Goal: Information Seeking & Learning: Learn about a topic

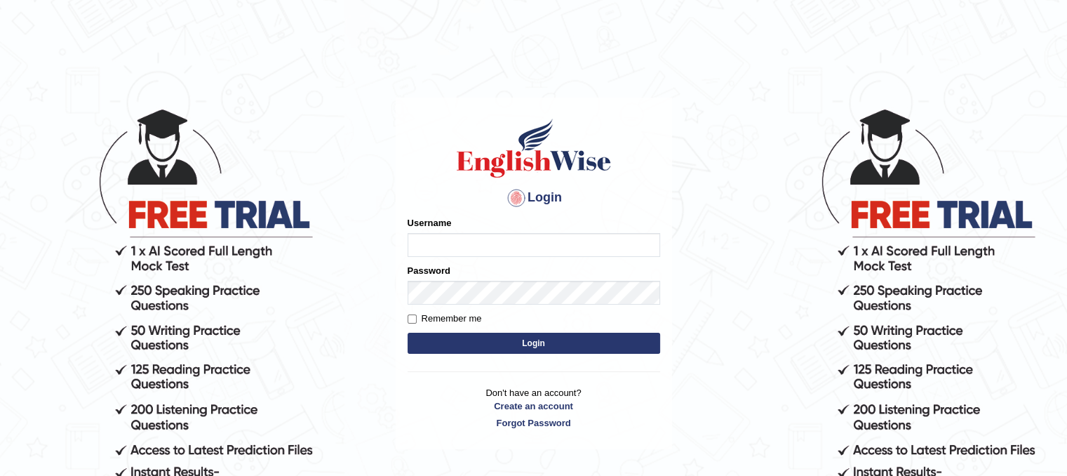
type input "PunamRijal"
click at [552, 337] on button "Login" at bounding box center [534, 342] width 253 height 21
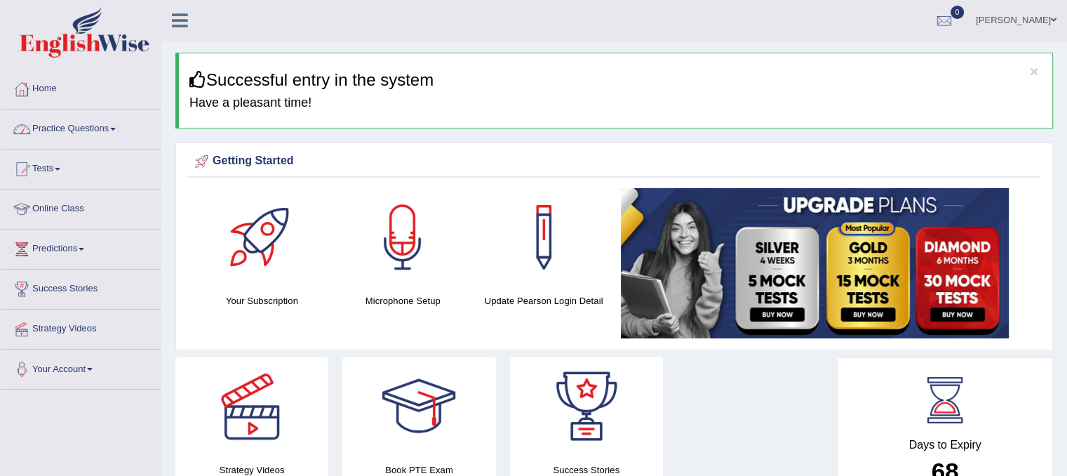
click at [112, 129] on link "Practice Questions" at bounding box center [81, 126] width 160 height 35
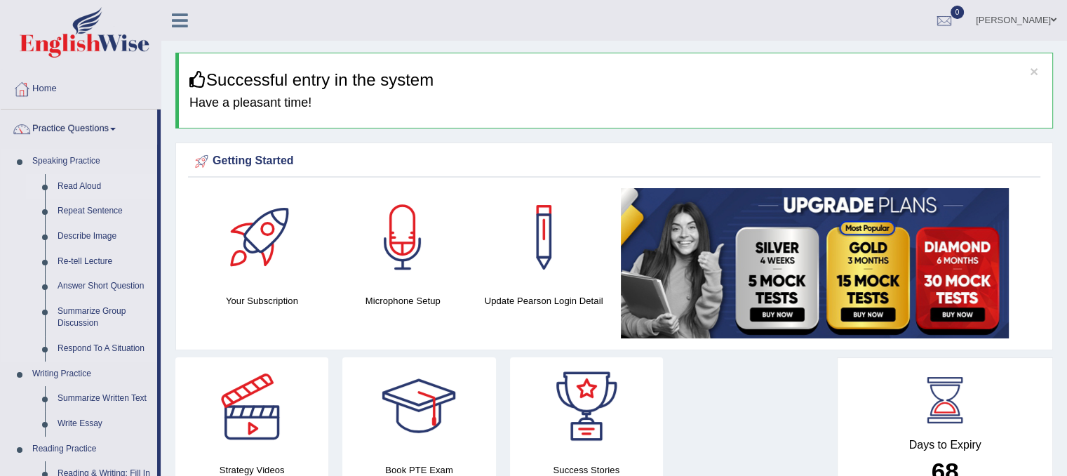
click at [90, 189] on link "Read Aloud" at bounding box center [104, 186] width 106 height 25
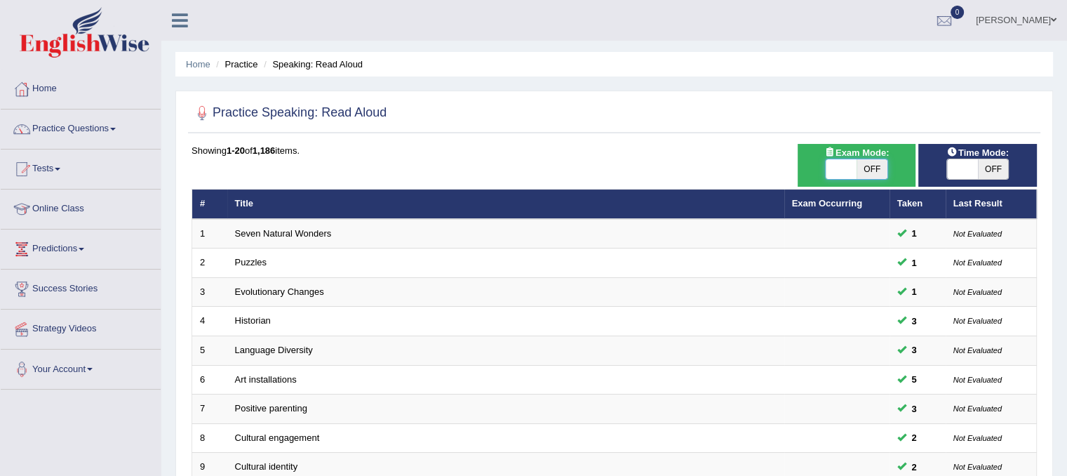
click at [839, 176] on span at bounding box center [841, 169] width 31 height 20
checkbox input "true"
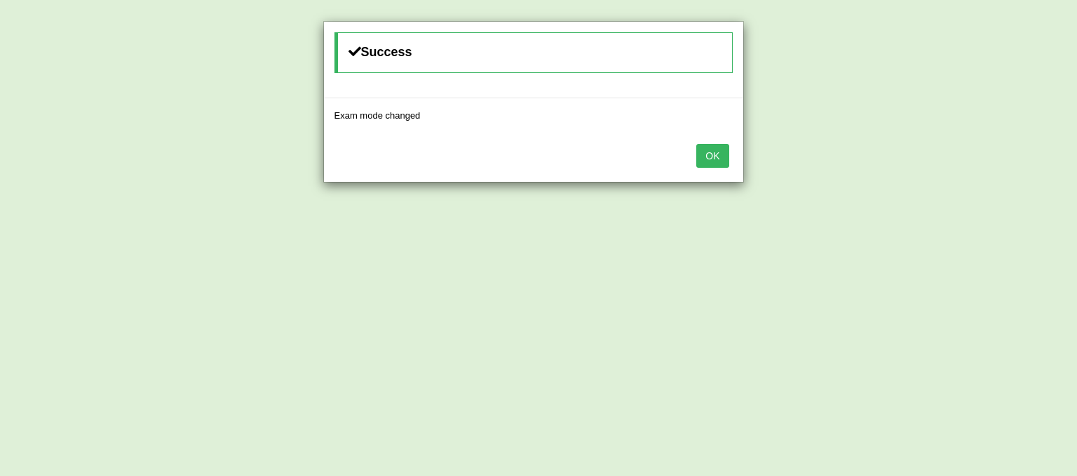
click at [724, 153] on button "OK" at bounding box center [713, 156] width 32 height 24
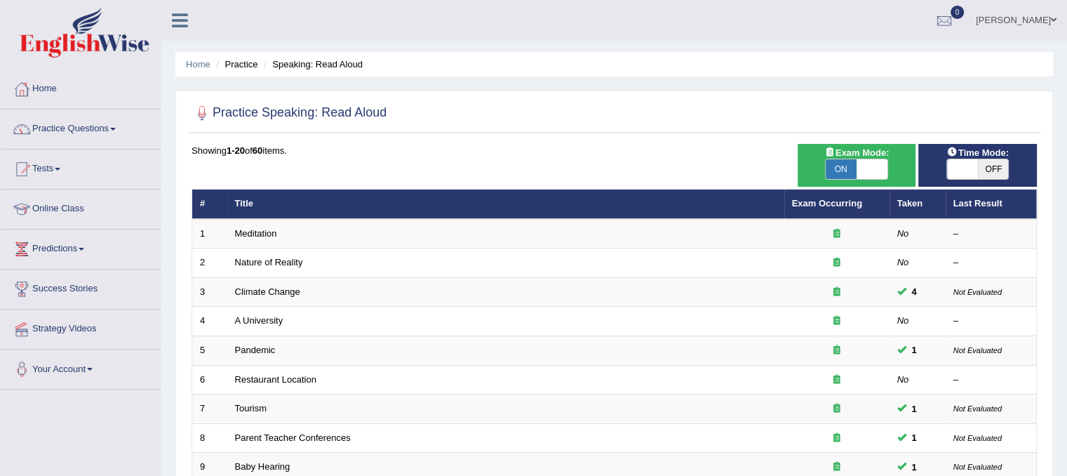
click at [968, 180] on div "Time Mode: ON OFF" at bounding box center [977, 165] width 119 height 43
click at [961, 171] on span at bounding box center [962, 169] width 31 height 20
checkbox input "true"
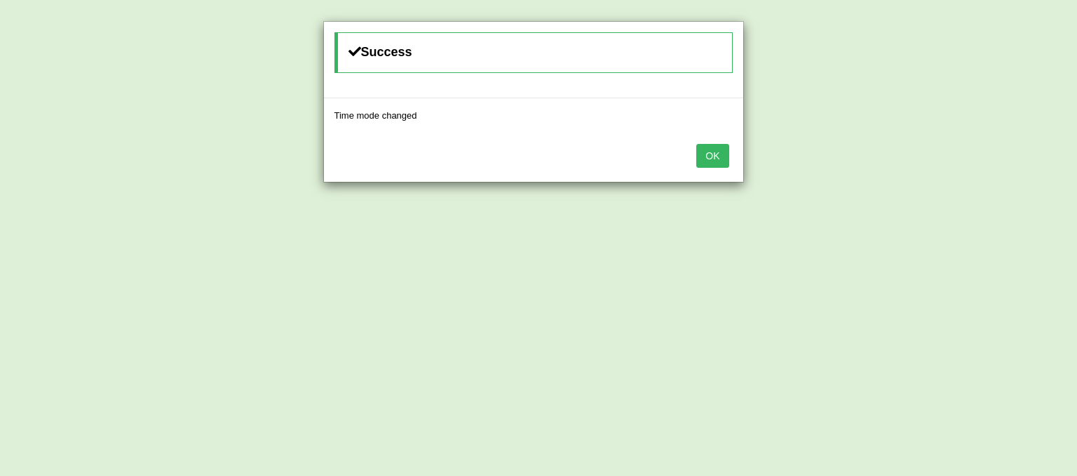
click at [718, 151] on button "OK" at bounding box center [713, 156] width 32 height 24
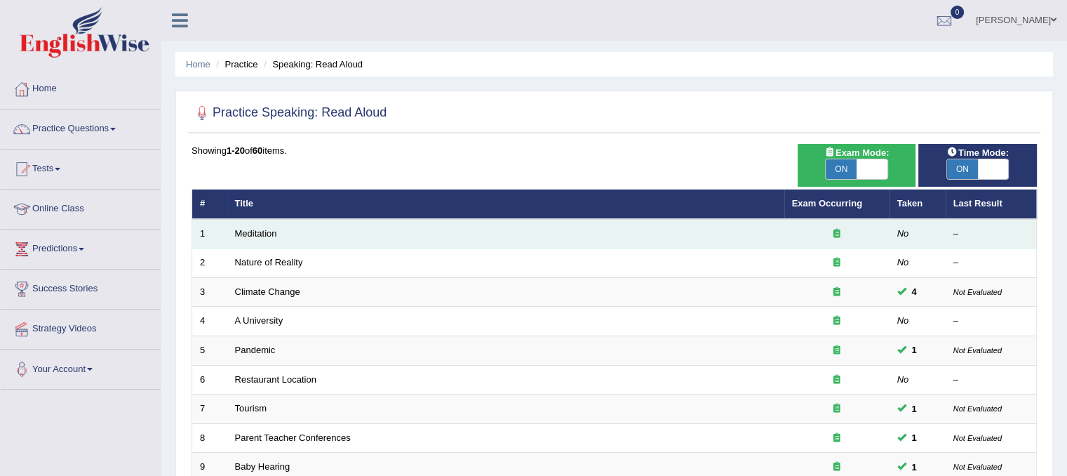
click at [268, 241] on td "Meditation" at bounding box center [505, 233] width 557 height 29
click at [267, 228] on link "Meditation" at bounding box center [256, 233] width 42 height 11
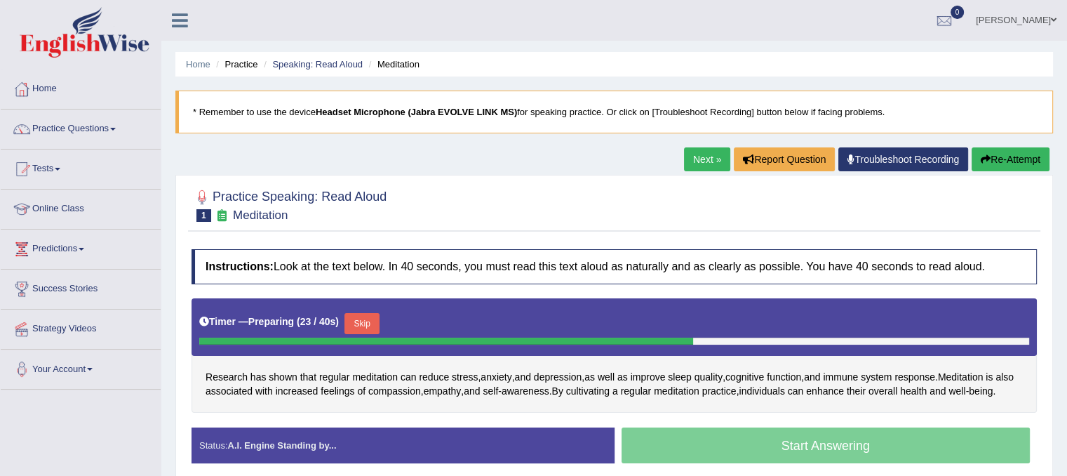
click at [369, 321] on button "Skip" at bounding box center [361, 323] width 35 height 21
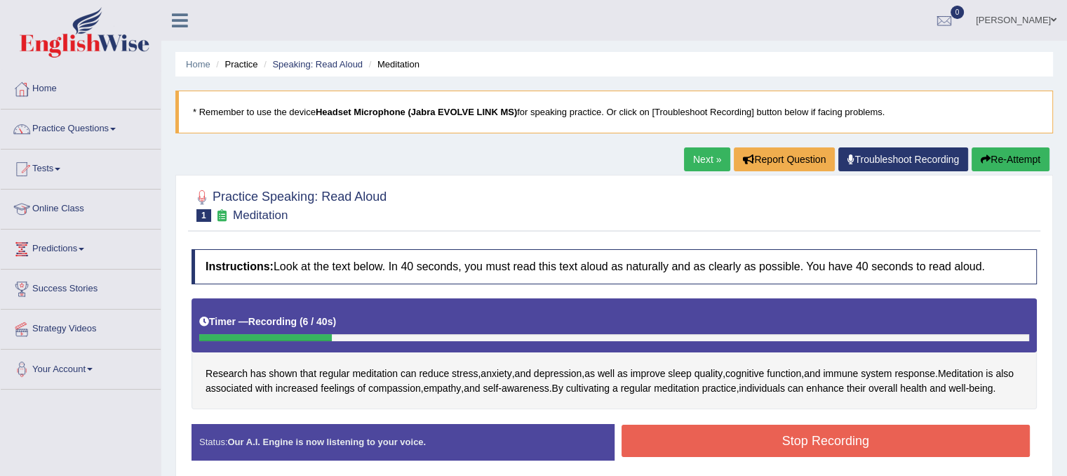
click at [369, 321] on div "Timer — Recording ( 6 / 40s )" at bounding box center [614, 321] width 830 height 25
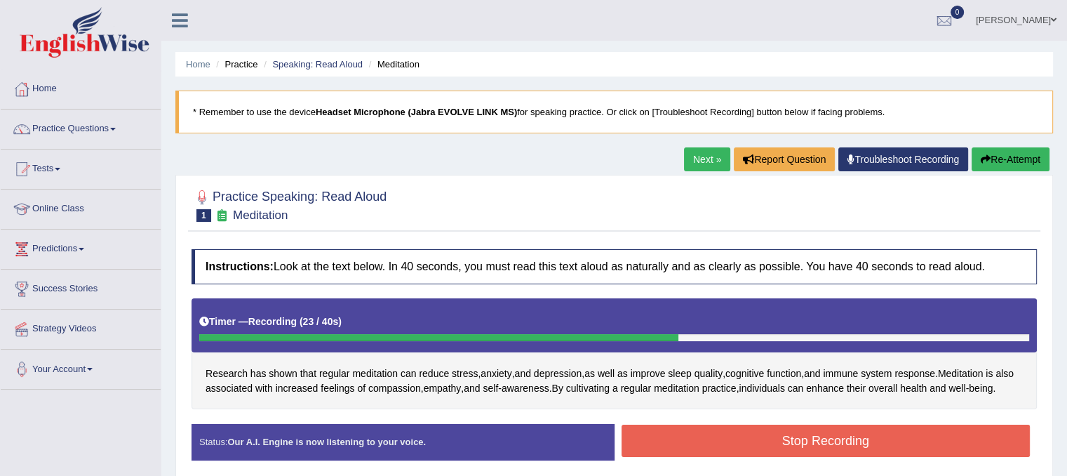
click at [753, 455] on button "Stop Recording" at bounding box center [825, 440] width 409 height 32
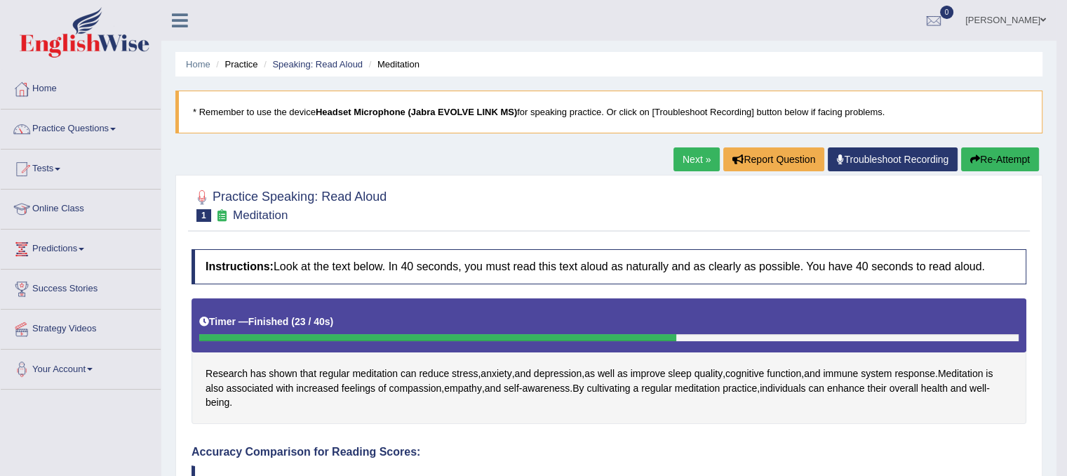
click at [993, 169] on button "Re-Attempt" at bounding box center [1000, 159] width 78 height 24
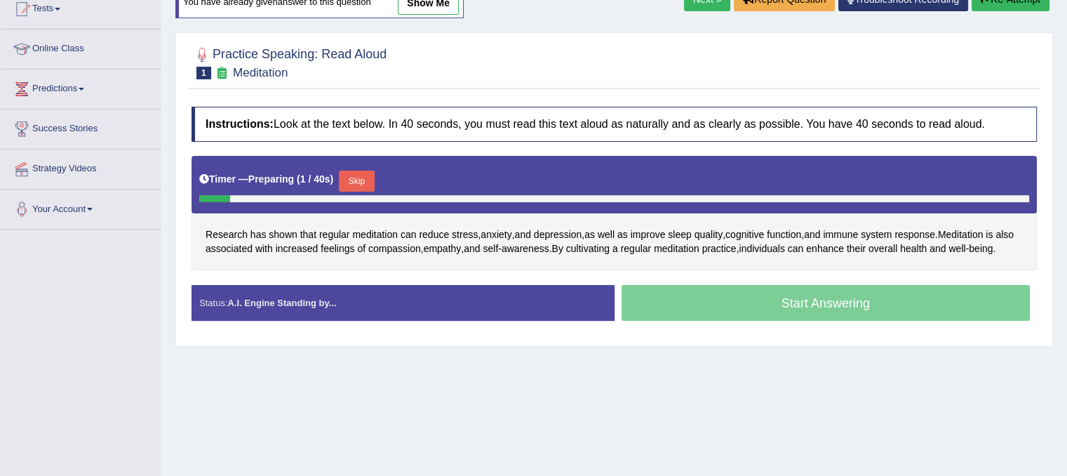
scroll to position [155, 0]
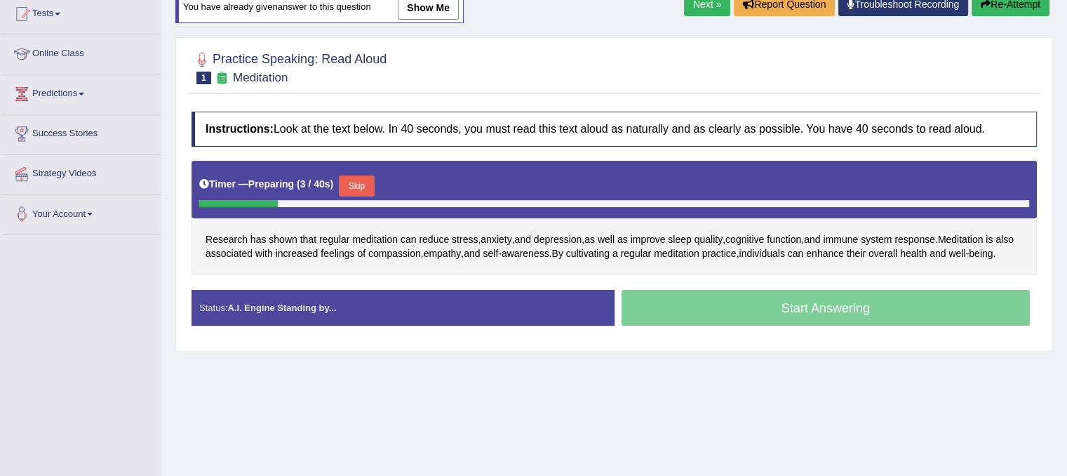
click at [364, 185] on button "Skip" at bounding box center [356, 185] width 35 height 21
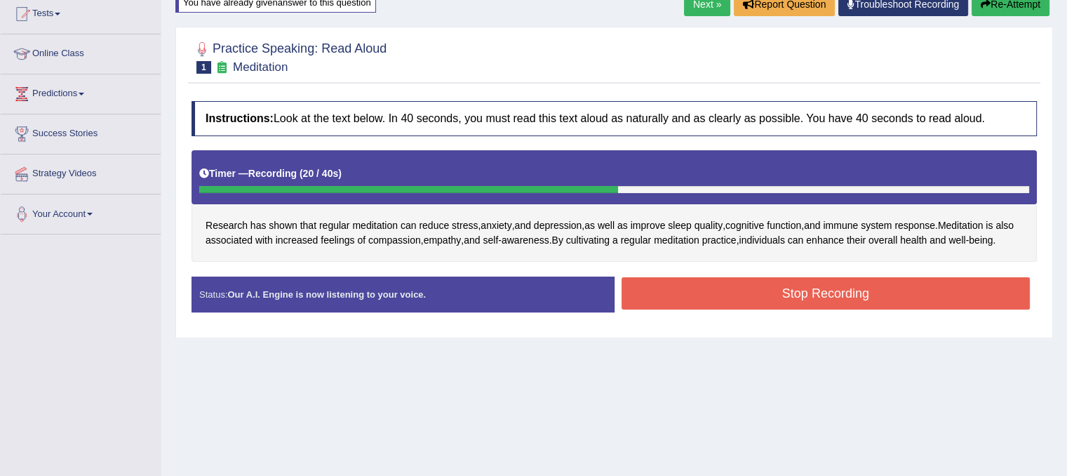
click at [760, 309] on button "Stop Recording" at bounding box center [825, 293] width 409 height 32
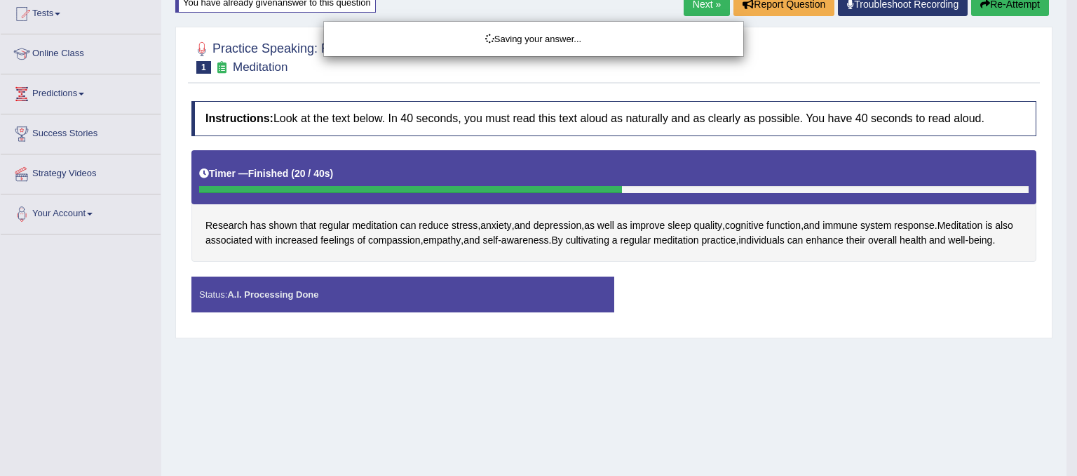
click at [760, 309] on div "Saving your answer..." at bounding box center [538, 238] width 1077 height 476
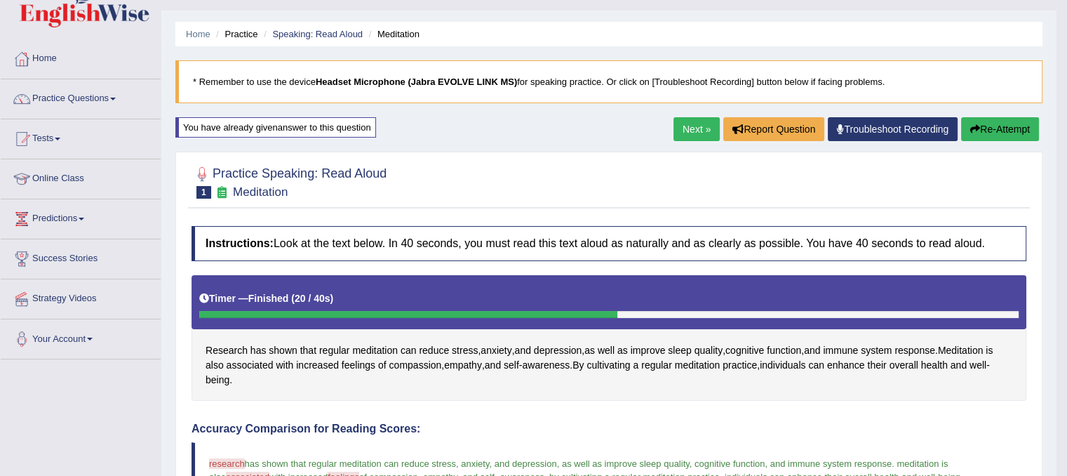
scroll to position [0, 0]
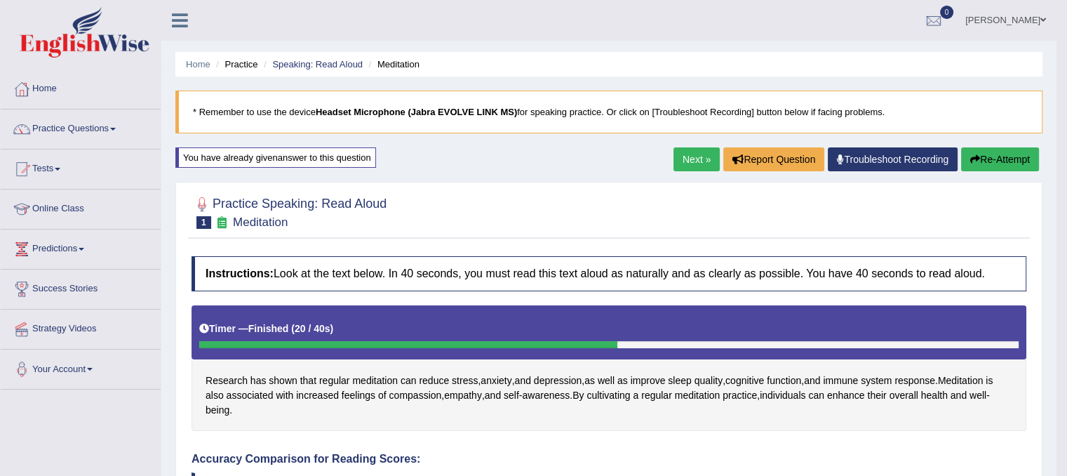
click at [693, 156] on link "Next »" at bounding box center [696, 159] width 46 height 24
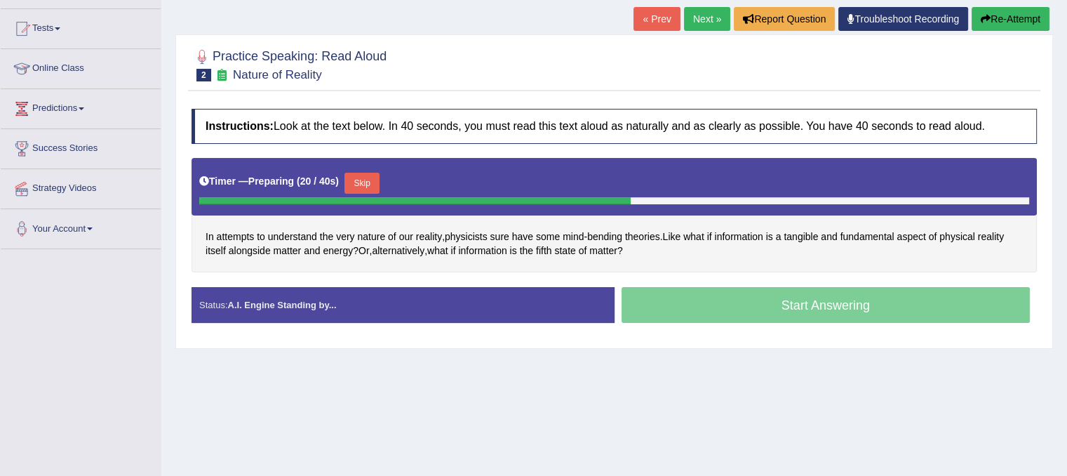
scroll to position [142, 0]
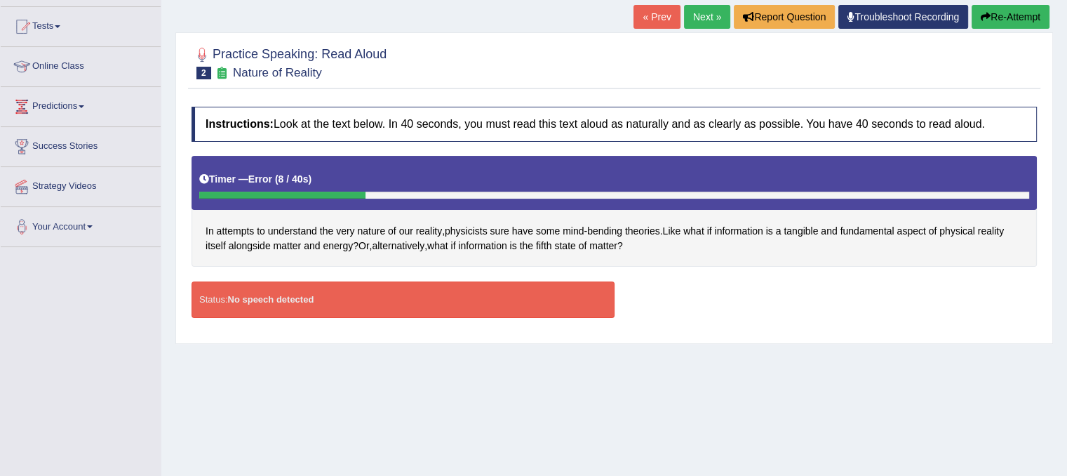
click at [1021, 15] on button "Re-Attempt" at bounding box center [1011, 17] width 78 height 24
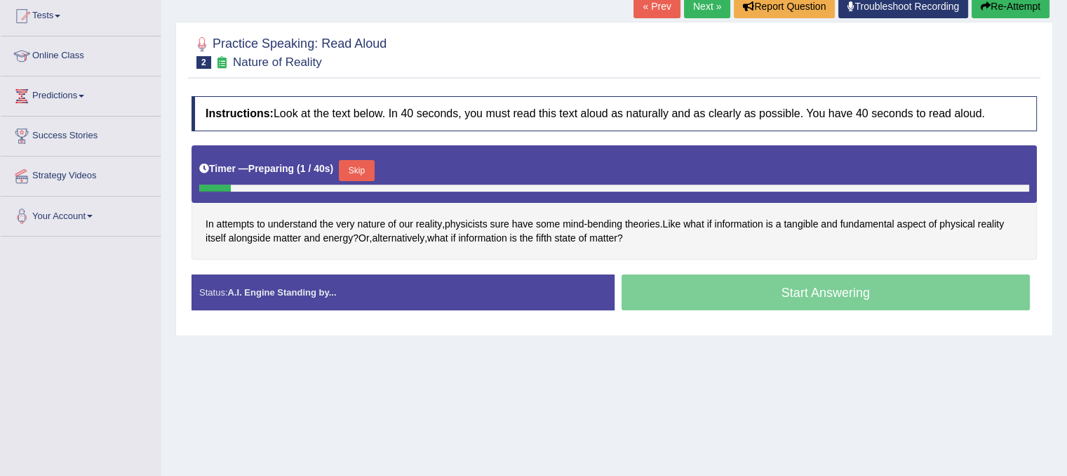
click at [374, 166] on button "Skip" at bounding box center [356, 170] width 35 height 21
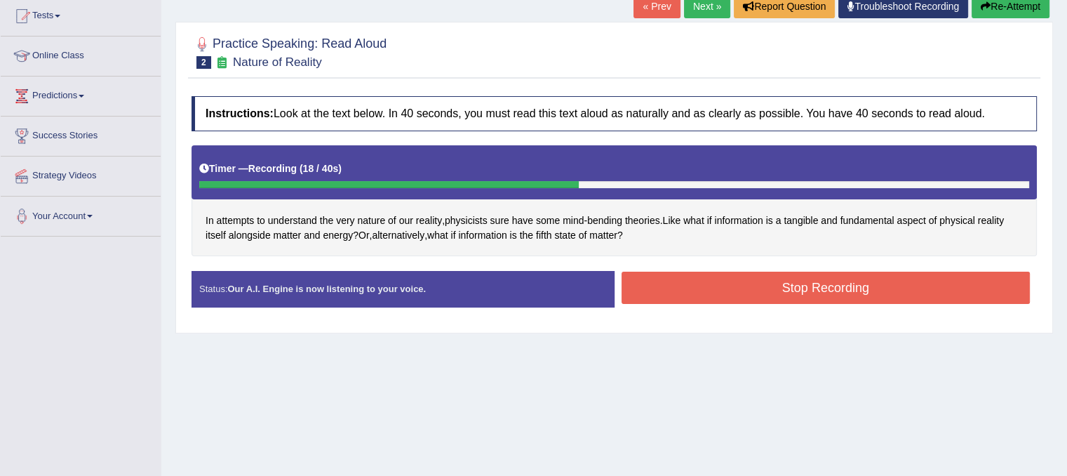
click at [690, 283] on button "Stop Recording" at bounding box center [825, 287] width 409 height 32
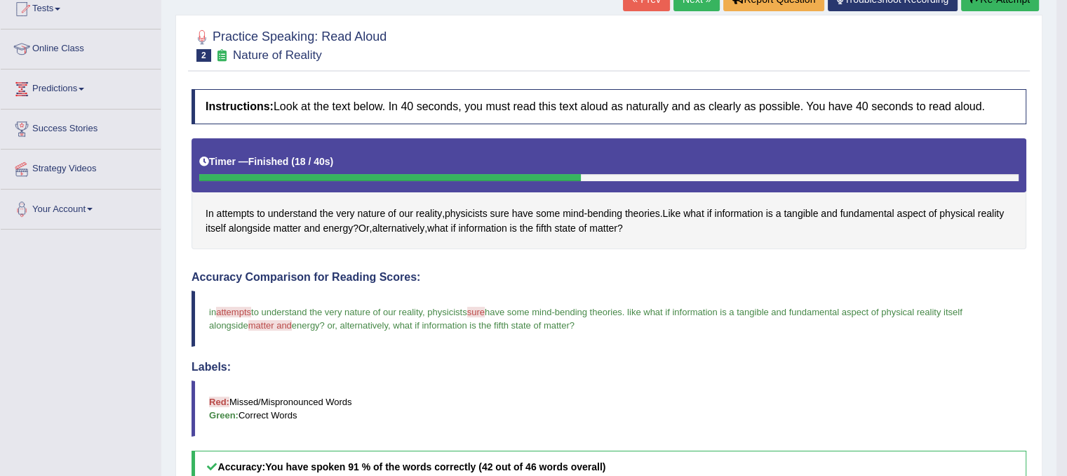
scroll to position [149, 0]
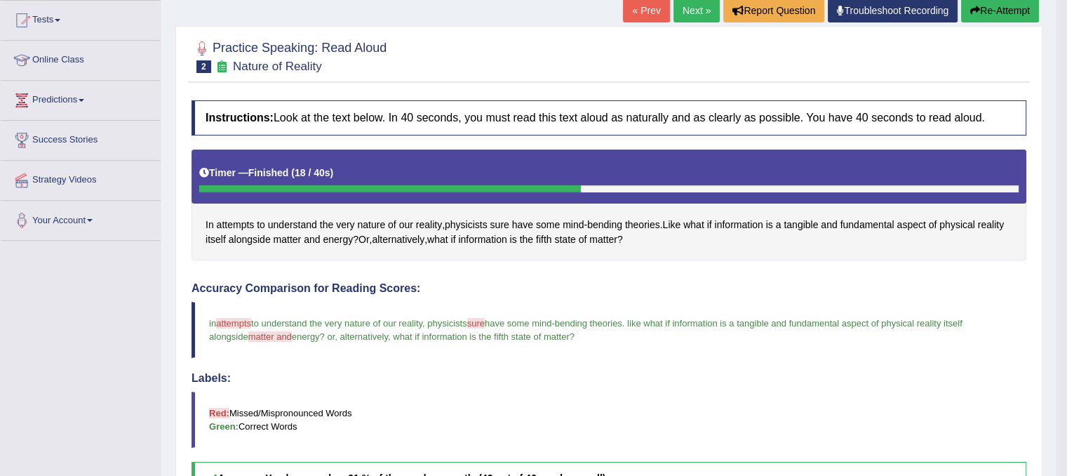
click at [682, 8] on link "Next »" at bounding box center [696, 11] width 46 height 24
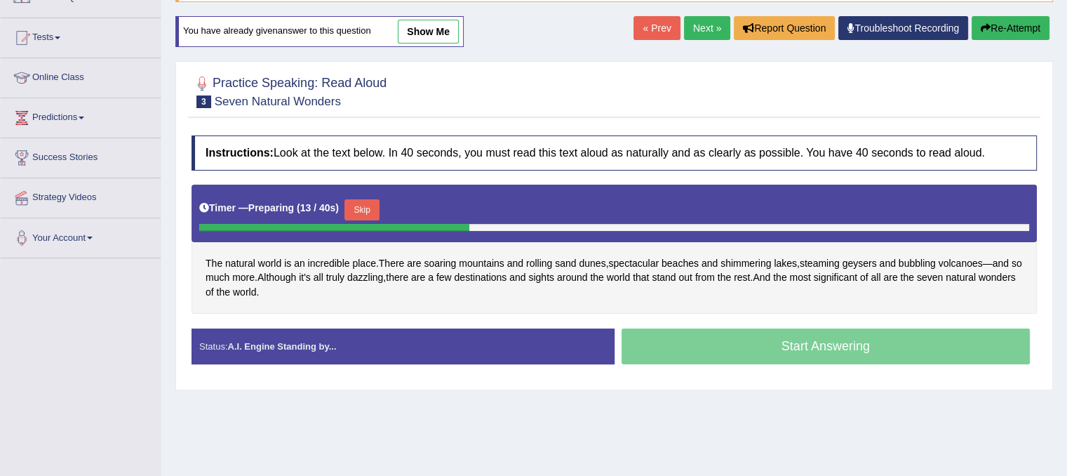
scroll to position [135, 0]
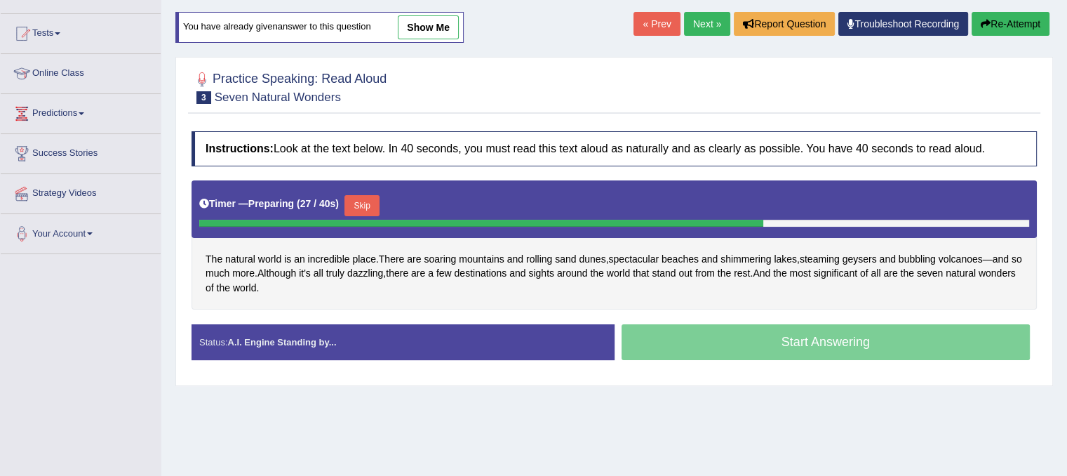
click at [365, 205] on button "Skip" at bounding box center [361, 205] width 35 height 21
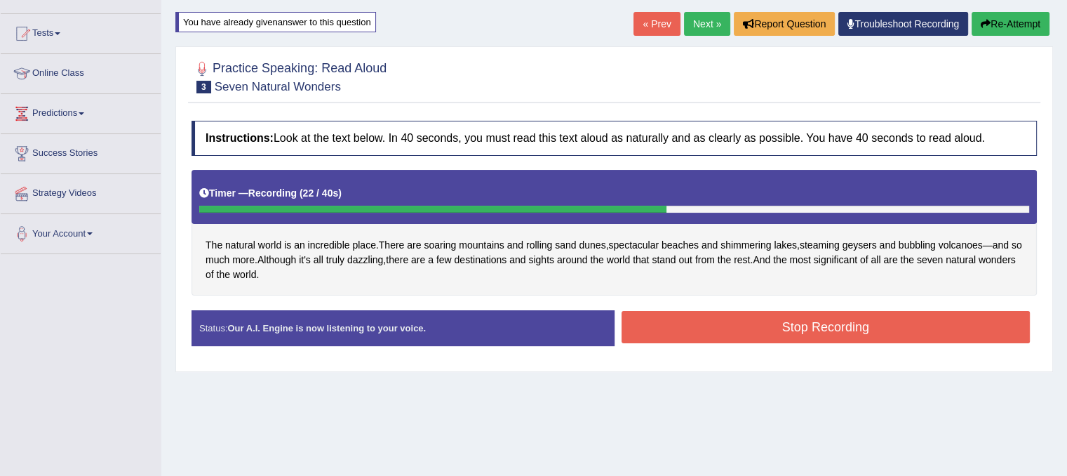
click at [651, 325] on button "Stop Recording" at bounding box center [825, 327] width 409 height 32
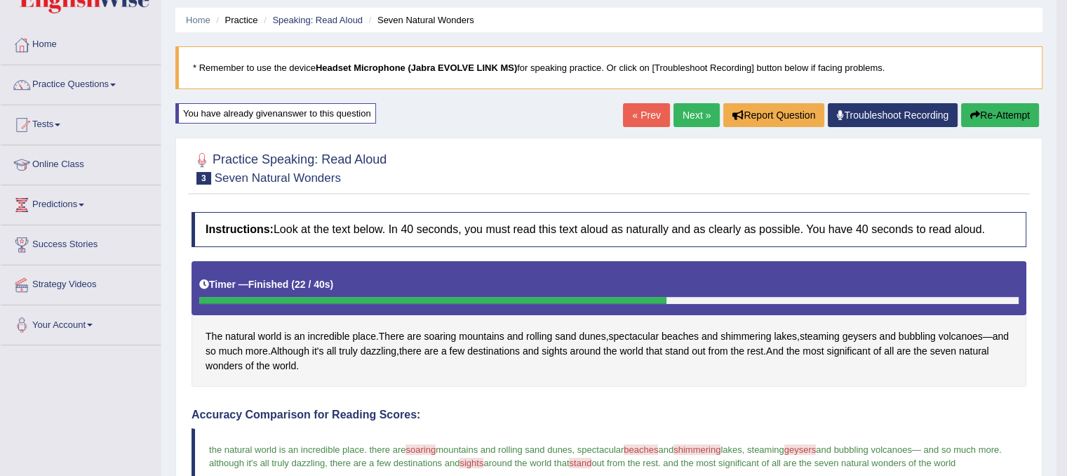
scroll to position [13, 0]
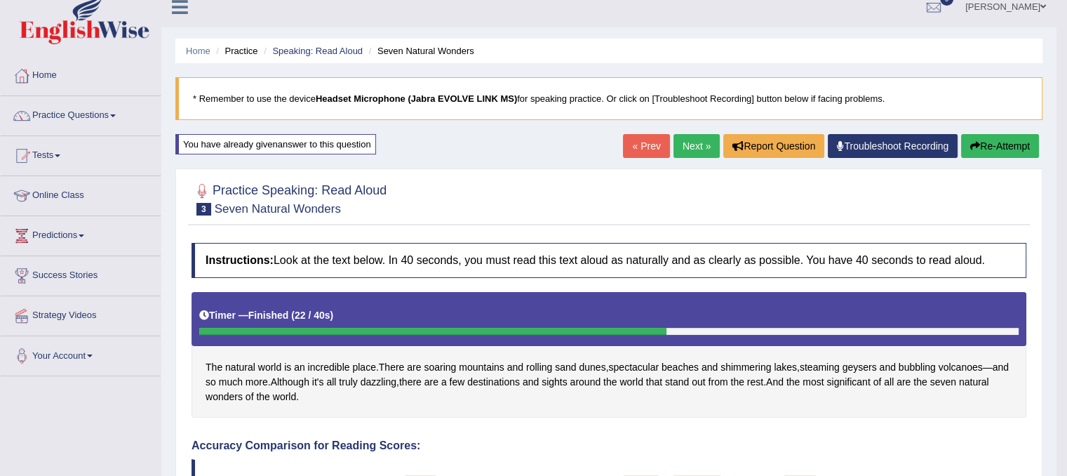
click at [690, 137] on link "Next »" at bounding box center [696, 146] width 46 height 24
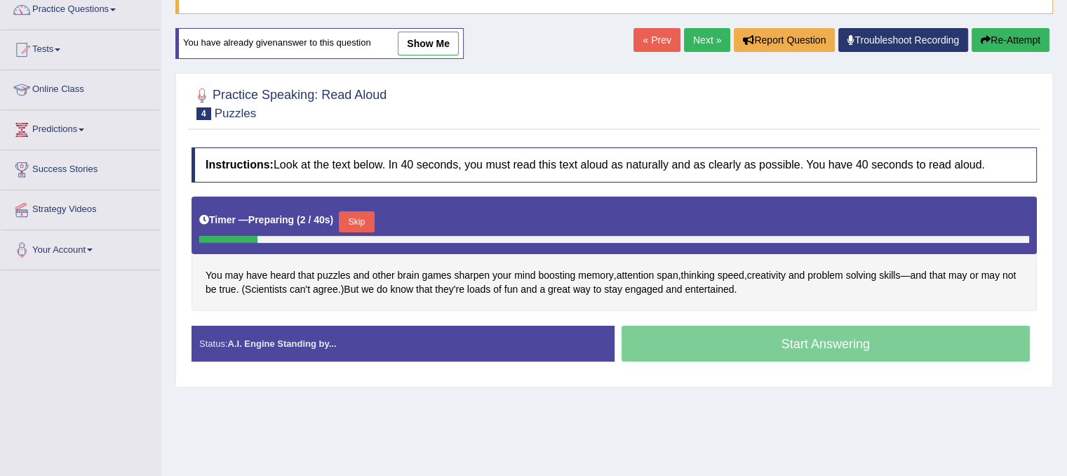
scroll to position [161, 0]
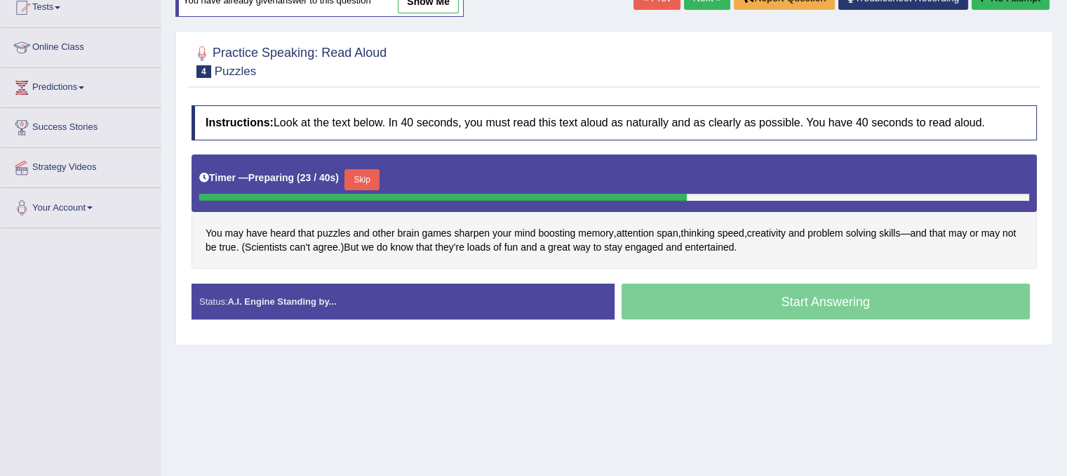
click at [365, 170] on button "Skip" at bounding box center [361, 179] width 35 height 21
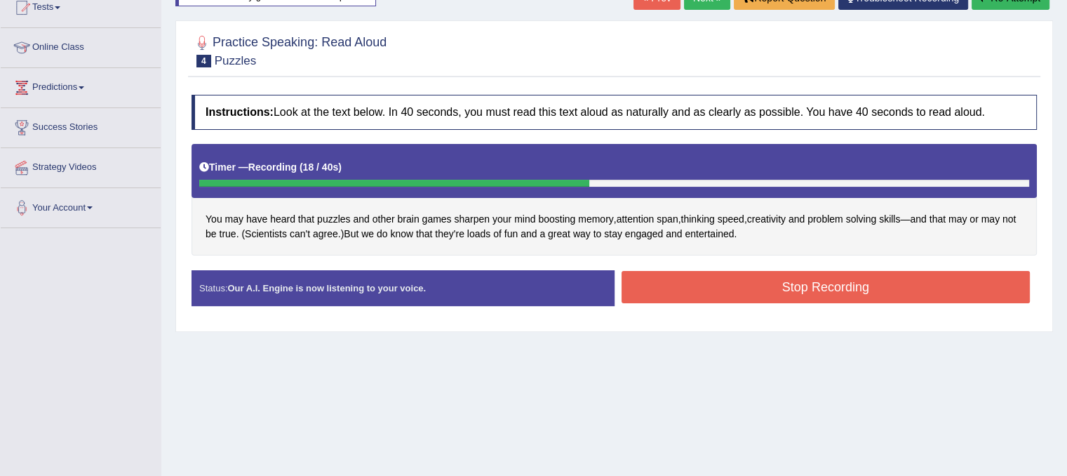
click at [732, 284] on button "Stop Recording" at bounding box center [825, 287] width 409 height 32
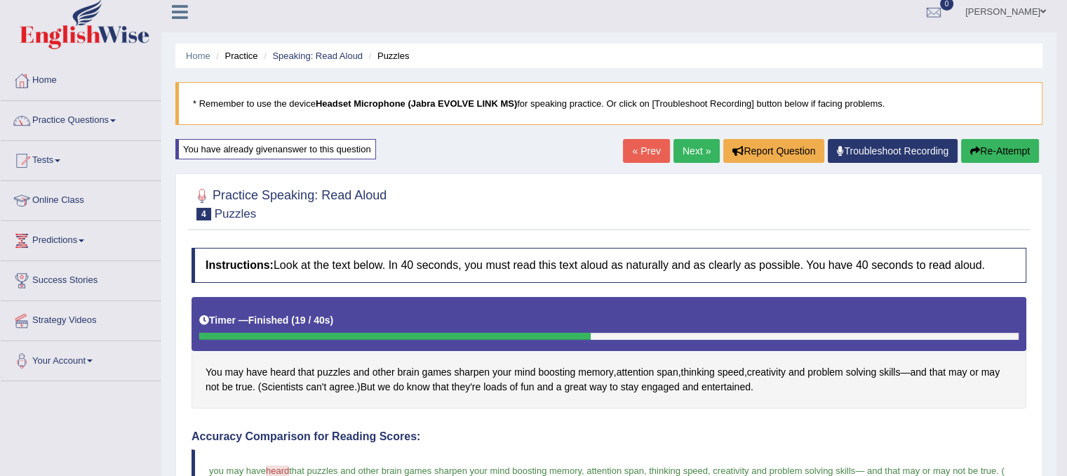
scroll to position [0, 0]
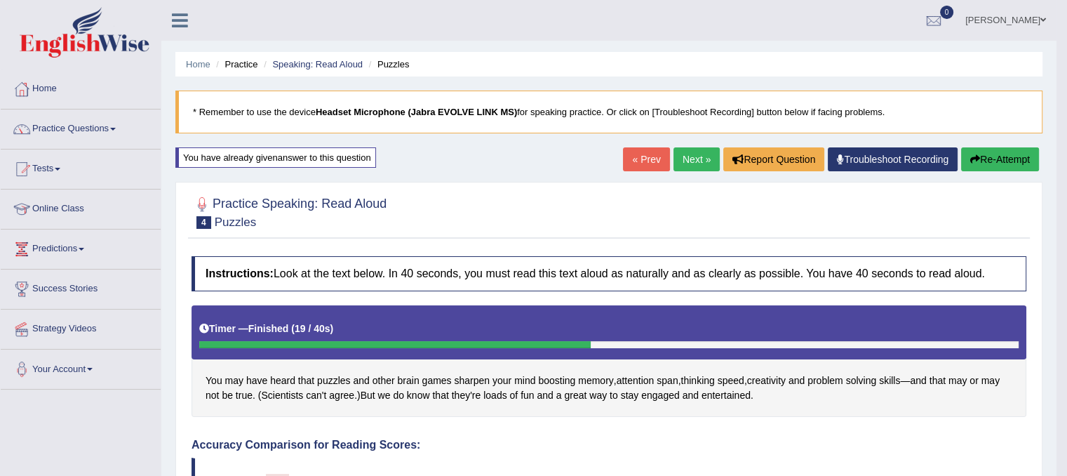
click at [690, 149] on link "Next »" at bounding box center [696, 159] width 46 height 24
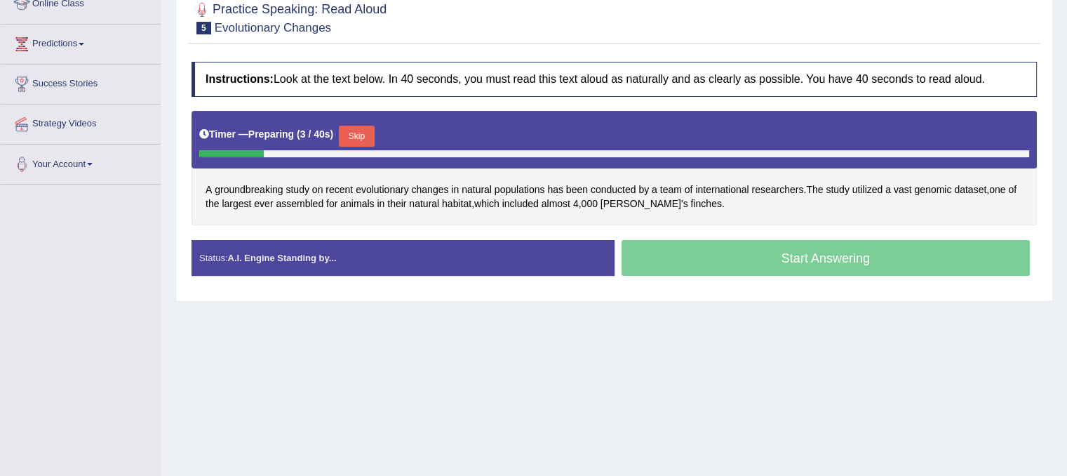
scroll to position [207, 0]
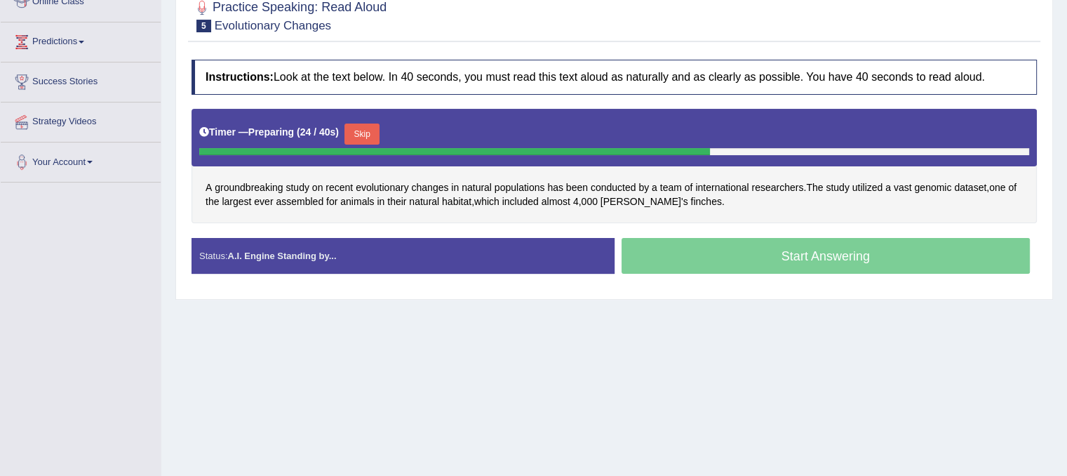
click at [372, 140] on button "Skip" at bounding box center [361, 133] width 35 height 21
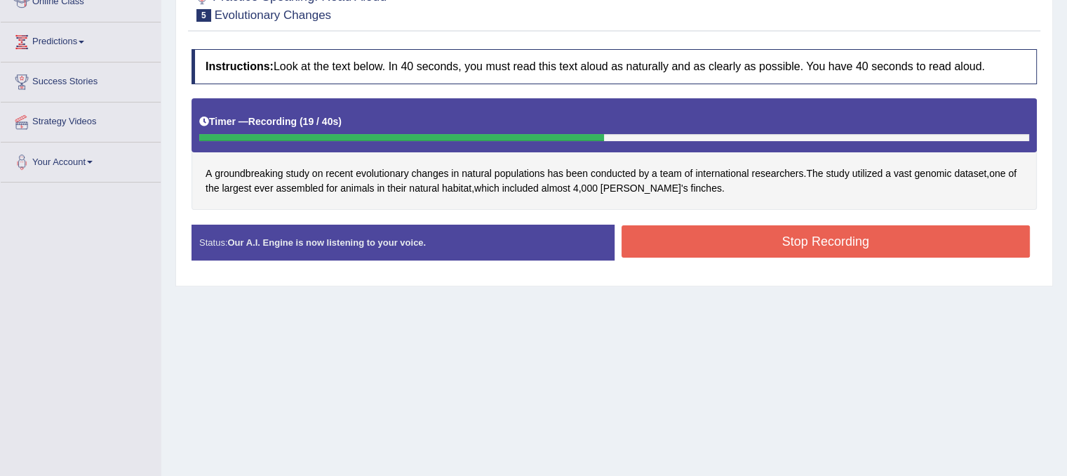
click at [698, 238] on button "Stop Recording" at bounding box center [825, 241] width 409 height 32
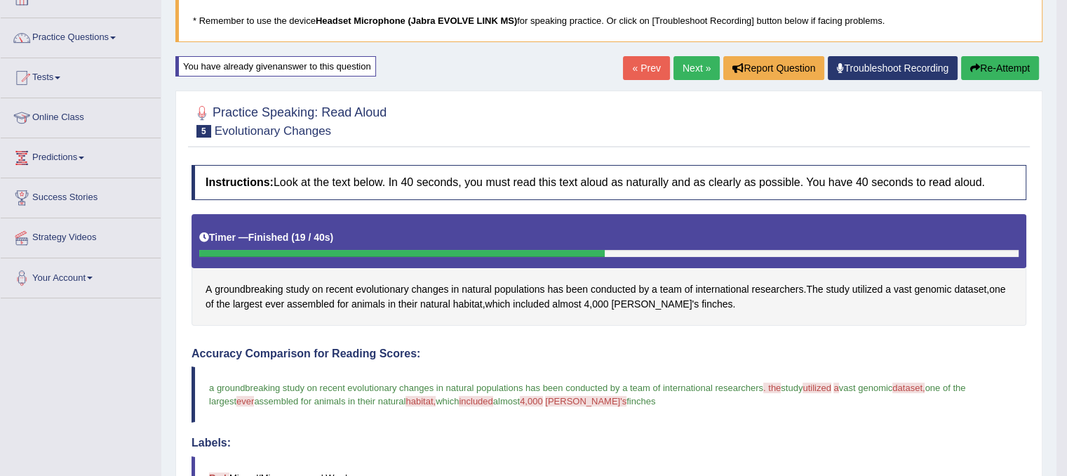
scroll to position [0, 0]
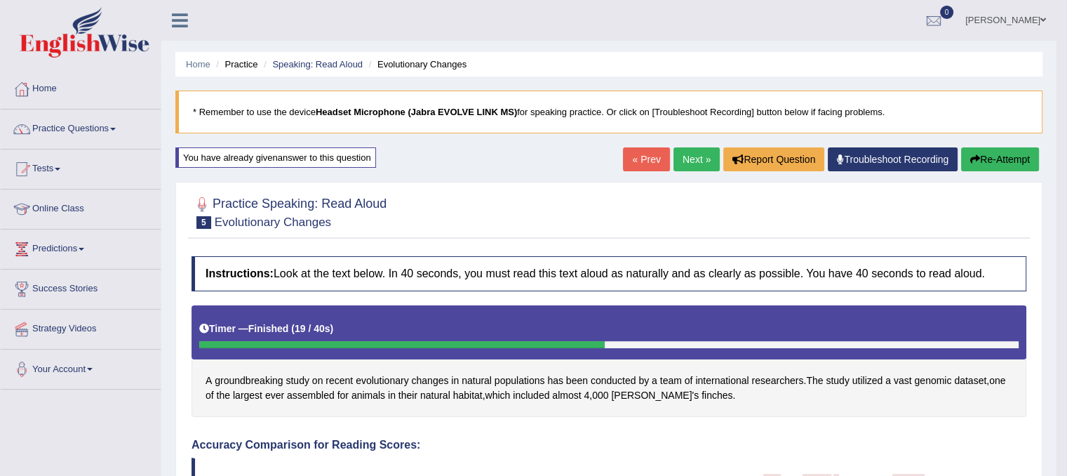
click at [692, 158] on link "Next »" at bounding box center [696, 159] width 46 height 24
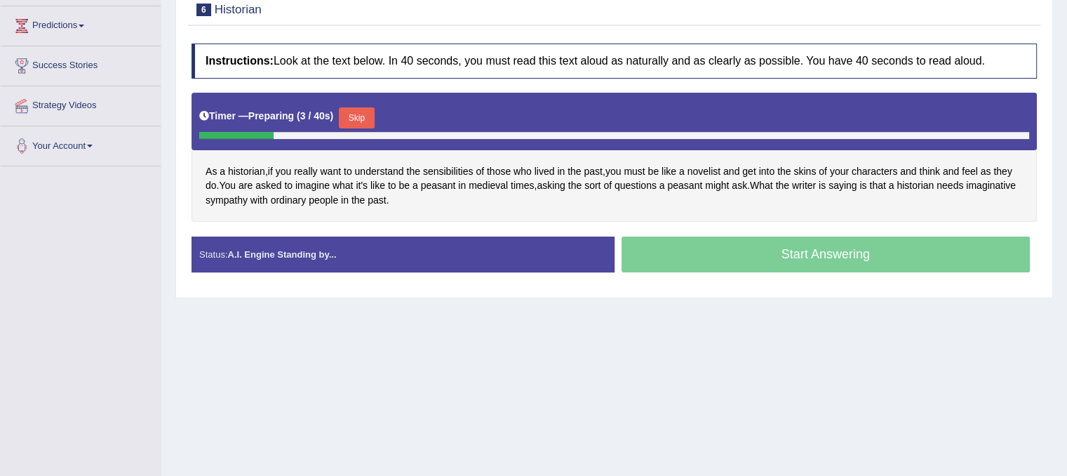
scroll to position [231, 0]
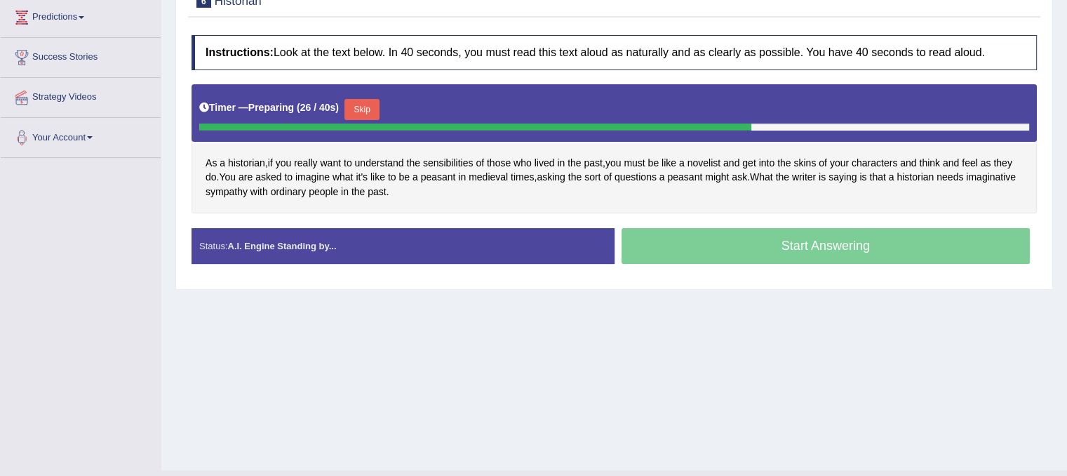
click at [367, 104] on button "Skip" at bounding box center [361, 109] width 35 height 21
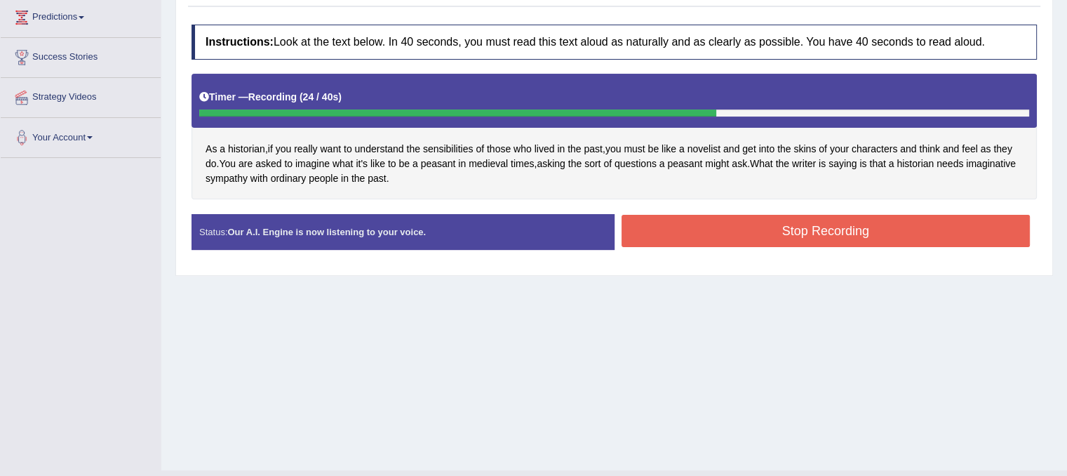
click at [724, 232] on button "Stop Recording" at bounding box center [825, 231] width 409 height 32
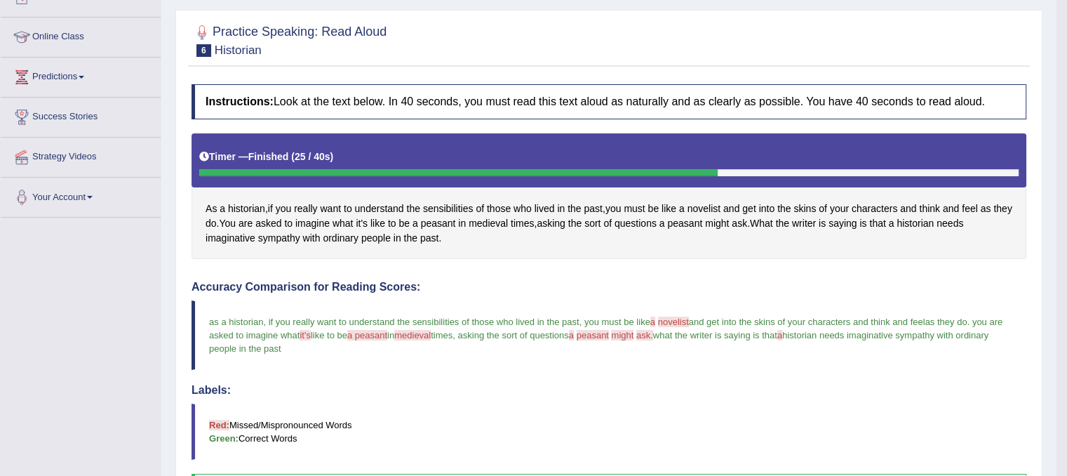
scroll to position [0, 0]
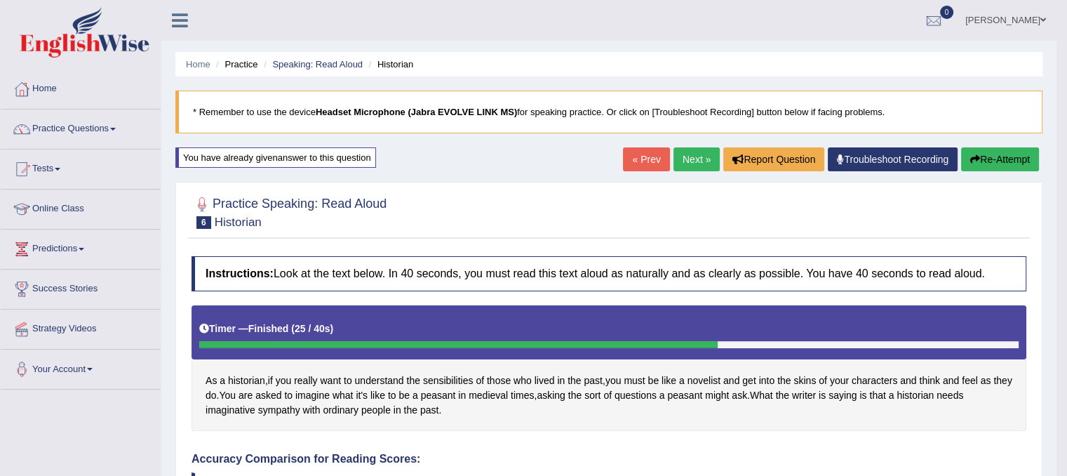
click at [686, 160] on link "Next »" at bounding box center [696, 159] width 46 height 24
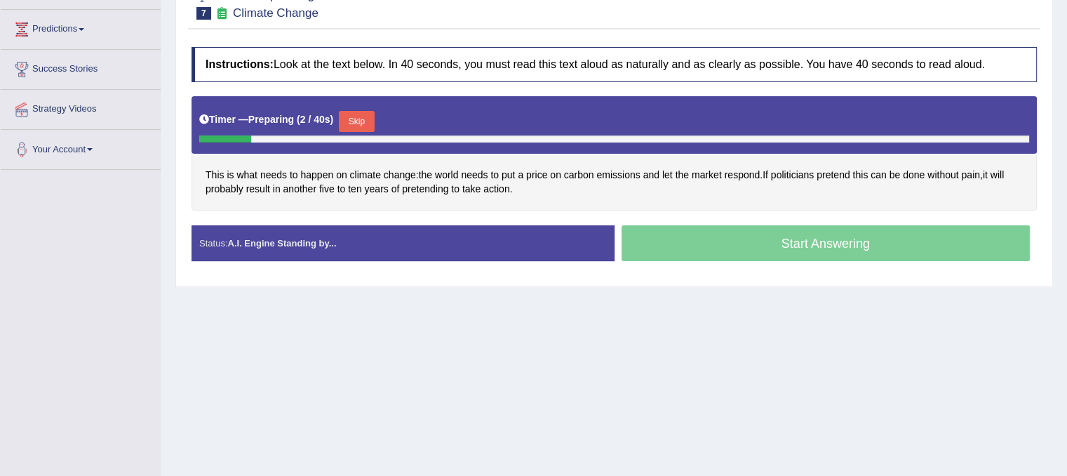
scroll to position [224, 0]
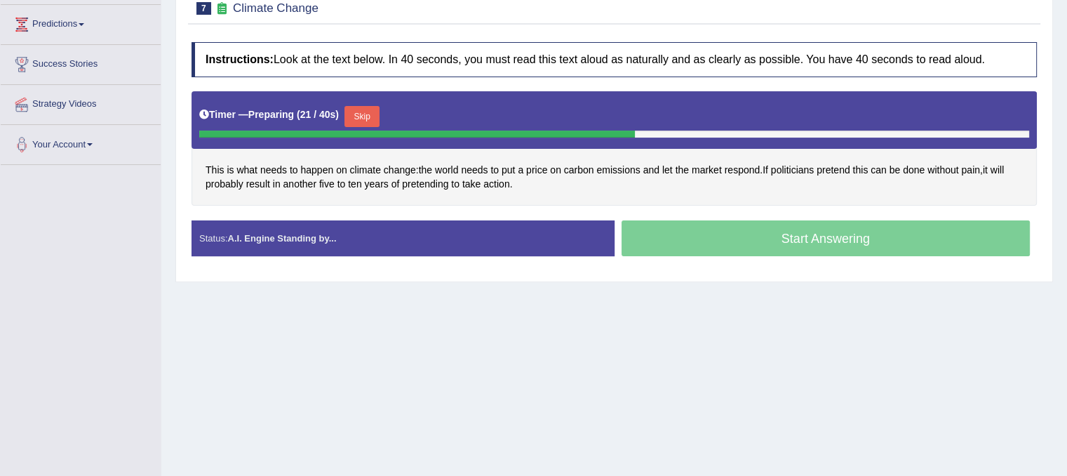
click at [364, 110] on button "Skip" at bounding box center [361, 116] width 35 height 21
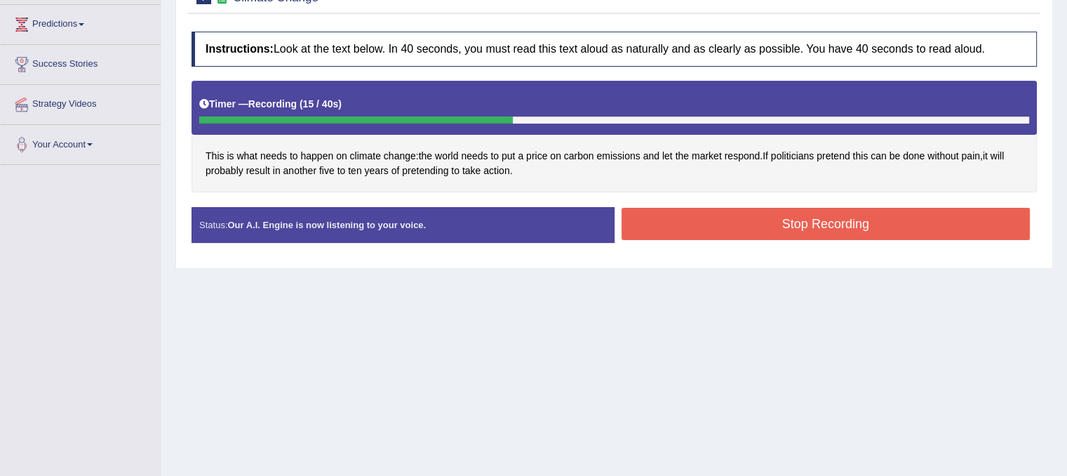
click at [741, 215] on button "Stop Recording" at bounding box center [825, 224] width 409 height 32
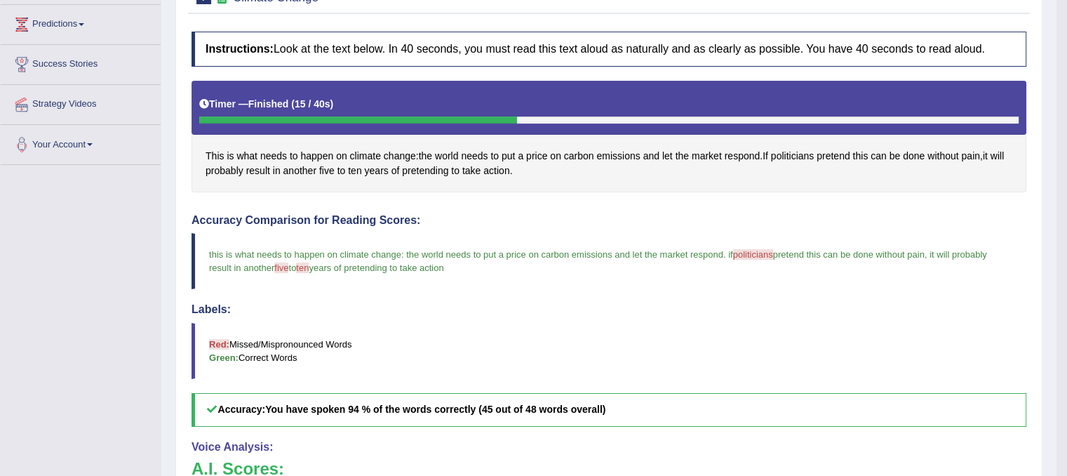
drag, startPoint x: 1056, startPoint y: 190, endPoint x: 1071, endPoint y: 357, distance: 167.6
click at [1066, 251] on html "Toggle navigation Home Practice Questions Speaking Practice Read Aloud Repeat S…" at bounding box center [533, 14] width 1067 height 476
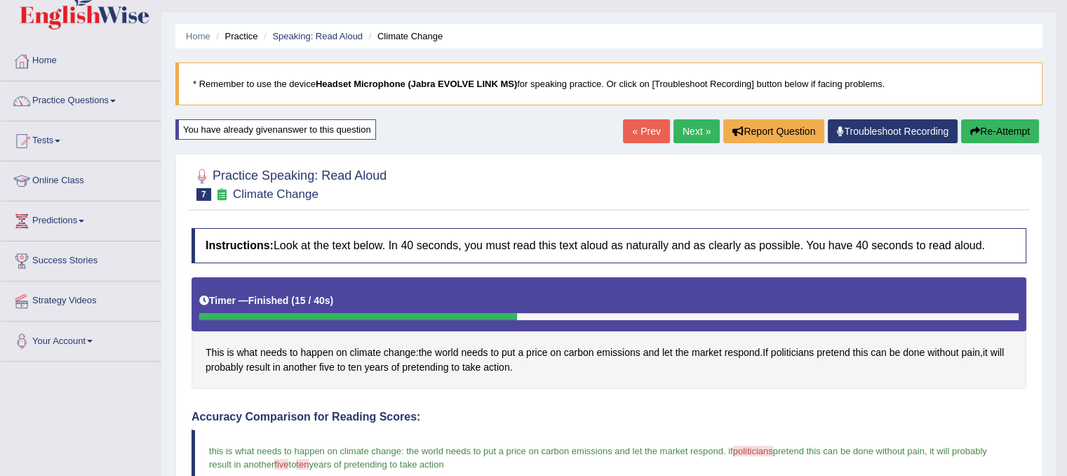
scroll to position [8, 0]
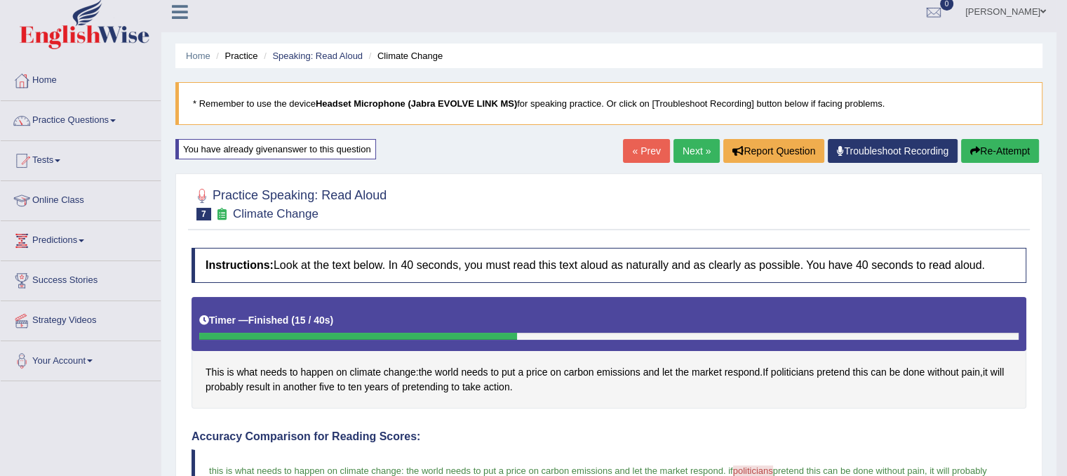
click at [693, 147] on link "Next »" at bounding box center [696, 151] width 46 height 24
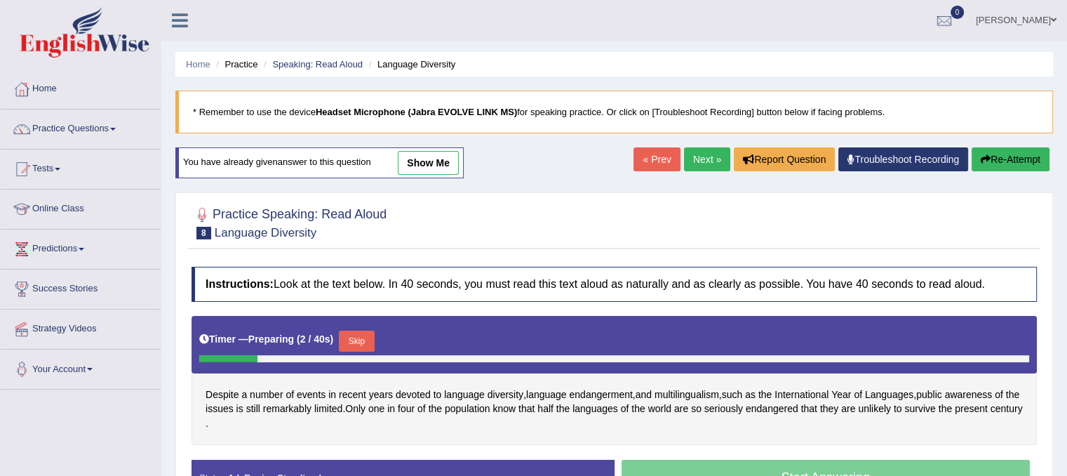
drag, startPoint x: 1063, startPoint y: 104, endPoint x: 1077, endPoint y: 277, distance: 173.8
click at [1066, 277] on html "Toggle navigation Home Practice Questions Speaking Practice Read Aloud Repeat S…" at bounding box center [533, 238] width 1067 height 476
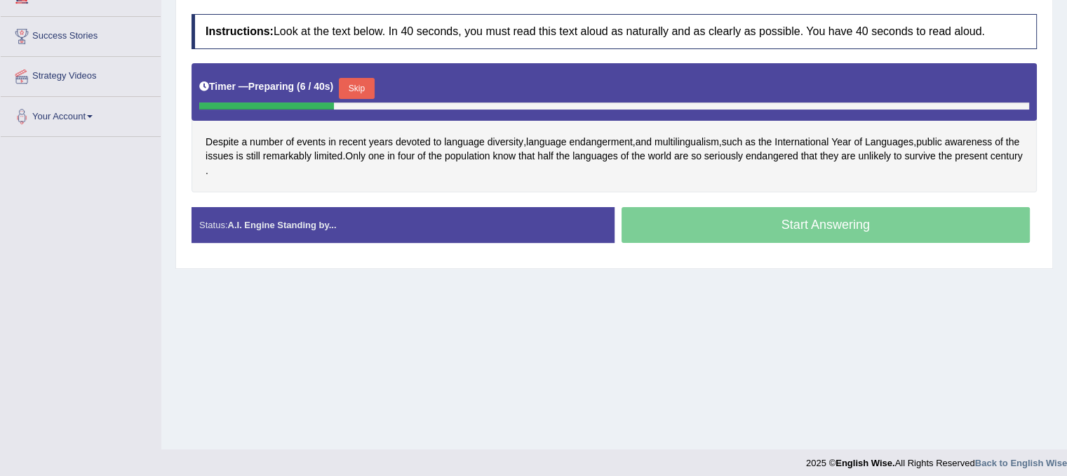
scroll to position [261, 0]
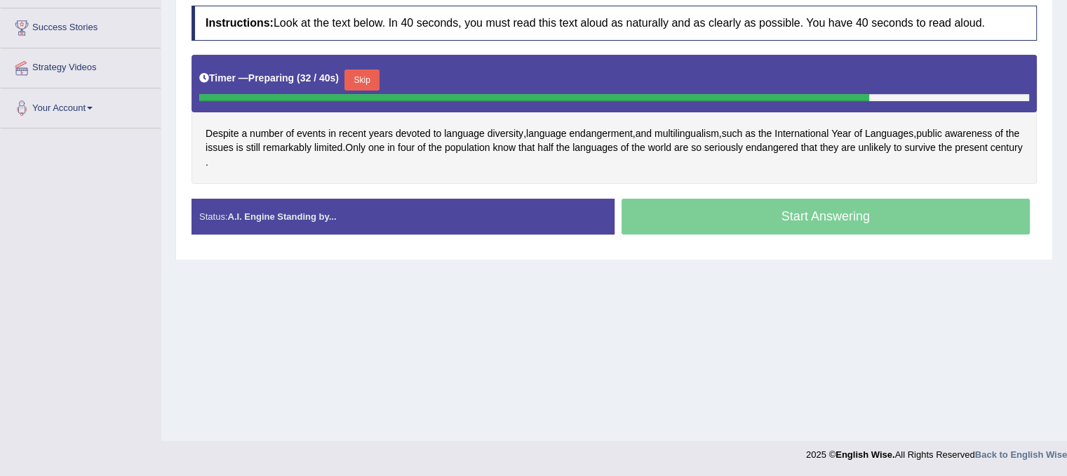
click at [379, 72] on button "Skip" at bounding box center [361, 79] width 35 height 21
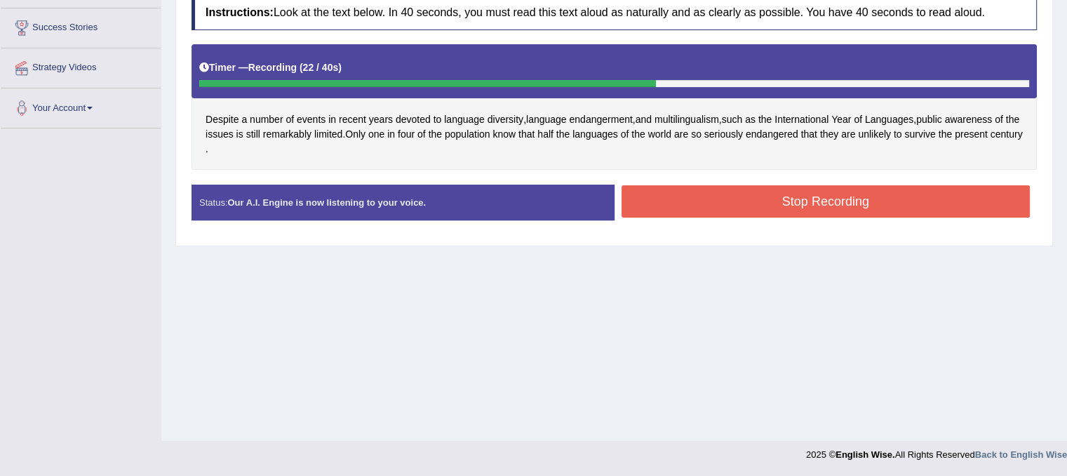
click at [652, 213] on button "Stop Recording" at bounding box center [825, 201] width 409 height 32
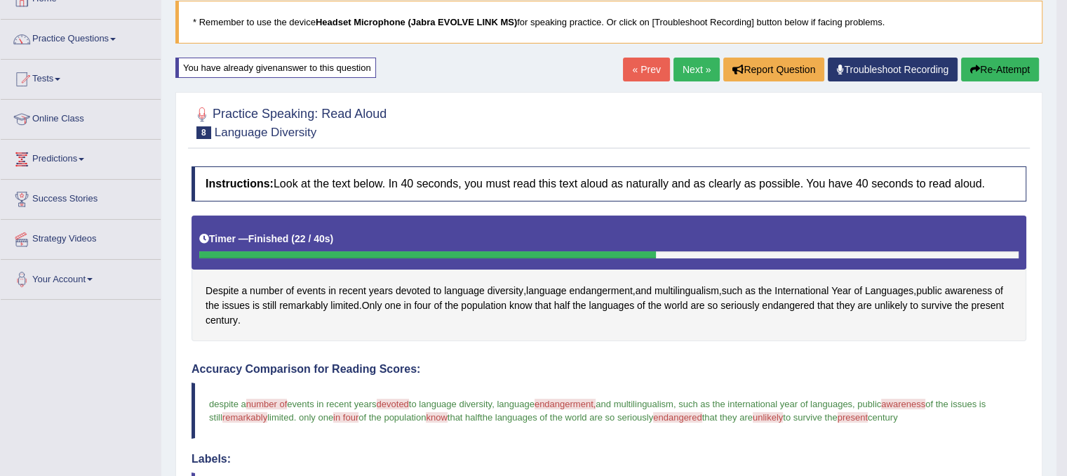
scroll to position [76, 0]
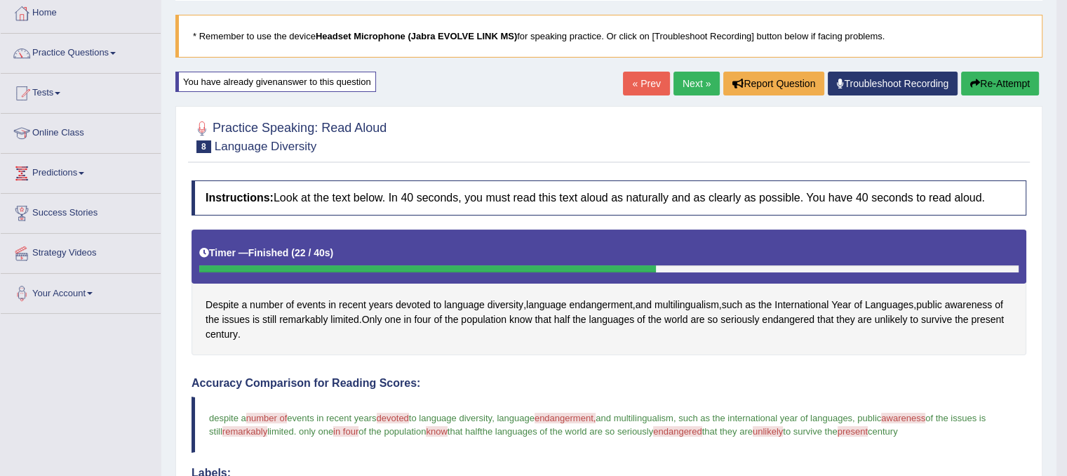
click at [697, 81] on link "Next »" at bounding box center [696, 84] width 46 height 24
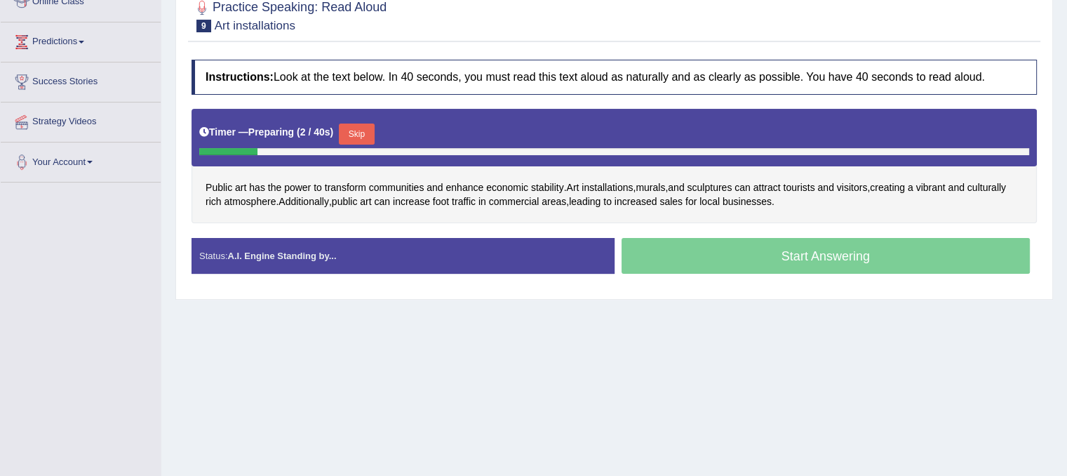
scroll to position [216, 0]
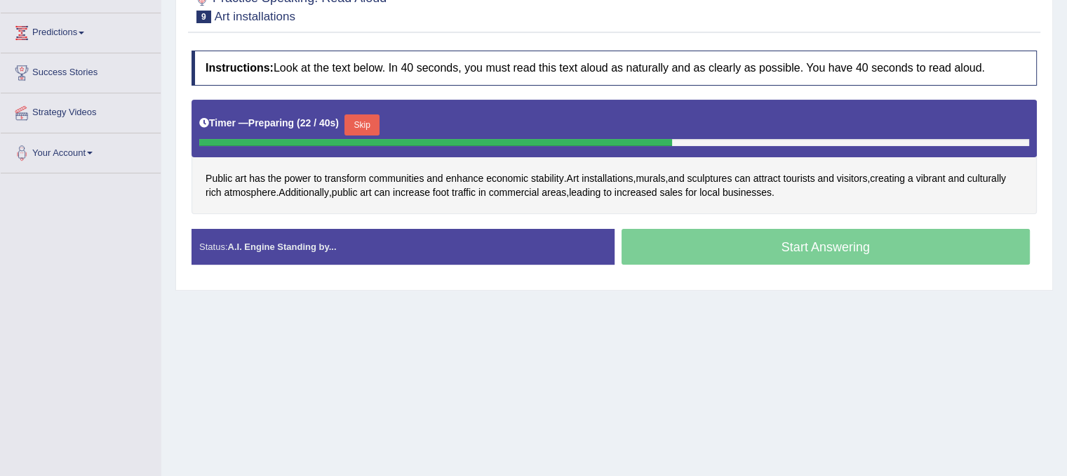
click at [368, 132] on button "Skip" at bounding box center [361, 124] width 35 height 21
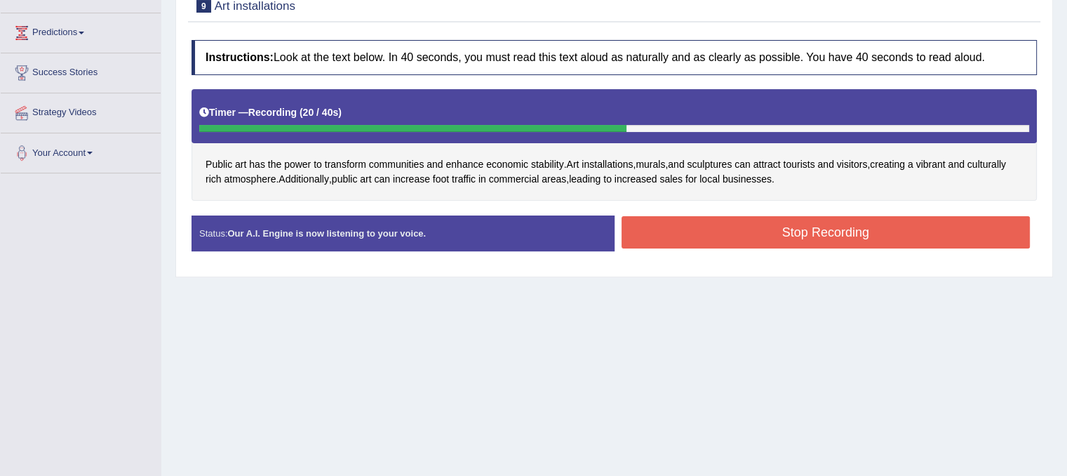
click at [770, 242] on button "Stop Recording" at bounding box center [825, 232] width 409 height 32
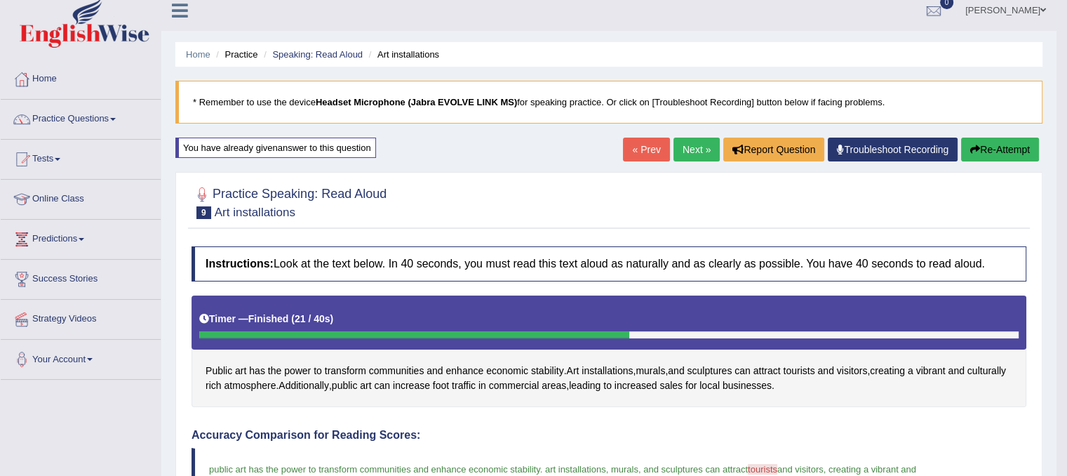
scroll to position [0, 0]
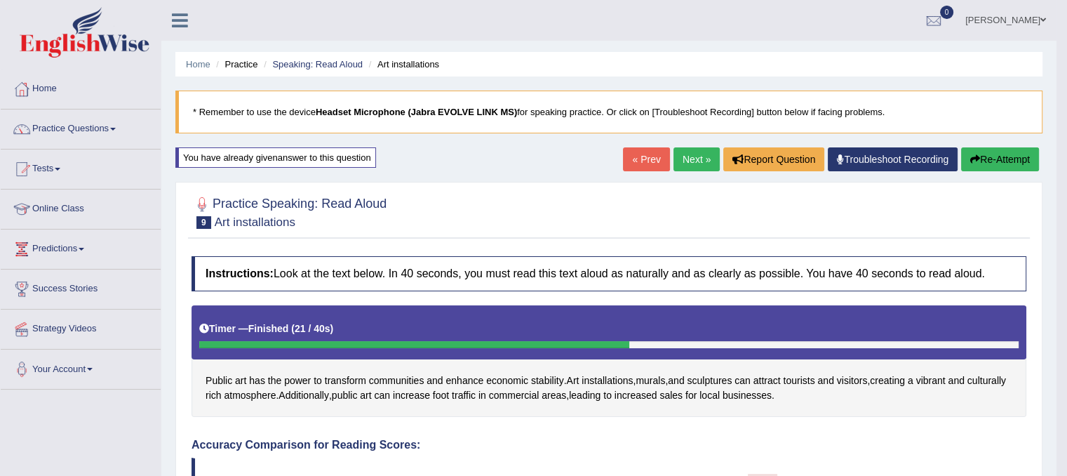
click at [687, 150] on link "Next »" at bounding box center [696, 159] width 46 height 24
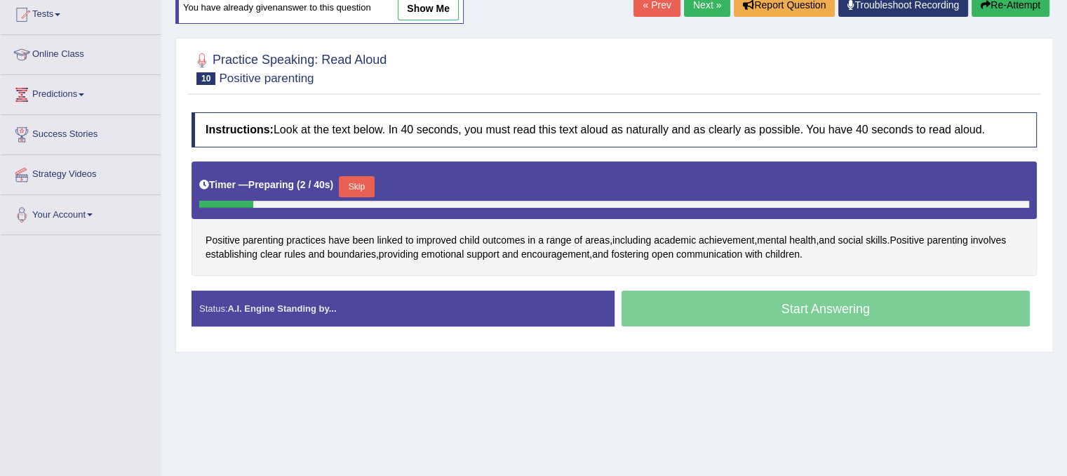
scroll to position [168, 0]
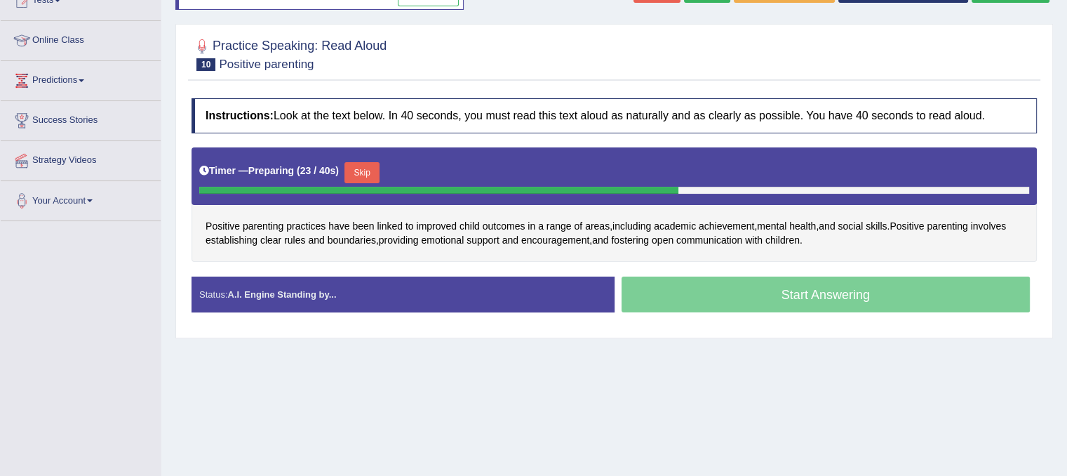
click at [368, 168] on button "Skip" at bounding box center [361, 172] width 35 height 21
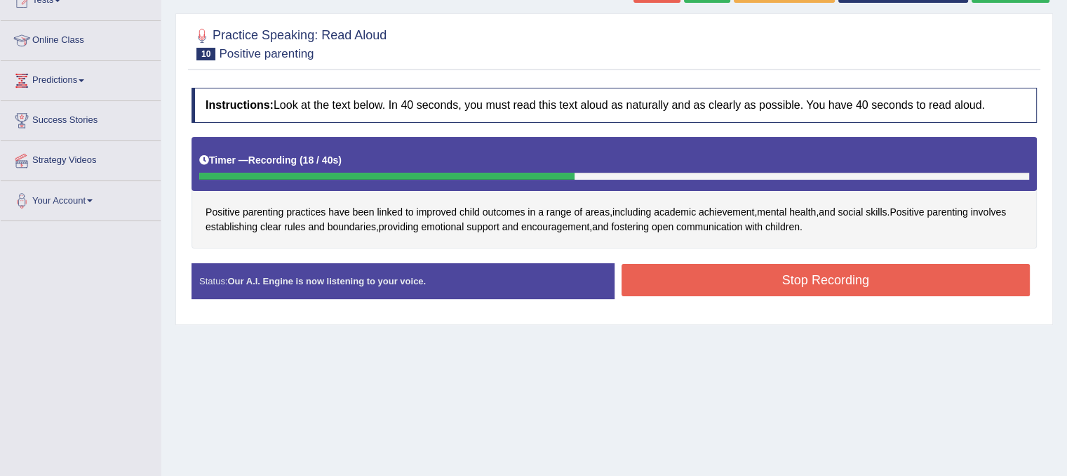
click at [772, 278] on button "Stop Recording" at bounding box center [825, 280] width 409 height 32
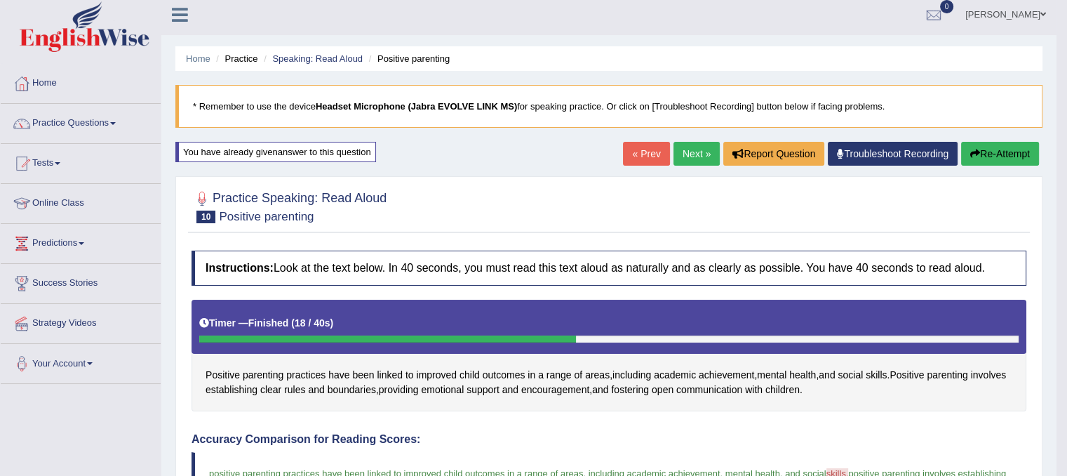
scroll to position [0, 0]
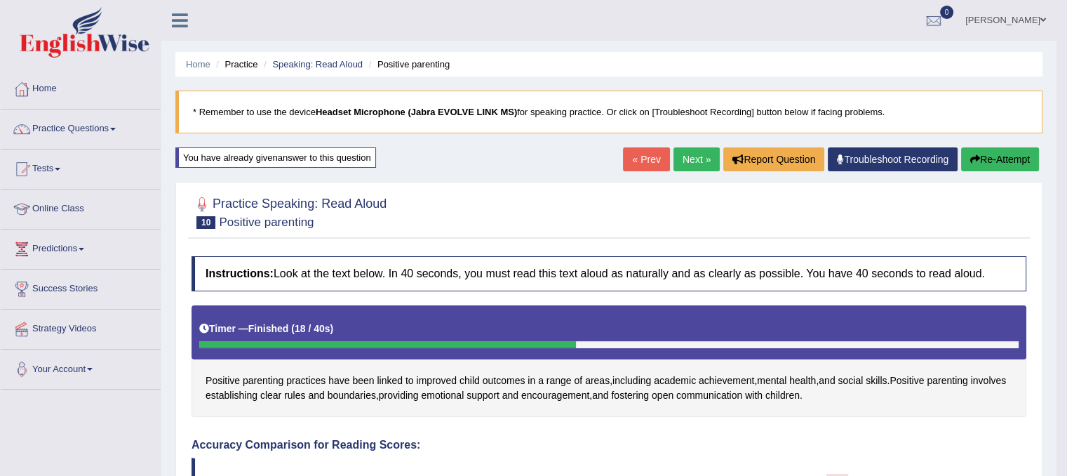
click at [688, 161] on link "Next »" at bounding box center [696, 159] width 46 height 24
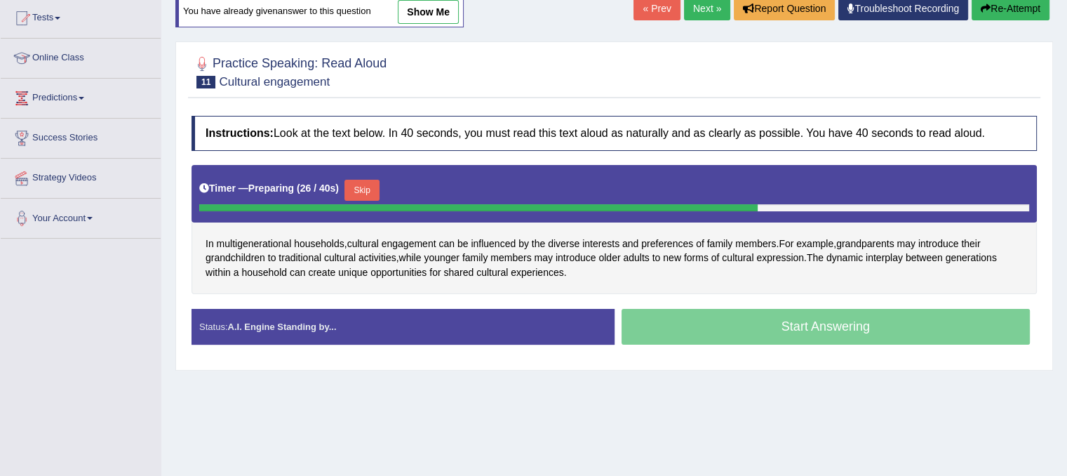
scroll to position [154, 0]
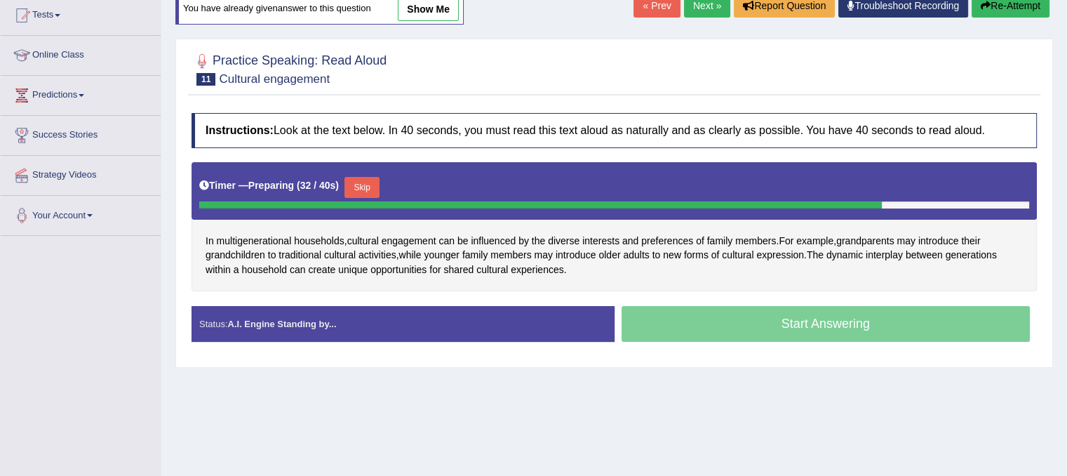
click at [362, 191] on button "Skip" at bounding box center [361, 187] width 35 height 21
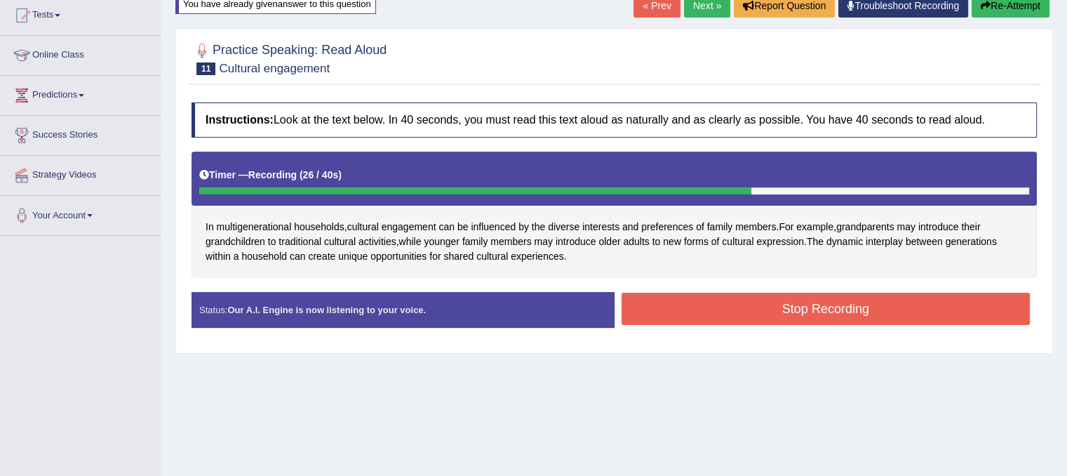
click at [697, 307] on button "Stop Recording" at bounding box center [825, 309] width 409 height 32
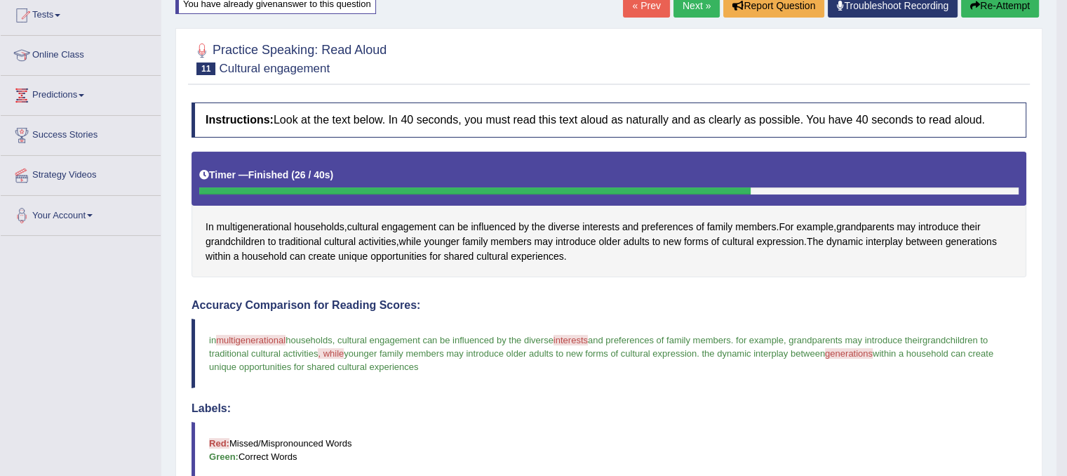
click at [688, 1] on link "Next »" at bounding box center [696, 6] width 46 height 24
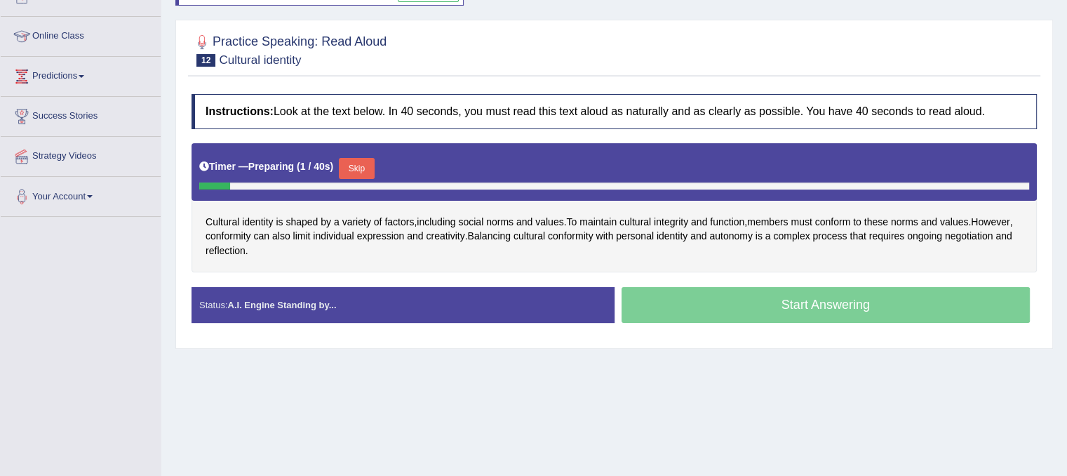
click at [370, 161] on button "Skip" at bounding box center [356, 168] width 35 height 21
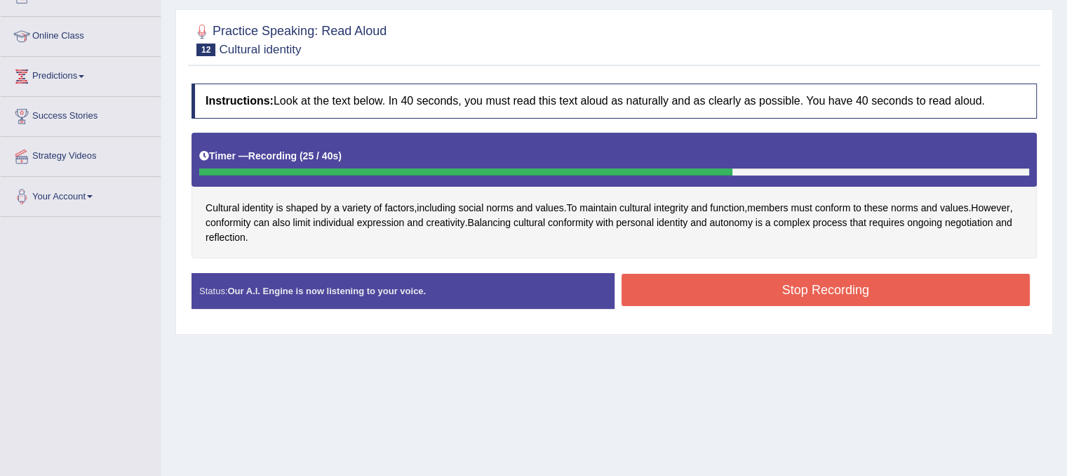
click at [828, 296] on button "Stop Recording" at bounding box center [825, 290] width 409 height 32
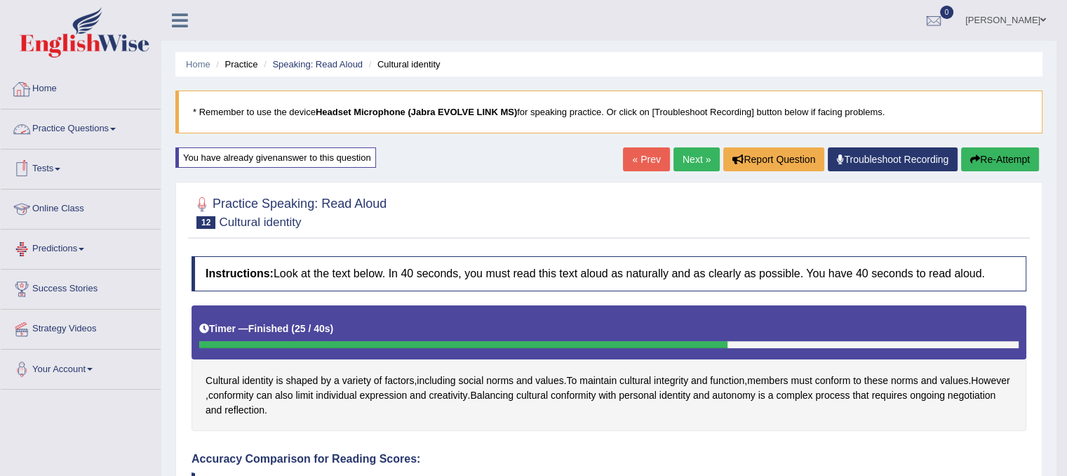
click at [86, 135] on link "Practice Questions" at bounding box center [81, 126] width 160 height 35
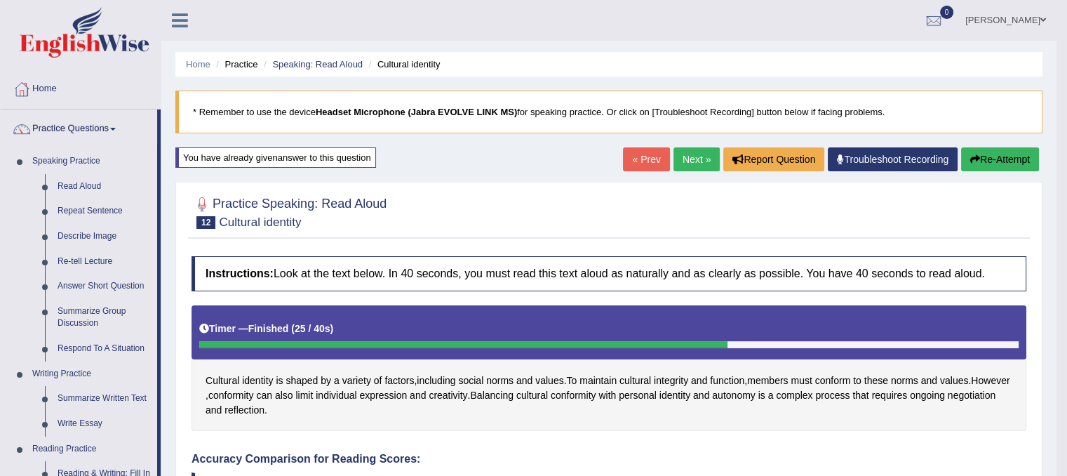
click at [687, 146] on div "Home Practice Speaking: Read Aloud Cultural identity * Remember to use the devi…" at bounding box center [608, 472] width 895 height 945
click at [692, 158] on link "Next »" at bounding box center [696, 159] width 46 height 24
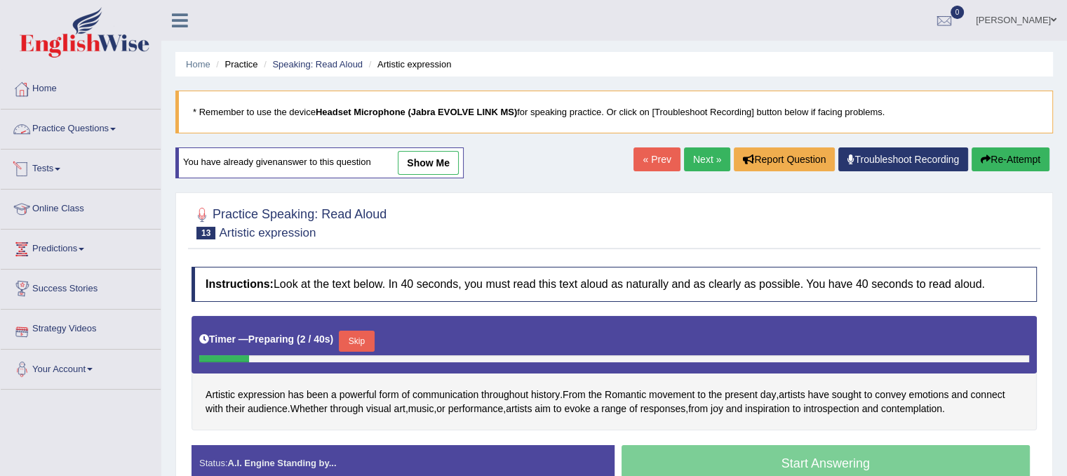
click at [116, 128] on span at bounding box center [113, 129] width 6 height 3
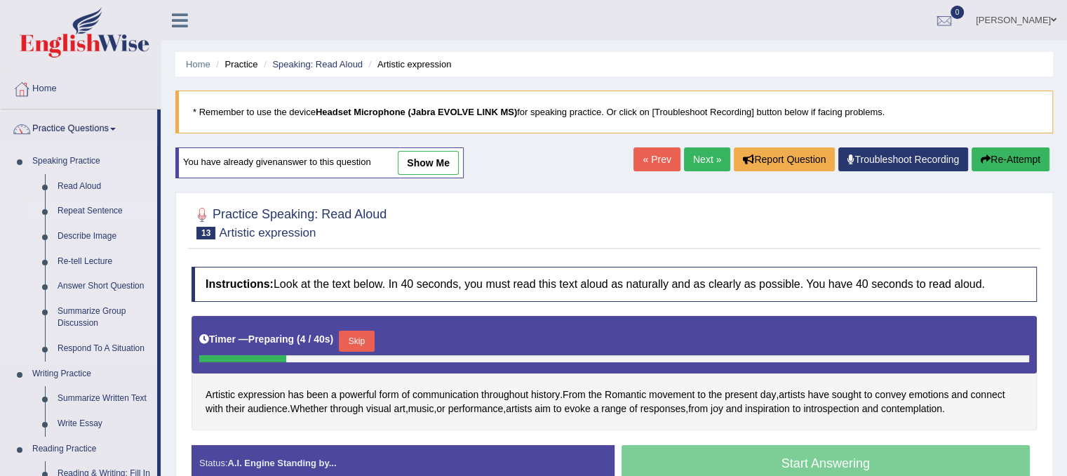
click at [86, 206] on link "Repeat Sentence" at bounding box center [104, 211] width 106 height 25
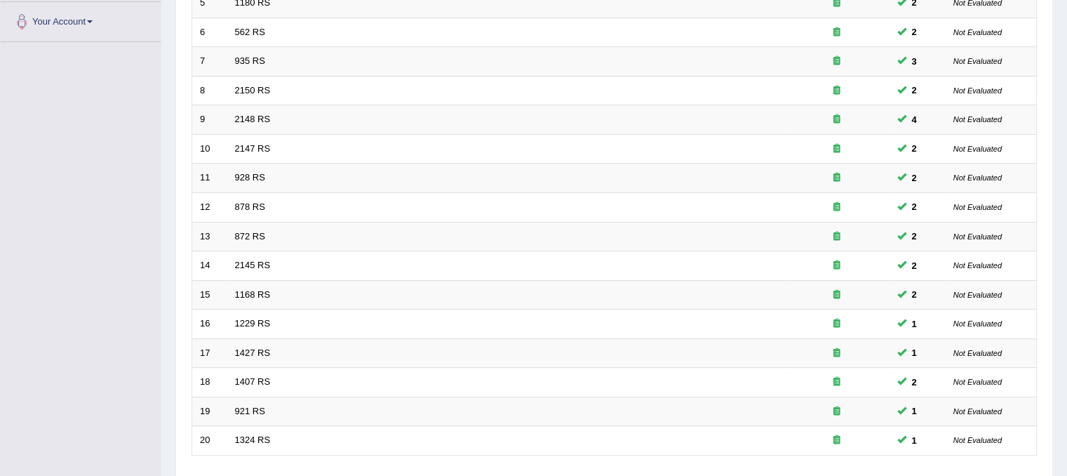
scroll to position [372, 0]
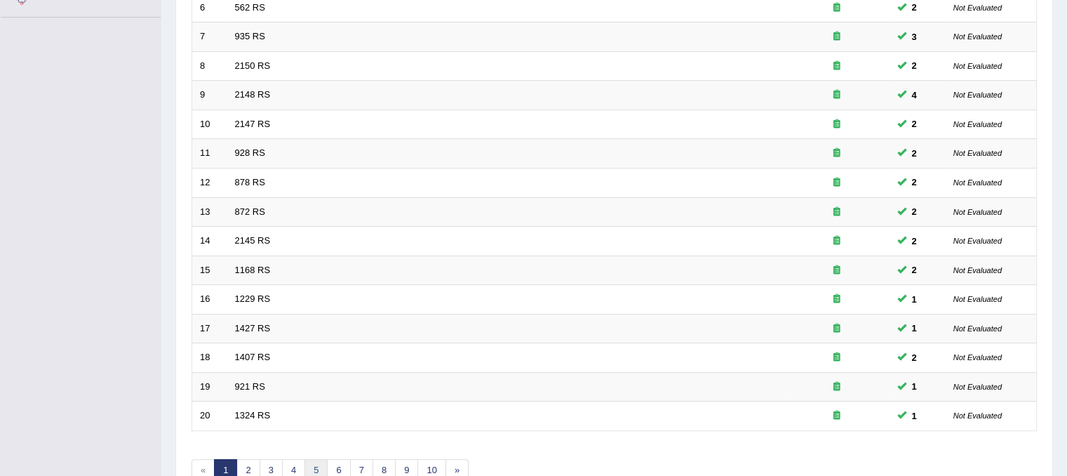
click at [314, 459] on link "5" at bounding box center [315, 470] width 23 height 23
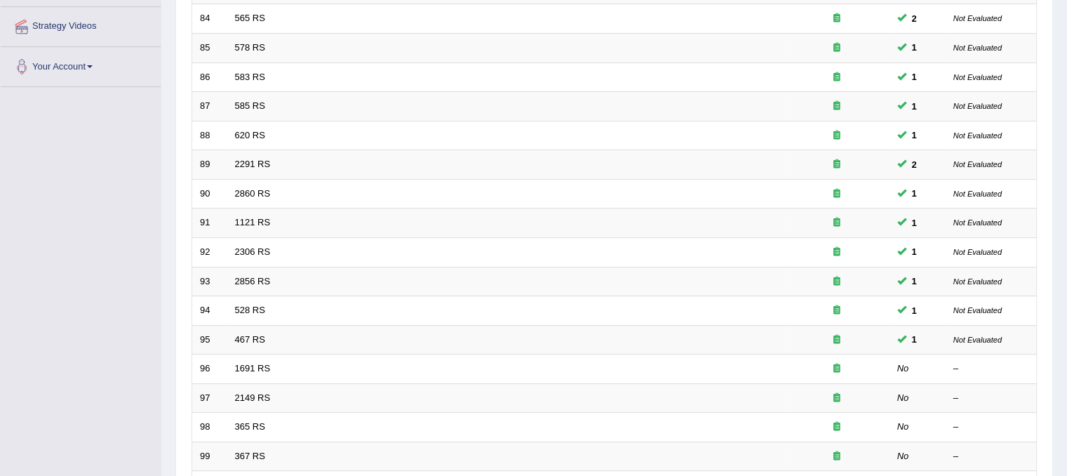
scroll to position [449, 0]
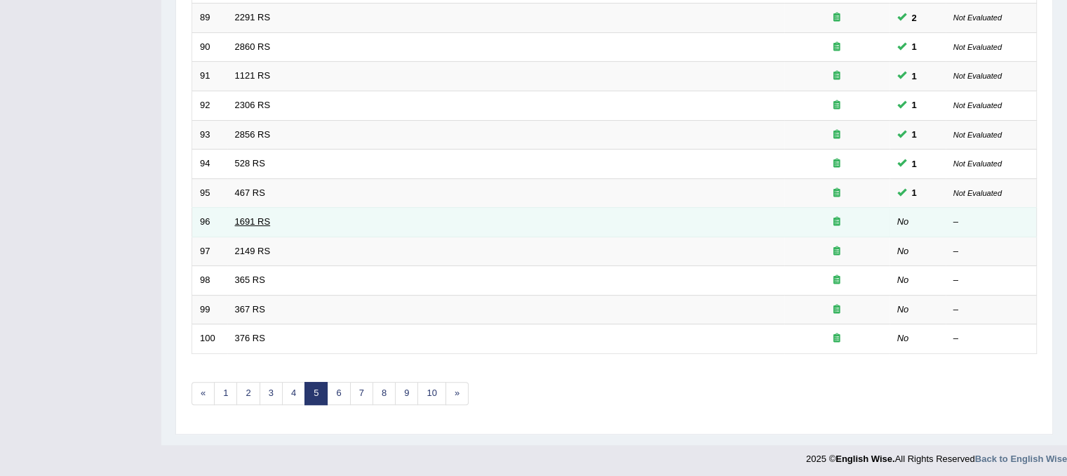
click at [260, 216] on link "1691 RS" at bounding box center [253, 221] width 36 height 11
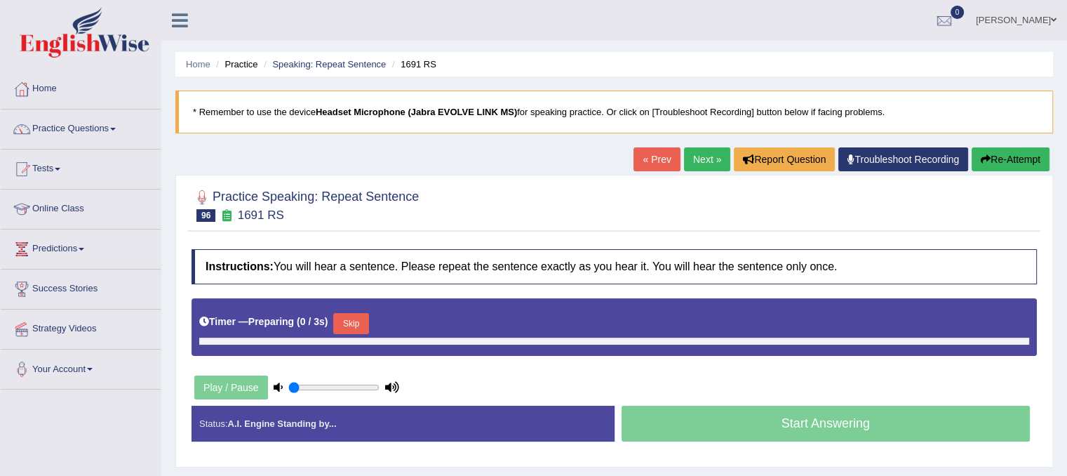
type input "0.8"
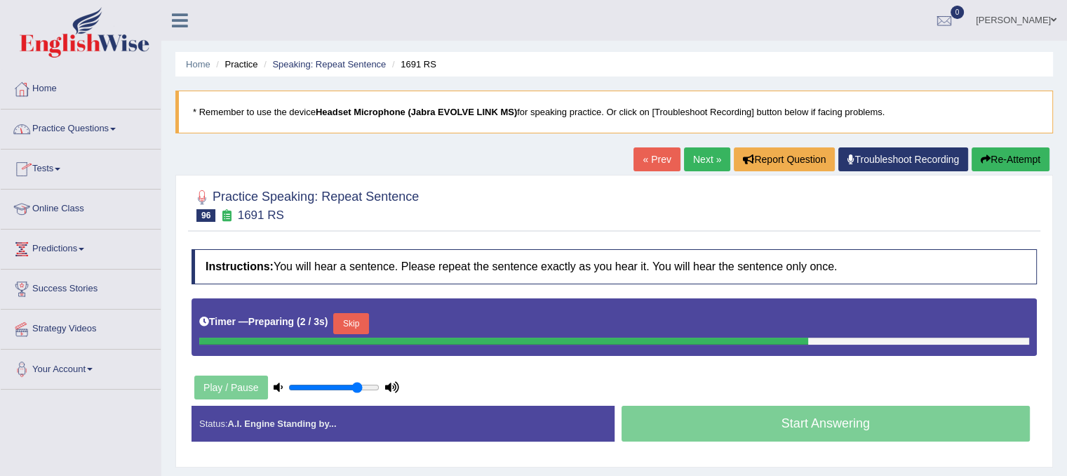
click at [84, 248] on span at bounding box center [82, 249] width 6 height 3
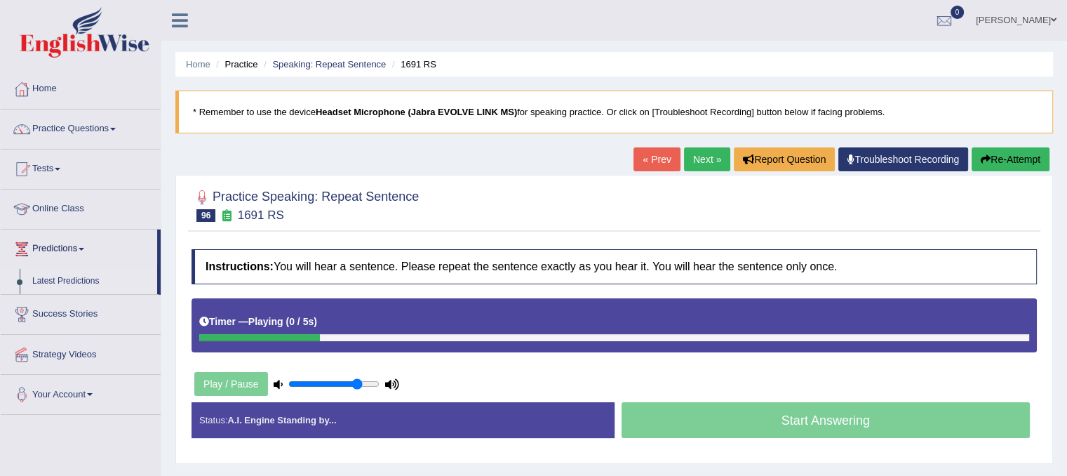
click at [66, 284] on link "Latest Predictions" at bounding box center [91, 281] width 131 height 25
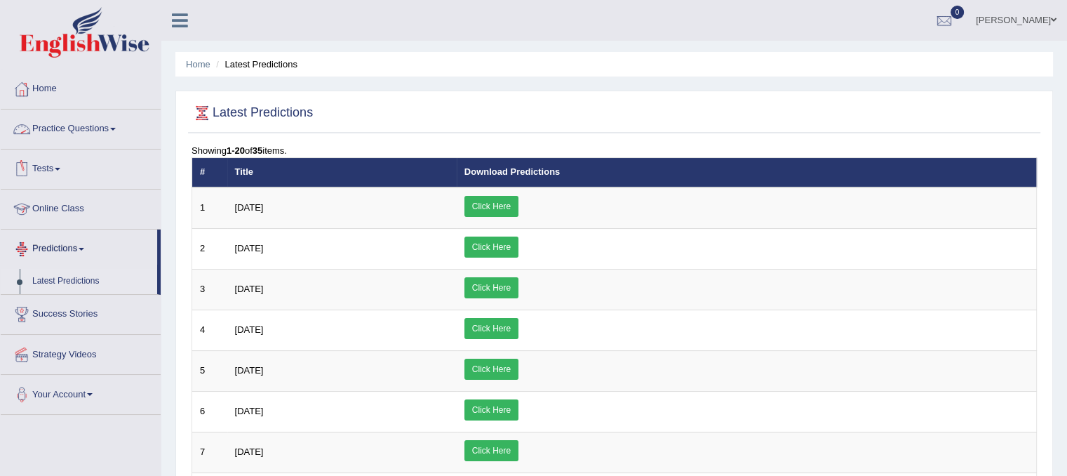
click at [79, 133] on link "Practice Questions" at bounding box center [81, 126] width 160 height 35
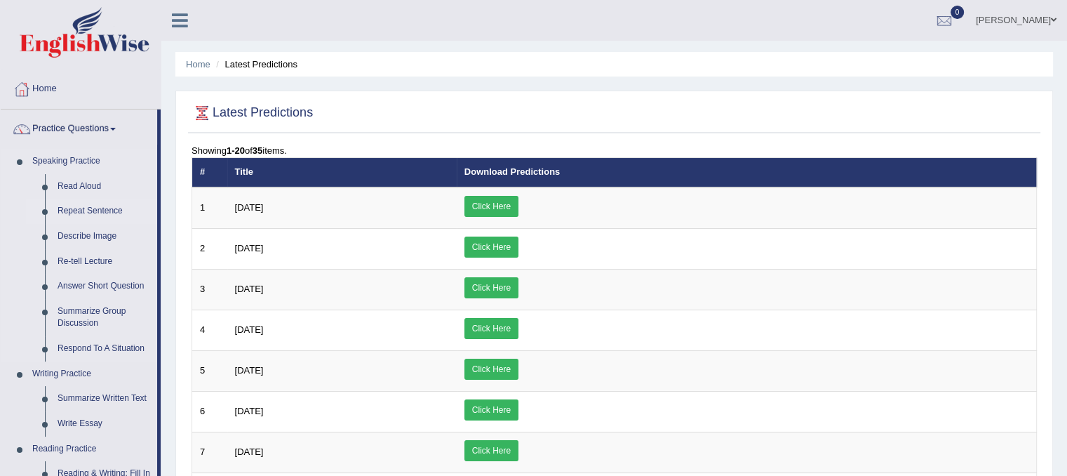
click at [84, 213] on link "Repeat Sentence" at bounding box center [104, 211] width 106 height 25
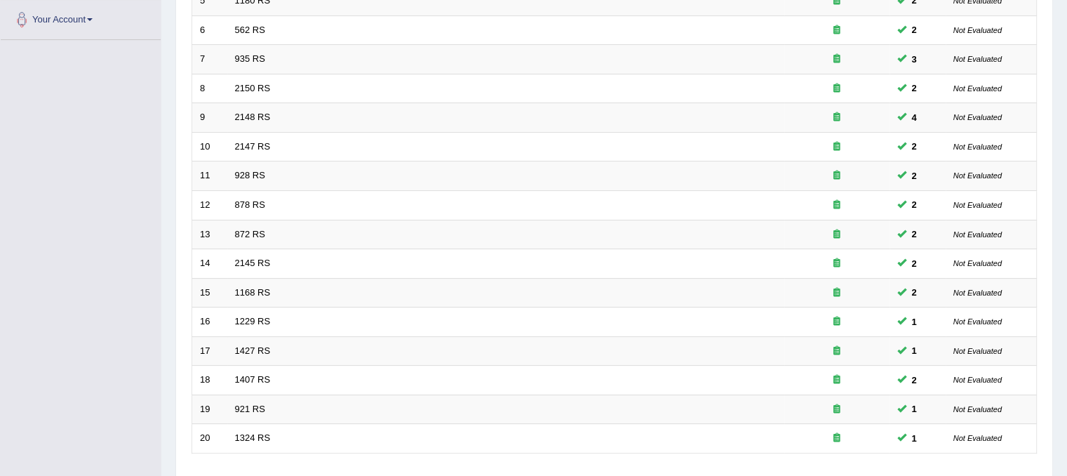
scroll to position [449, 0]
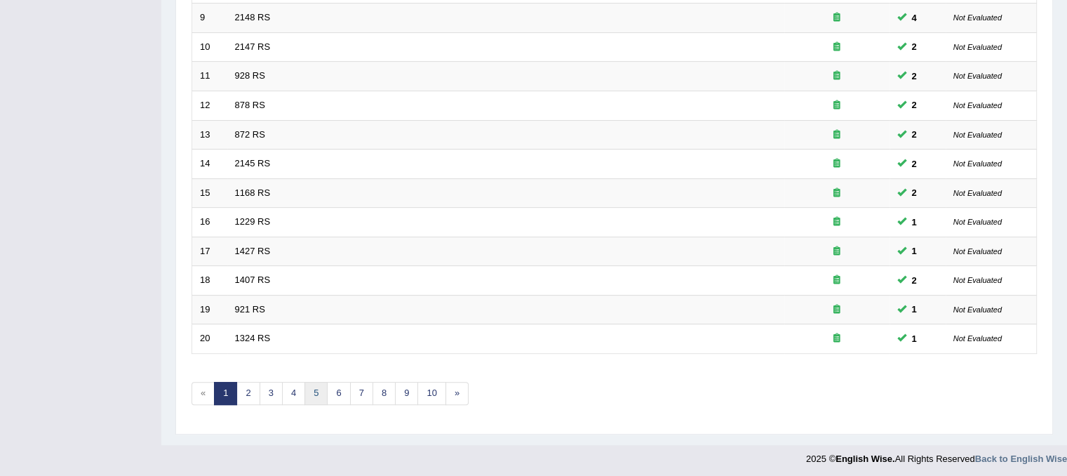
click at [310, 398] on link "5" at bounding box center [315, 393] width 23 height 23
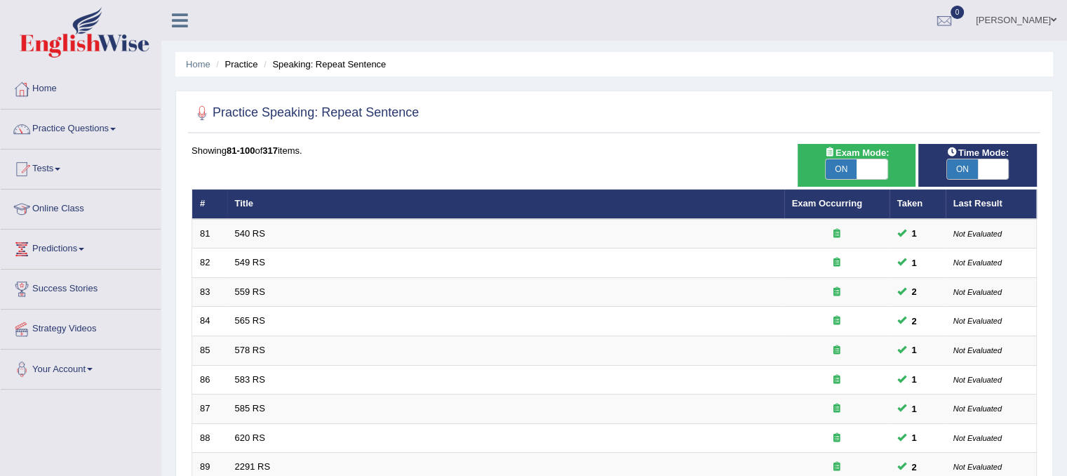
drag, startPoint x: 1065, startPoint y: 149, endPoint x: 1064, endPoint y: 361, distance: 211.1
click at [1064, 361] on div "Home Practice Speaking: Repeat Sentence Practice Speaking: Repeat Sentence Time…" at bounding box center [614, 447] width 906 height 894
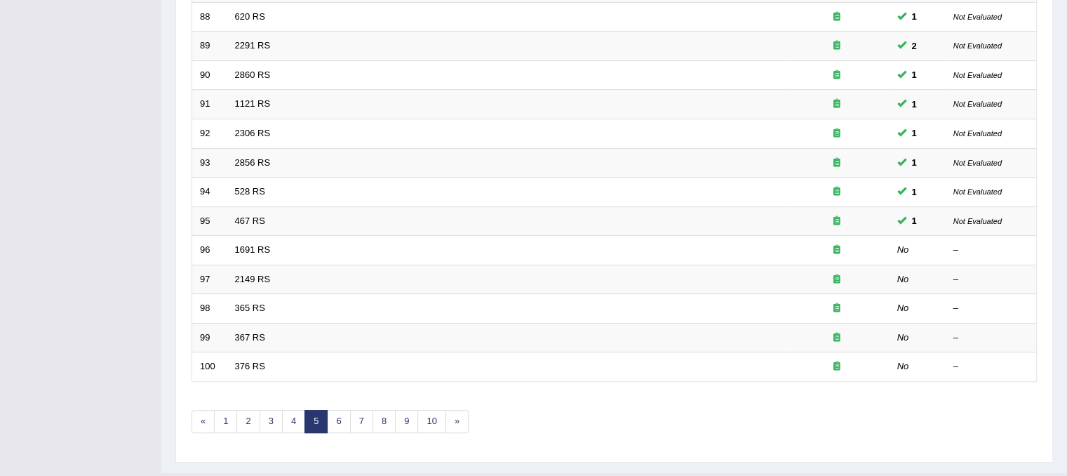
scroll to position [449, 0]
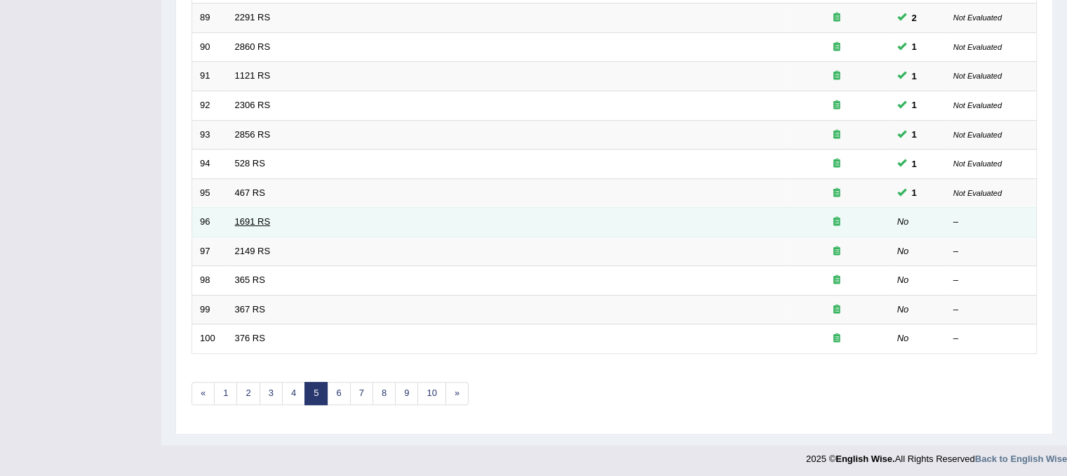
click at [250, 219] on link "1691 RS" at bounding box center [253, 221] width 36 height 11
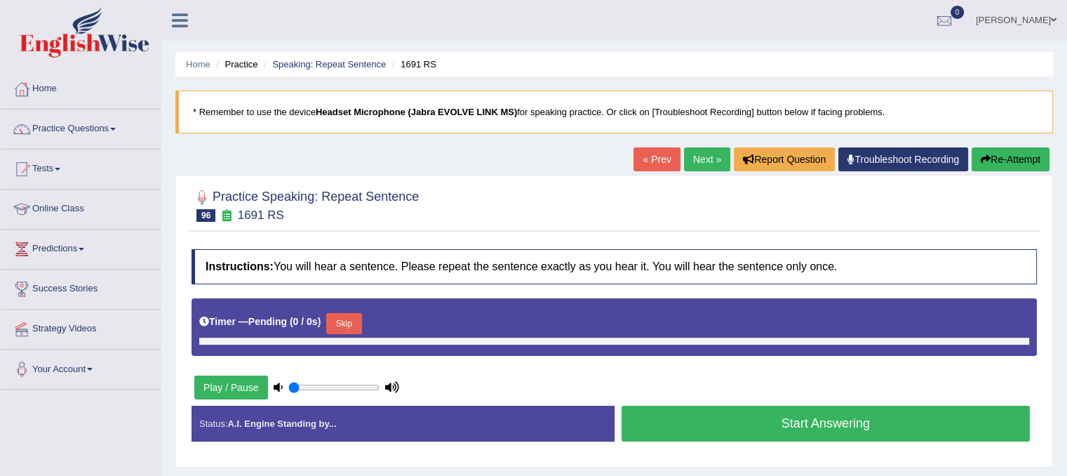
type input "0.8"
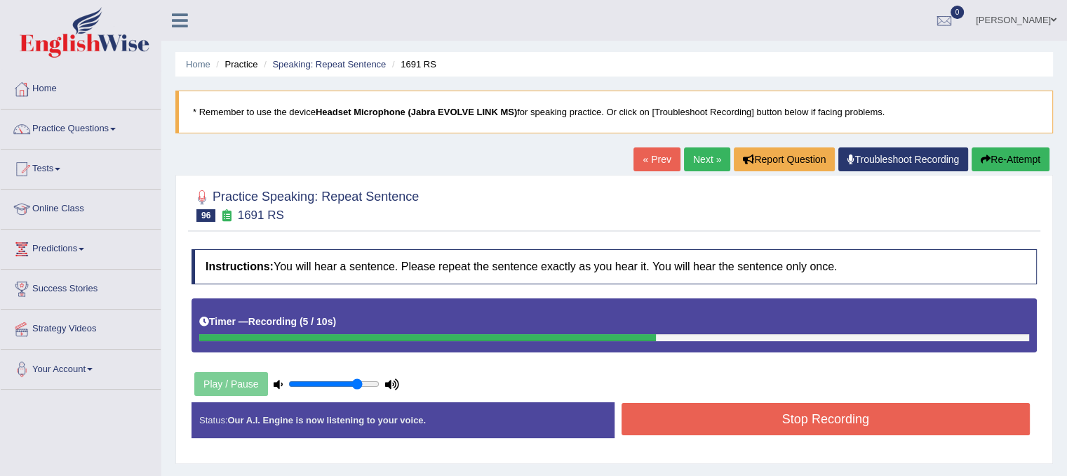
click at [683, 403] on button "Stop Recording" at bounding box center [825, 419] width 409 height 32
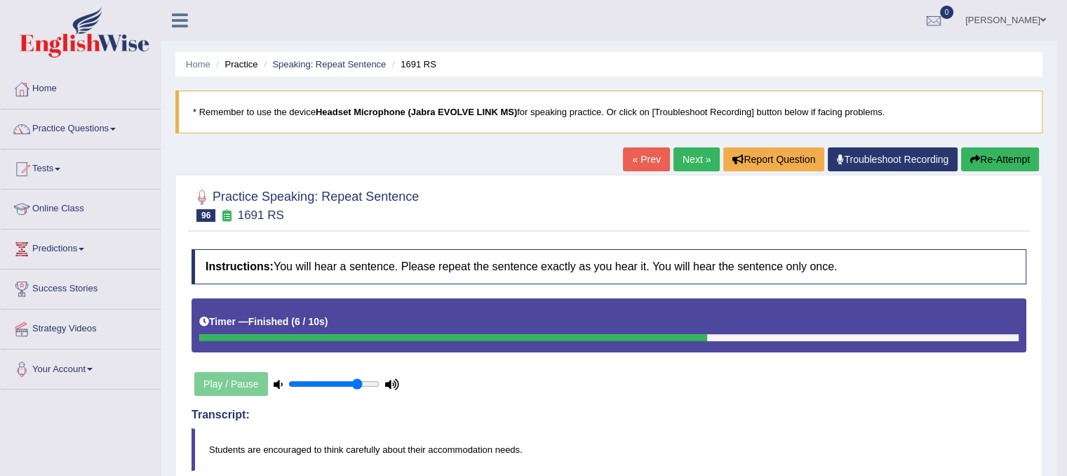
click at [992, 153] on button "Re-Attempt" at bounding box center [1000, 159] width 78 height 24
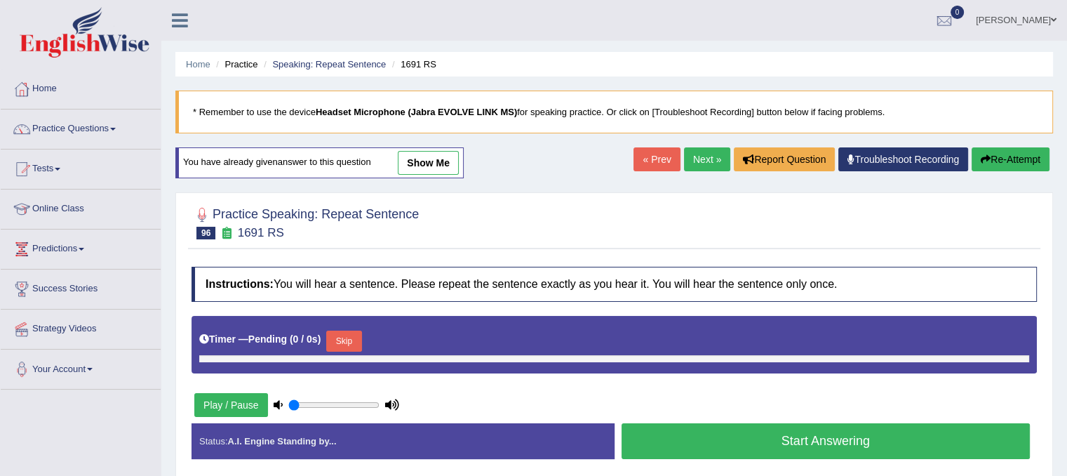
type input "0.8"
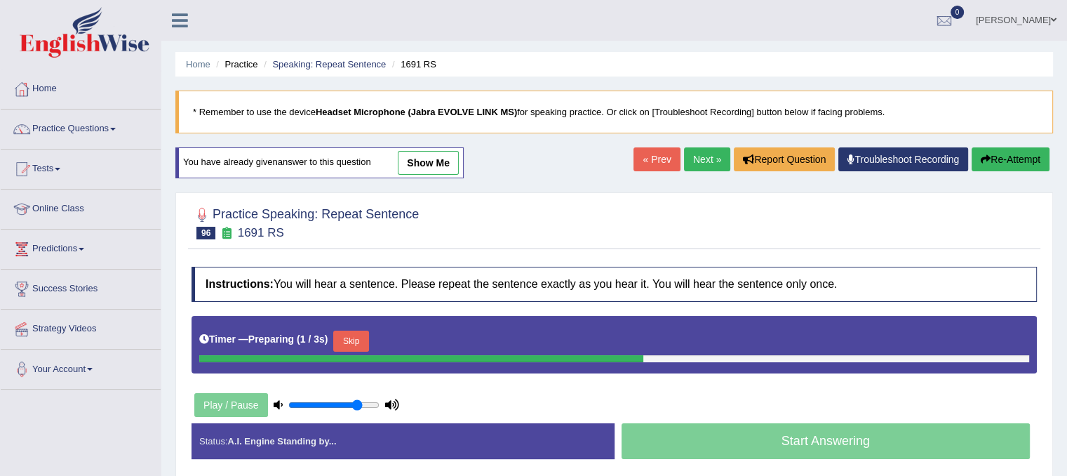
click at [359, 344] on button "Skip" at bounding box center [350, 340] width 35 height 21
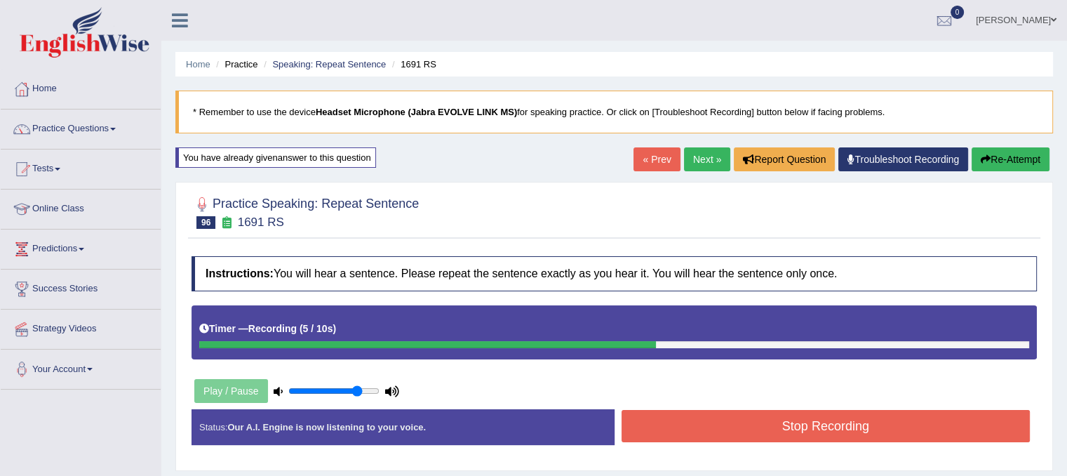
click at [646, 436] on button "Stop Recording" at bounding box center [825, 426] width 409 height 32
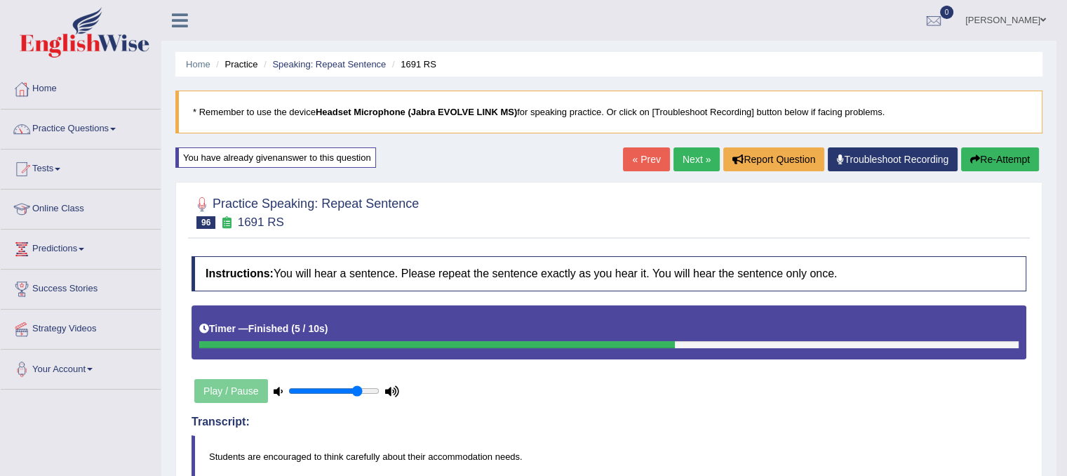
click at [696, 150] on link "Next »" at bounding box center [696, 159] width 46 height 24
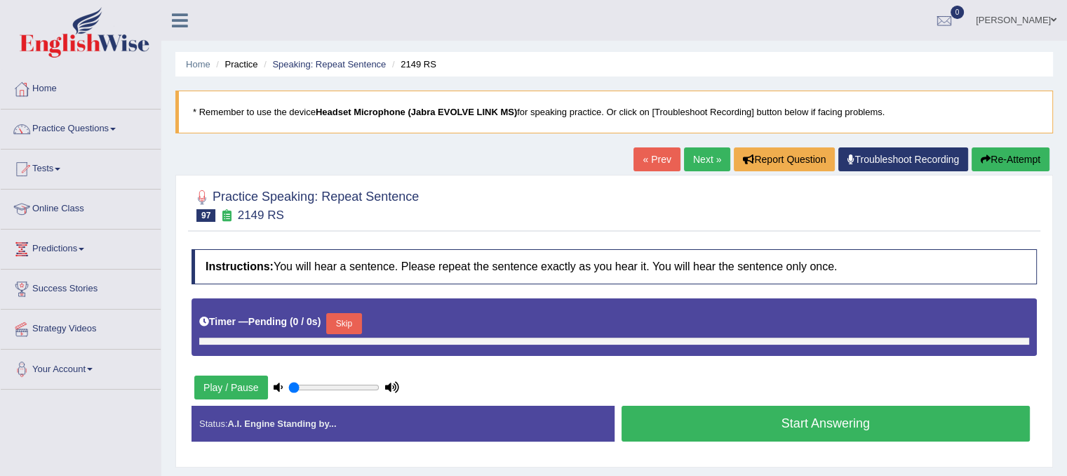
type input "0.8"
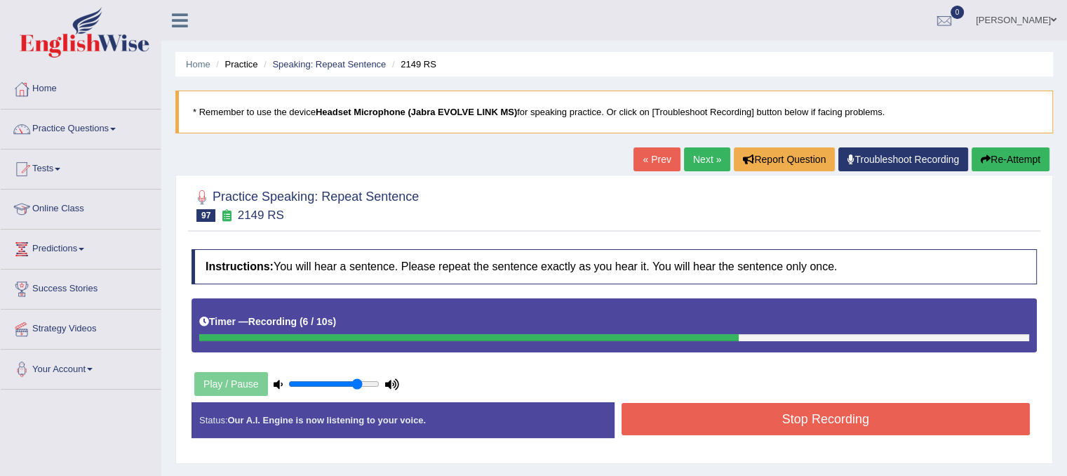
click at [1000, 155] on button "Re-Attempt" at bounding box center [1011, 159] width 78 height 24
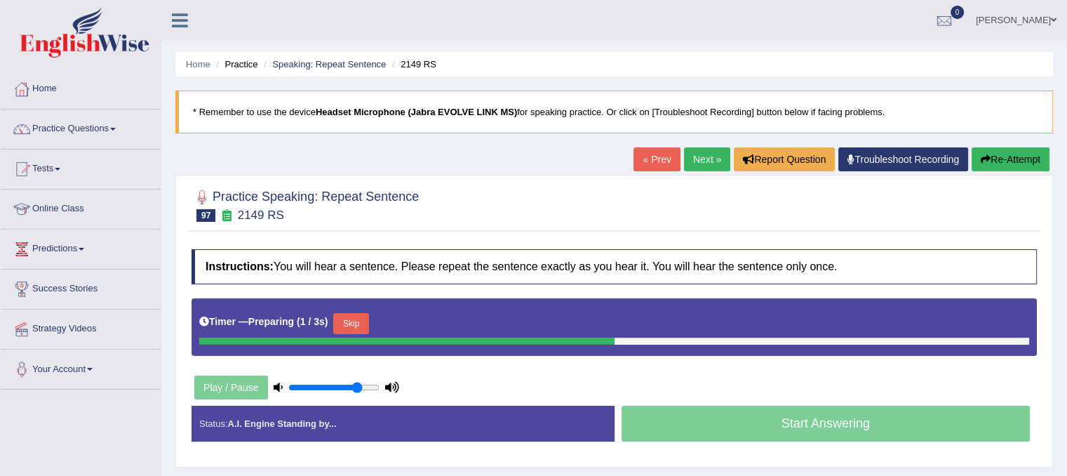
click at [365, 321] on button "Skip" at bounding box center [350, 323] width 35 height 21
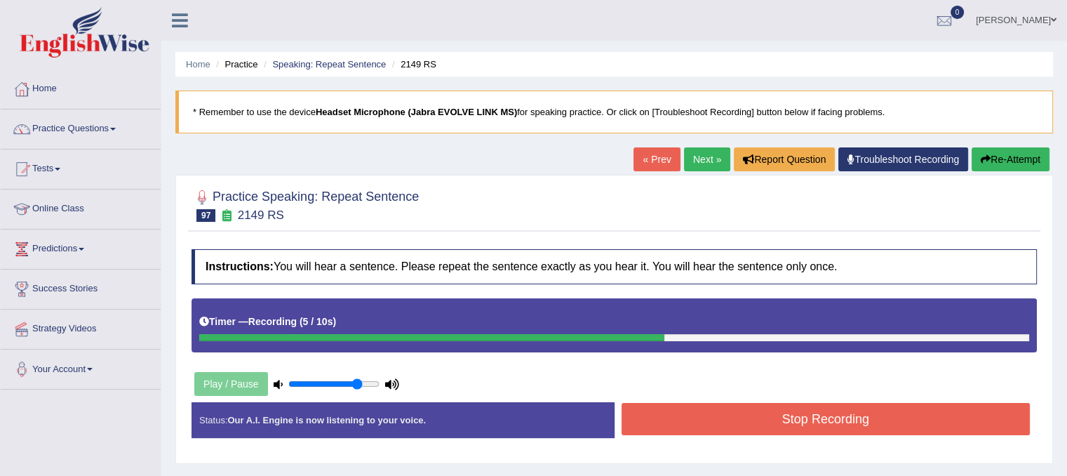
click at [775, 418] on button "Stop Recording" at bounding box center [825, 419] width 409 height 32
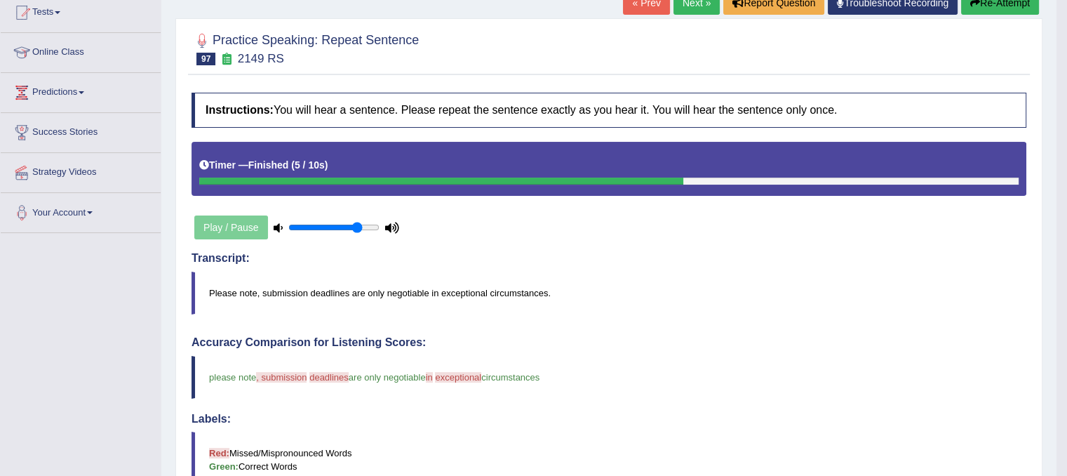
scroll to position [163, 0]
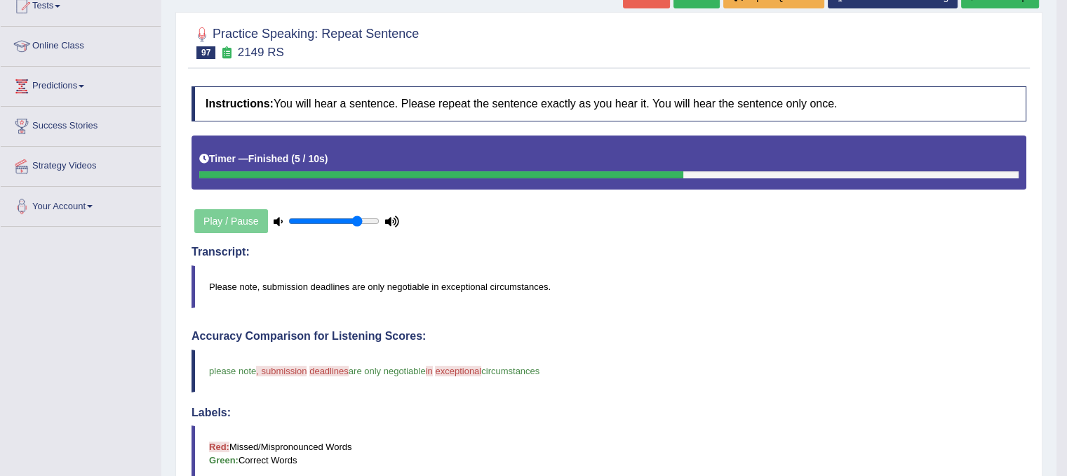
click at [1063, 227] on body "Toggle navigation Home Practice Questions Speaking Practice Read Aloud Repeat S…" at bounding box center [533, 75] width 1067 height 476
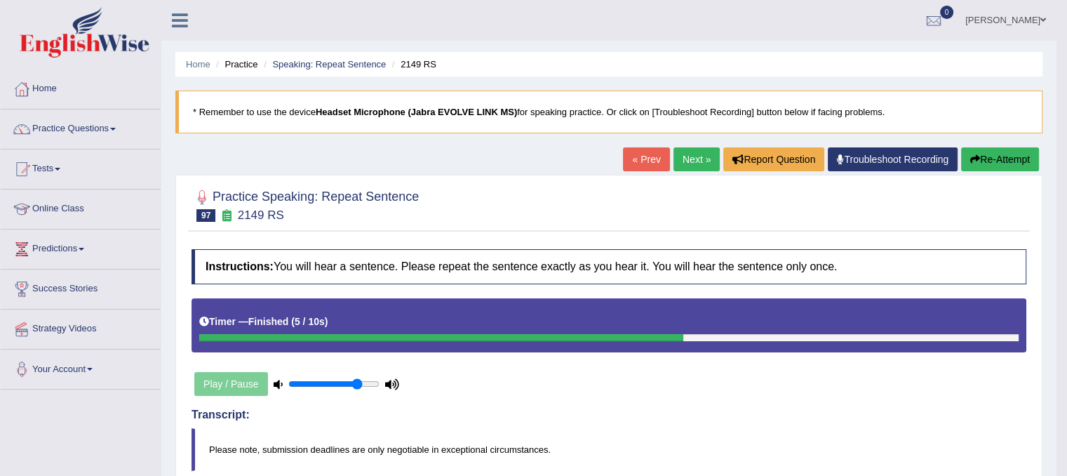
click at [699, 165] on link "Next »" at bounding box center [696, 159] width 46 height 24
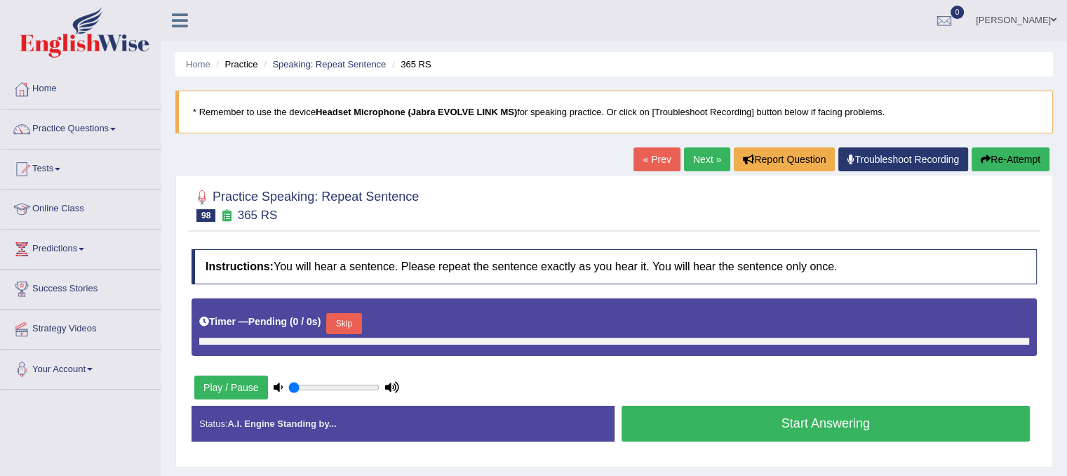
type input "0.8"
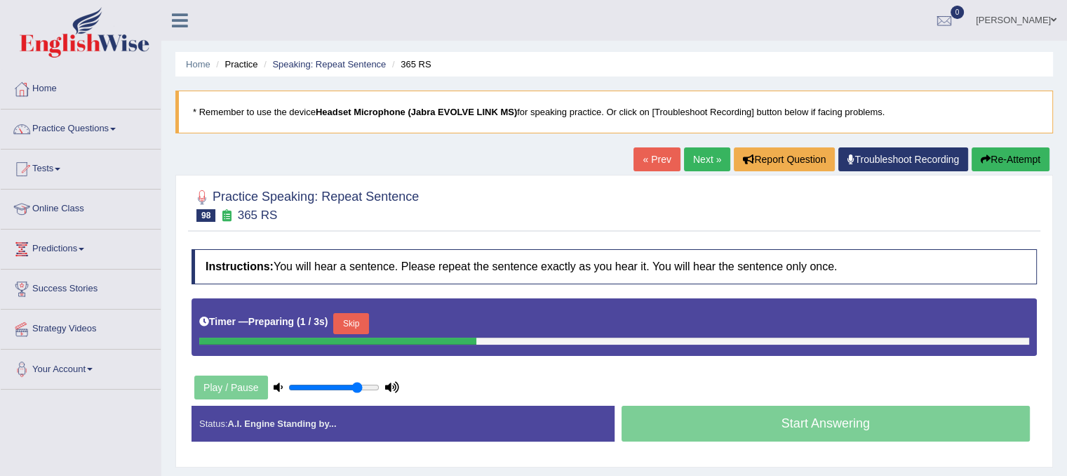
click at [355, 329] on button "Skip" at bounding box center [350, 323] width 35 height 21
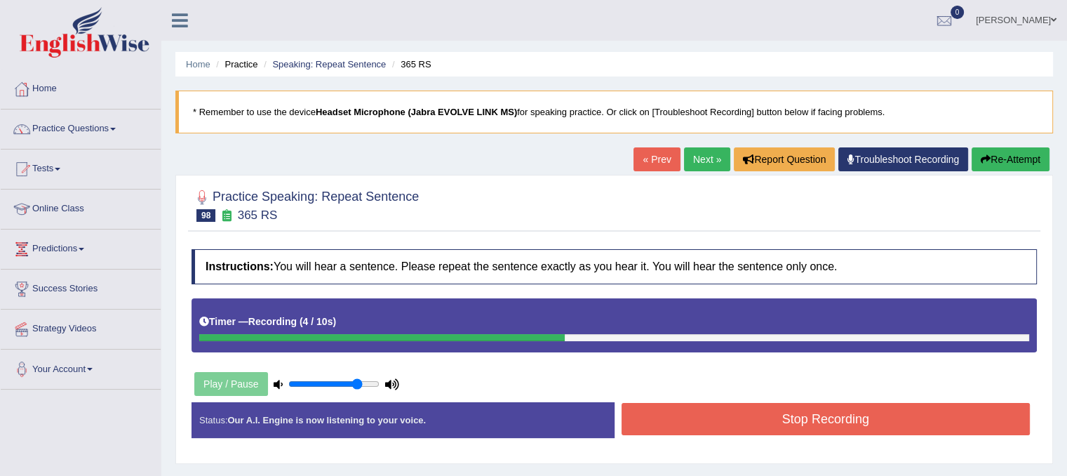
click at [676, 427] on button "Stop Recording" at bounding box center [825, 419] width 409 height 32
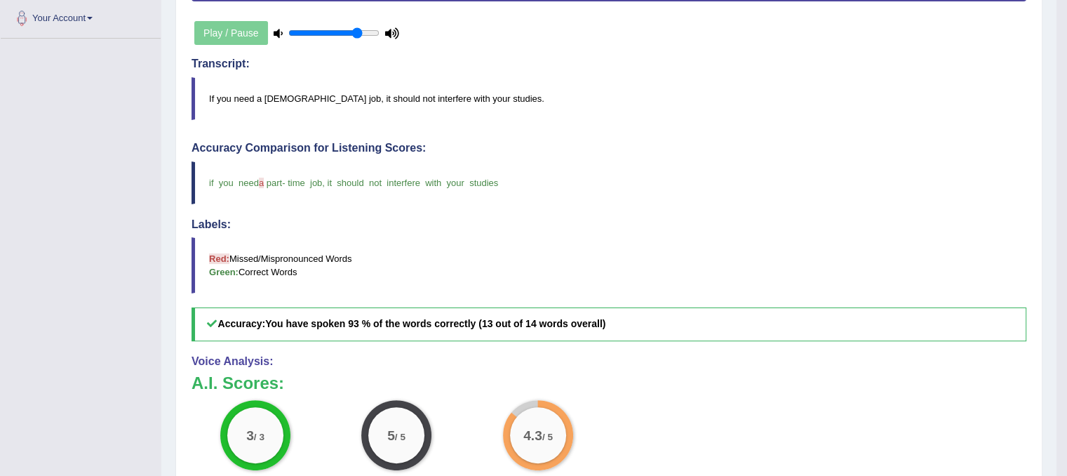
scroll to position [356, 0]
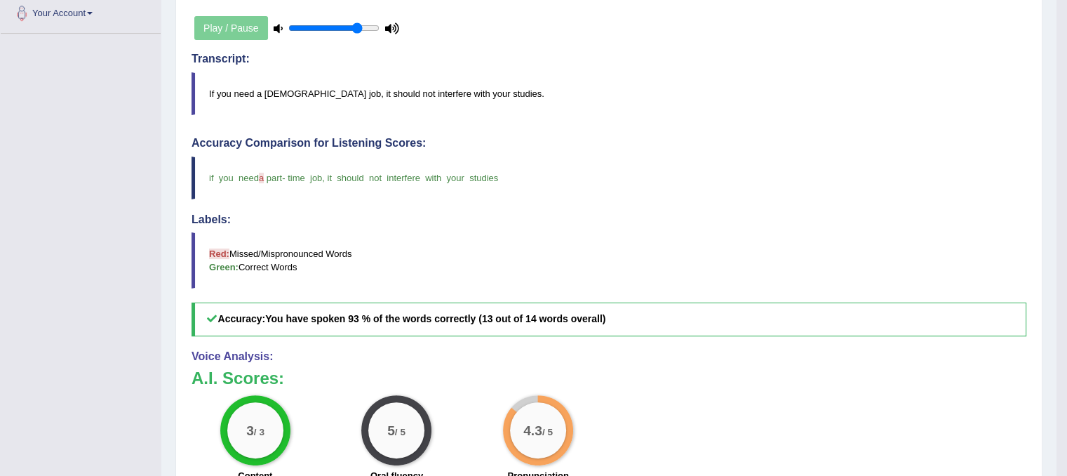
drag, startPoint x: 943, startPoint y: 423, endPoint x: 1013, endPoint y: 298, distance: 143.2
click at [1013, 298] on div "Instructions: You will hear a sentence. Please repeat the sentence exactly as y…" at bounding box center [609, 241] width 842 height 711
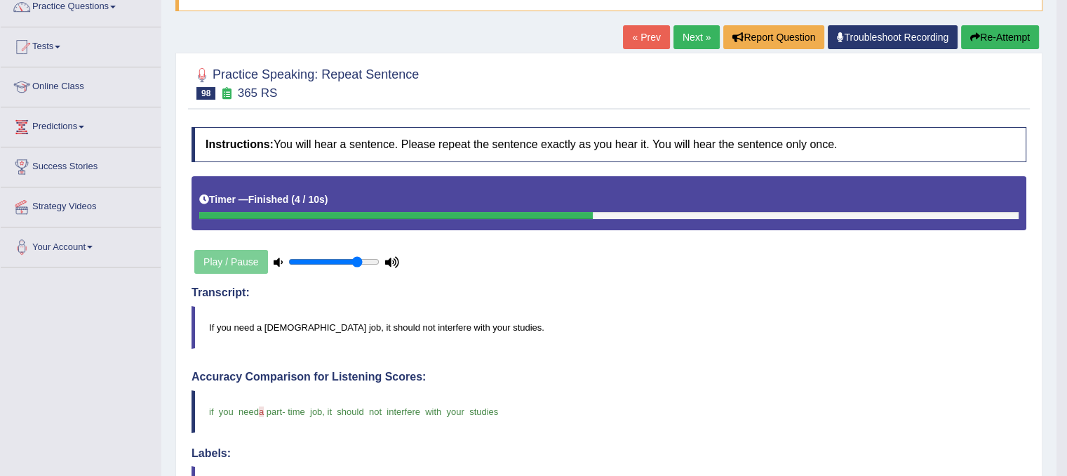
scroll to position [0, 0]
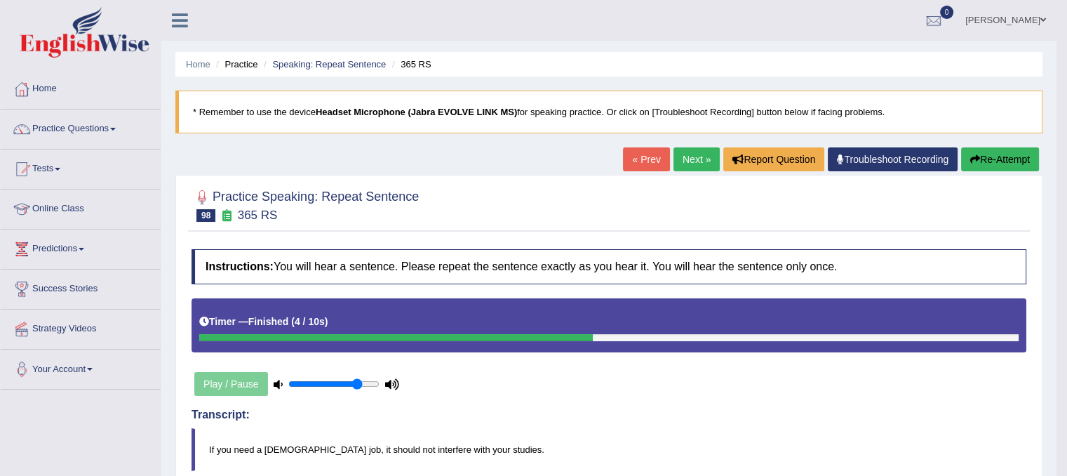
click at [692, 160] on link "Next »" at bounding box center [696, 159] width 46 height 24
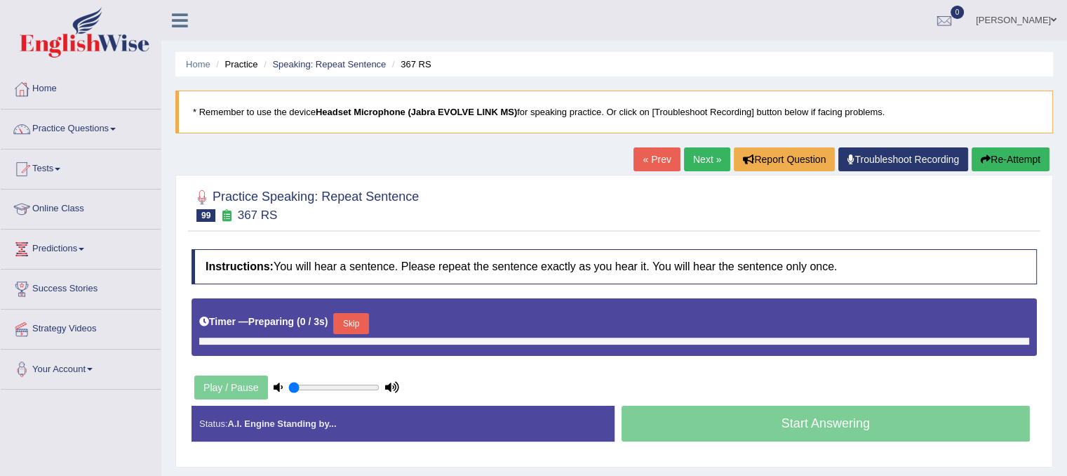
type input "0.8"
click at [353, 326] on button "Skip" at bounding box center [350, 323] width 35 height 21
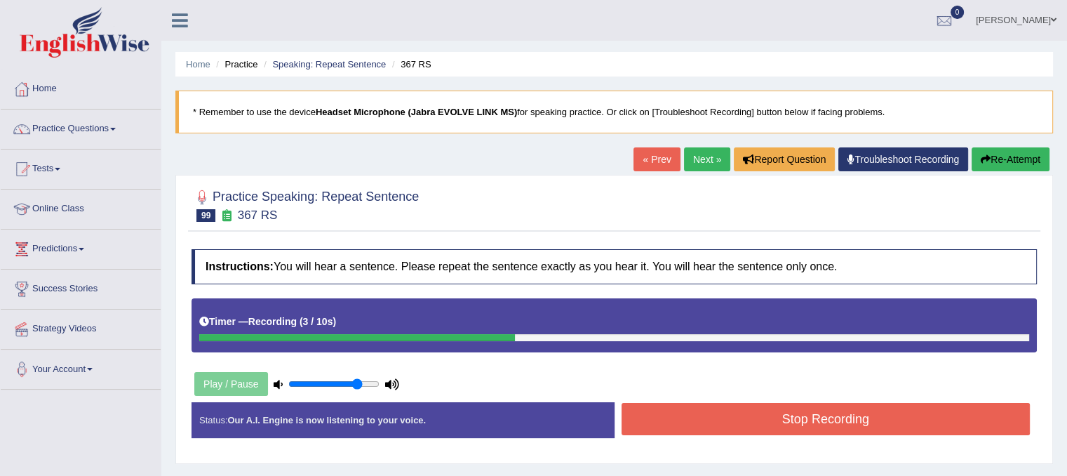
click at [680, 408] on button "Stop Recording" at bounding box center [825, 419] width 409 height 32
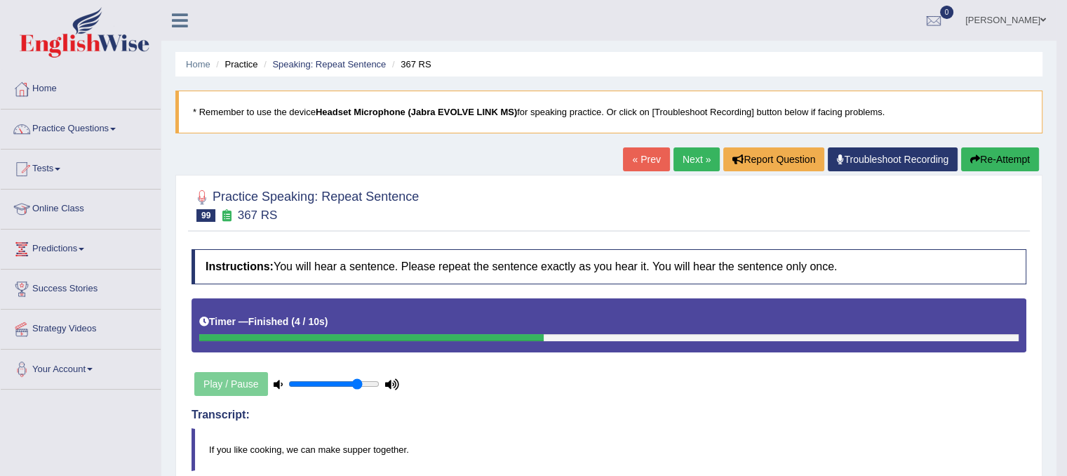
click at [685, 163] on link "Next »" at bounding box center [696, 159] width 46 height 24
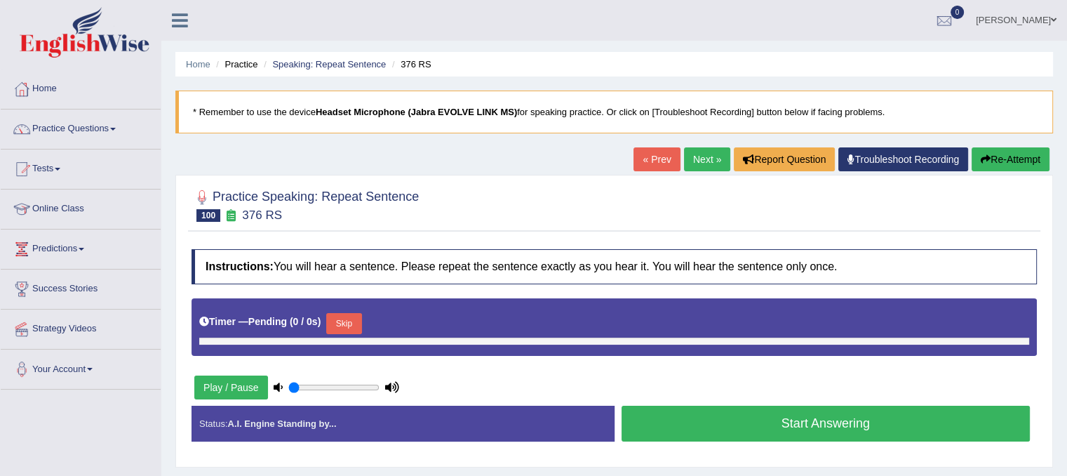
type input "0.8"
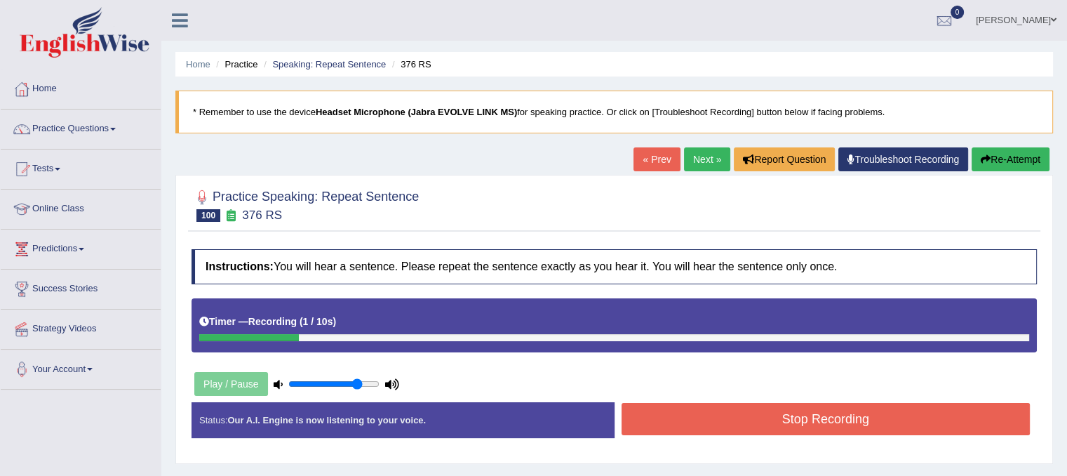
click at [999, 152] on button "Re-Attempt" at bounding box center [1011, 159] width 78 height 24
click at [717, 403] on button "Stop Recording" at bounding box center [825, 419] width 409 height 32
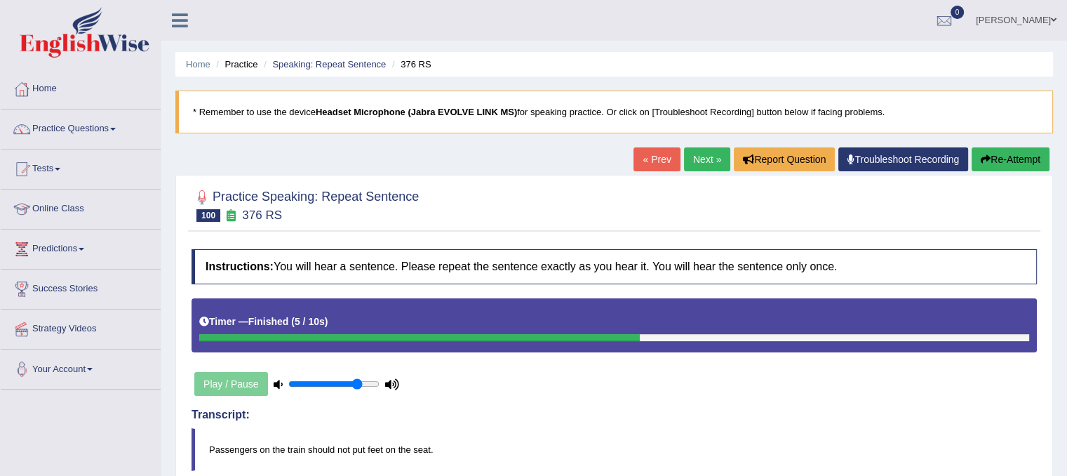
click at [1066, 149] on html "Toggle navigation Home Practice Questions Speaking Practice Read Aloud Repeat S…" at bounding box center [533, 238] width 1067 height 476
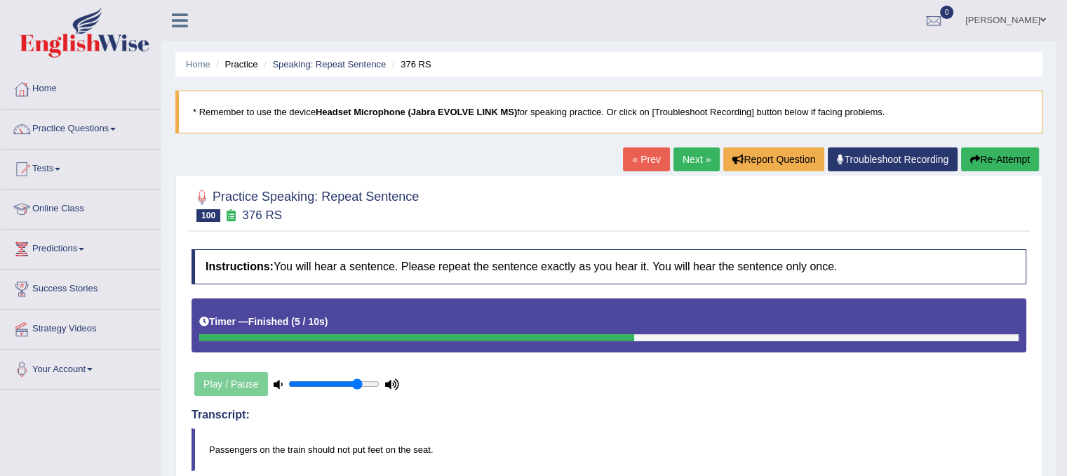
click at [679, 149] on link "Next »" at bounding box center [696, 159] width 46 height 24
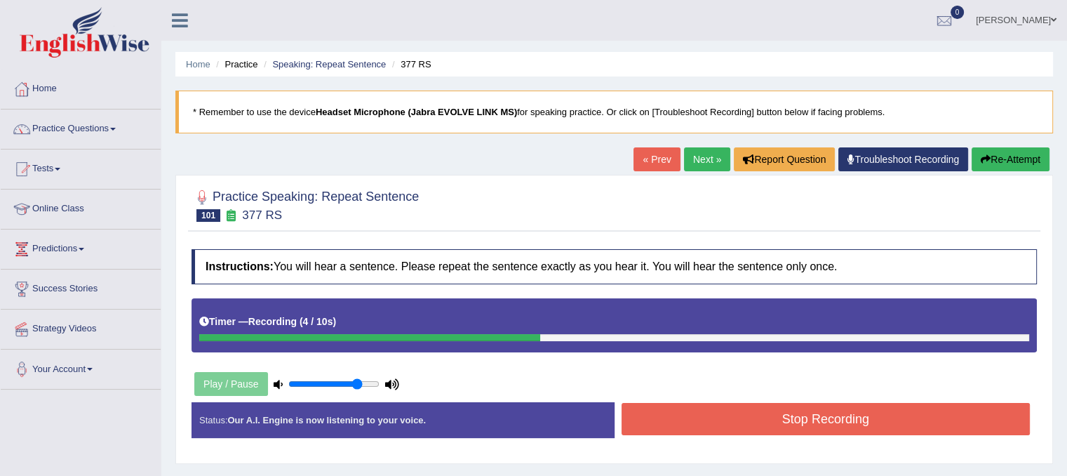
click at [729, 425] on button "Stop Recording" at bounding box center [825, 419] width 409 height 32
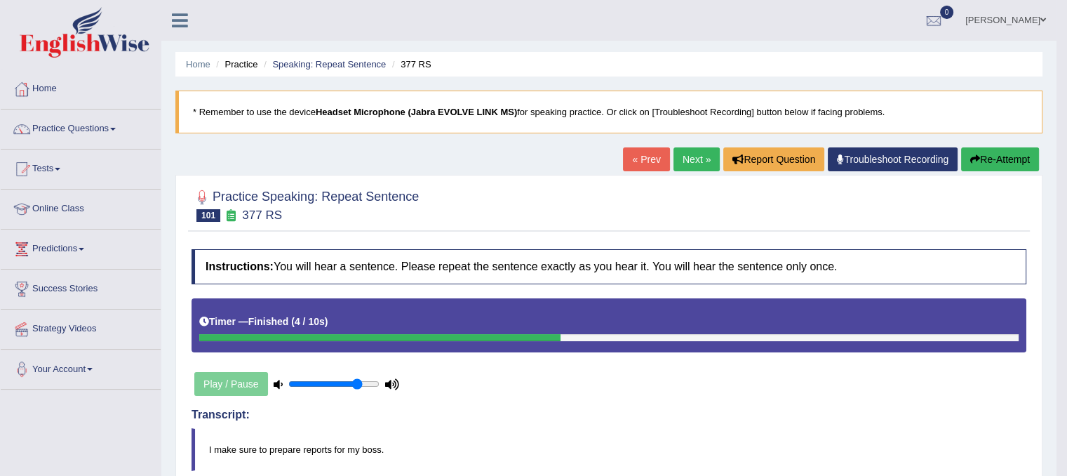
click at [685, 167] on link "Next »" at bounding box center [696, 159] width 46 height 24
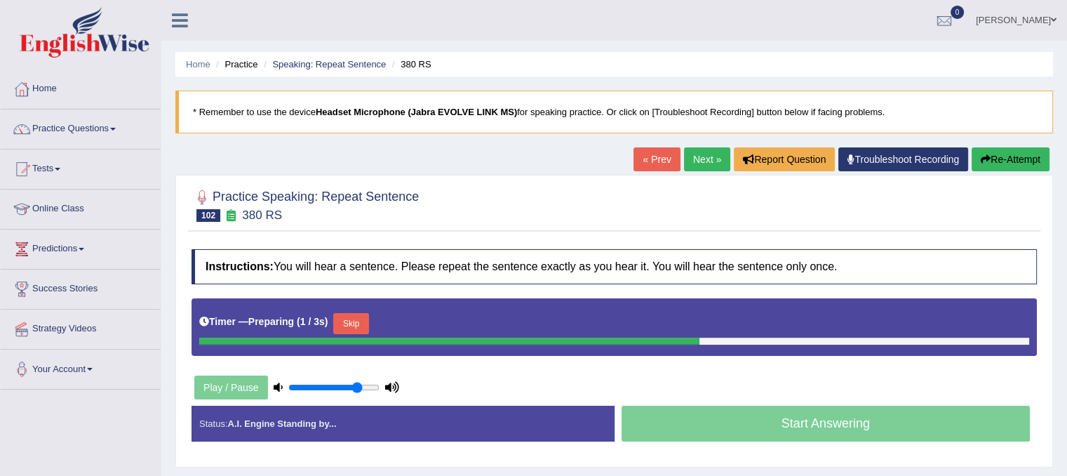
click at [359, 323] on button "Skip" at bounding box center [350, 323] width 35 height 21
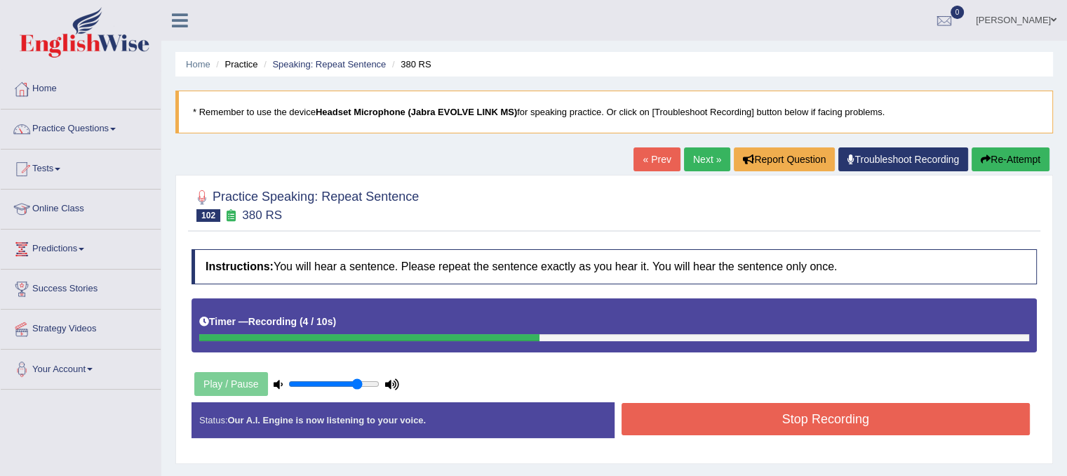
click at [845, 415] on button "Stop Recording" at bounding box center [825, 419] width 409 height 32
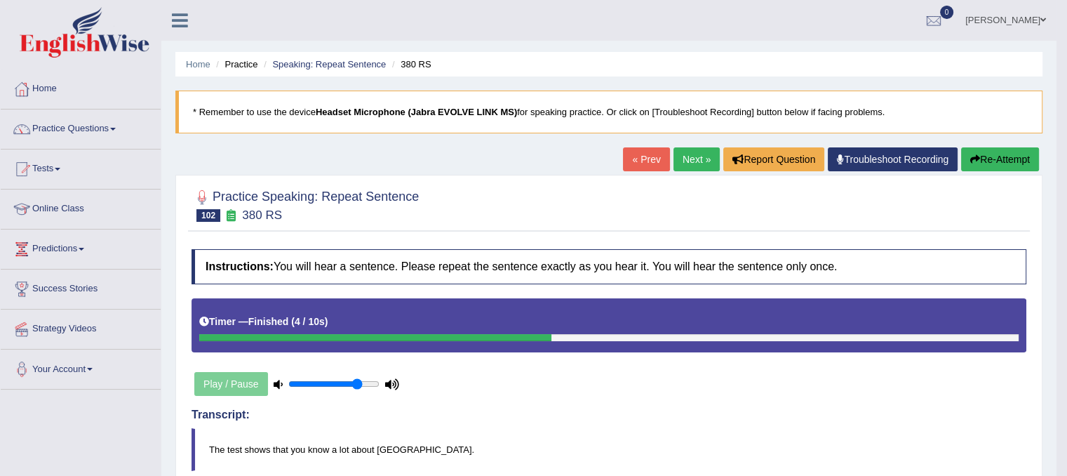
click at [702, 158] on link "Next »" at bounding box center [696, 159] width 46 height 24
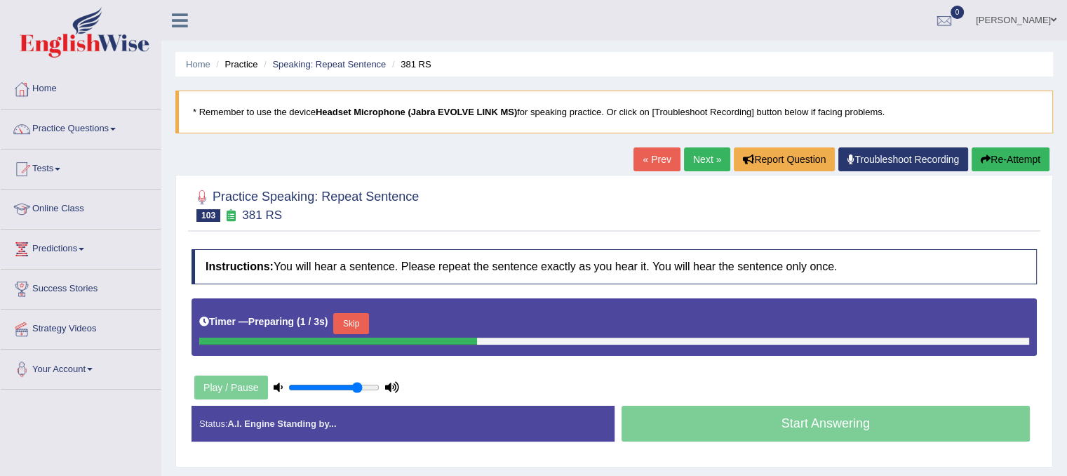
click at [348, 318] on button "Skip" at bounding box center [350, 323] width 35 height 21
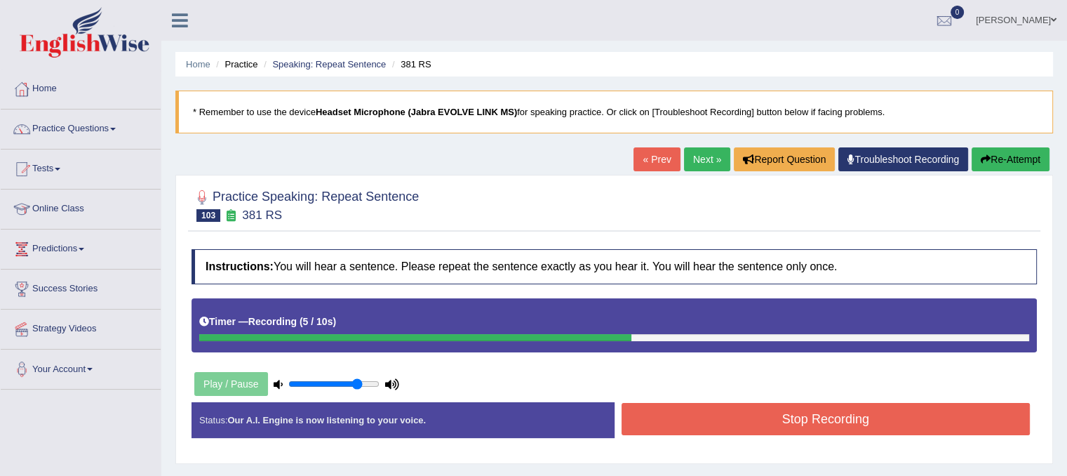
click at [683, 430] on button "Stop Recording" at bounding box center [825, 419] width 409 height 32
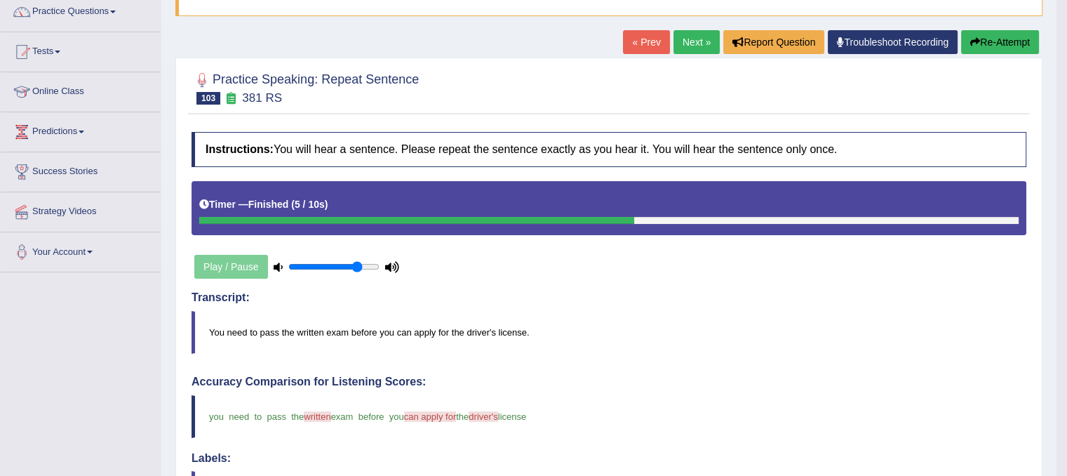
scroll to position [114, 0]
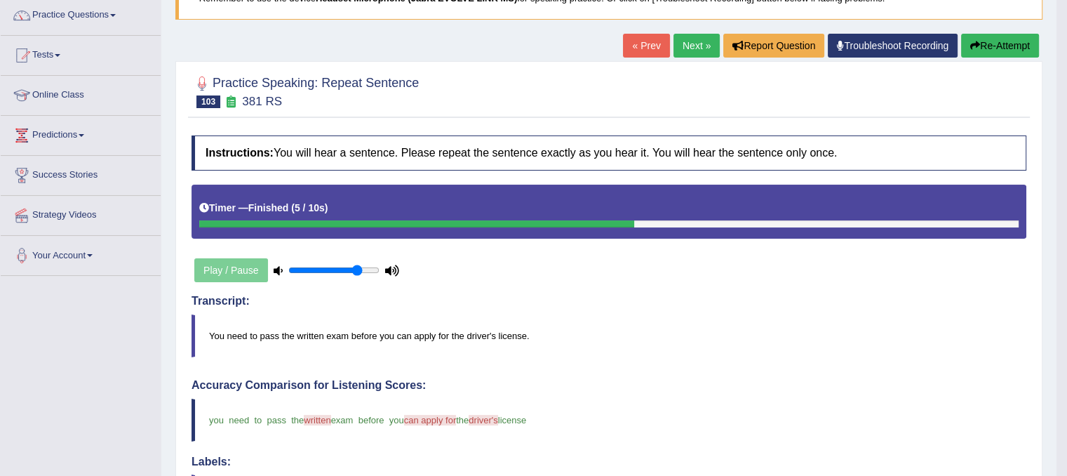
click at [694, 44] on link "Next »" at bounding box center [696, 46] width 46 height 24
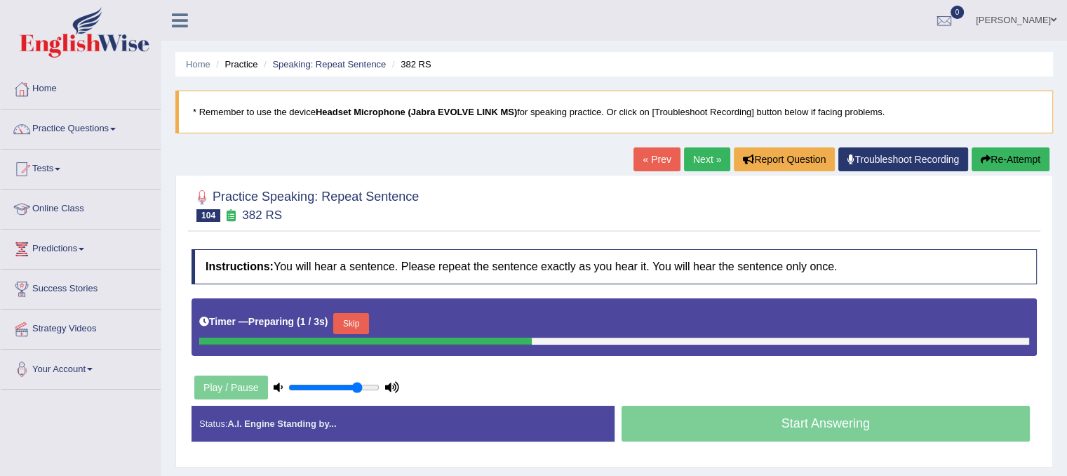
click at [363, 327] on button "Skip" at bounding box center [350, 323] width 35 height 21
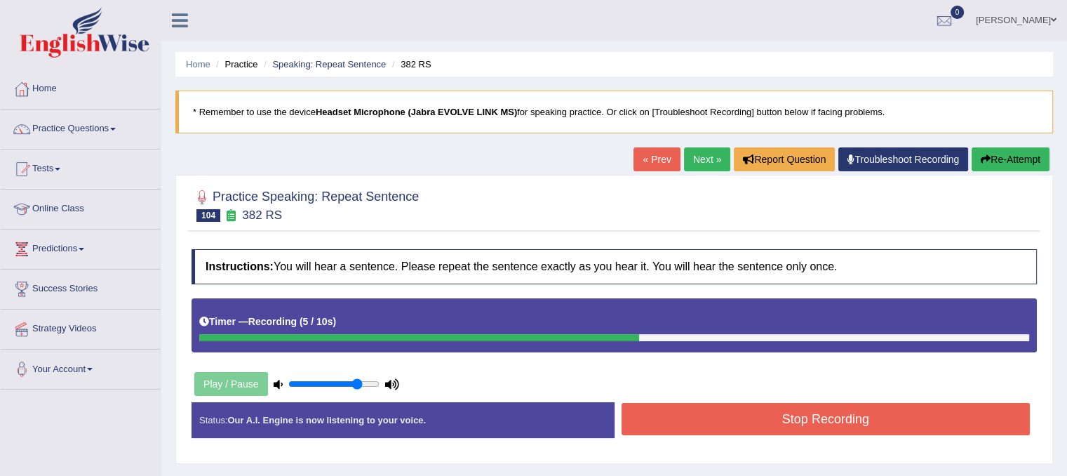
click at [654, 419] on button "Stop Recording" at bounding box center [825, 419] width 409 height 32
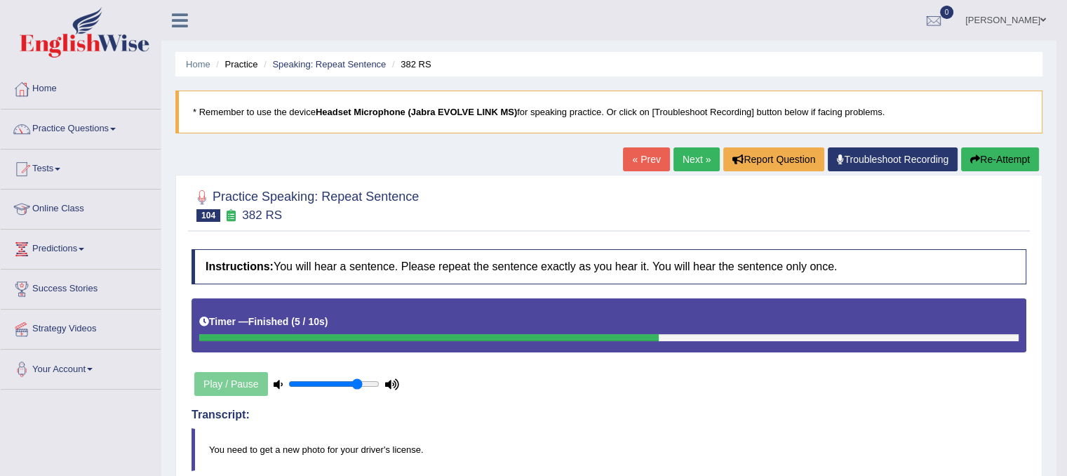
click at [689, 166] on link "Next »" at bounding box center [696, 159] width 46 height 24
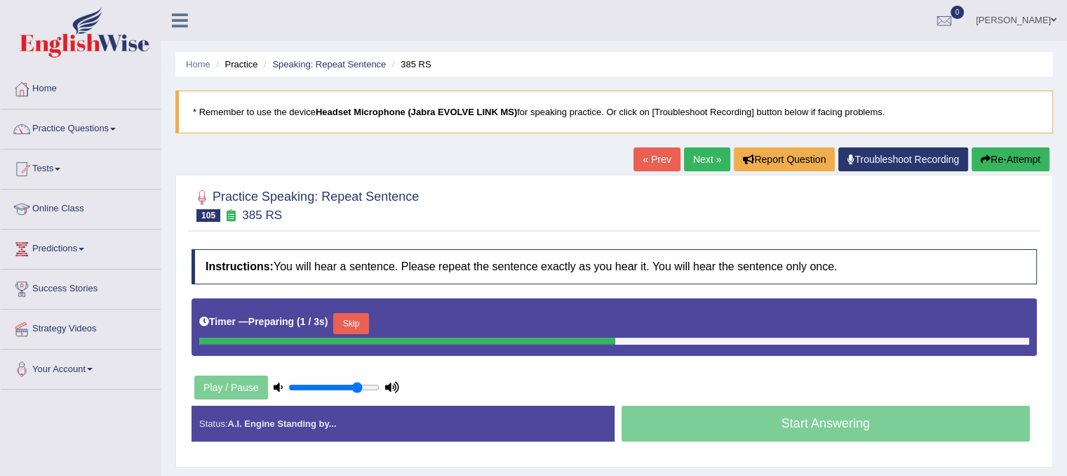
click at [362, 316] on button "Skip" at bounding box center [350, 323] width 35 height 21
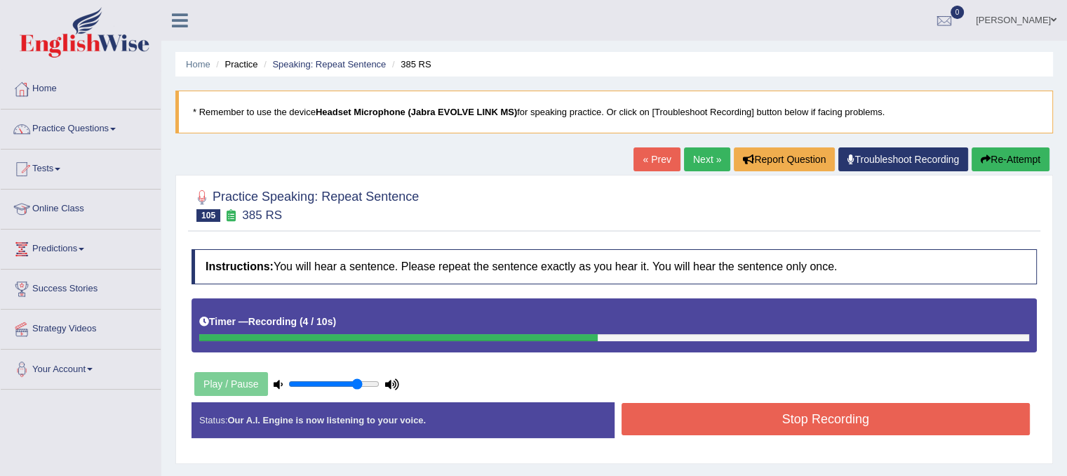
click at [662, 419] on button "Stop Recording" at bounding box center [825, 419] width 409 height 32
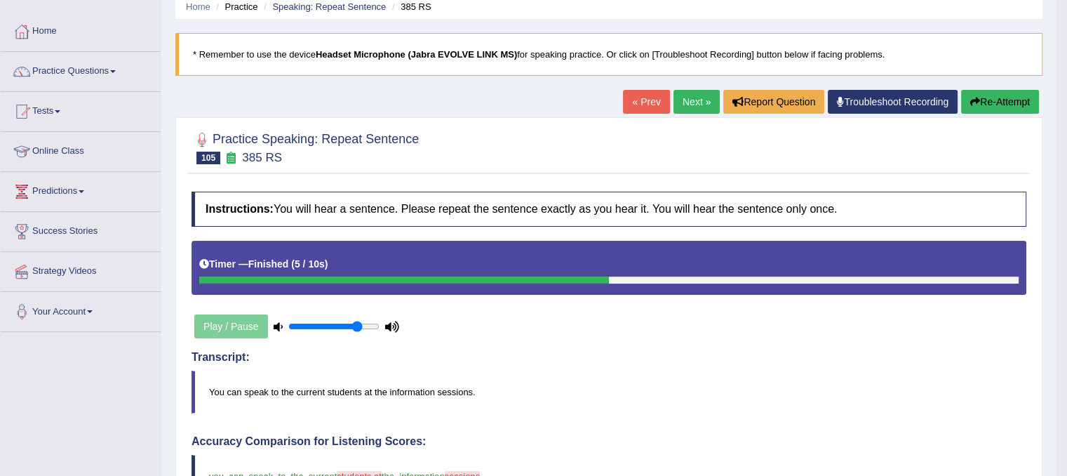
scroll to position [56, 0]
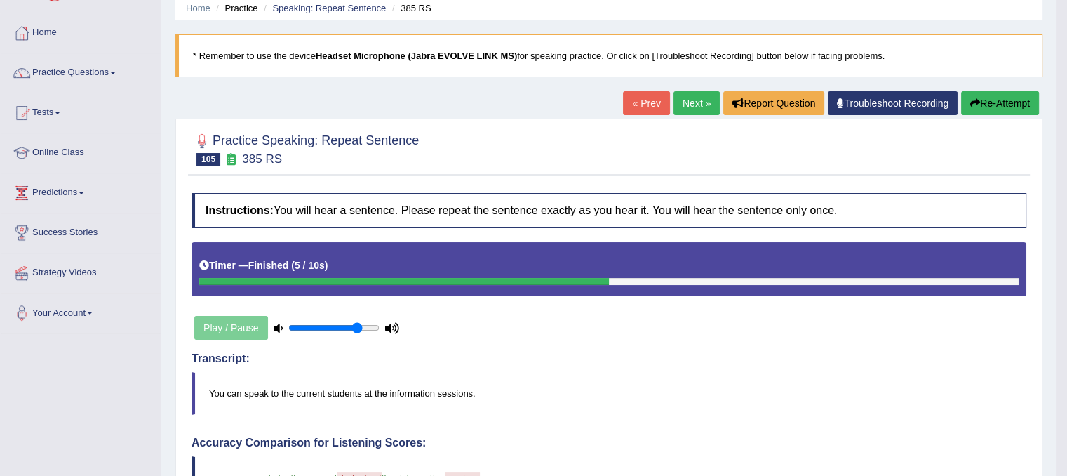
click at [692, 110] on link "Next »" at bounding box center [696, 103] width 46 height 24
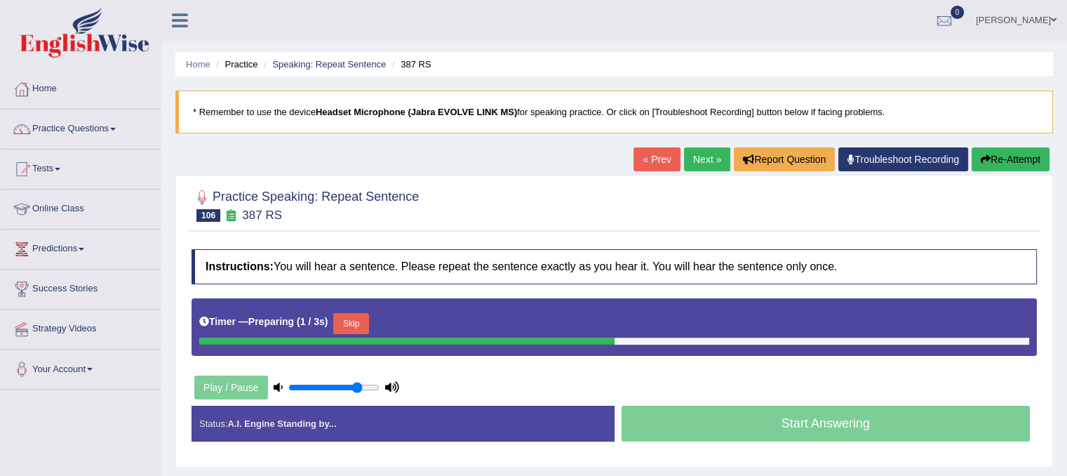
click at [358, 316] on button "Skip" at bounding box center [350, 323] width 35 height 21
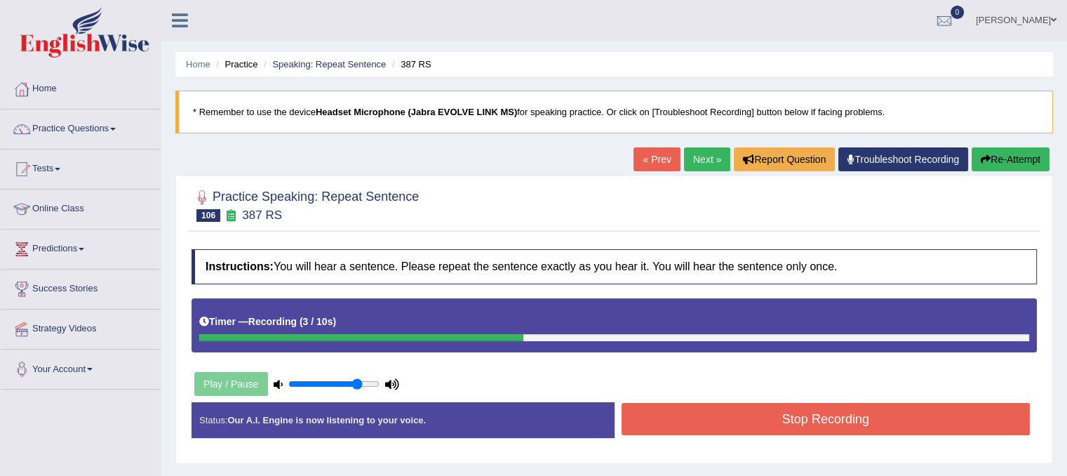
click at [718, 429] on button "Stop Recording" at bounding box center [825, 419] width 409 height 32
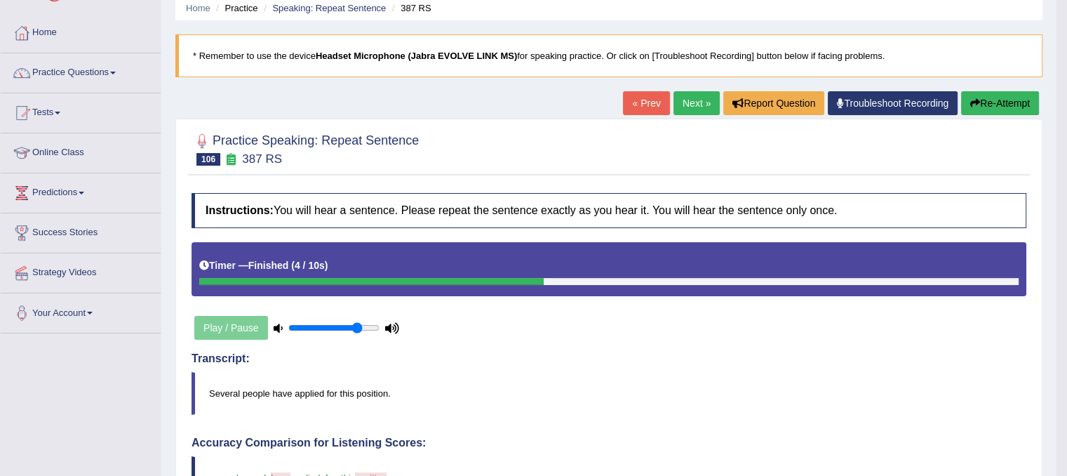
scroll to position [56, 0]
click at [685, 105] on link "Next »" at bounding box center [696, 103] width 46 height 24
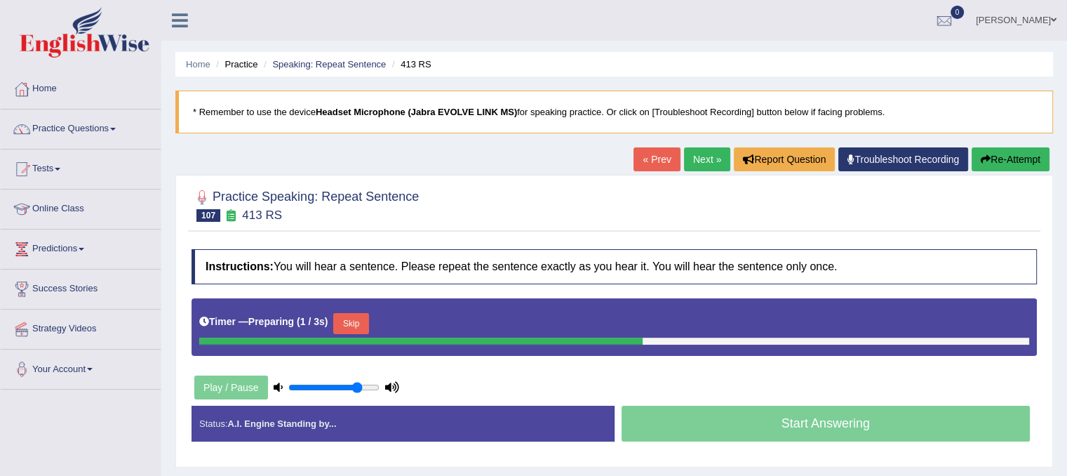
click at [349, 325] on button "Skip" at bounding box center [350, 323] width 35 height 21
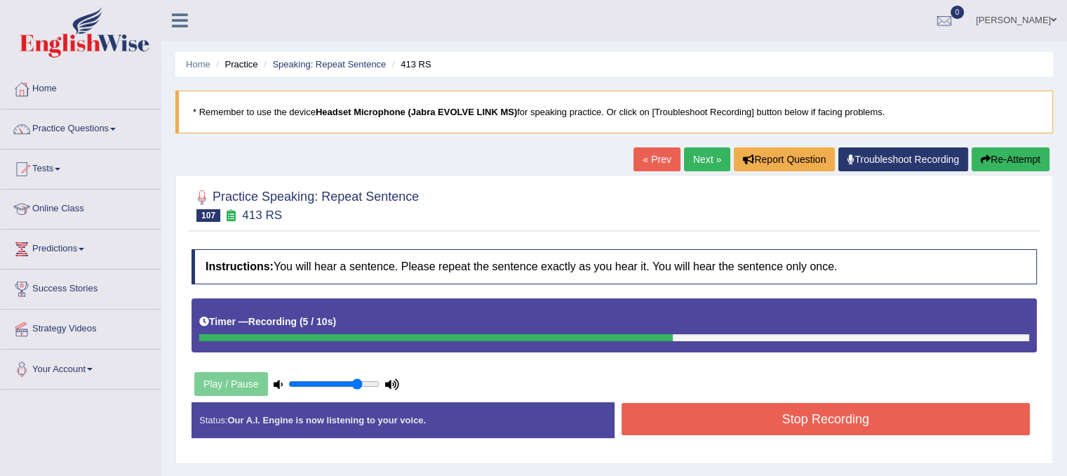
click at [844, 405] on button "Stop Recording" at bounding box center [825, 419] width 409 height 32
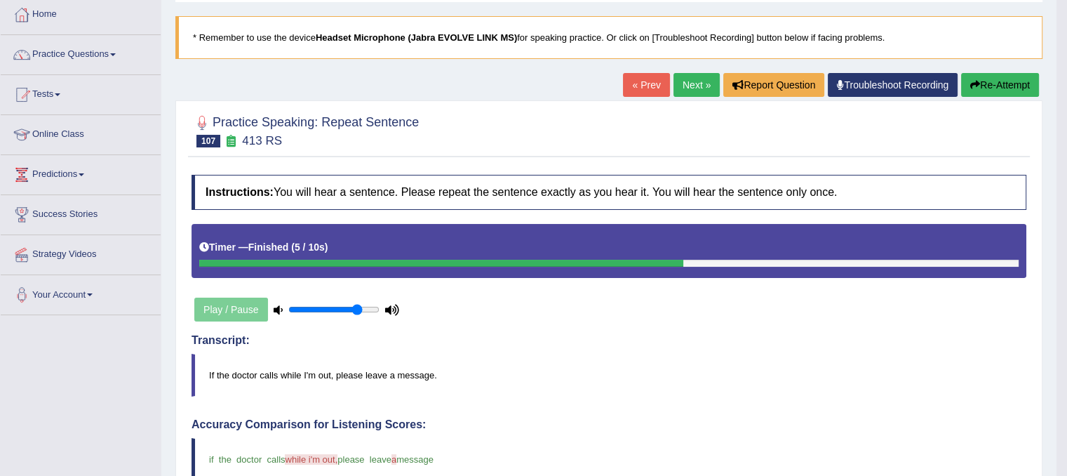
scroll to position [49, 0]
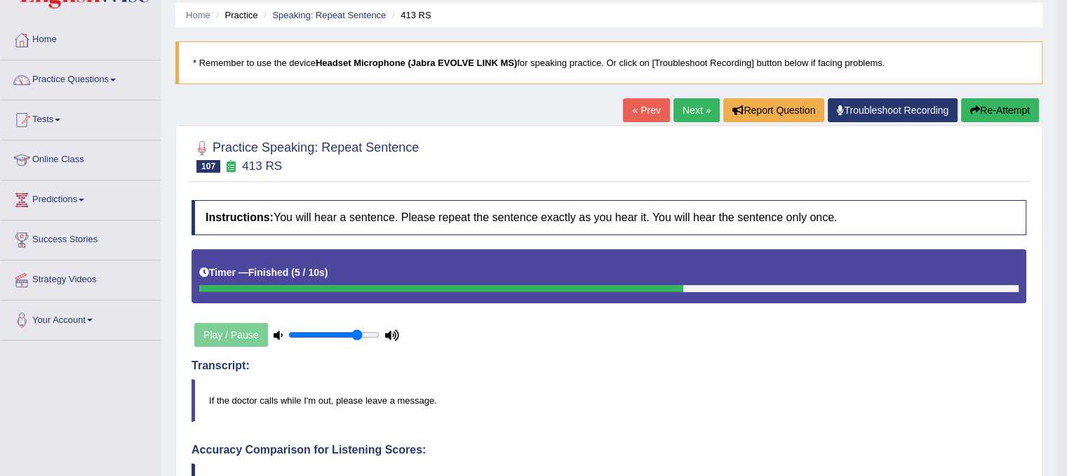
click at [707, 112] on link "Next »" at bounding box center [696, 110] width 46 height 24
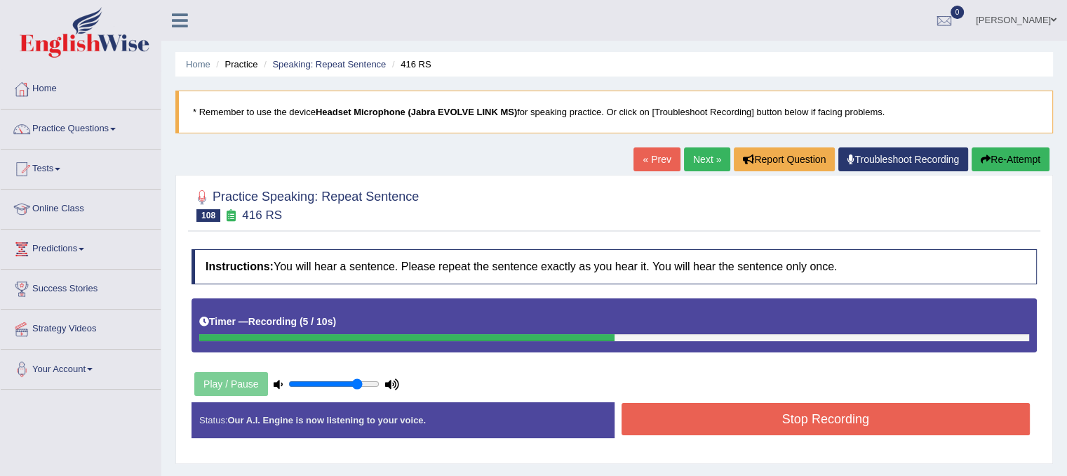
click at [648, 422] on button "Stop Recording" at bounding box center [825, 419] width 409 height 32
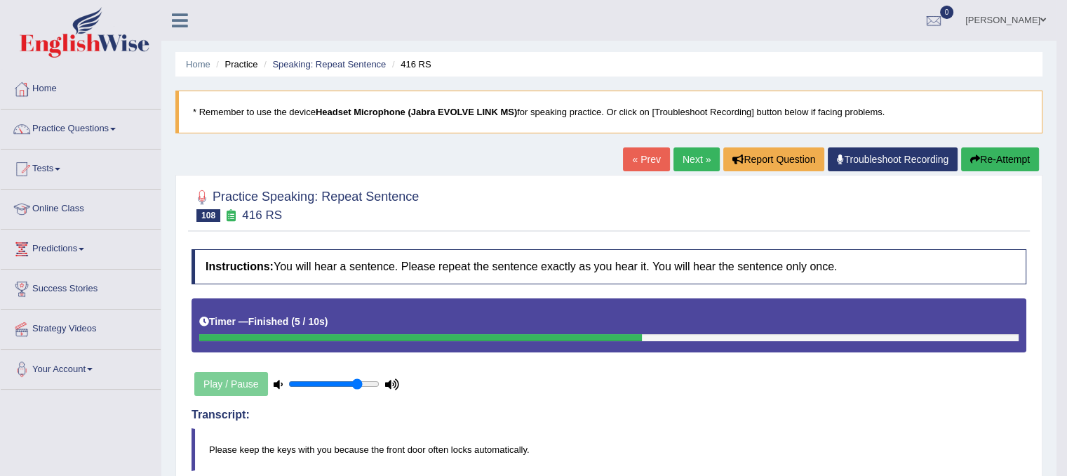
click at [692, 157] on link "Next »" at bounding box center [696, 159] width 46 height 24
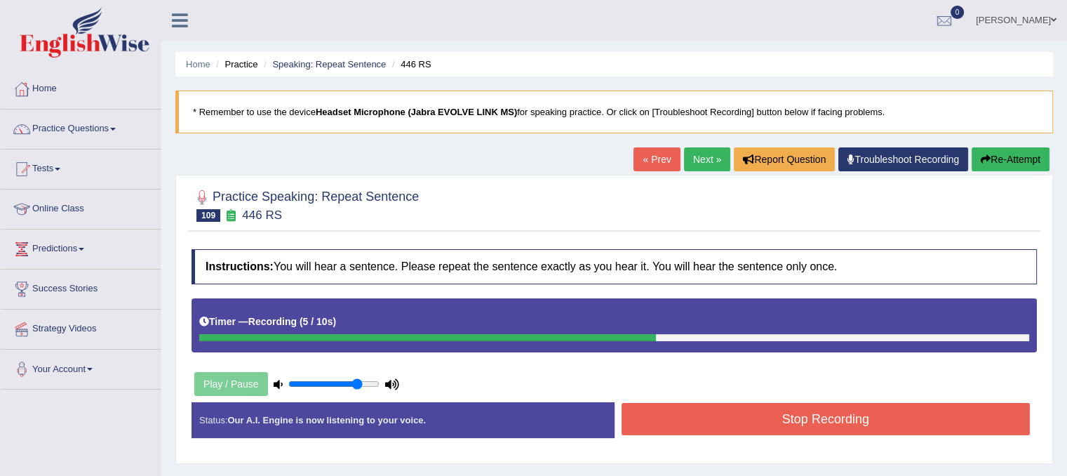
click at [1006, 156] on button "Re-Attempt" at bounding box center [1011, 159] width 78 height 24
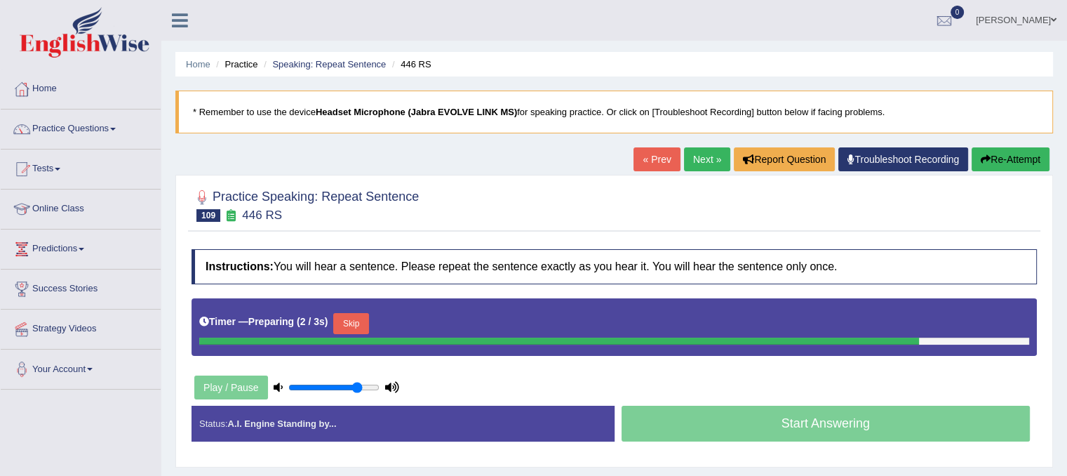
click at [355, 328] on button "Skip" at bounding box center [350, 323] width 35 height 21
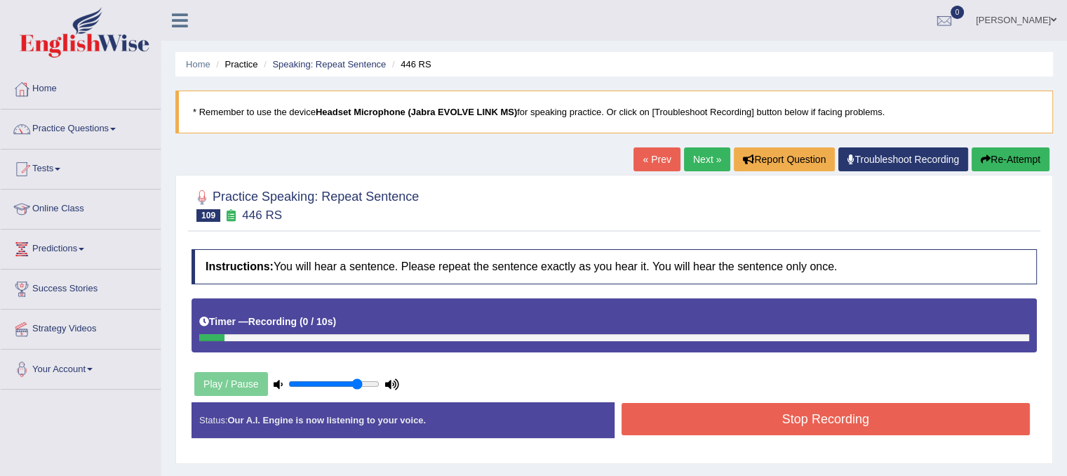
click at [734, 410] on button "Stop Recording" at bounding box center [825, 419] width 409 height 32
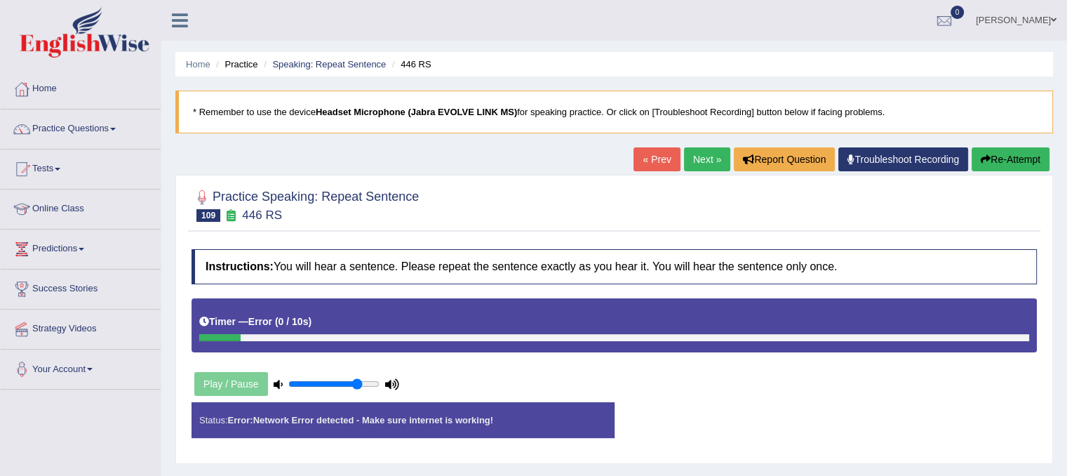
click at [734, 410] on div "Instructions: You will hear a sentence. Please repeat the sentence exactly as y…" at bounding box center [614, 349] width 852 height 214
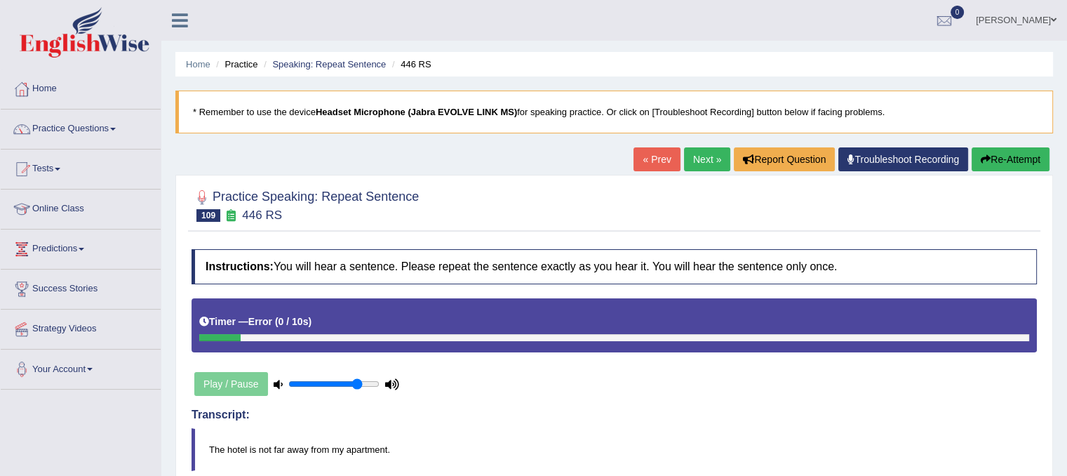
click at [1002, 159] on button "Re-Attempt" at bounding box center [1011, 159] width 78 height 24
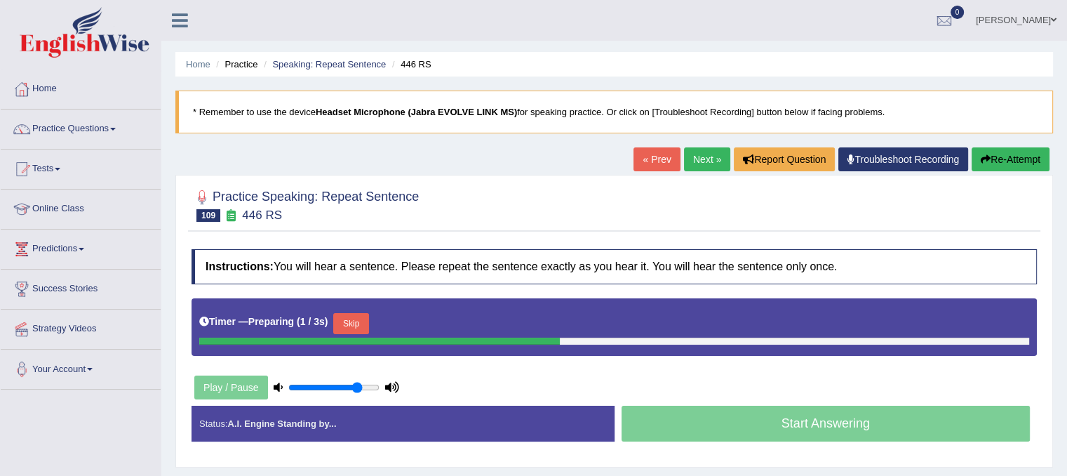
click at [354, 318] on button "Skip" at bounding box center [350, 323] width 35 height 21
click at [413, 318] on button "Skip" at bounding box center [412, 323] width 35 height 21
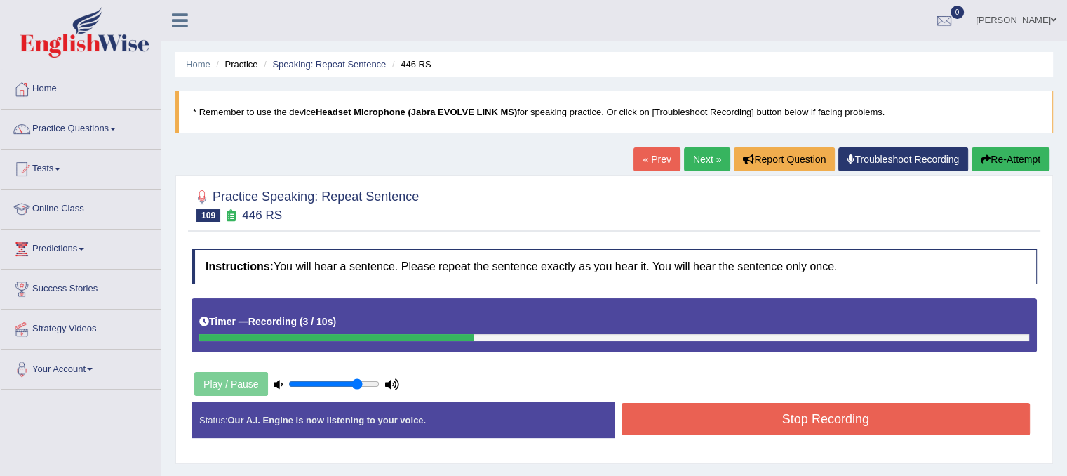
click at [645, 408] on button "Stop Recording" at bounding box center [825, 419] width 409 height 32
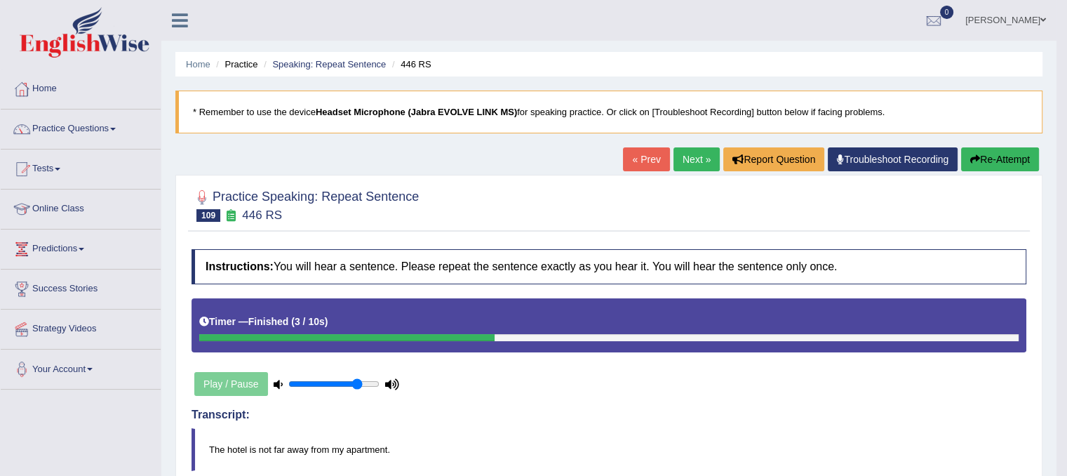
click at [693, 158] on link "Next »" at bounding box center [696, 159] width 46 height 24
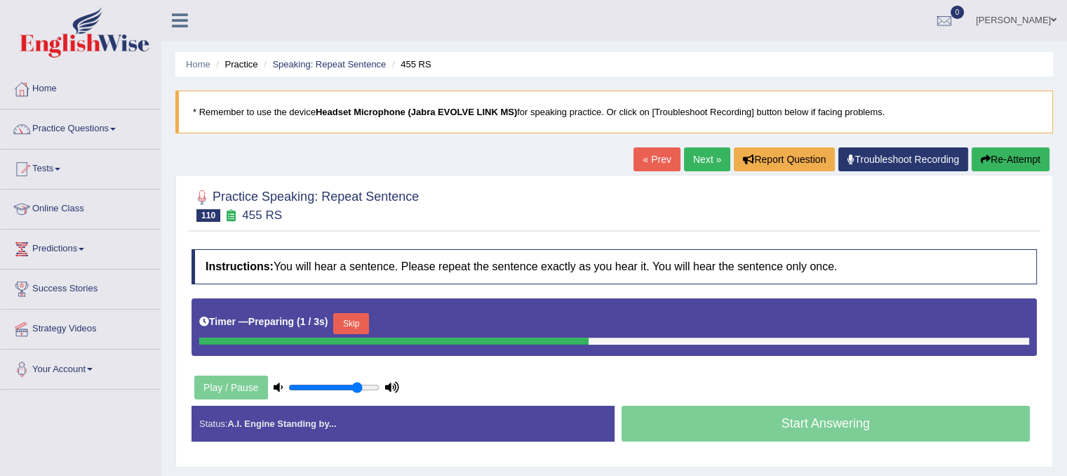
click at [361, 313] on button "Skip" at bounding box center [350, 323] width 35 height 21
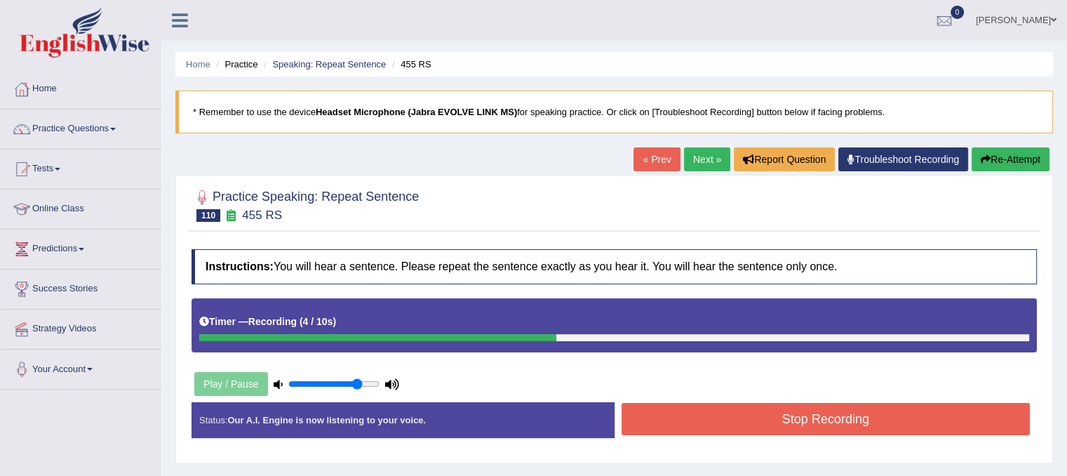
click at [722, 433] on div "Stop Recording" at bounding box center [825, 421] width 423 height 36
click at [720, 422] on button "Stop Recording" at bounding box center [825, 419] width 409 height 32
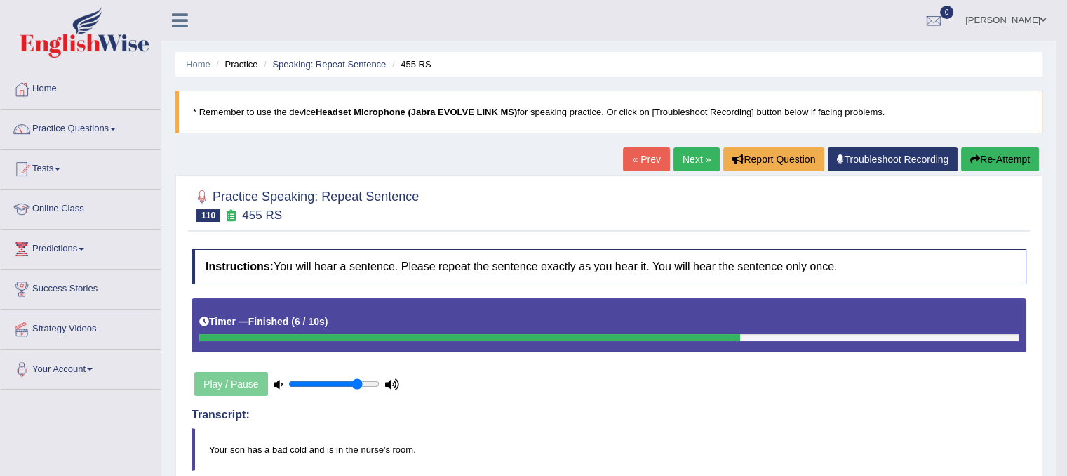
click at [673, 152] on link "Next »" at bounding box center [696, 159] width 46 height 24
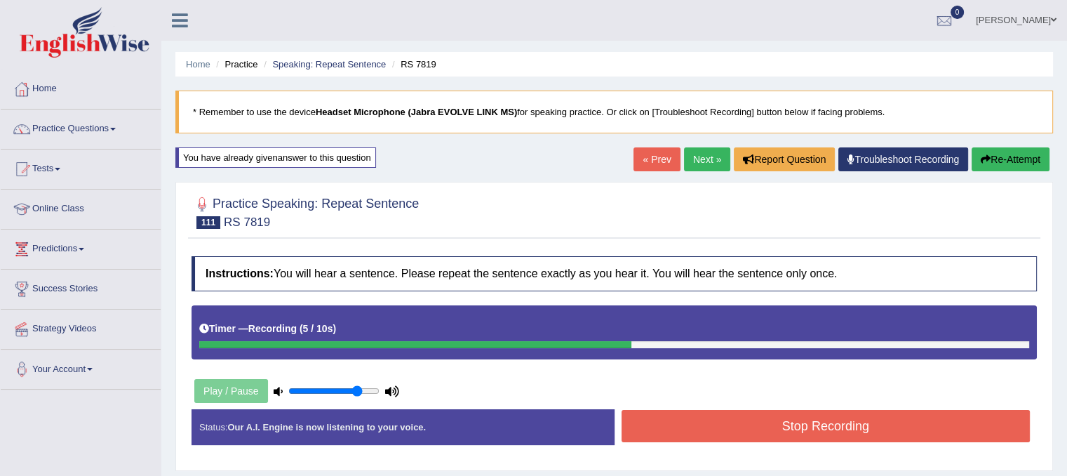
click at [668, 419] on button "Stop Recording" at bounding box center [825, 426] width 409 height 32
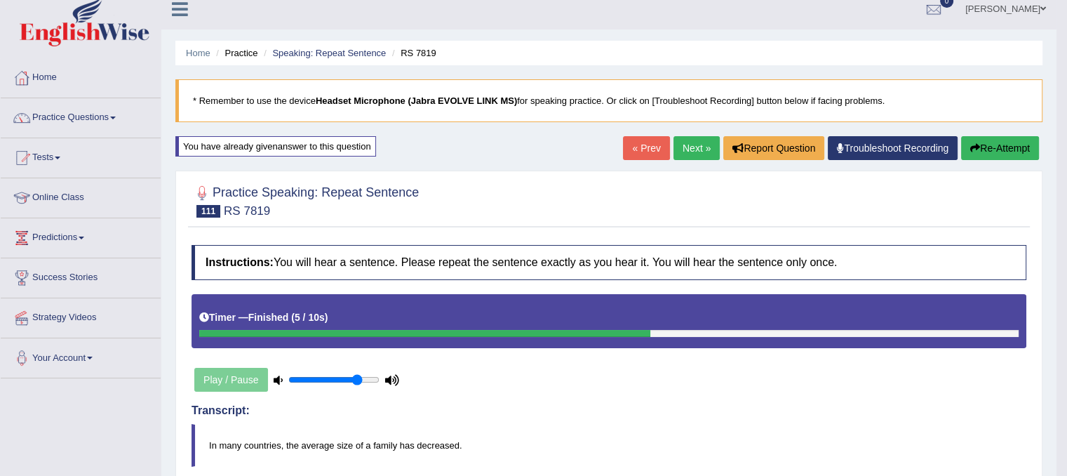
scroll to position [2, 0]
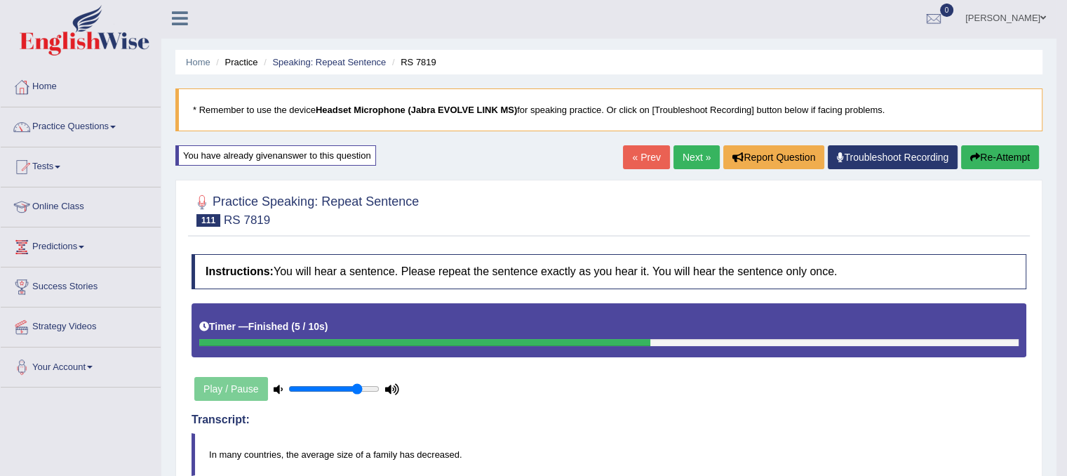
click at [692, 149] on link "Next »" at bounding box center [696, 157] width 46 height 24
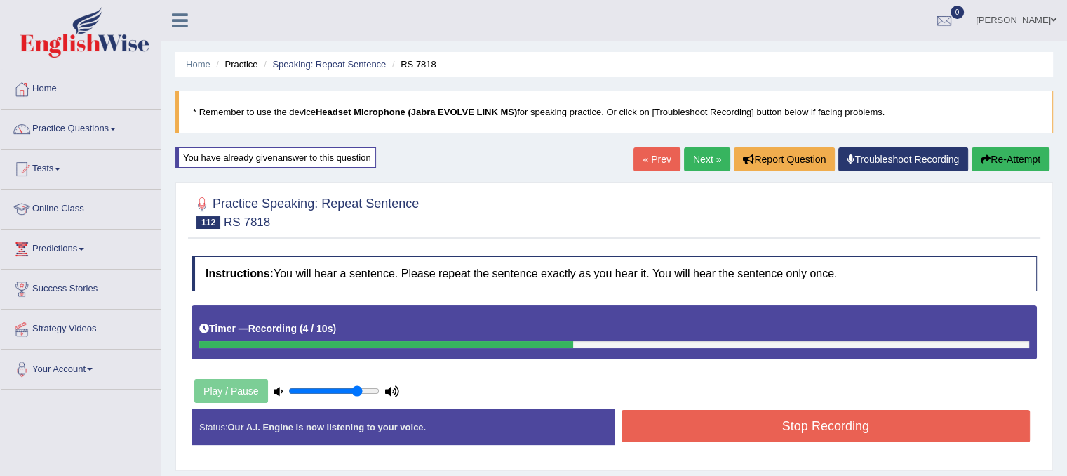
click at [838, 433] on button "Stop Recording" at bounding box center [825, 426] width 409 height 32
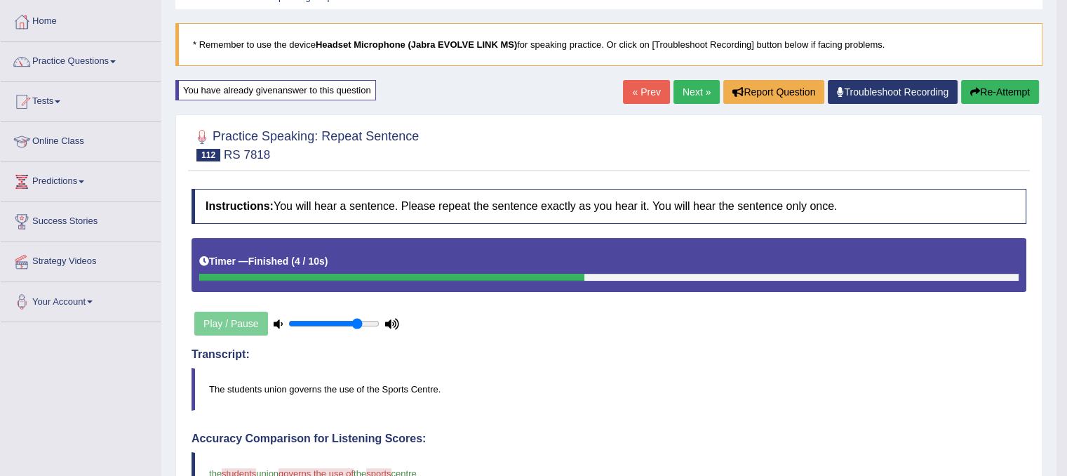
scroll to position [56, 0]
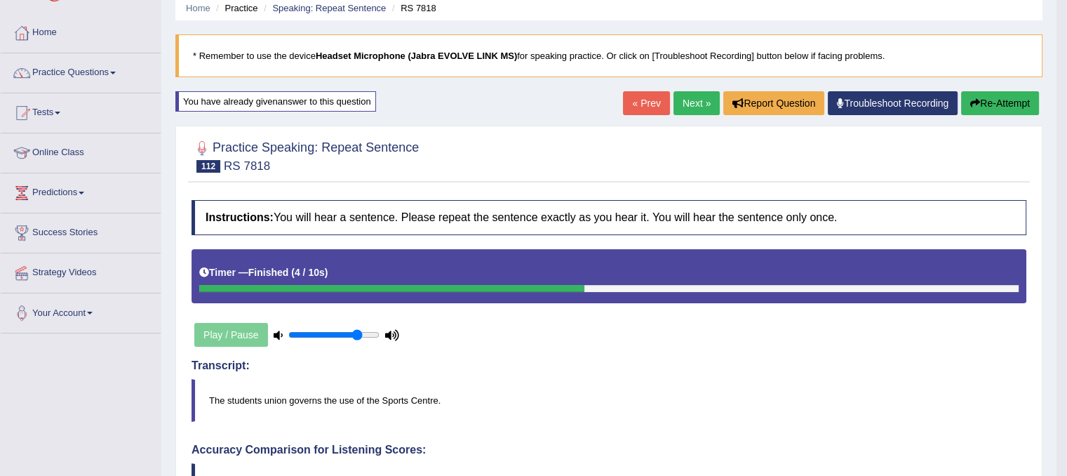
click at [993, 95] on button "Re-Attempt" at bounding box center [1000, 103] width 78 height 24
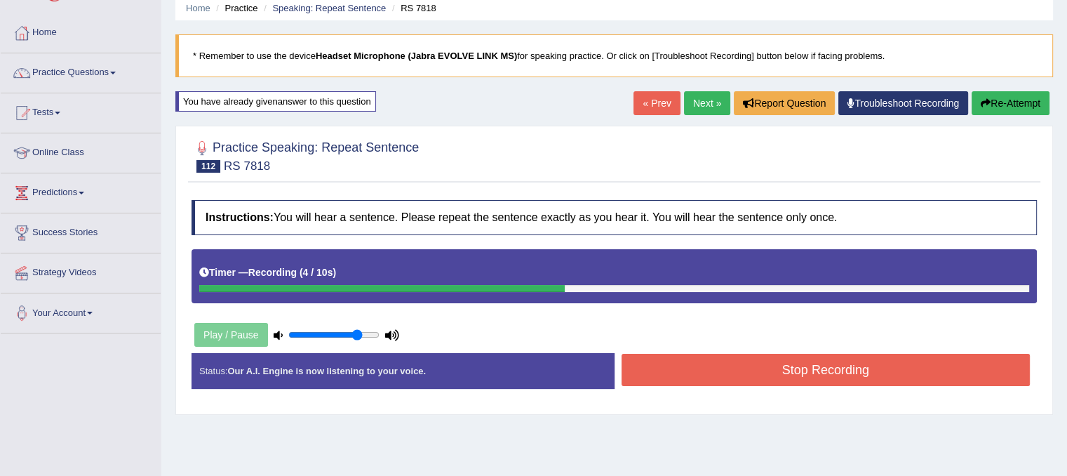
click at [647, 375] on button "Stop Recording" at bounding box center [825, 370] width 409 height 32
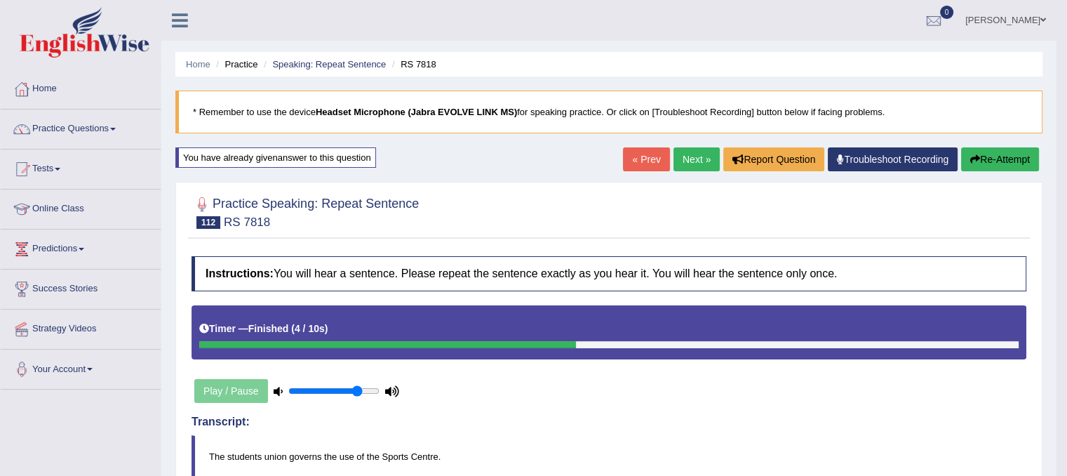
click at [682, 149] on link "Next »" at bounding box center [696, 159] width 46 height 24
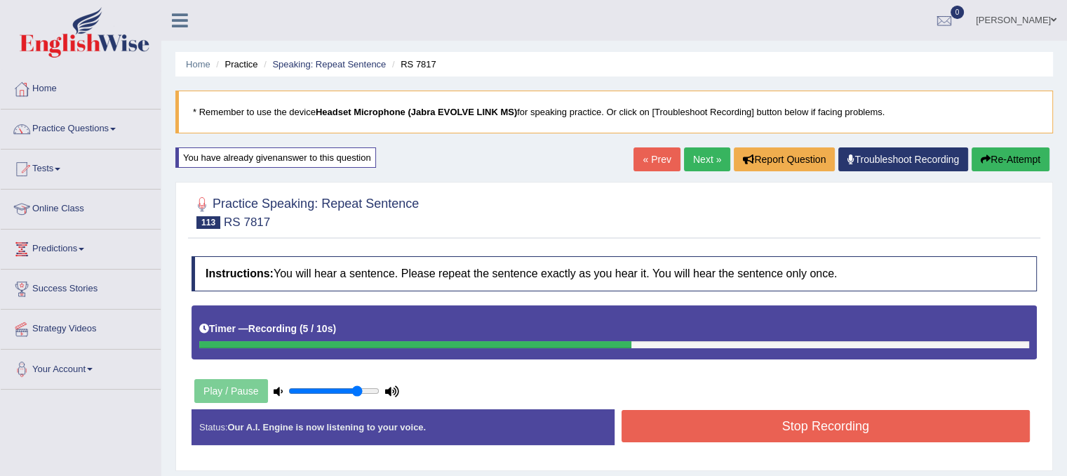
click at [947, 433] on button "Stop Recording" at bounding box center [825, 426] width 409 height 32
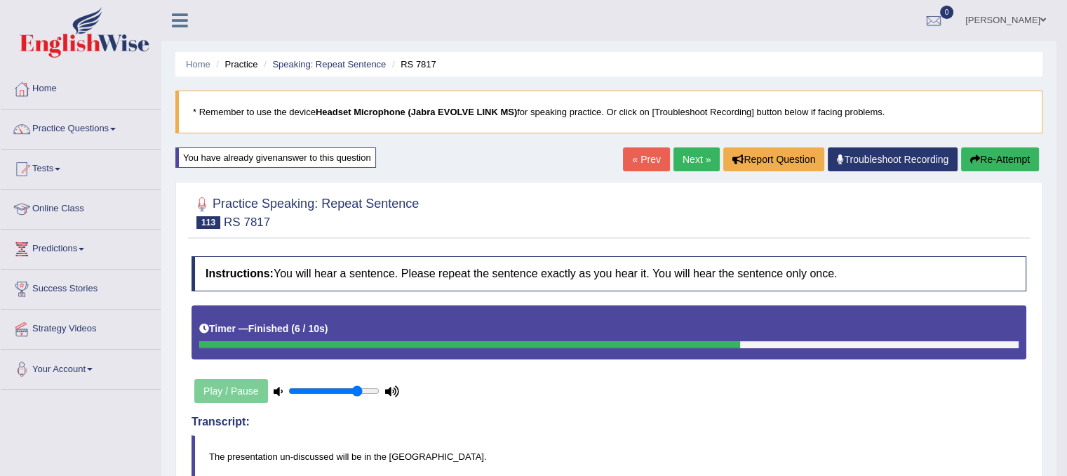
click at [696, 159] on link "Next »" at bounding box center [696, 159] width 46 height 24
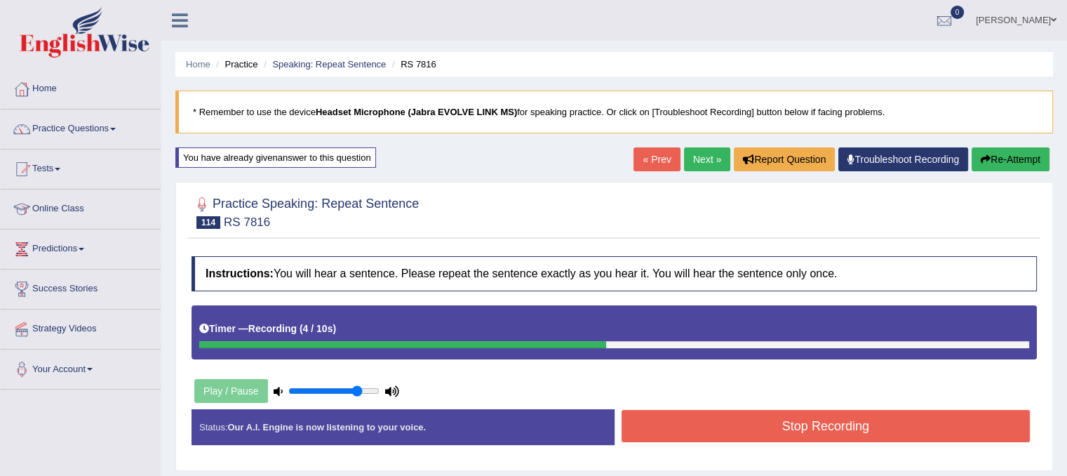
click at [870, 417] on button "Stop Recording" at bounding box center [825, 426] width 409 height 32
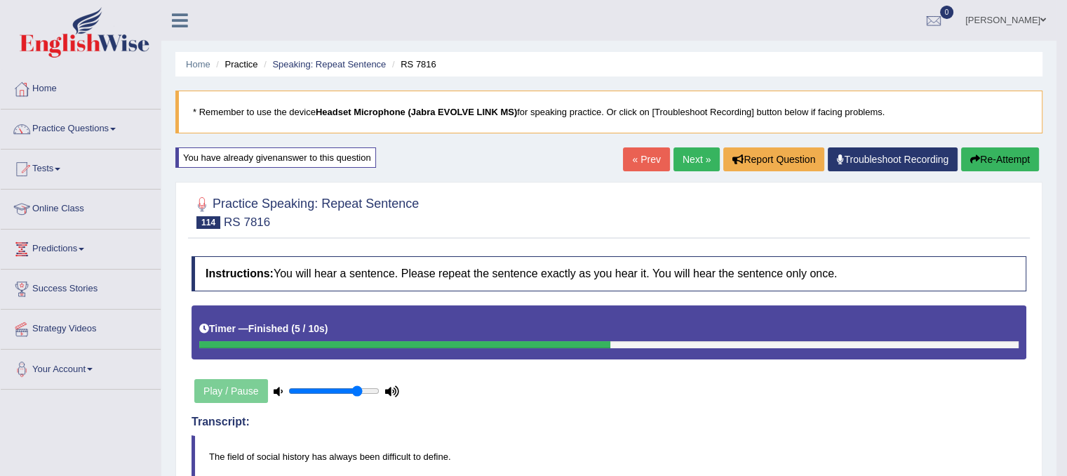
click at [696, 153] on link "Next »" at bounding box center [696, 159] width 46 height 24
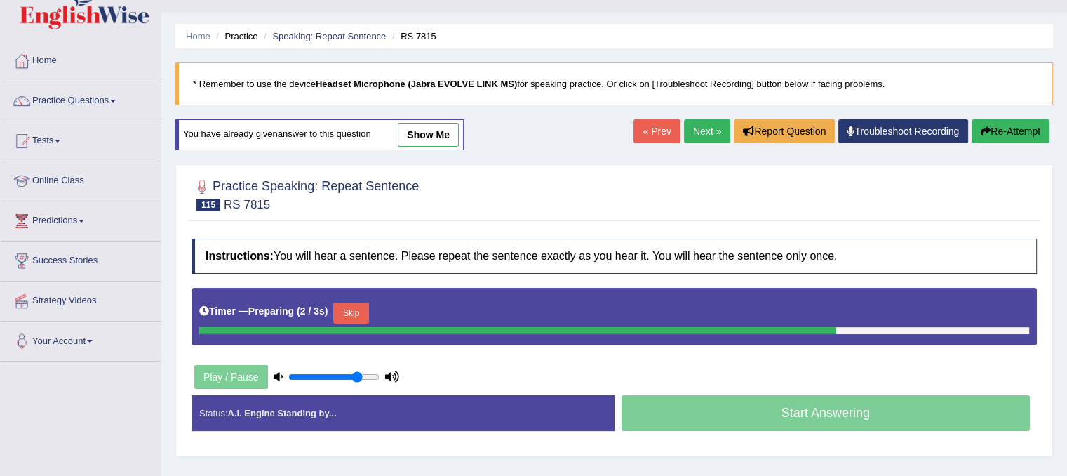
scroll to position [84, 0]
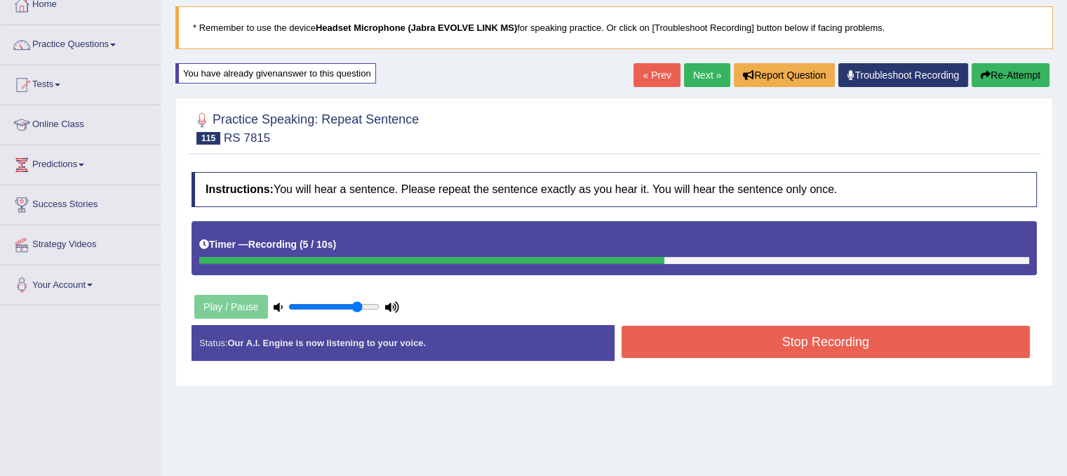
click at [752, 344] on button "Stop Recording" at bounding box center [825, 341] width 409 height 32
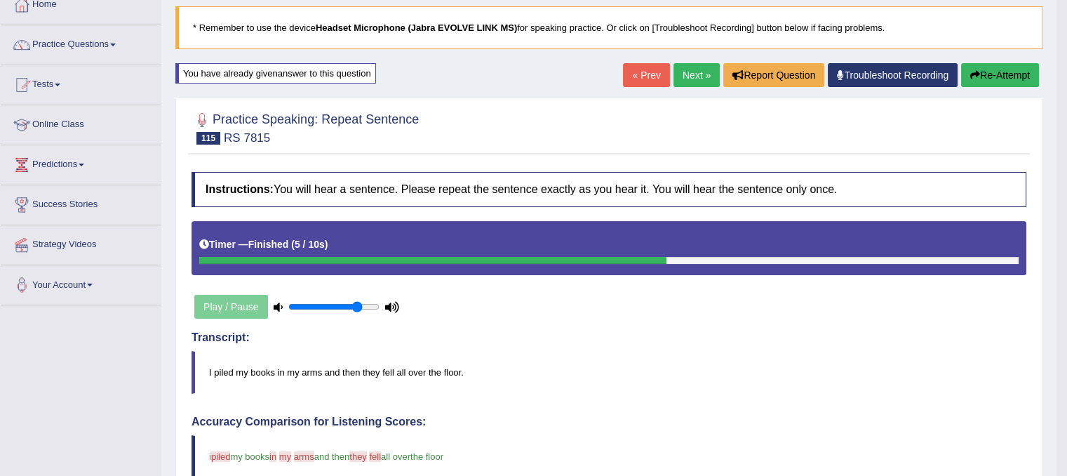
click at [1012, 74] on button "Re-Attempt" at bounding box center [1000, 75] width 78 height 24
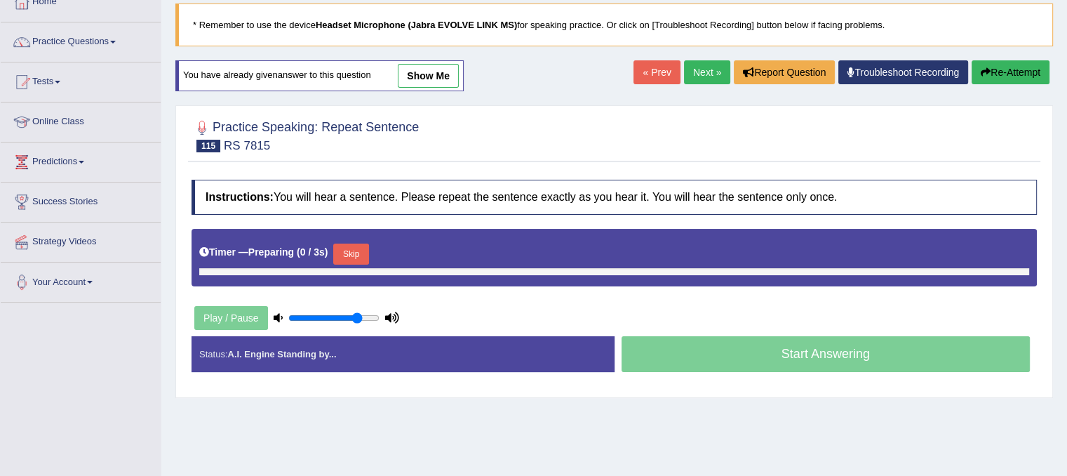
scroll to position [84, 0]
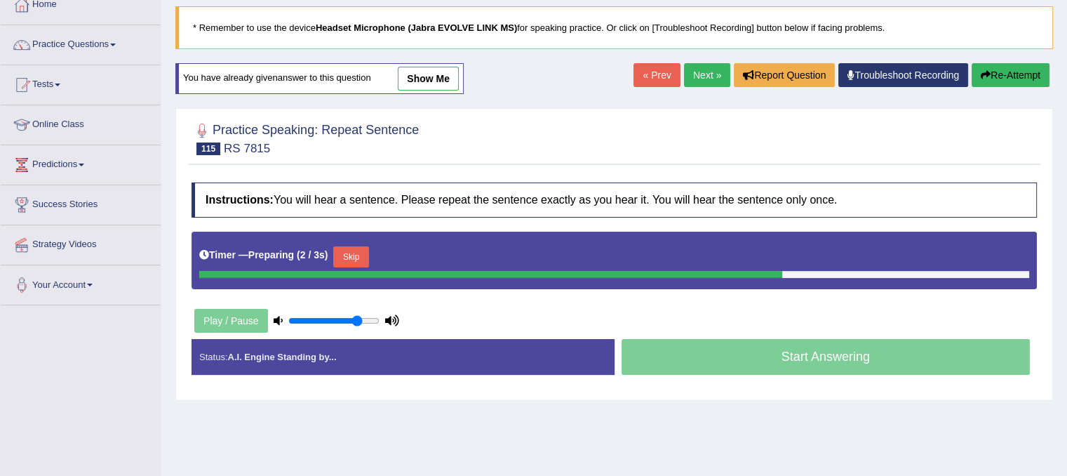
click at [365, 253] on button "Skip" at bounding box center [350, 256] width 35 height 21
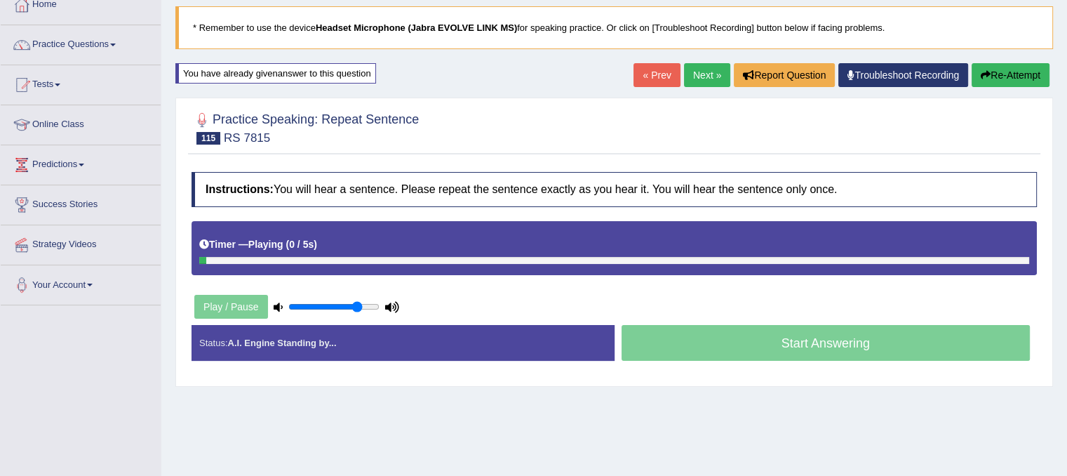
click at [365, 253] on div "Timer — Playing ( 0 / 5s ) Skip" at bounding box center [614, 244] width 830 height 25
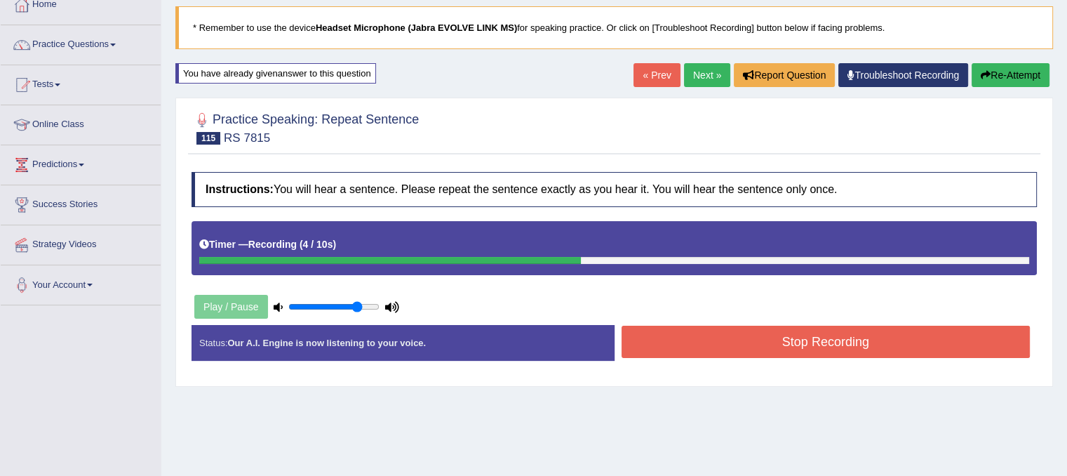
click at [737, 335] on button "Stop Recording" at bounding box center [825, 341] width 409 height 32
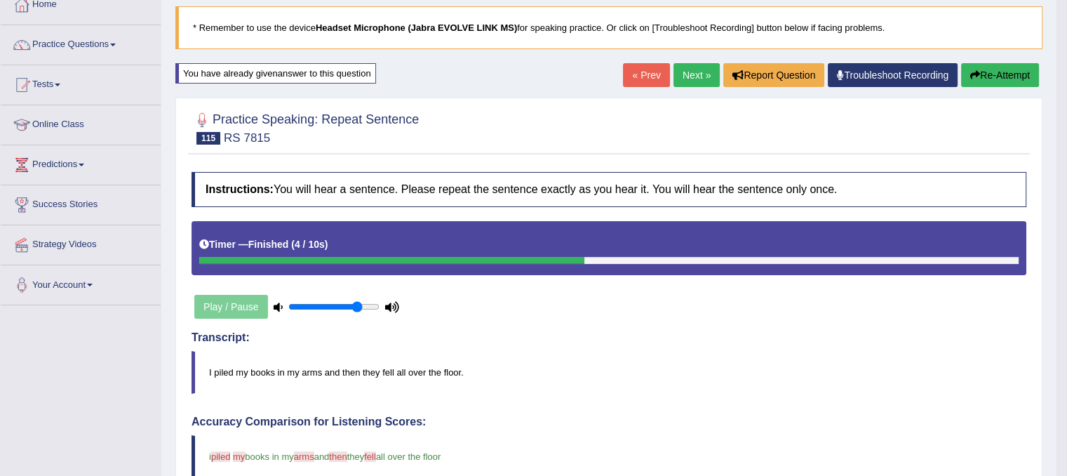
click at [676, 68] on link "Next »" at bounding box center [696, 75] width 46 height 24
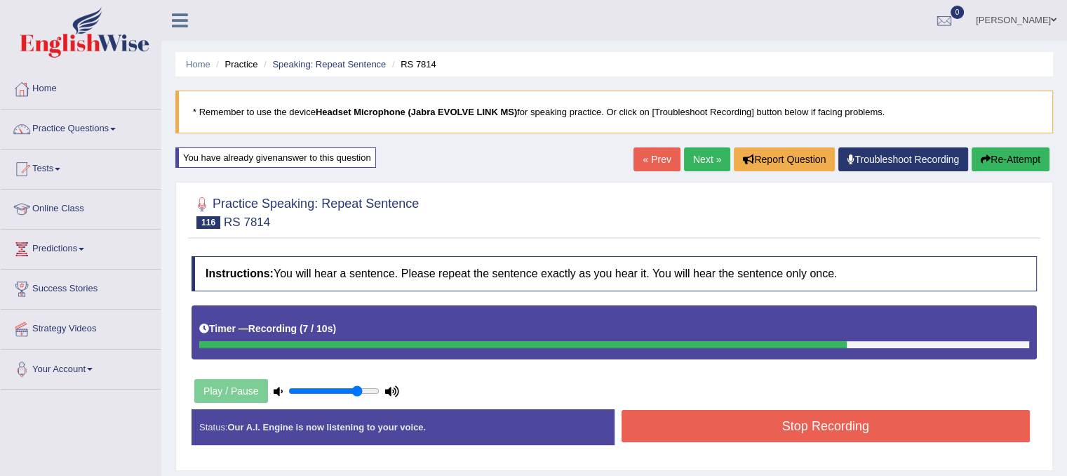
click at [739, 427] on button "Stop Recording" at bounding box center [825, 426] width 409 height 32
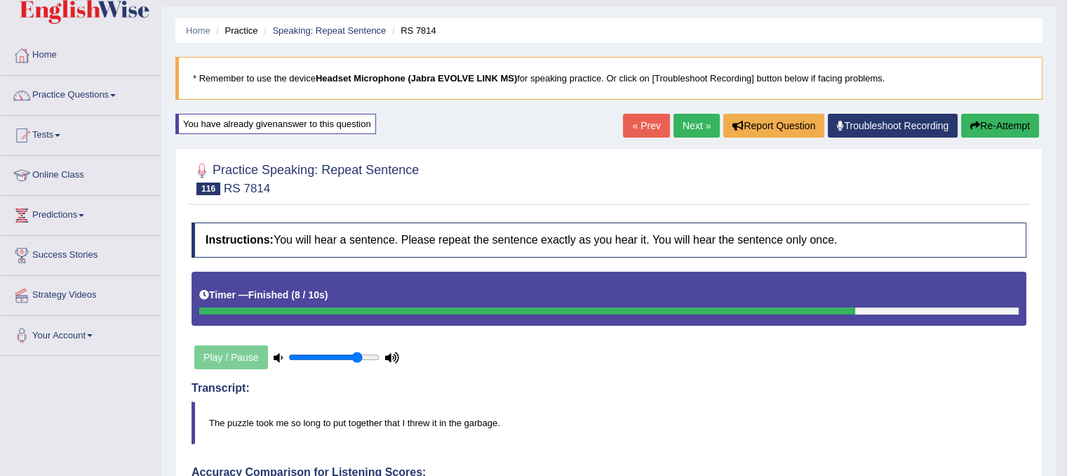
scroll to position [31, 0]
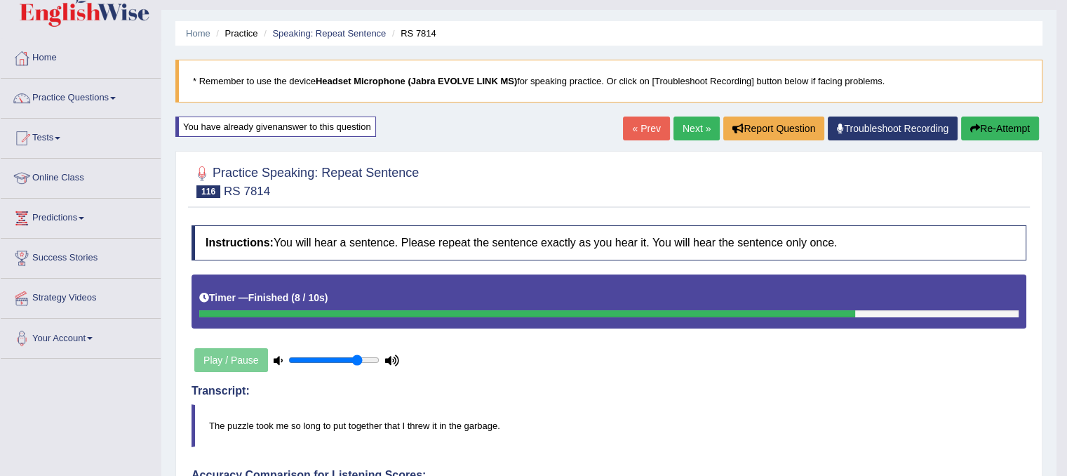
click at [679, 130] on link "Next »" at bounding box center [696, 128] width 46 height 24
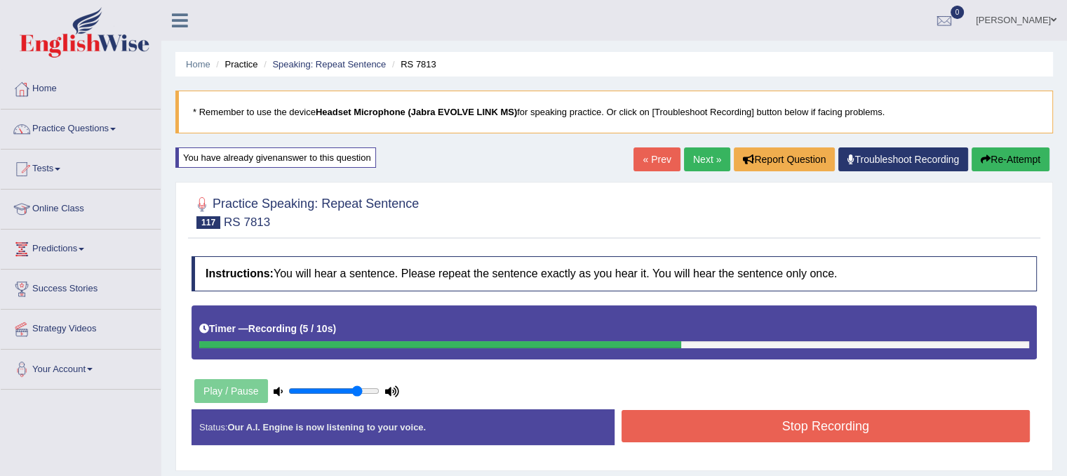
click at [855, 426] on button "Stop Recording" at bounding box center [825, 426] width 409 height 32
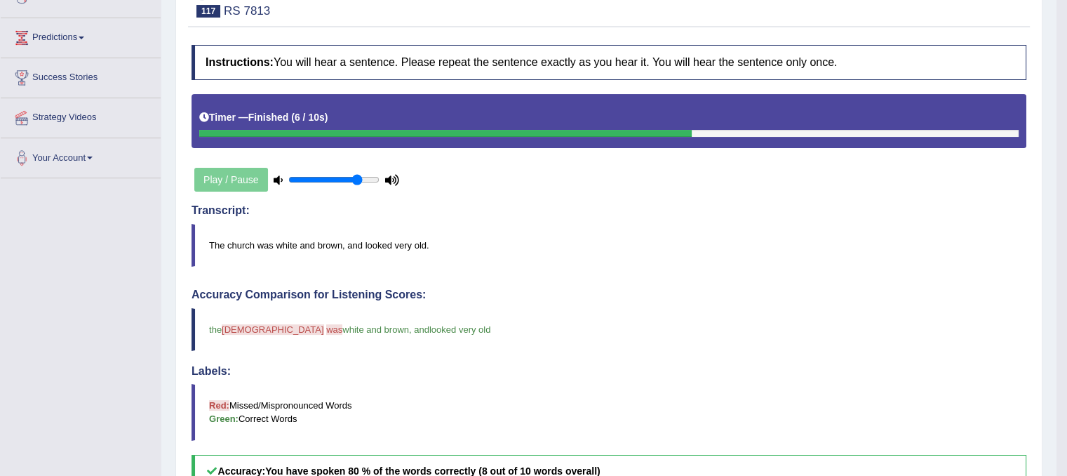
scroll to position [112, 0]
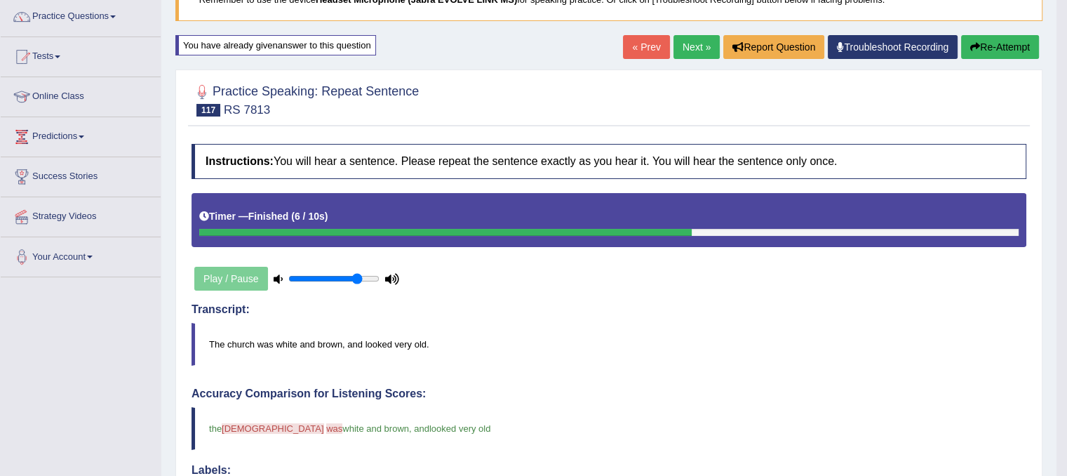
click at [987, 44] on button "Re-Attempt" at bounding box center [1000, 47] width 78 height 24
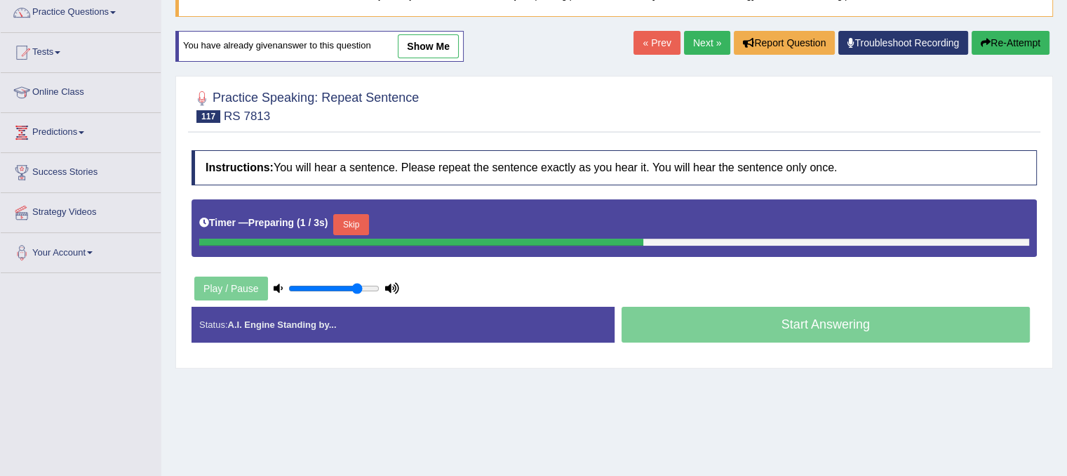
click at [345, 226] on button "Skip" at bounding box center [350, 224] width 35 height 21
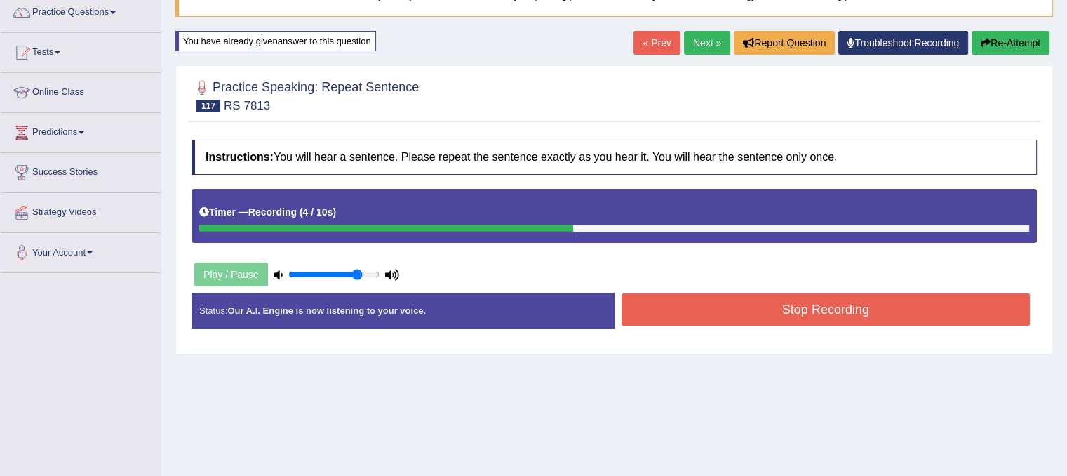
click at [683, 314] on button "Stop Recording" at bounding box center [825, 309] width 409 height 32
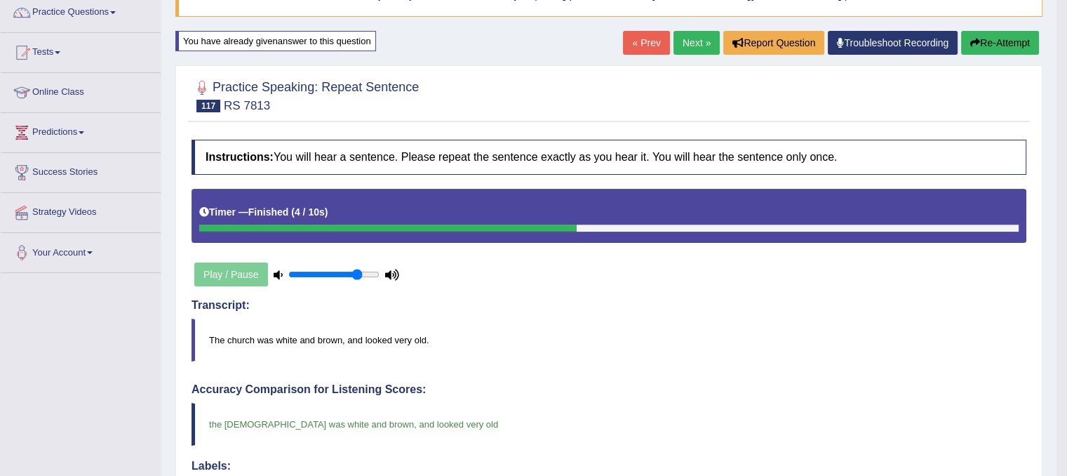
click at [699, 43] on link "Next »" at bounding box center [696, 43] width 46 height 24
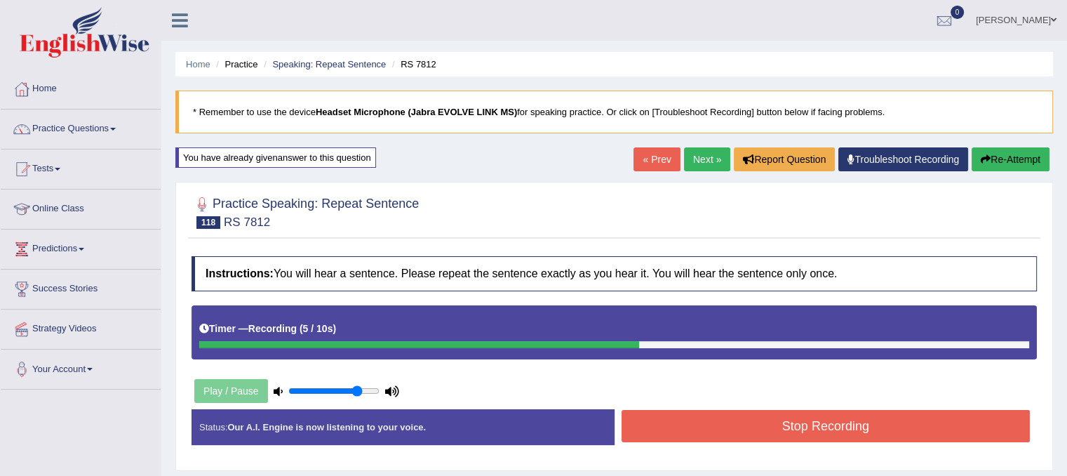
click at [687, 433] on button "Stop Recording" at bounding box center [825, 426] width 409 height 32
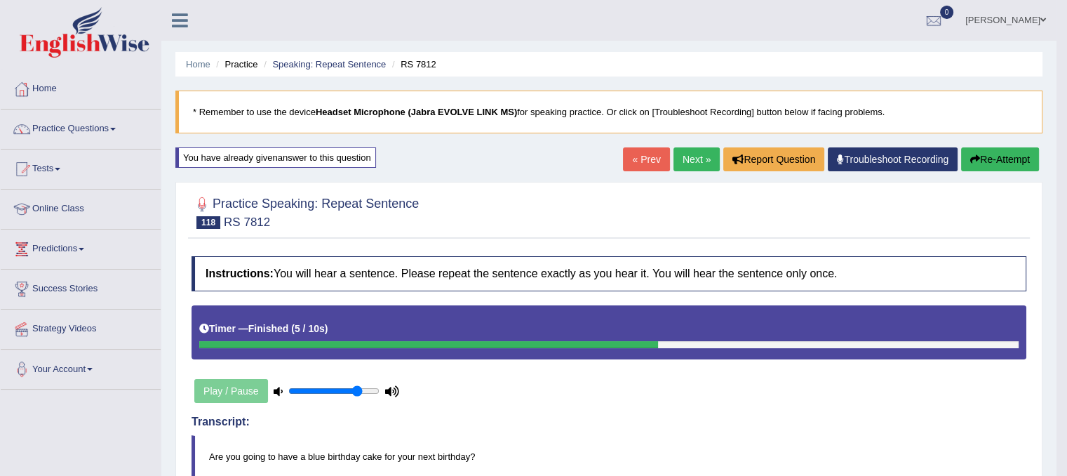
click at [691, 157] on link "Next »" at bounding box center [696, 159] width 46 height 24
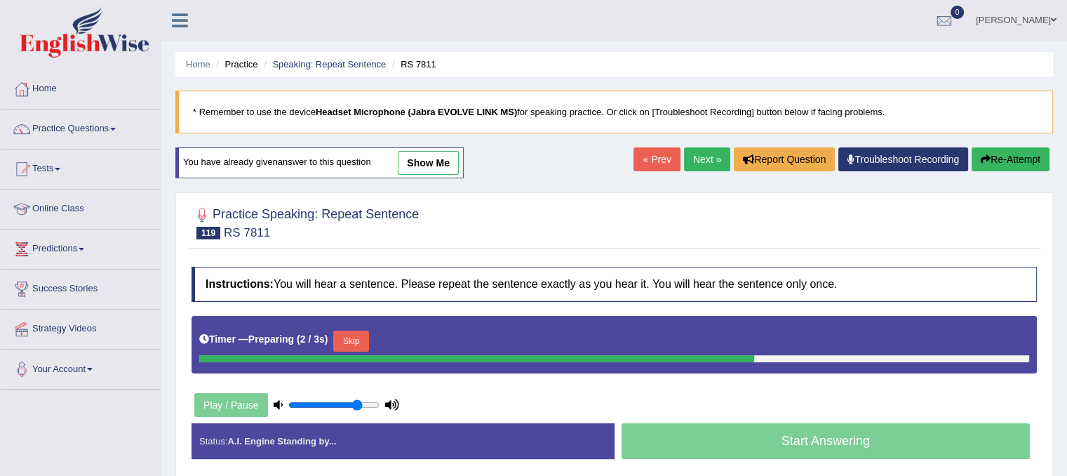
click at [354, 340] on button "Skip" at bounding box center [350, 340] width 35 height 21
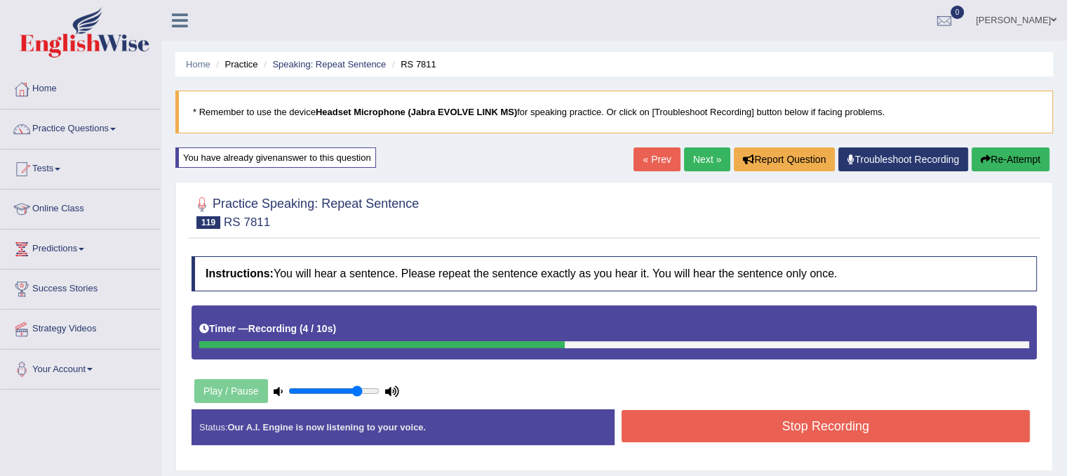
click at [688, 426] on button "Stop Recording" at bounding box center [825, 426] width 409 height 32
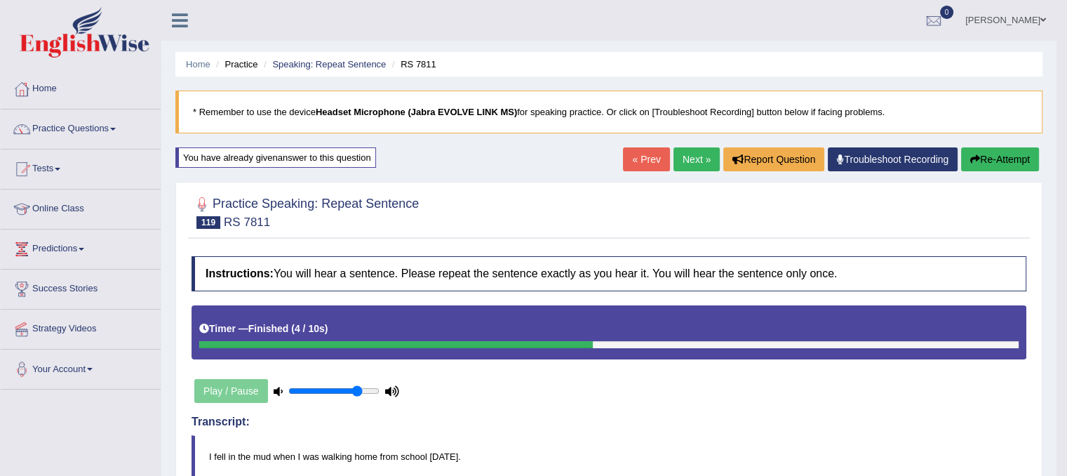
click at [696, 156] on link "Next »" at bounding box center [696, 159] width 46 height 24
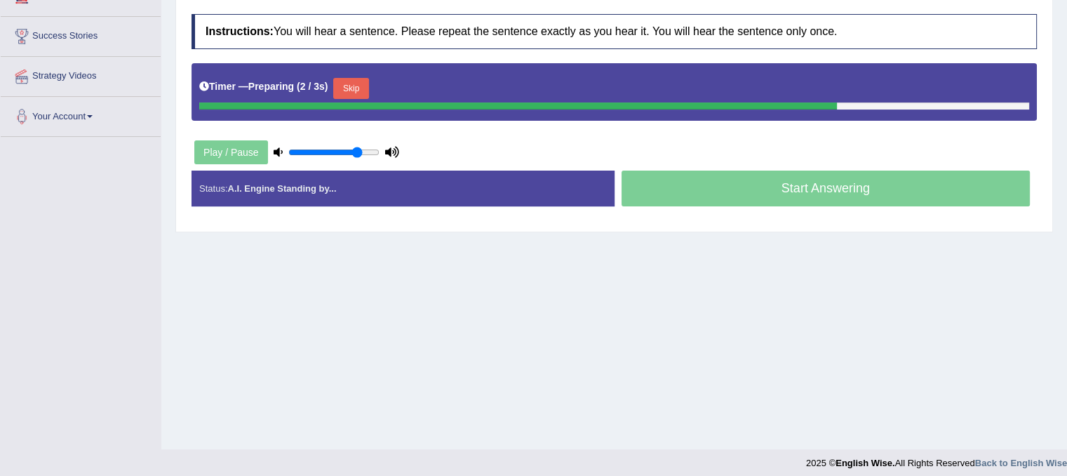
scroll to position [255, 0]
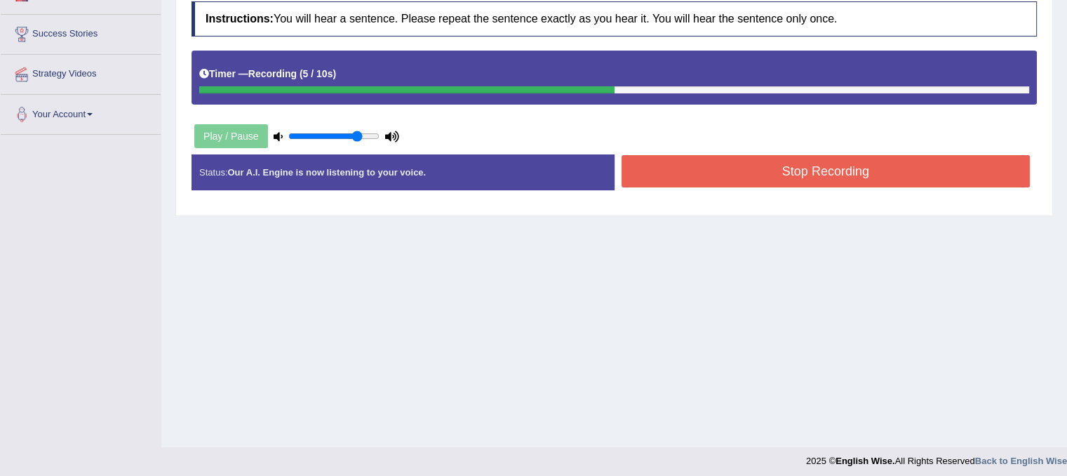
click at [798, 167] on button "Stop Recording" at bounding box center [825, 171] width 409 height 32
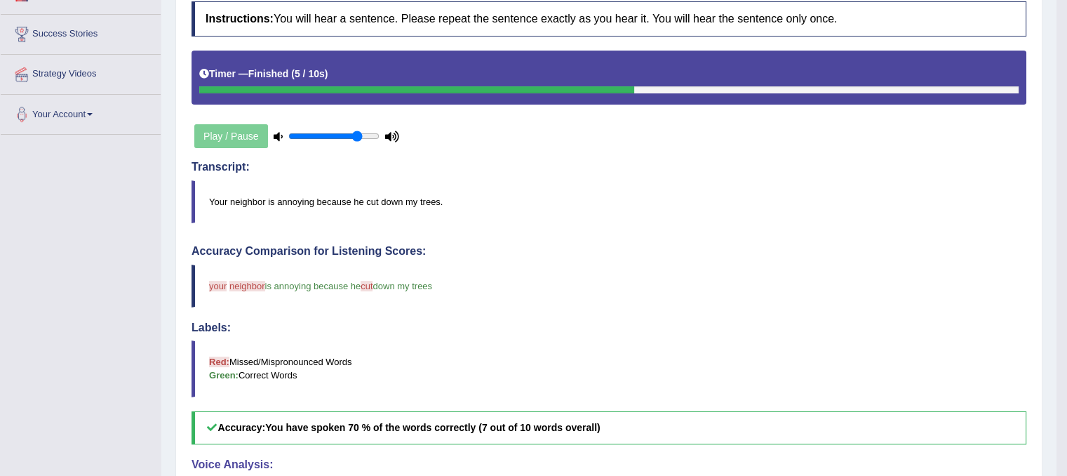
scroll to position [0, 0]
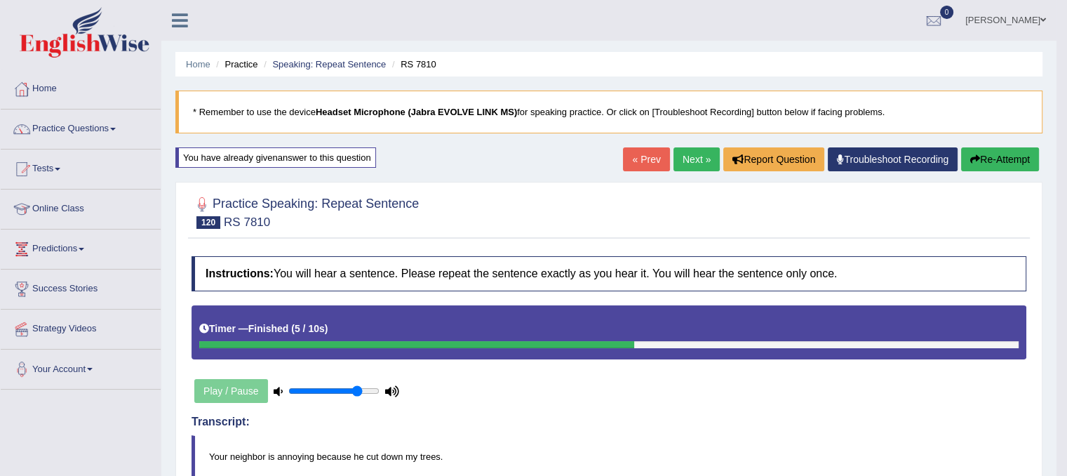
click at [706, 153] on link "Next »" at bounding box center [696, 159] width 46 height 24
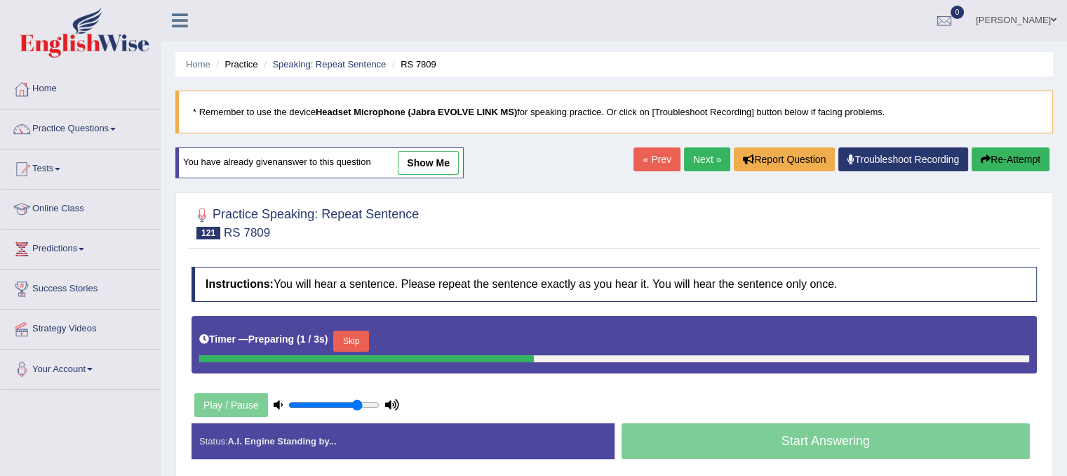
click at [357, 349] on div "Skip" at bounding box center [350, 342] width 35 height 25
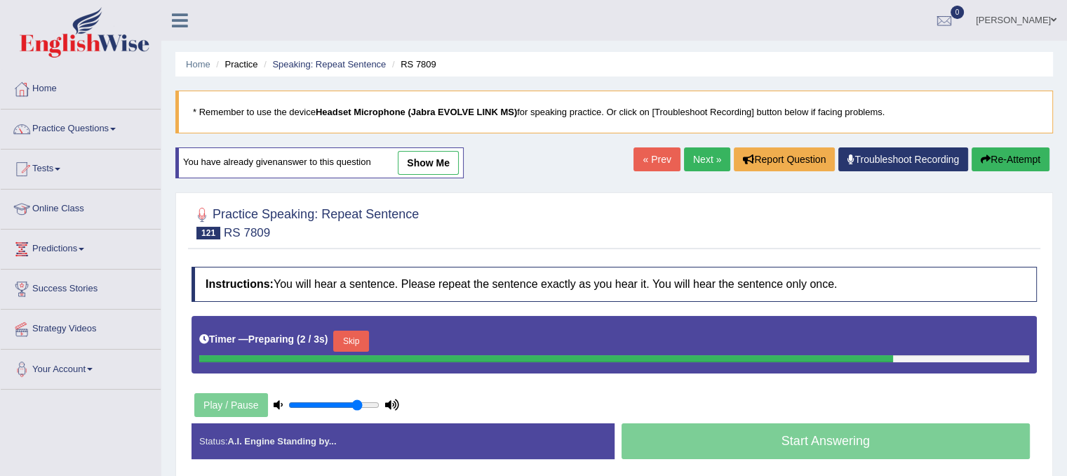
click at [356, 341] on button "Skip" at bounding box center [350, 340] width 35 height 21
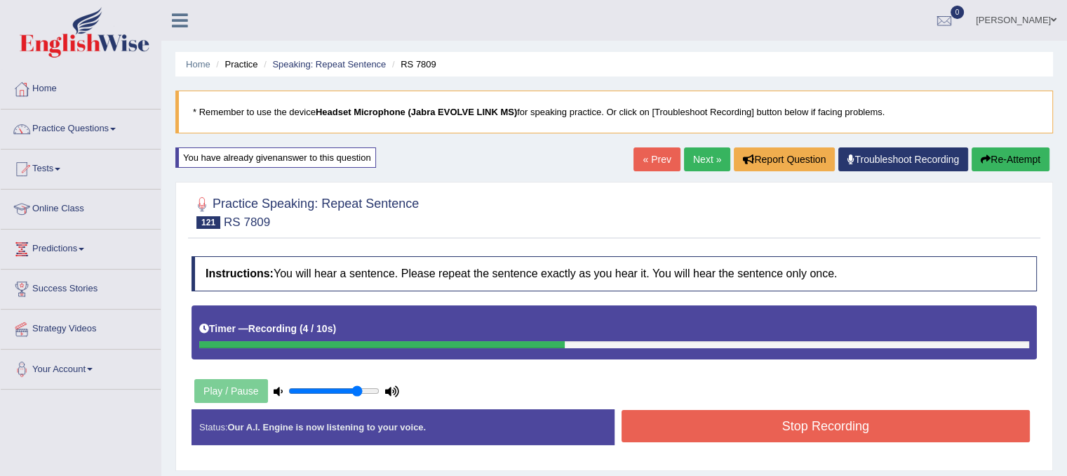
click at [649, 413] on button "Stop Recording" at bounding box center [825, 426] width 409 height 32
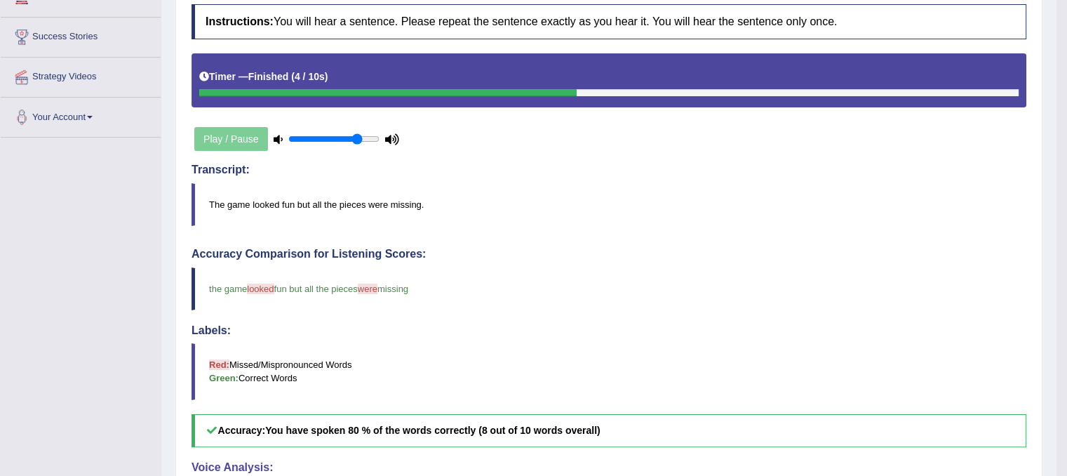
scroll to position [248, 0]
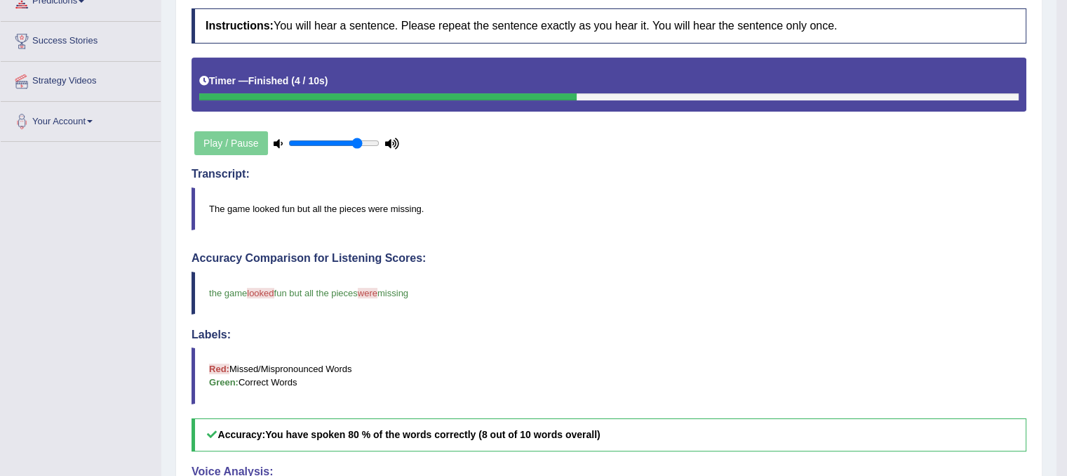
drag, startPoint x: 1004, startPoint y: 309, endPoint x: 998, endPoint y: 215, distance: 94.2
click at [998, 215] on div "Instructions: You will hear a sentence. Please repeat the sentence exactly as y…" at bounding box center [609, 356] width 842 height 711
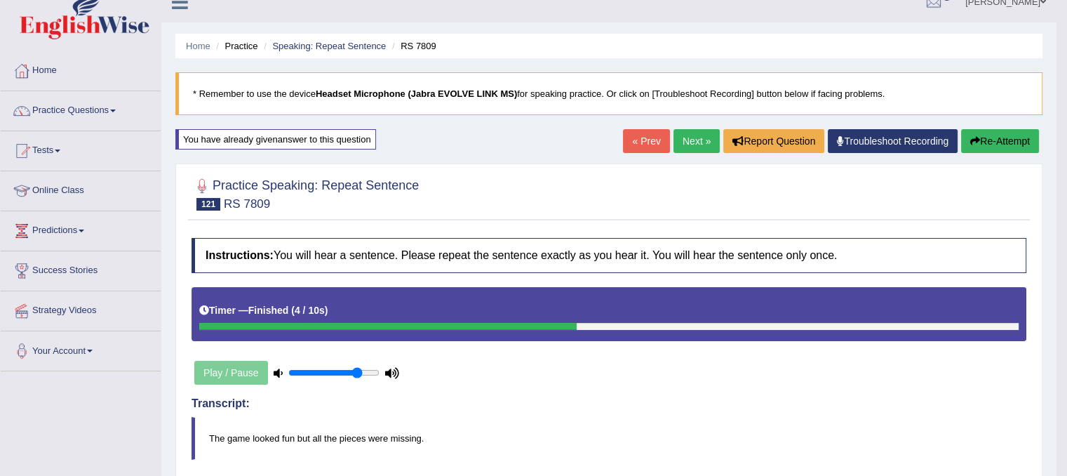
scroll to position [0, 0]
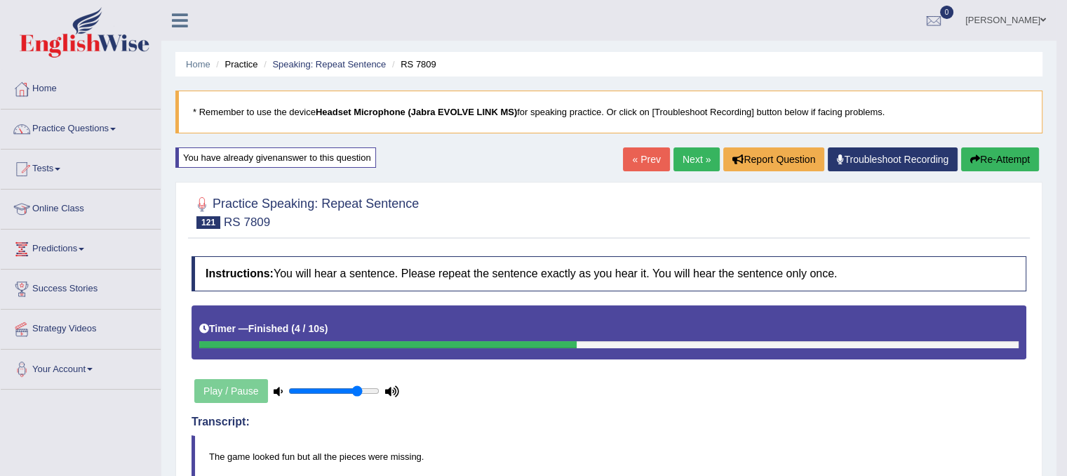
click at [691, 154] on link "Next »" at bounding box center [696, 159] width 46 height 24
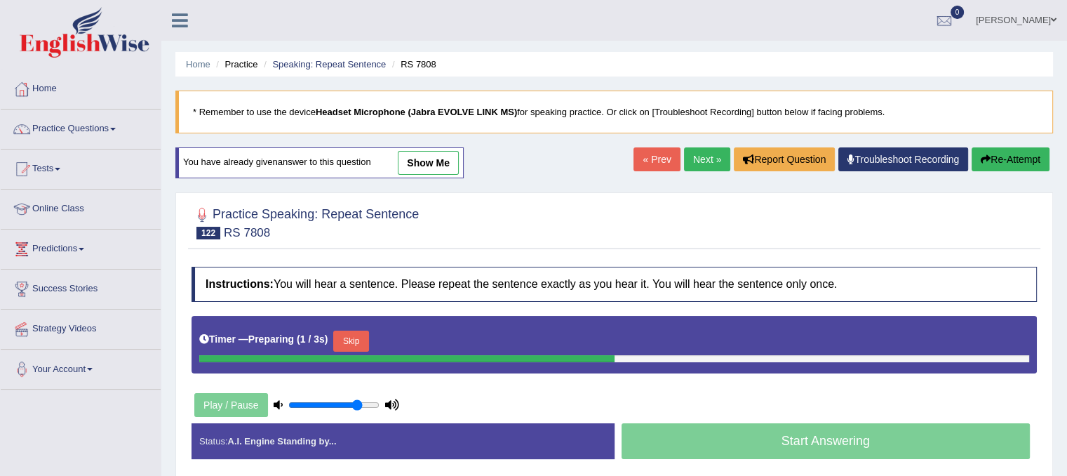
click at [361, 344] on button "Skip" at bounding box center [350, 340] width 35 height 21
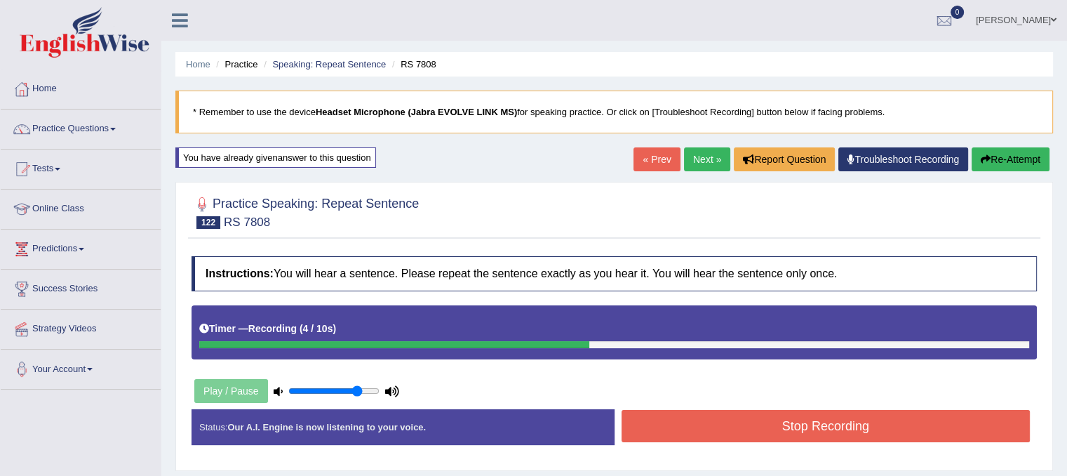
click at [708, 424] on button "Stop Recording" at bounding box center [825, 426] width 409 height 32
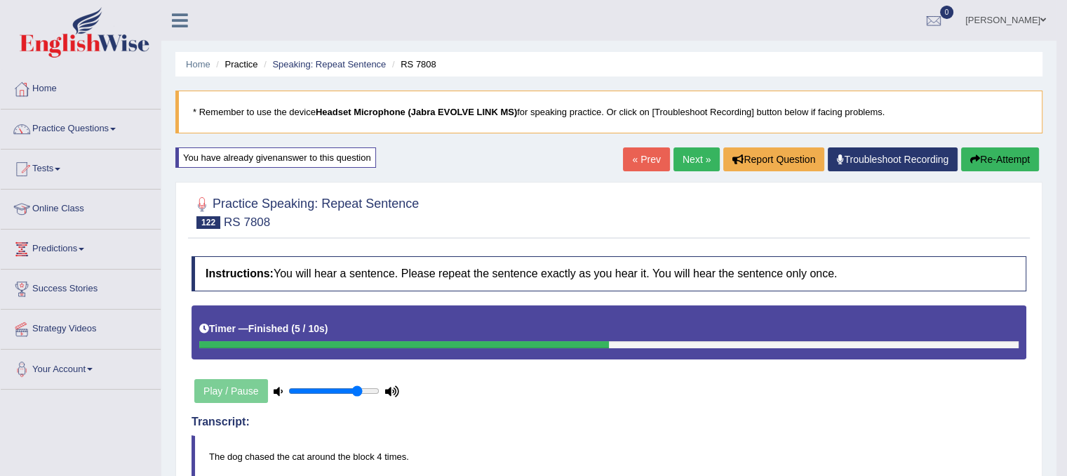
click at [687, 163] on link "Next »" at bounding box center [696, 159] width 46 height 24
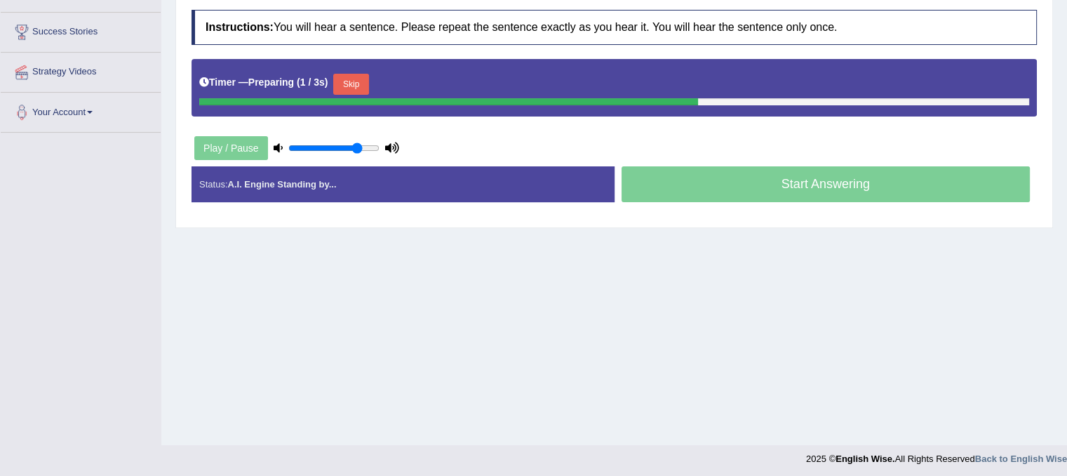
scroll to position [261, 0]
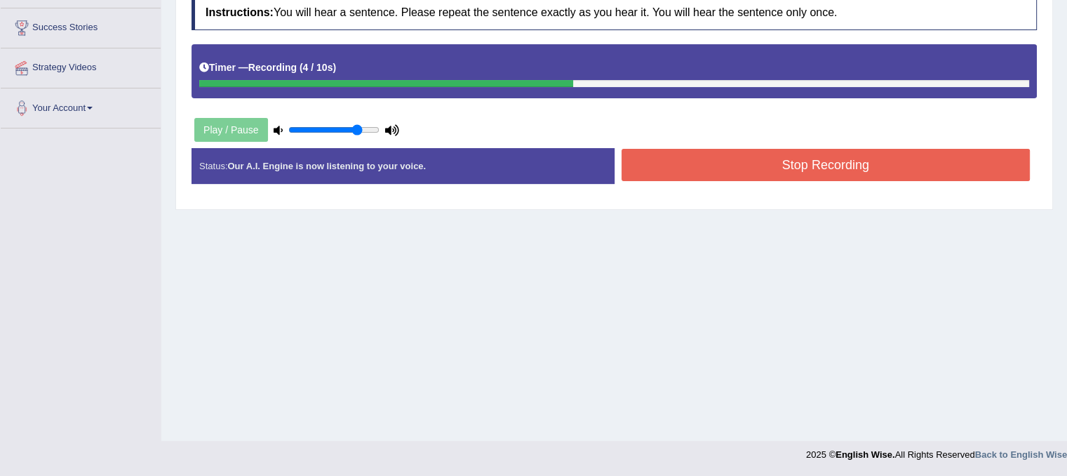
click at [850, 169] on button "Stop Recording" at bounding box center [825, 165] width 409 height 32
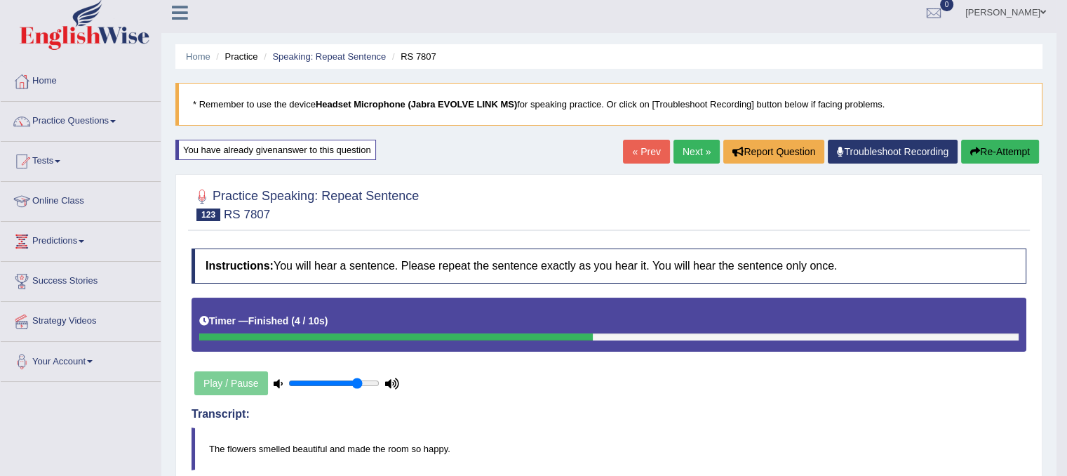
scroll to position [0, 0]
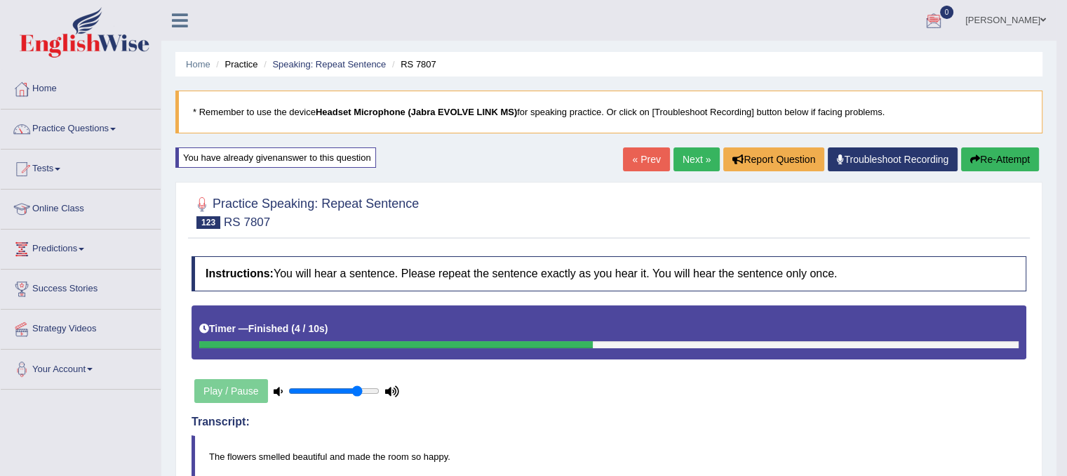
click at [686, 156] on link "Next »" at bounding box center [696, 159] width 46 height 24
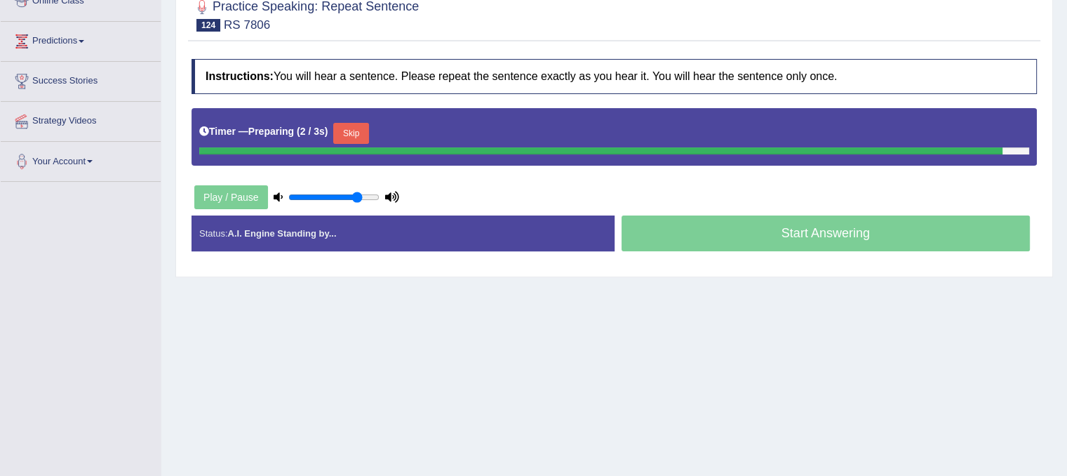
scroll to position [210, 0]
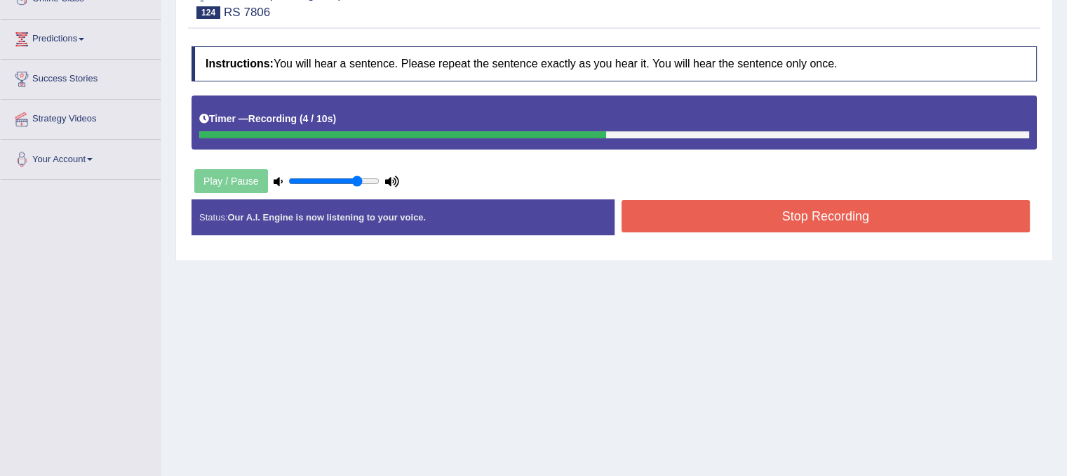
click at [727, 217] on button "Stop Recording" at bounding box center [825, 216] width 409 height 32
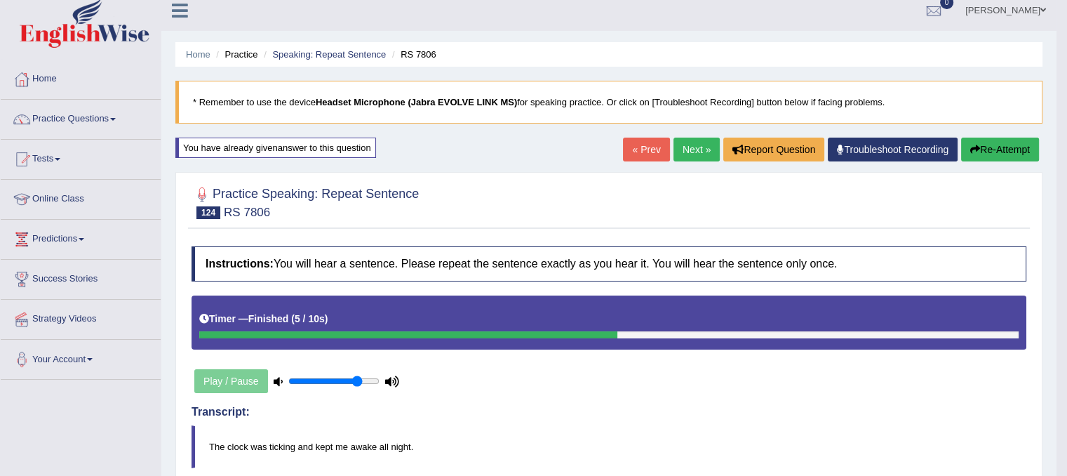
scroll to position [8, 0]
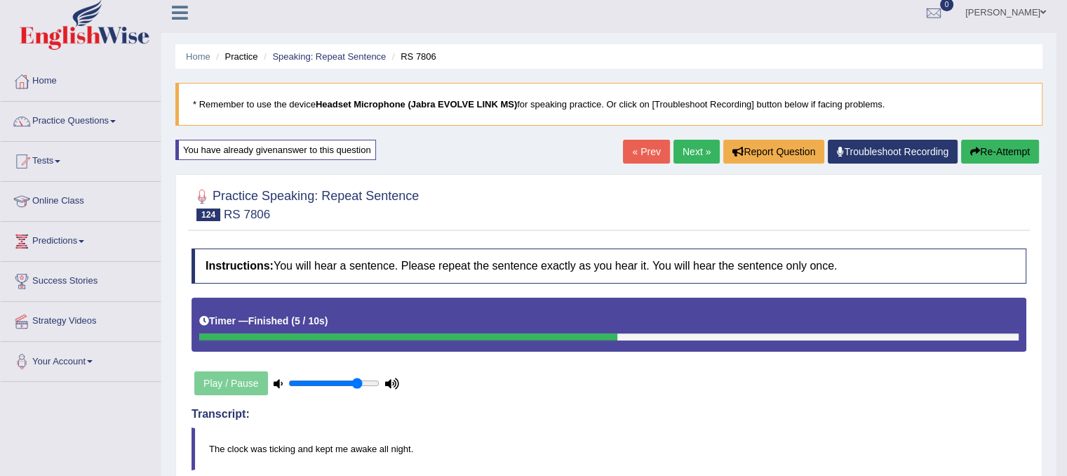
click at [1013, 147] on button "Re-Attempt" at bounding box center [1000, 152] width 78 height 24
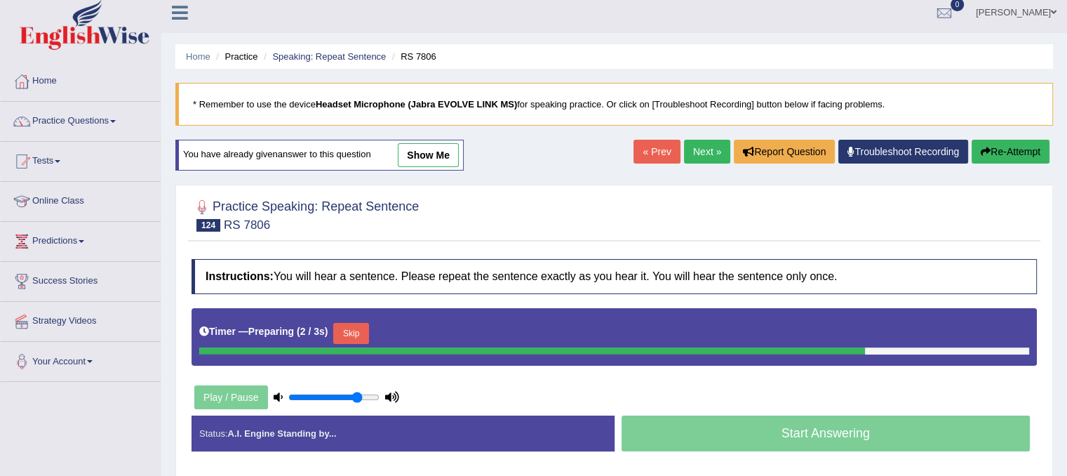
click at [375, 332] on div "Timer — Preparing ( 2 / 3s ) Skip" at bounding box center [614, 333] width 830 height 28
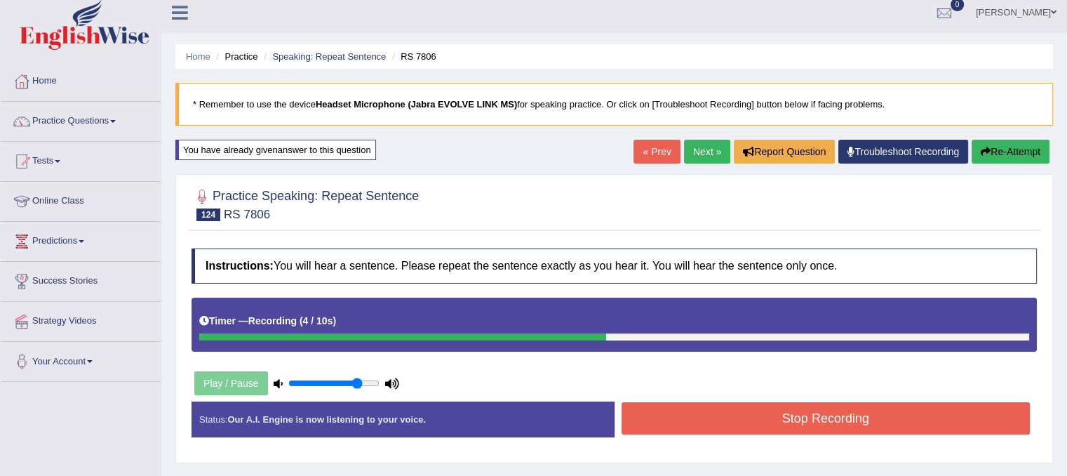
click at [701, 410] on button "Stop Recording" at bounding box center [825, 418] width 409 height 32
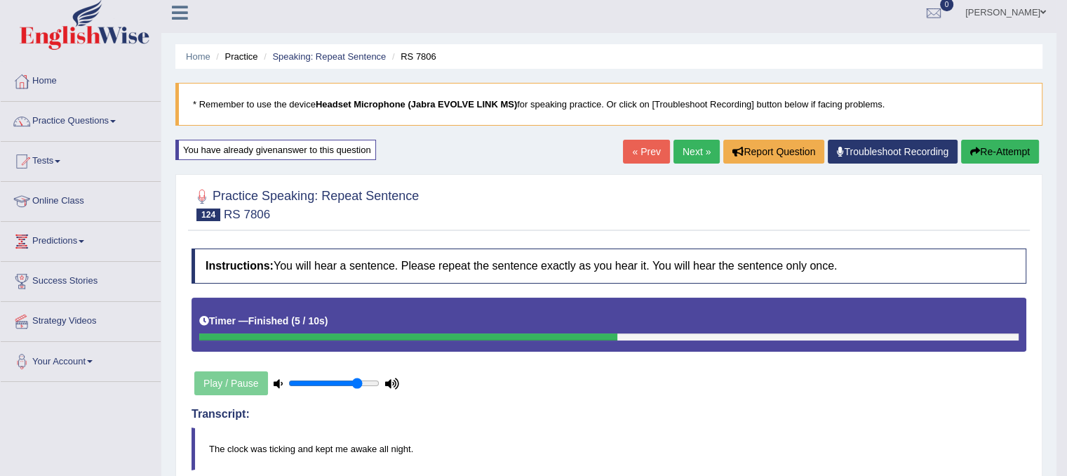
click at [699, 144] on link "Next »" at bounding box center [696, 152] width 46 height 24
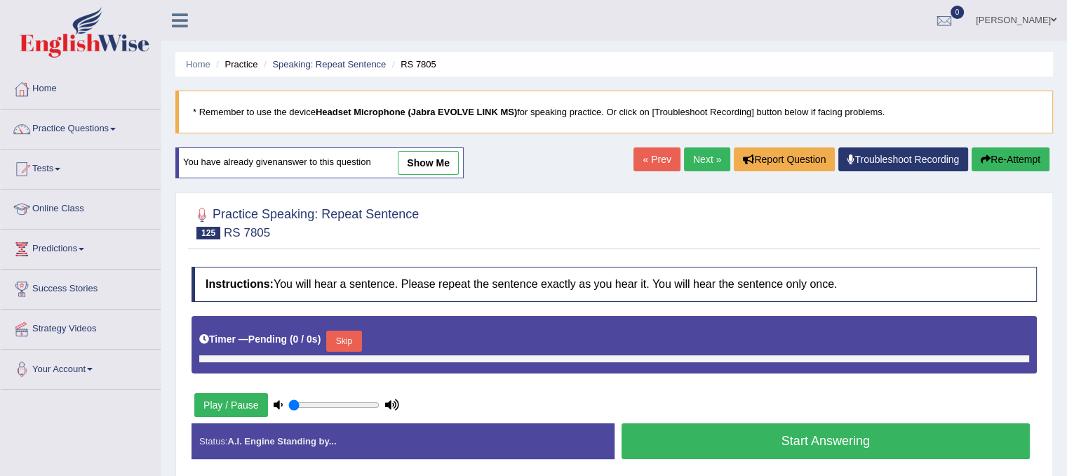
type input "0.8"
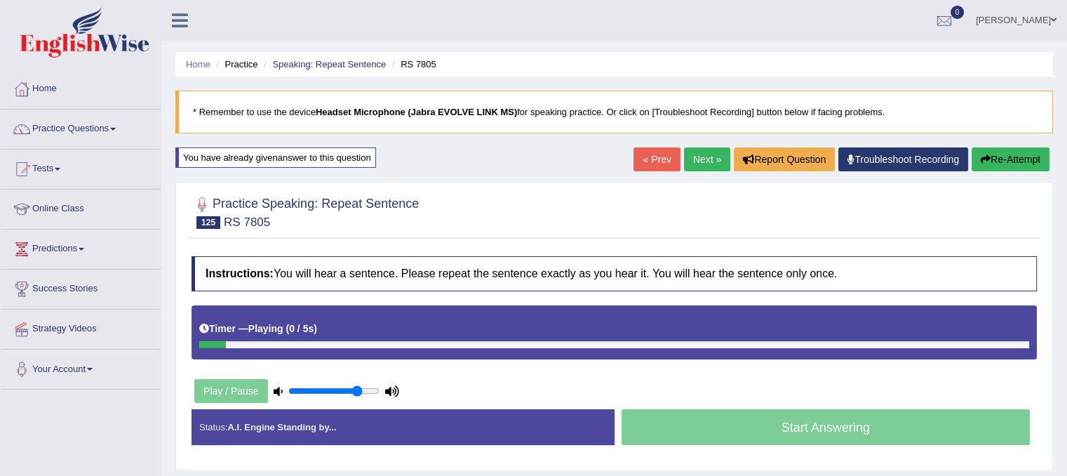
drag, startPoint x: 1066, startPoint y: 196, endPoint x: 1055, endPoint y: 311, distance: 114.9
click at [1055, 311] on div "Home Practice Speaking: Repeat Sentence RS 7805 * Remember to use the device He…" at bounding box center [614, 350] width 906 height 701
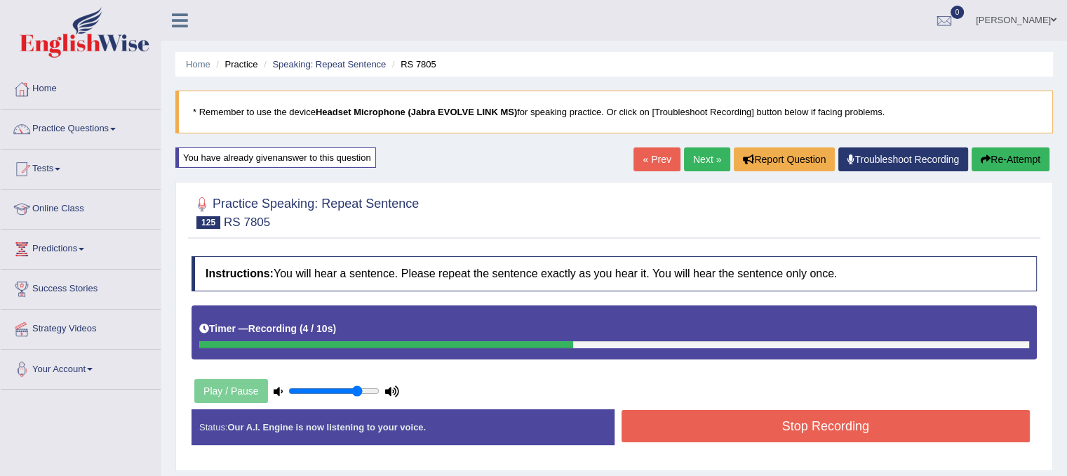
click at [819, 419] on button "Stop Recording" at bounding box center [825, 426] width 409 height 32
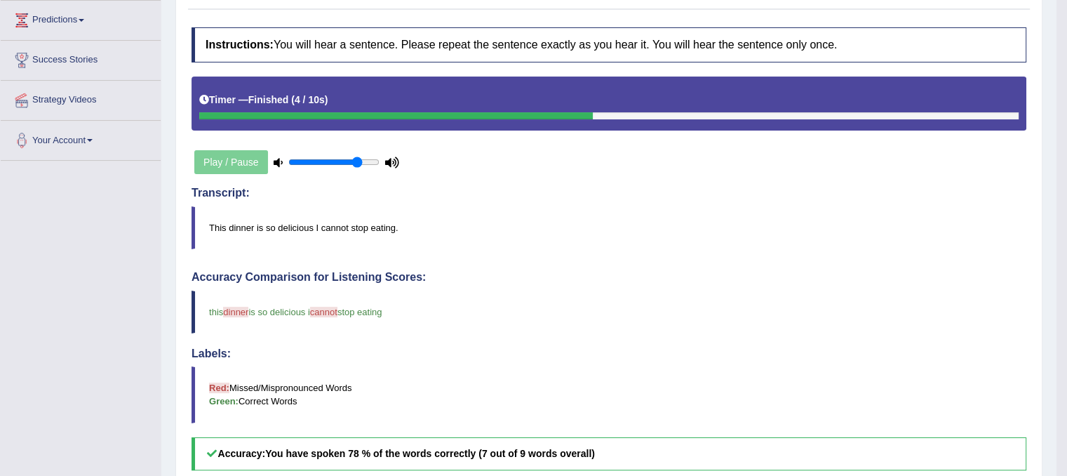
scroll to position [103, 0]
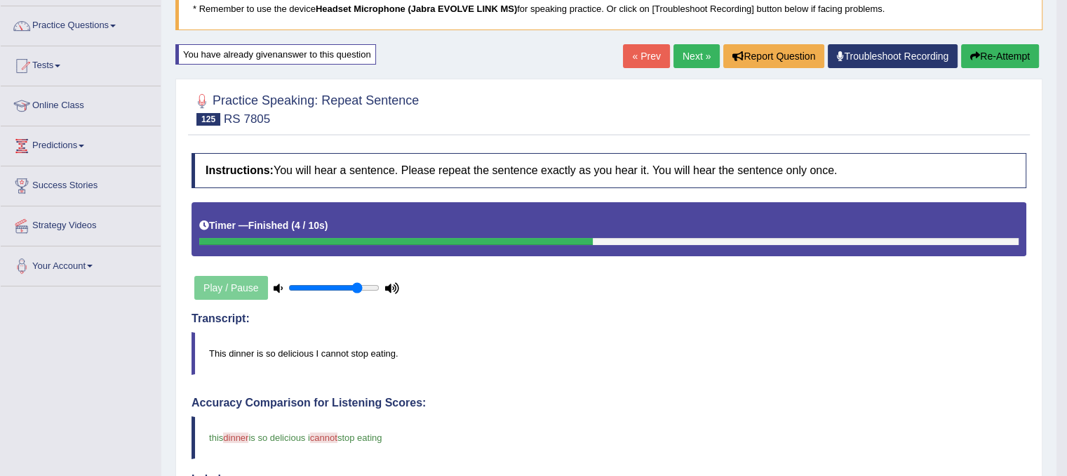
click at [995, 53] on button "Re-Attempt" at bounding box center [1000, 56] width 78 height 24
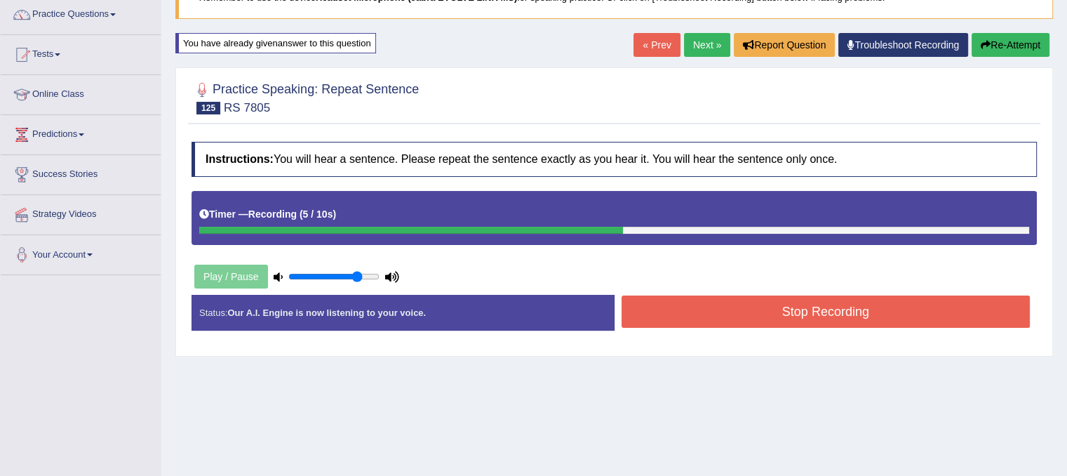
click at [713, 302] on button "Stop Recording" at bounding box center [825, 311] width 409 height 32
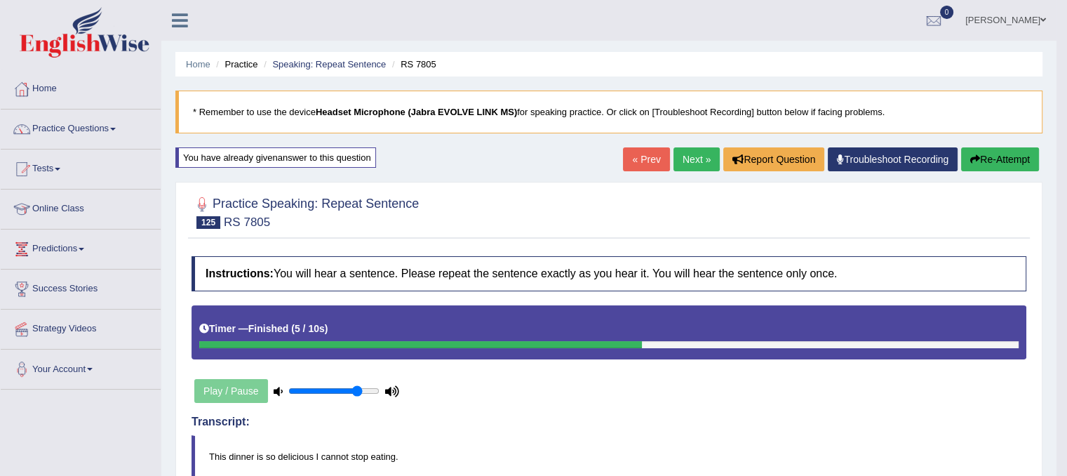
click at [690, 163] on link "Next »" at bounding box center [696, 159] width 46 height 24
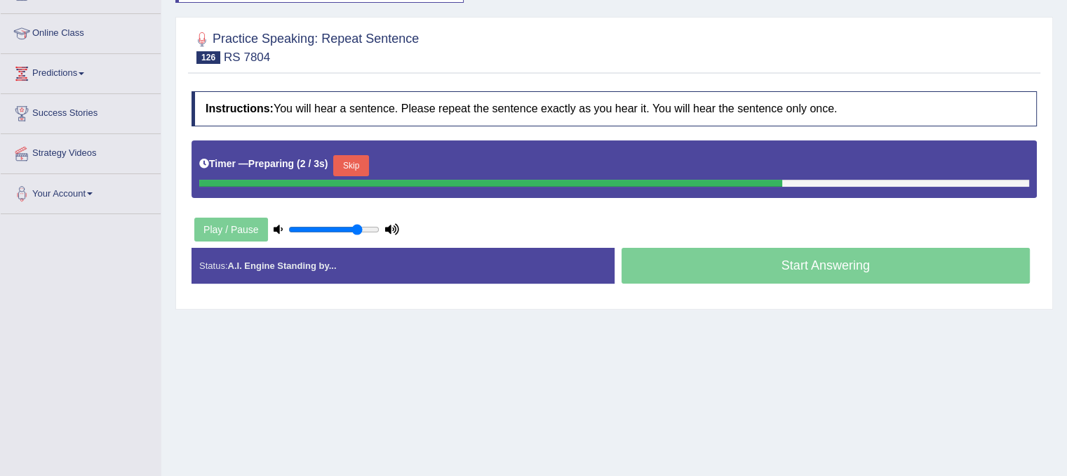
scroll to position [182, 0]
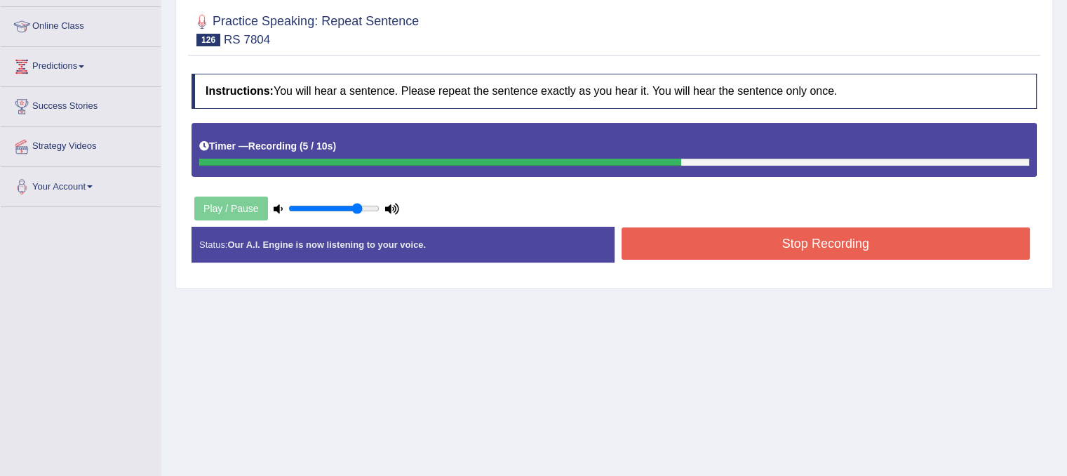
click at [811, 228] on button "Stop Recording" at bounding box center [825, 243] width 409 height 32
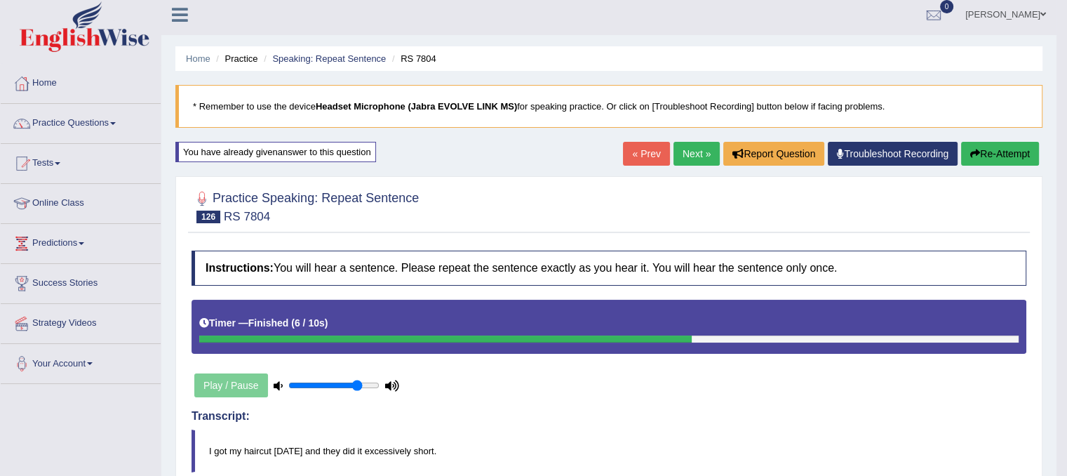
scroll to position [0, 0]
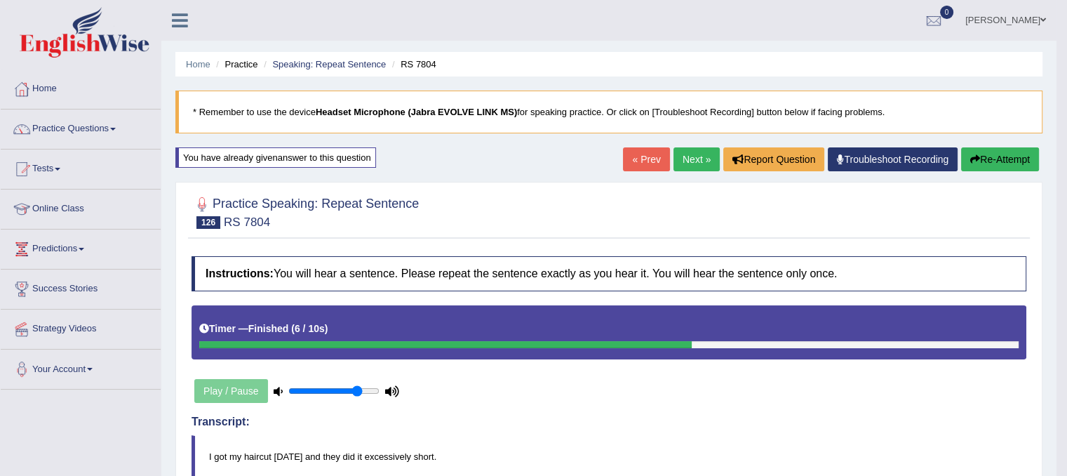
click at [1023, 163] on button "Re-Attempt" at bounding box center [1000, 159] width 78 height 24
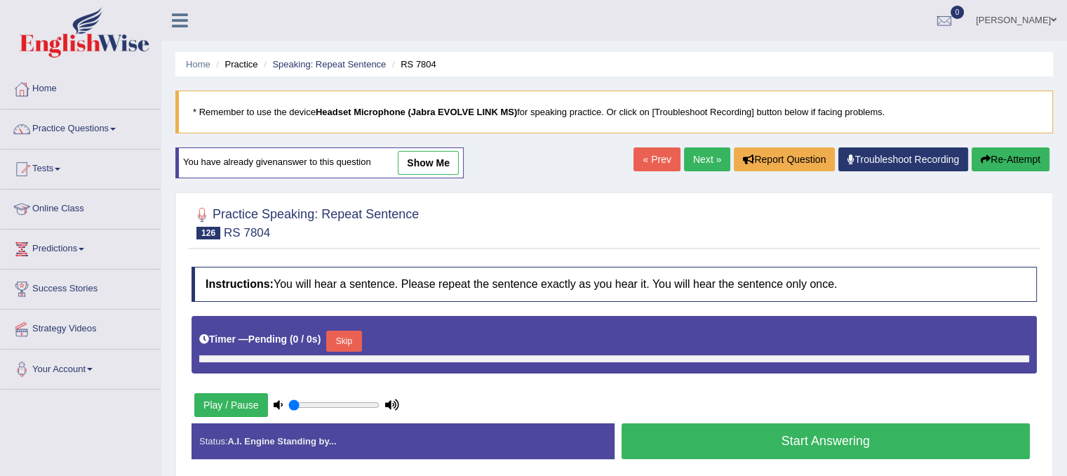
type input "0.8"
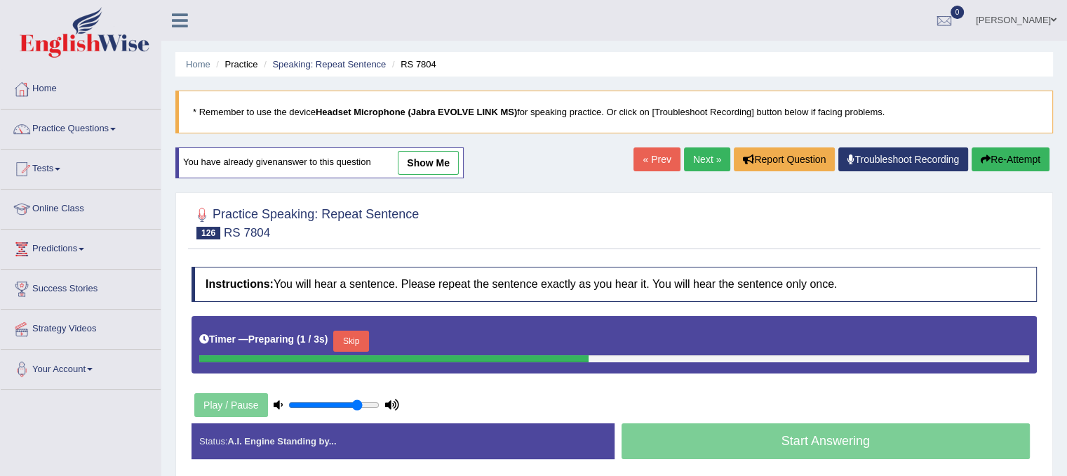
click at [363, 342] on button "Skip" at bounding box center [350, 340] width 35 height 21
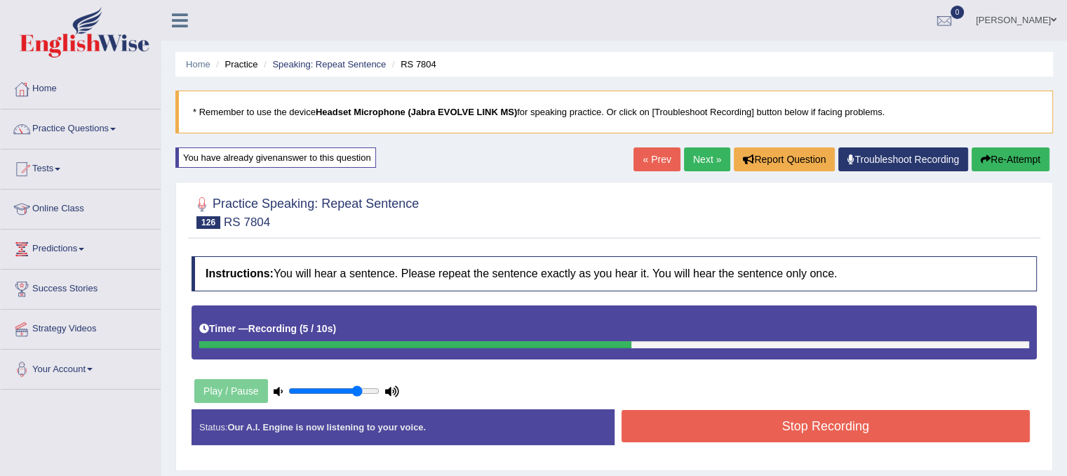
click at [1004, 163] on button "Re-Attempt" at bounding box center [1011, 159] width 78 height 24
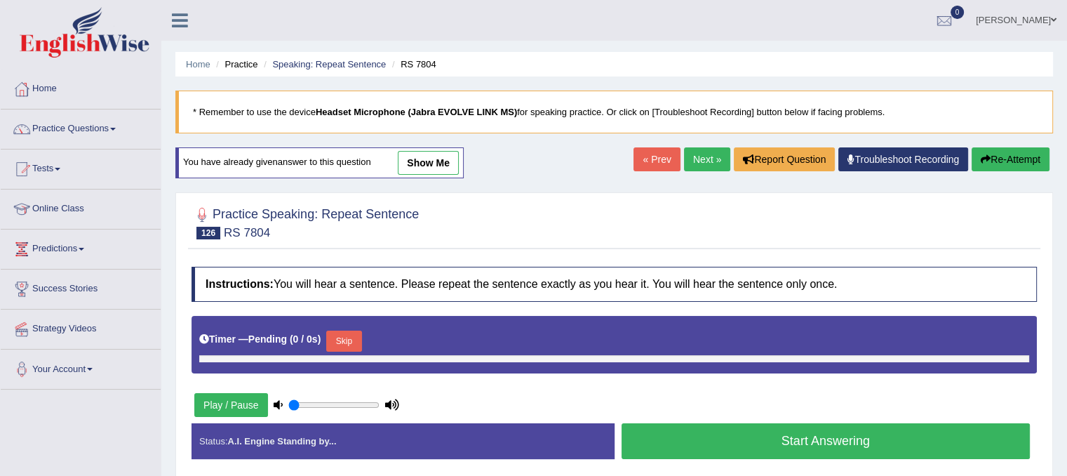
type input "0.8"
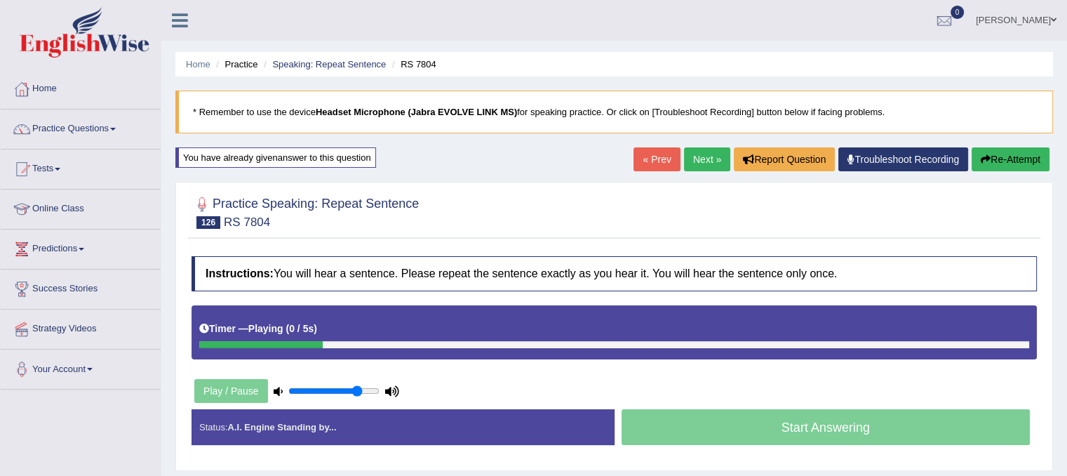
click at [694, 161] on link "Next »" at bounding box center [707, 159] width 46 height 24
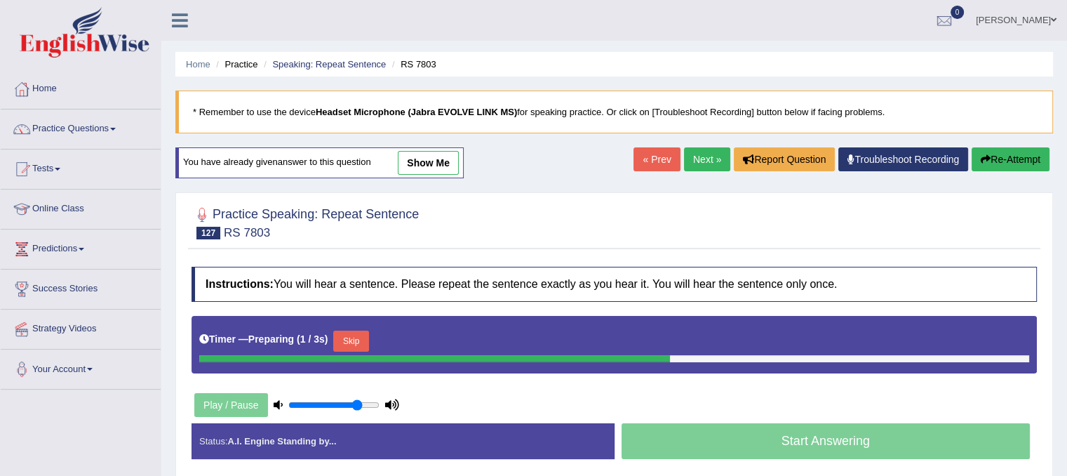
click at [363, 345] on button "Skip" at bounding box center [350, 340] width 35 height 21
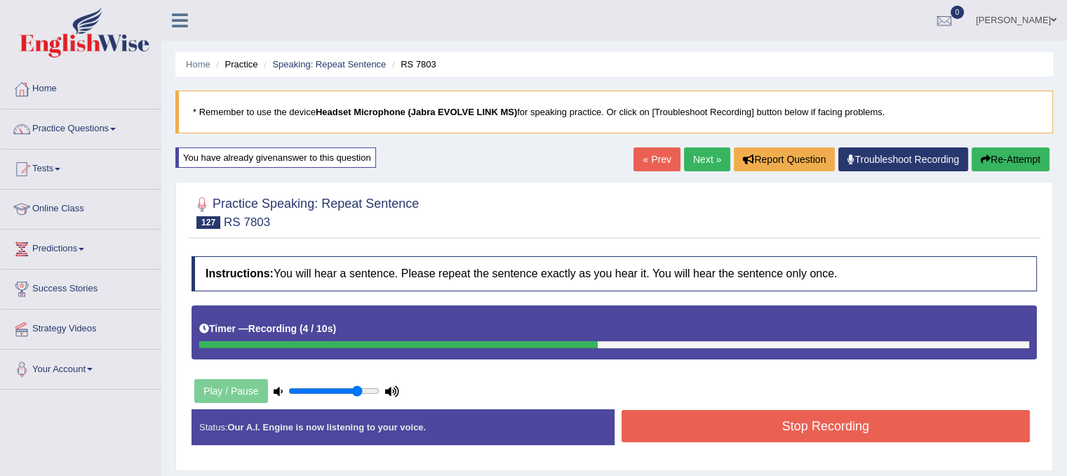
click at [693, 427] on button "Stop Recording" at bounding box center [825, 426] width 409 height 32
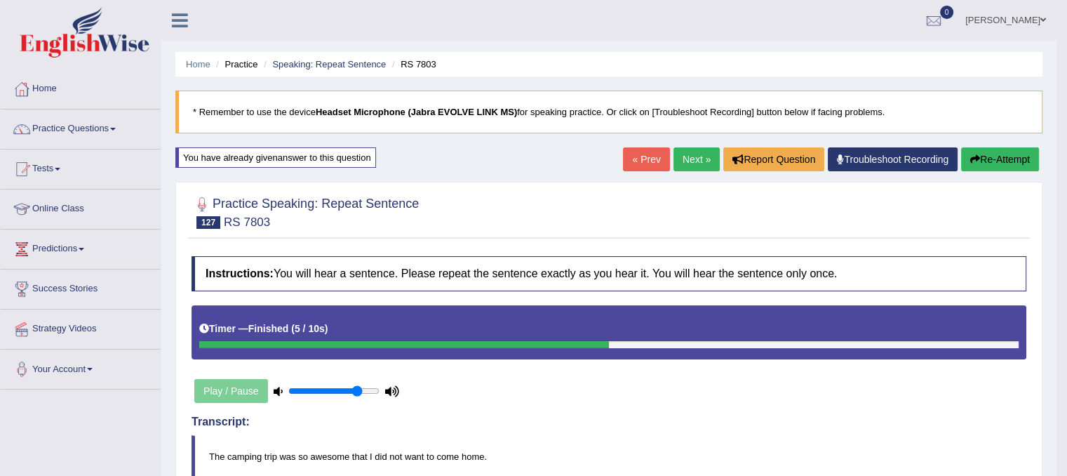
click at [682, 162] on link "Next »" at bounding box center [696, 159] width 46 height 24
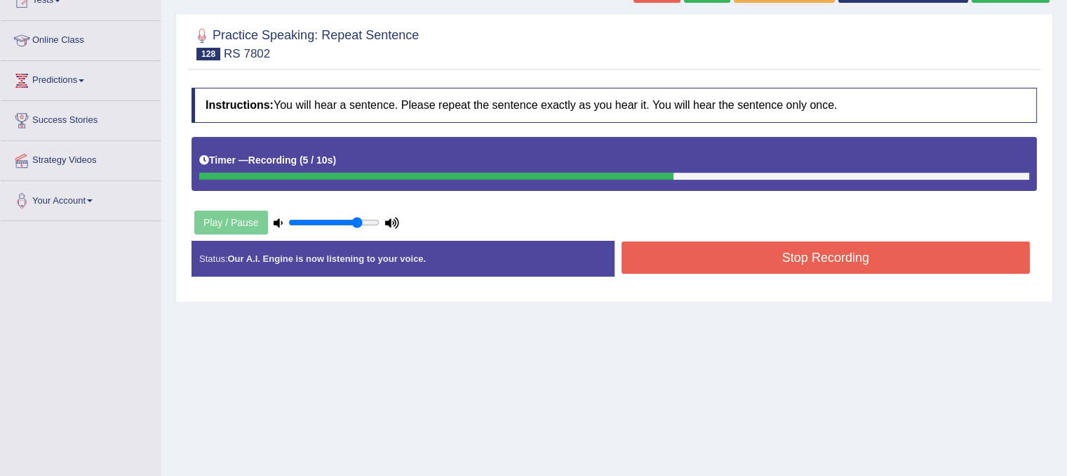
scroll to position [129, 0]
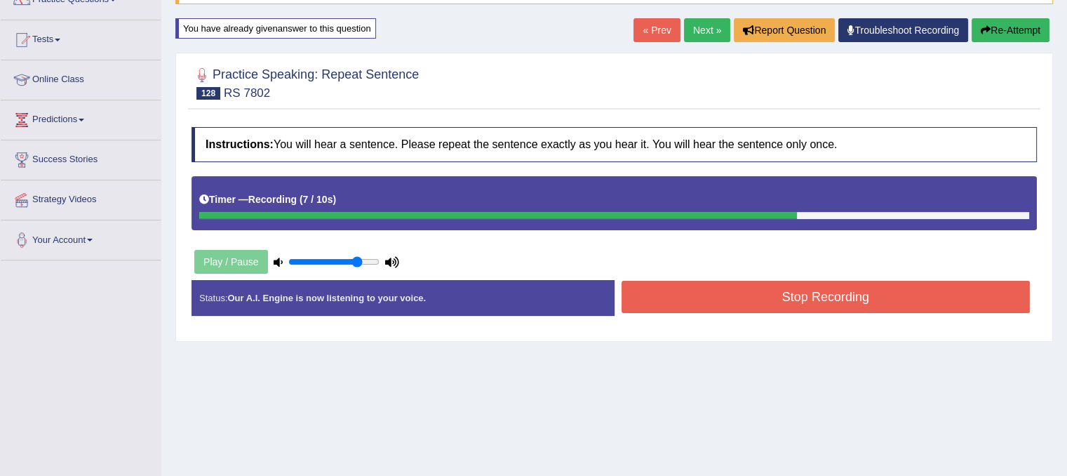
click at [1011, 29] on button "Re-Attempt" at bounding box center [1011, 30] width 78 height 24
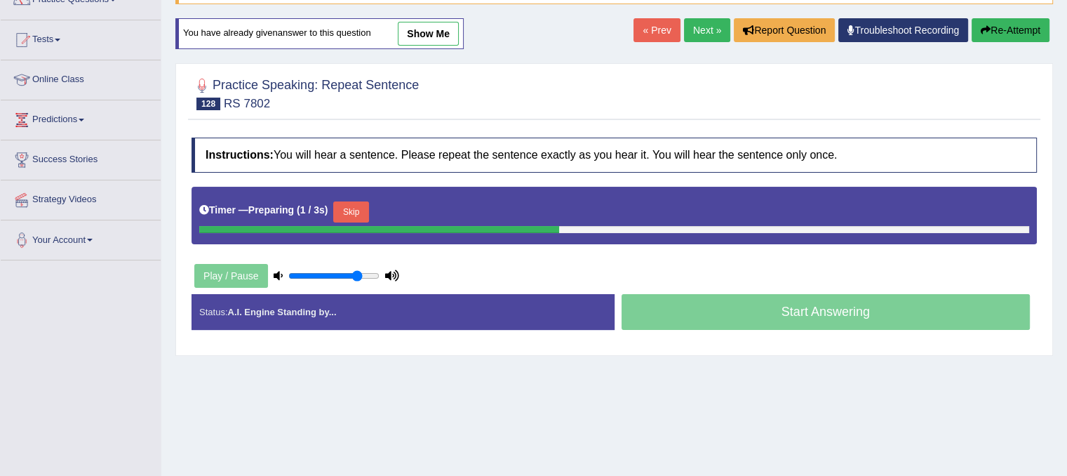
click at [354, 211] on button "Skip" at bounding box center [350, 211] width 35 height 21
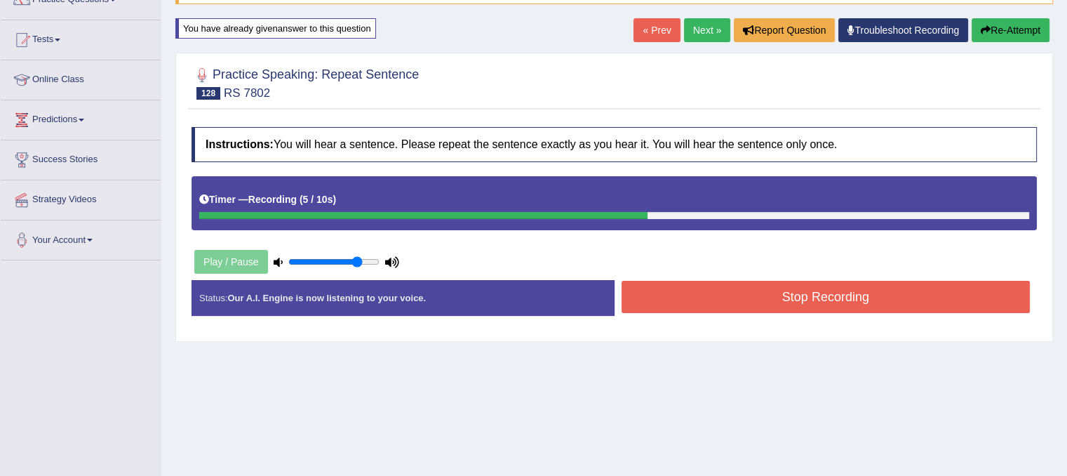
click at [645, 288] on button "Stop Recording" at bounding box center [825, 297] width 409 height 32
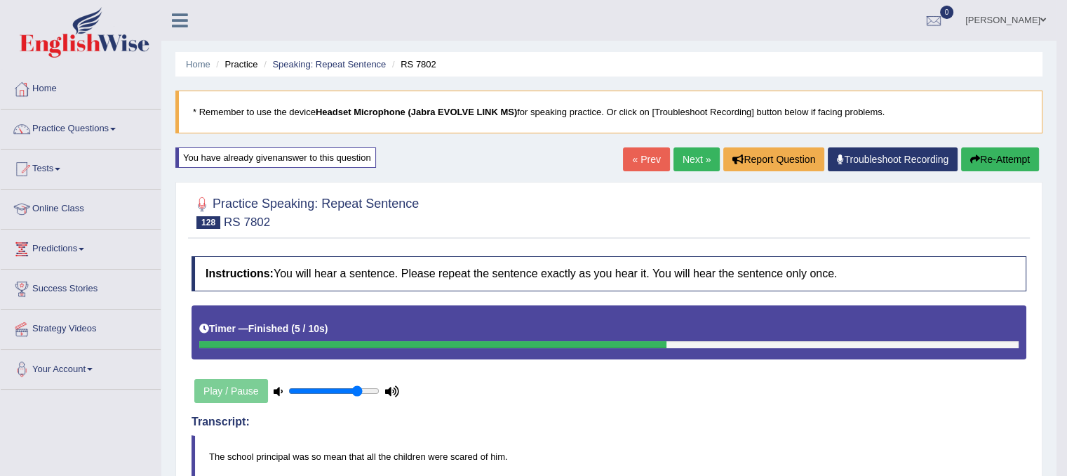
click at [687, 166] on link "Next »" at bounding box center [696, 159] width 46 height 24
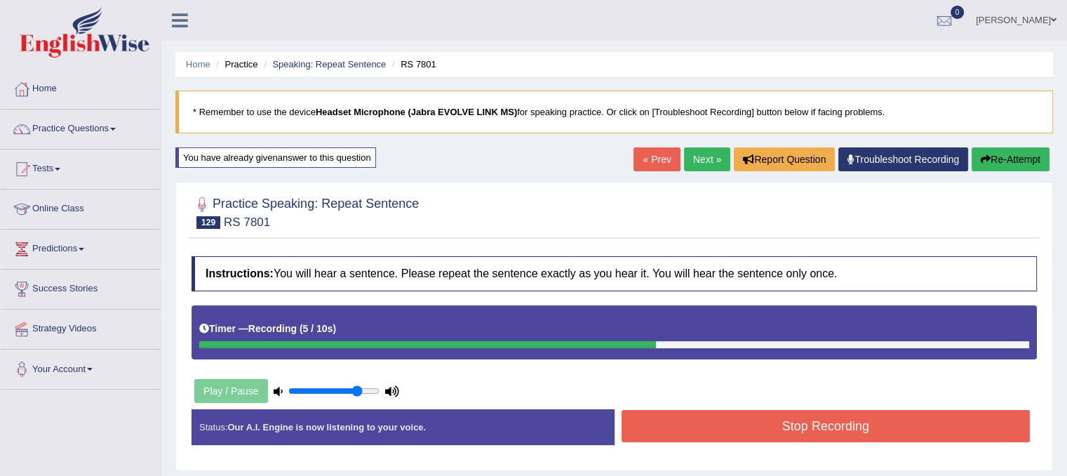
click at [673, 436] on button "Stop Recording" at bounding box center [825, 426] width 409 height 32
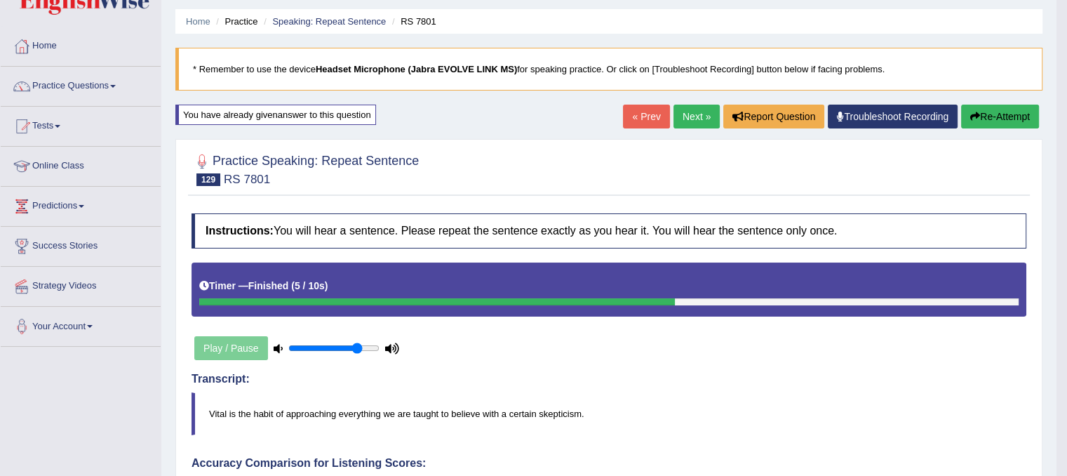
scroll to position [28, 0]
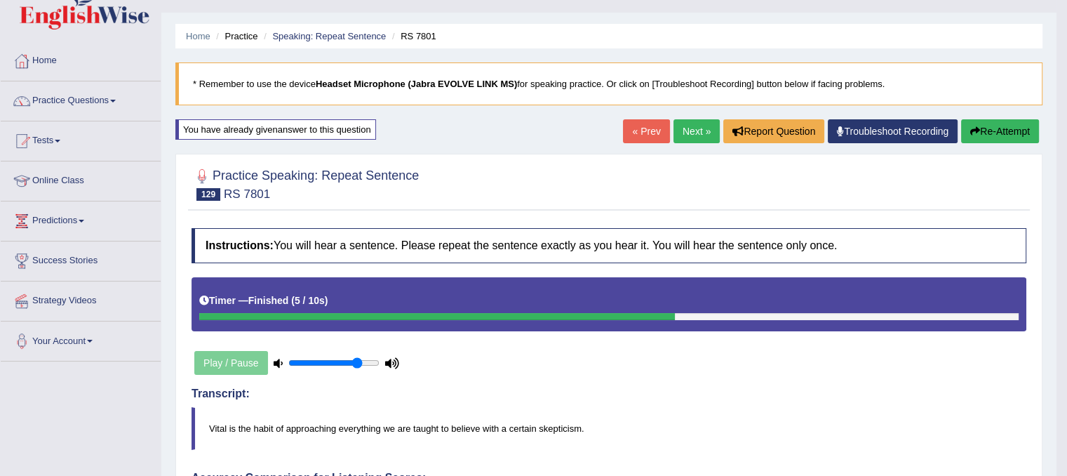
click at [1010, 117] on div "Home Practice Speaking: Repeat Sentence RS 7801 * Remember to use the device He…" at bounding box center [608, 461] width 895 height 979
click at [1009, 138] on button "Re-Attempt" at bounding box center [1000, 131] width 78 height 24
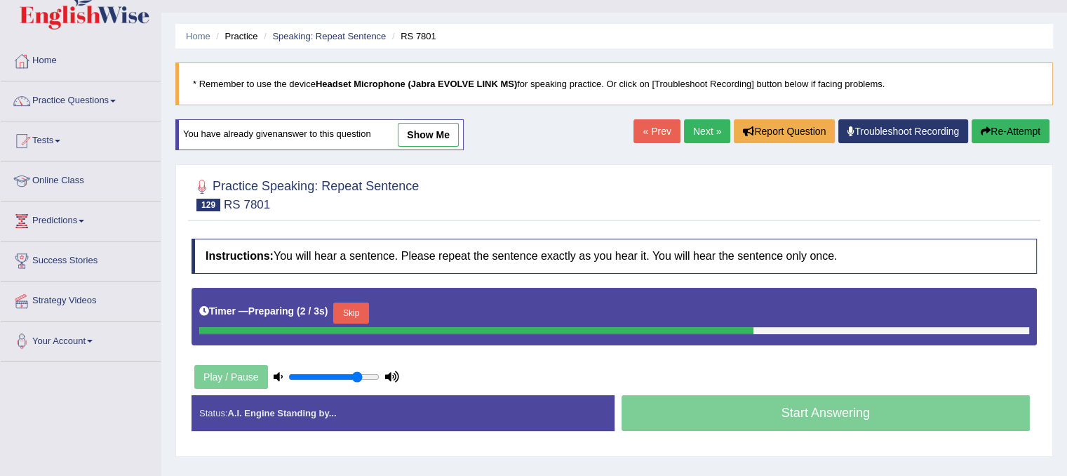
click at [356, 315] on button "Skip" at bounding box center [350, 312] width 35 height 21
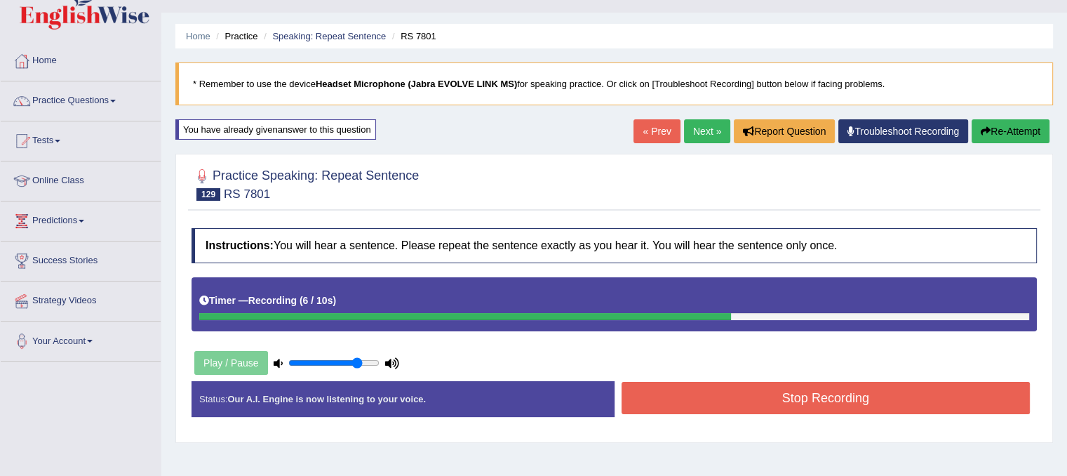
click at [758, 398] on button "Stop Recording" at bounding box center [825, 398] width 409 height 32
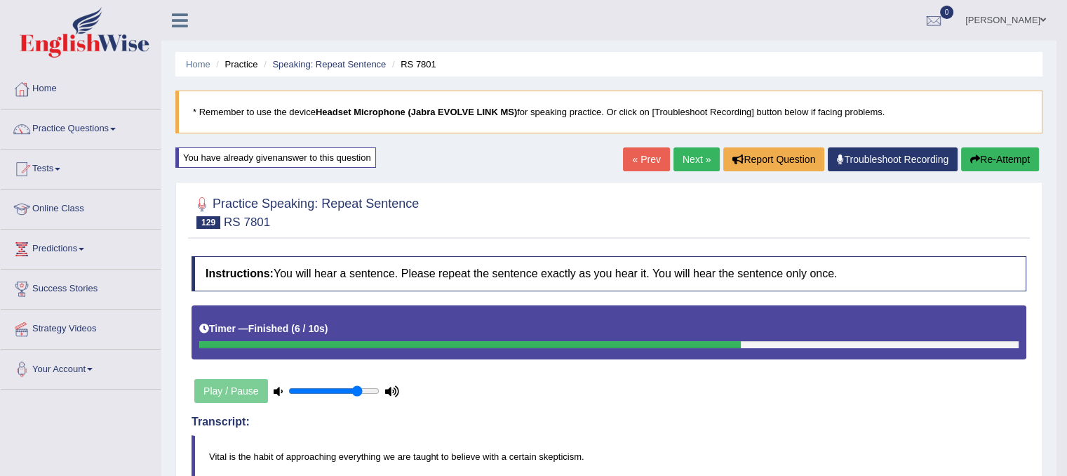
click at [701, 165] on link "Next »" at bounding box center [696, 159] width 46 height 24
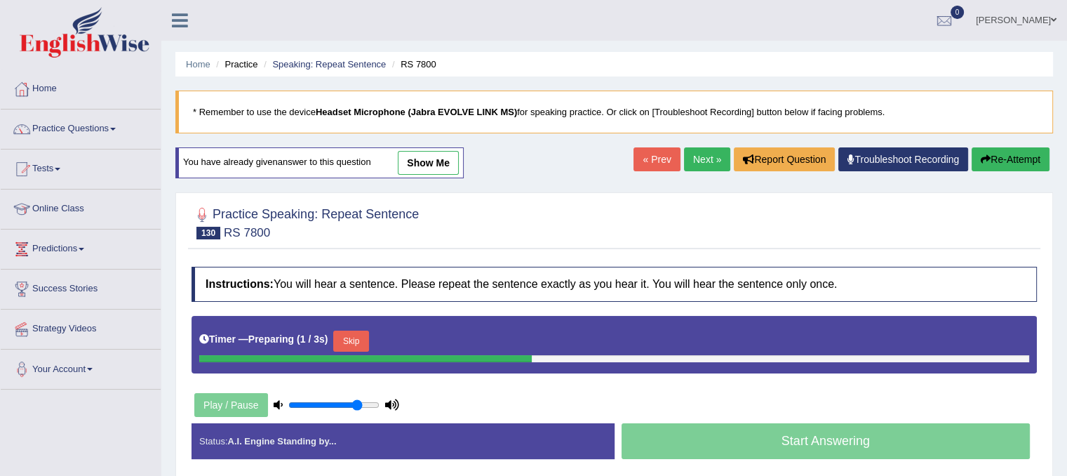
click at [352, 347] on button "Skip" at bounding box center [350, 340] width 35 height 21
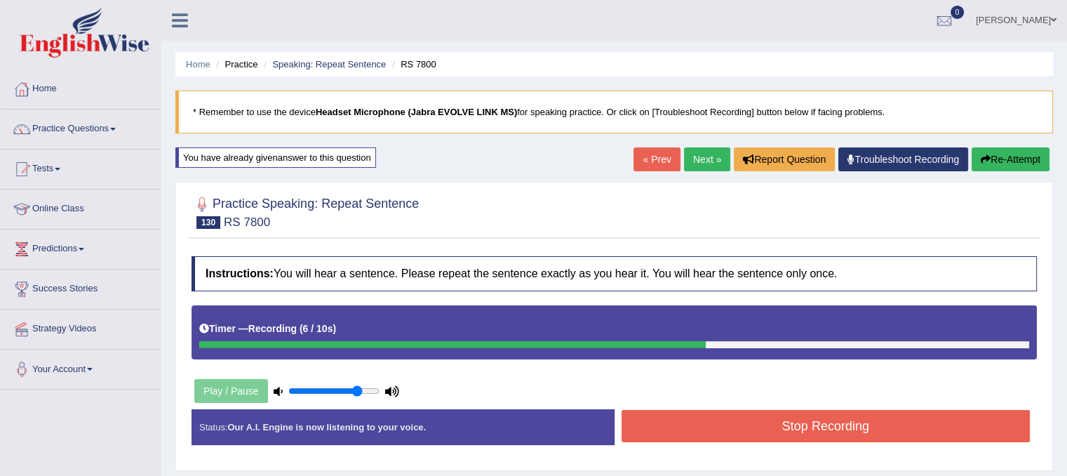
click at [667, 429] on button "Stop Recording" at bounding box center [825, 426] width 409 height 32
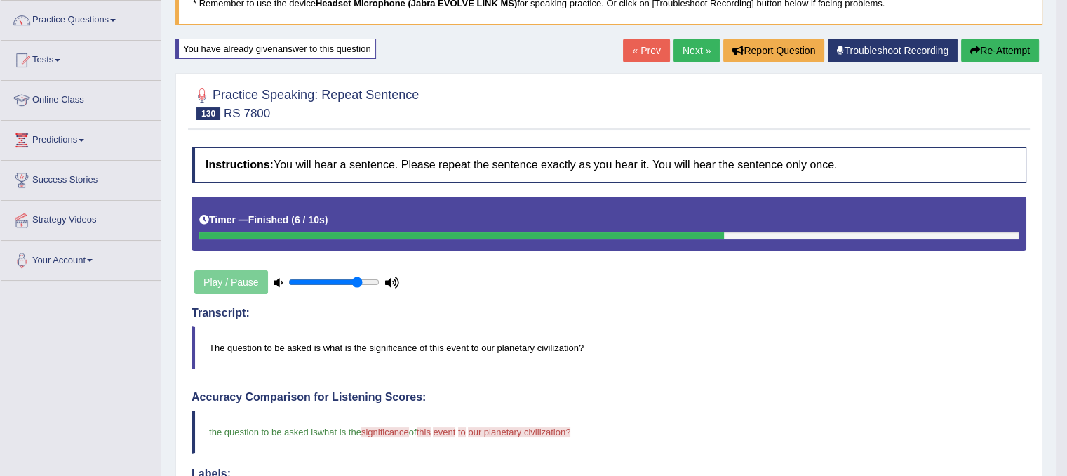
scroll to position [28, 0]
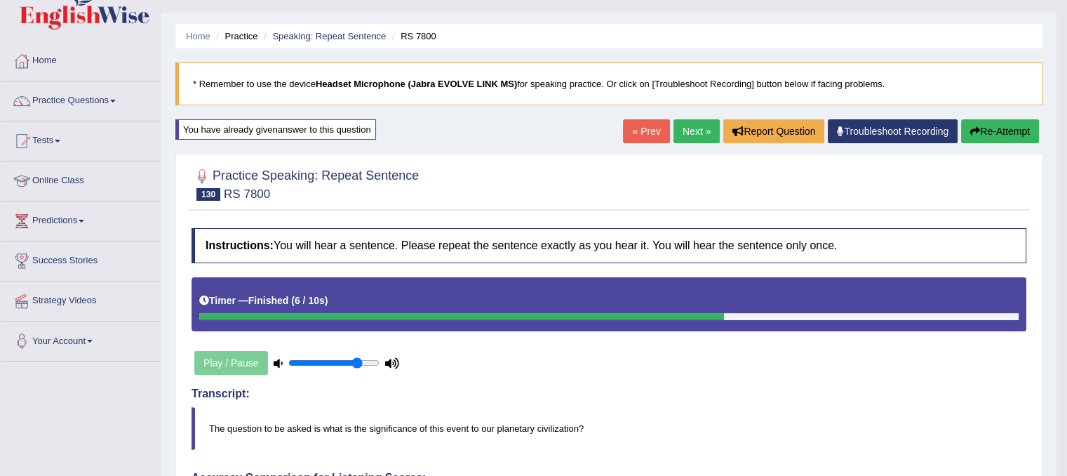
click at [985, 117] on div "Home Practice Speaking: Repeat Sentence RS 7800 * Remember to use the device He…" at bounding box center [608, 461] width 895 height 979
click at [986, 133] on button "Re-Attempt" at bounding box center [1000, 131] width 78 height 24
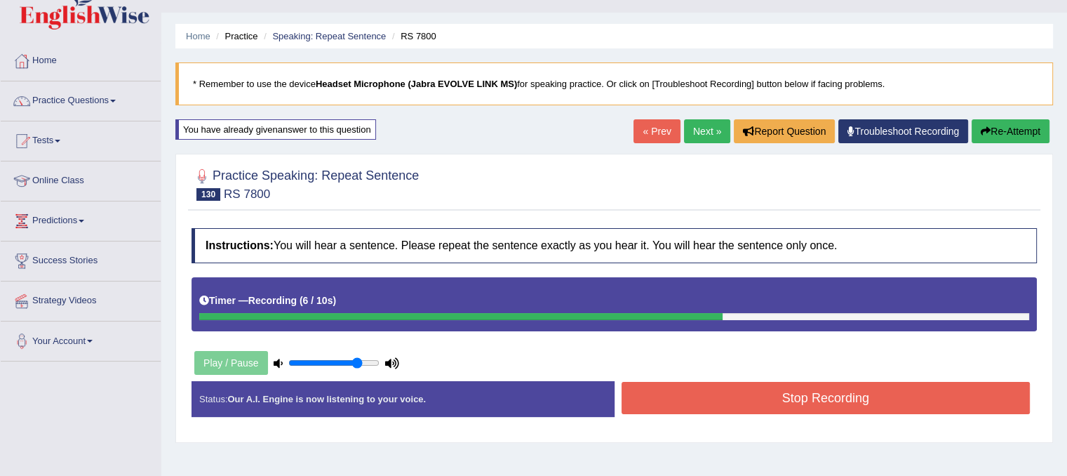
click at [884, 402] on button "Stop Recording" at bounding box center [825, 398] width 409 height 32
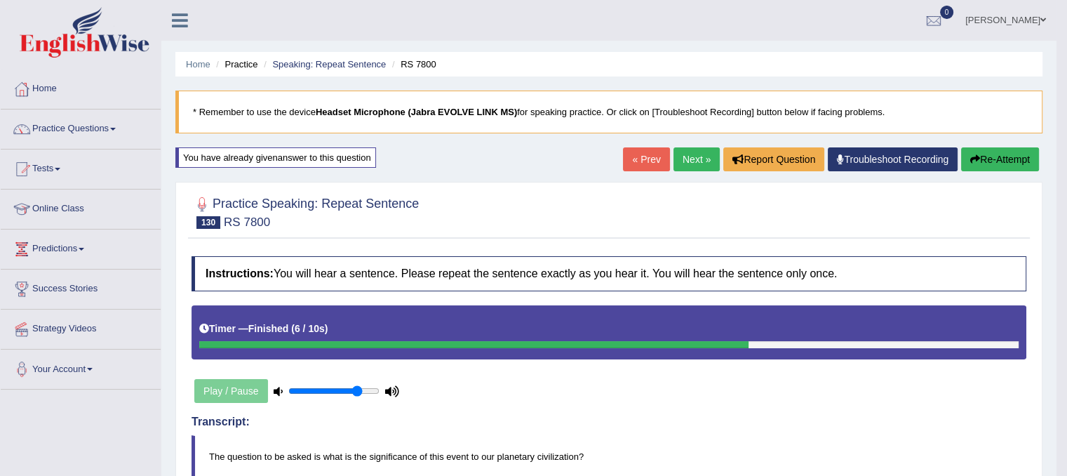
drag, startPoint x: 884, startPoint y: 402, endPoint x: 727, endPoint y: 306, distance: 184.2
click at [107, 115] on link "Practice Questions" at bounding box center [81, 126] width 160 height 35
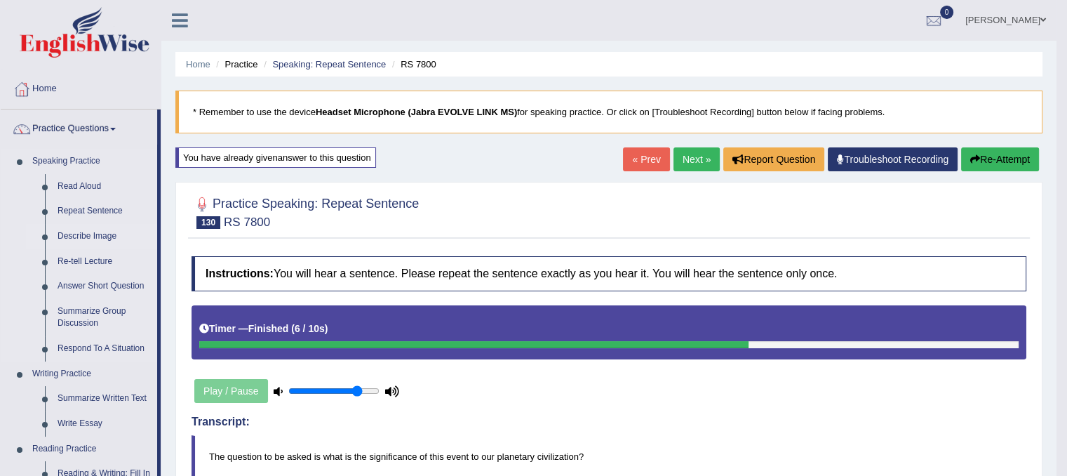
click at [102, 231] on link "Describe Image" at bounding box center [104, 236] width 106 height 25
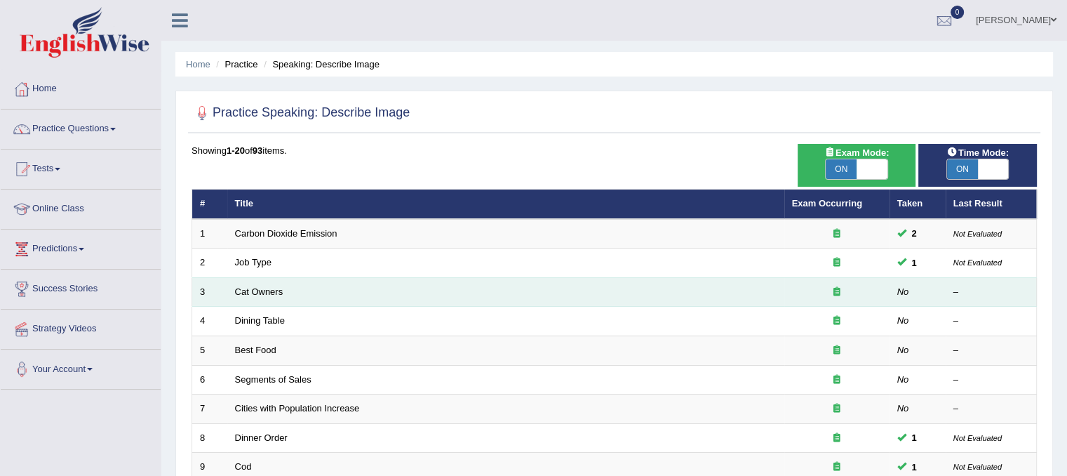
click at [255, 277] on td "Cat Owners" at bounding box center [505, 291] width 557 height 29
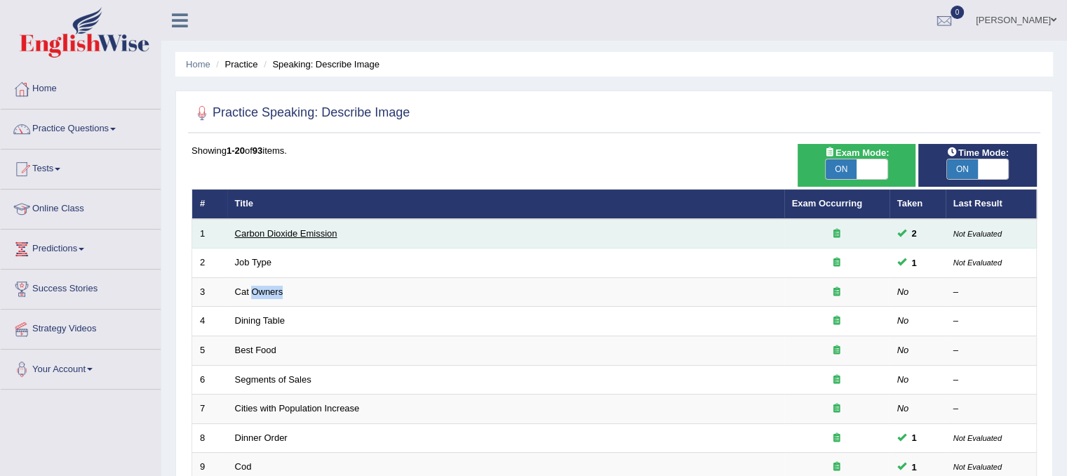
click at [258, 230] on link "Carbon Dioxide Emission" at bounding box center [286, 233] width 102 height 11
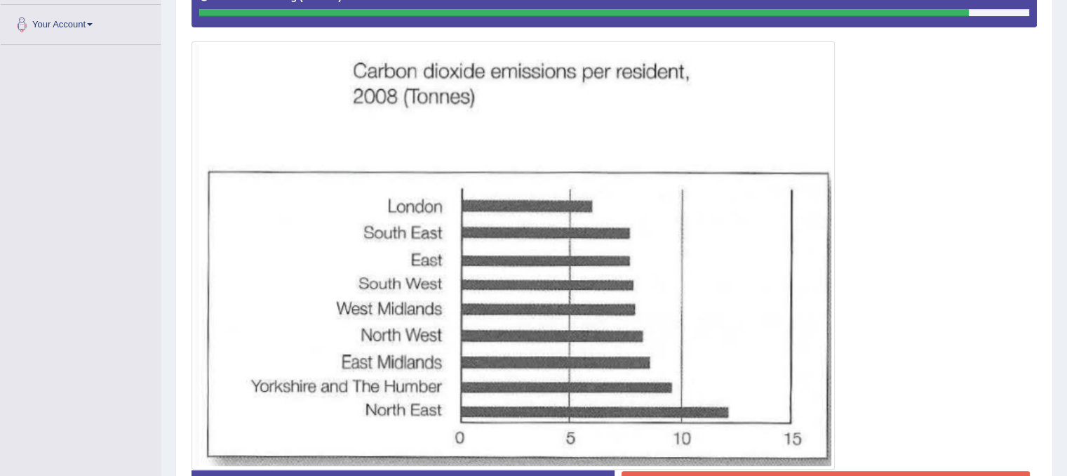
scroll to position [345, 0]
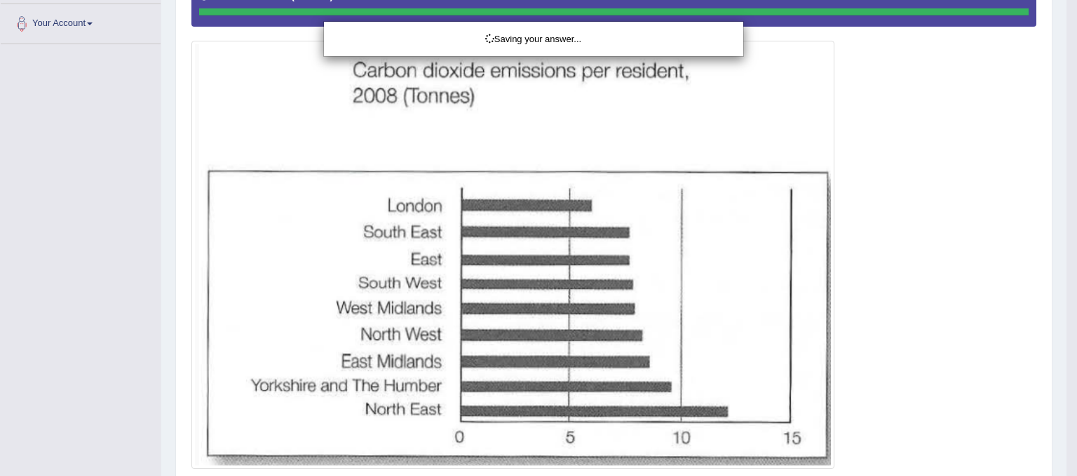
drag, startPoint x: 1072, startPoint y: 384, endPoint x: 1075, endPoint y: 267, distance: 116.5
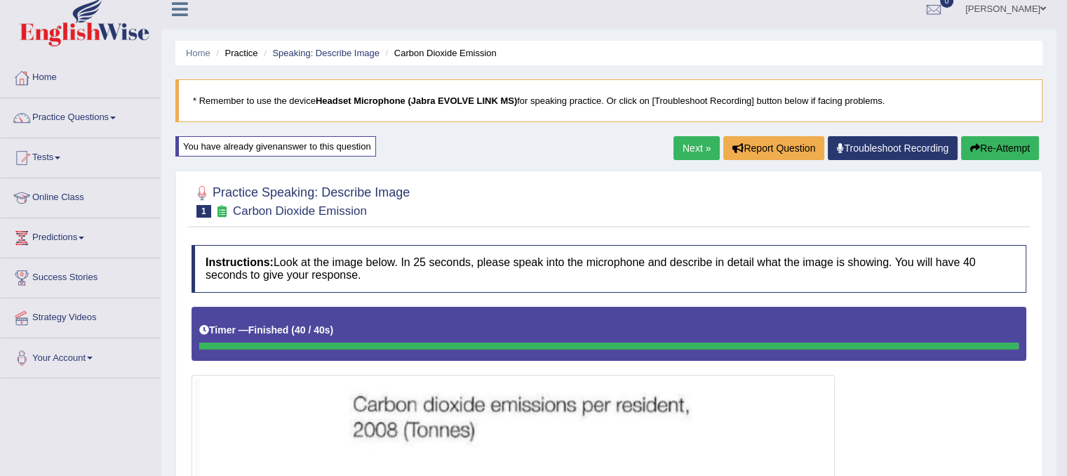
scroll to position [40, 0]
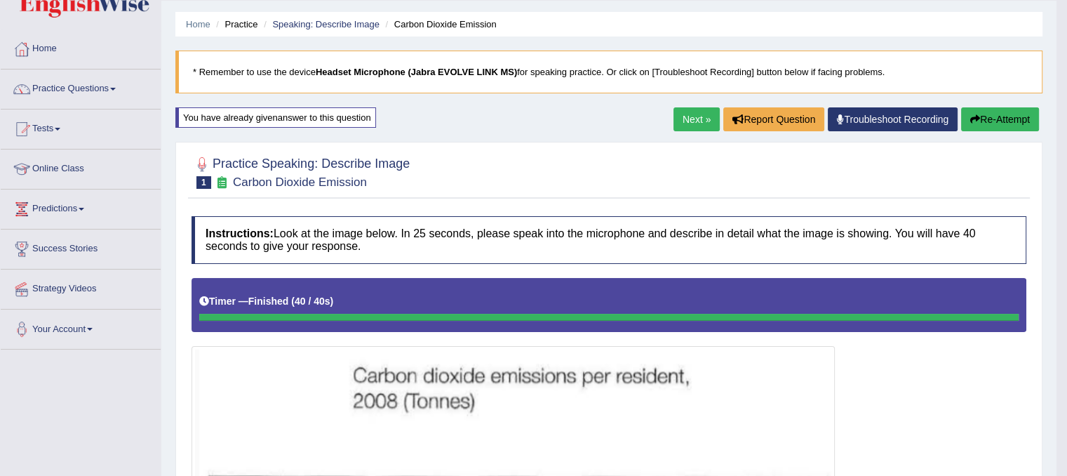
click at [1000, 114] on button "Re-Attempt" at bounding box center [1000, 119] width 78 height 24
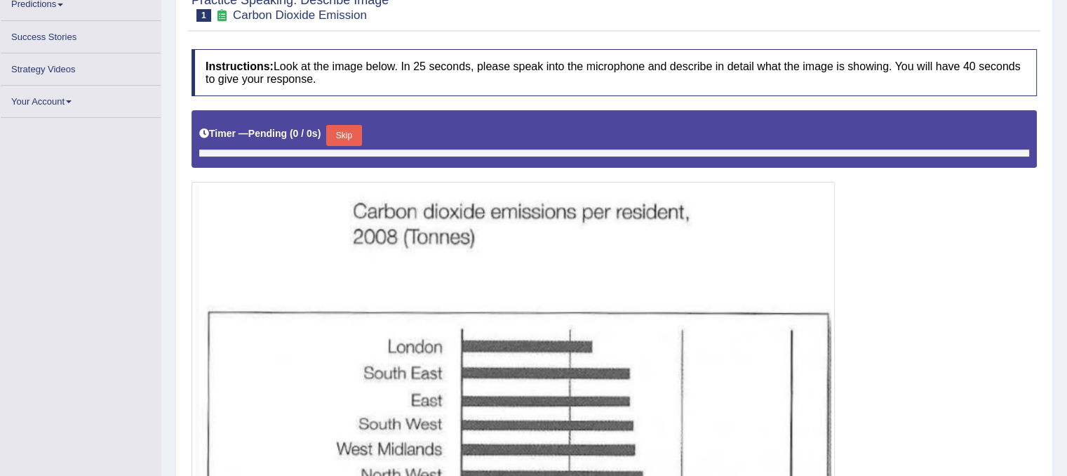
scroll to position [244, 0]
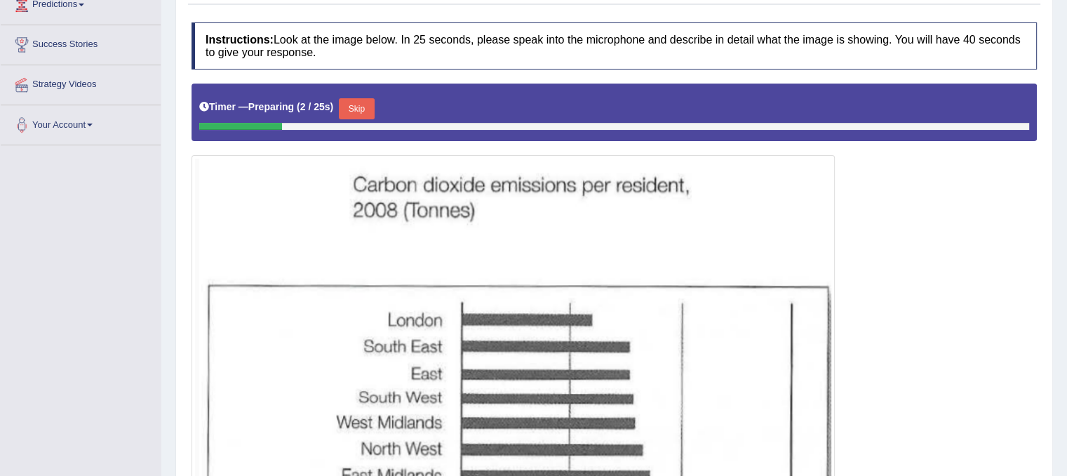
click at [363, 107] on button "Skip" at bounding box center [356, 108] width 35 height 21
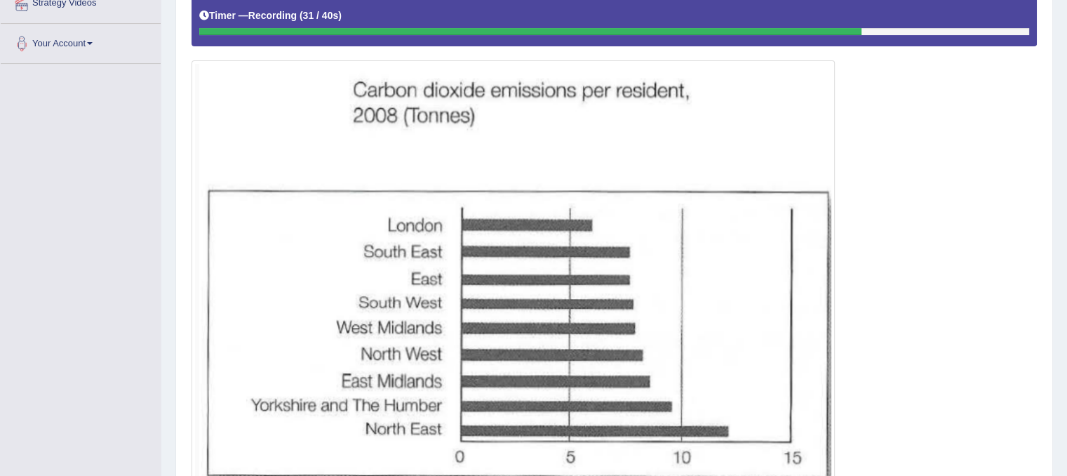
scroll to position [327, 0]
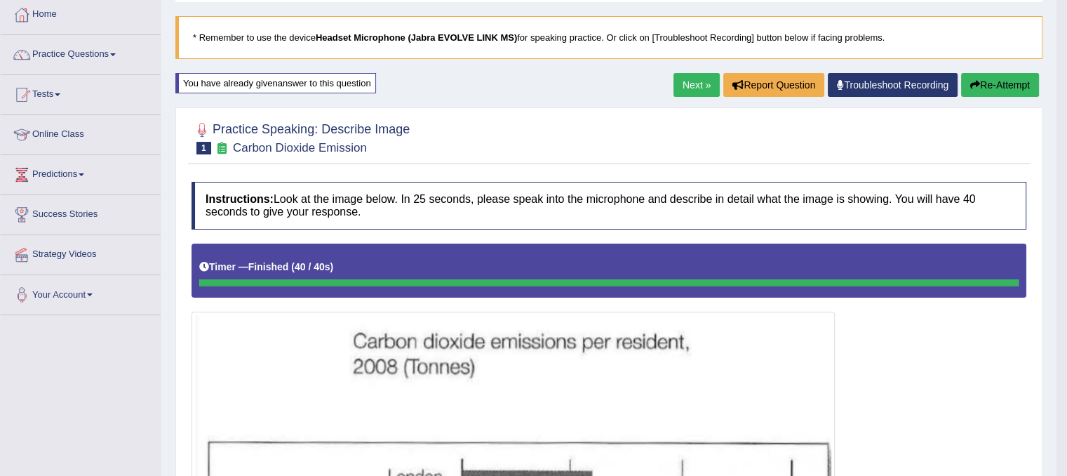
scroll to position [67, 0]
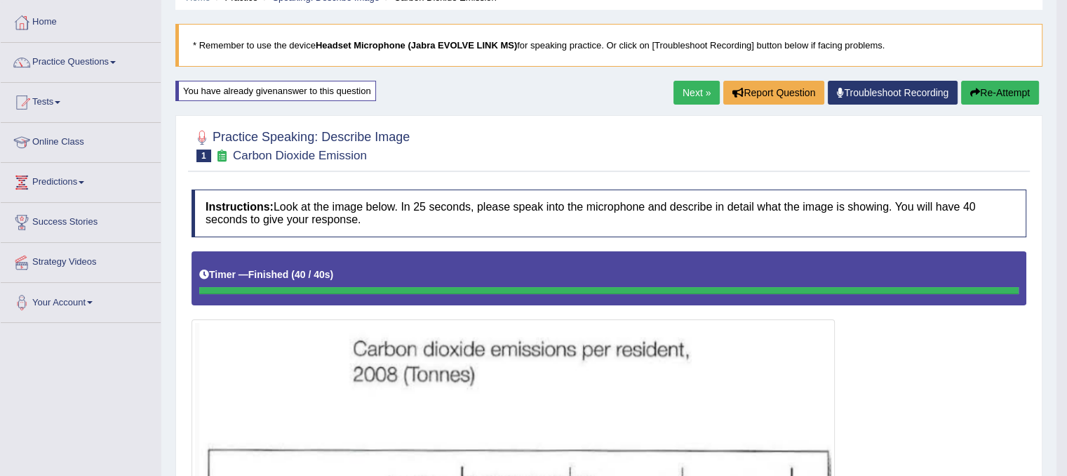
click at [699, 95] on link "Next »" at bounding box center [696, 93] width 46 height 24
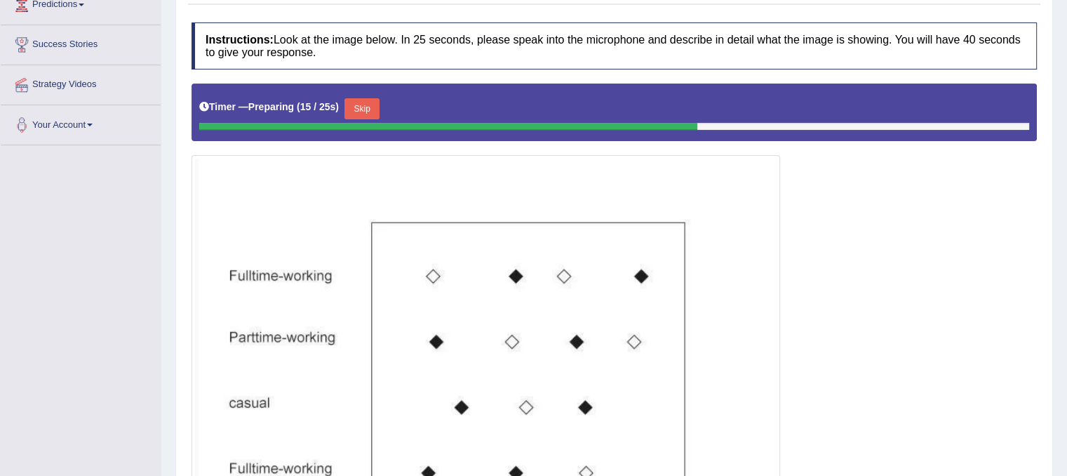
scroll to position [222, 0]
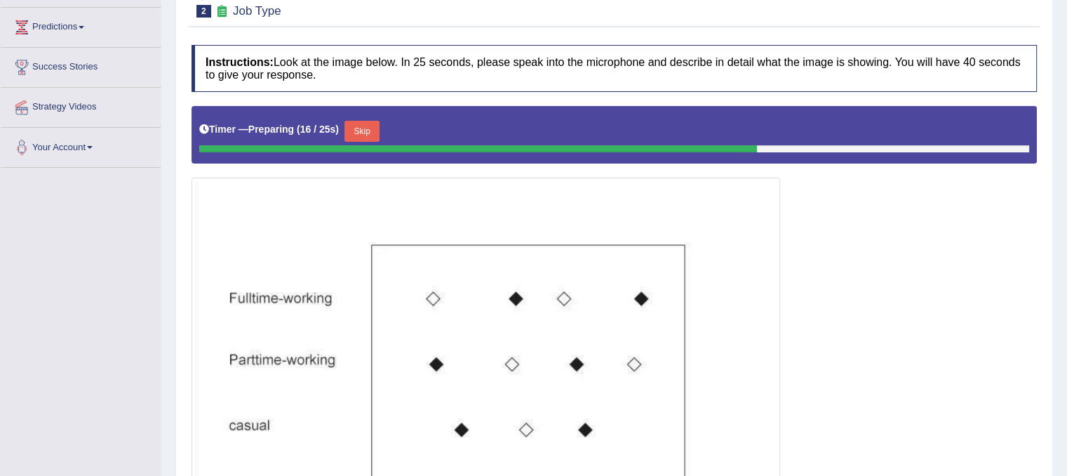
click at [366, 129] on button "Skip" at bounding box center [361, 131] width 35 height 21
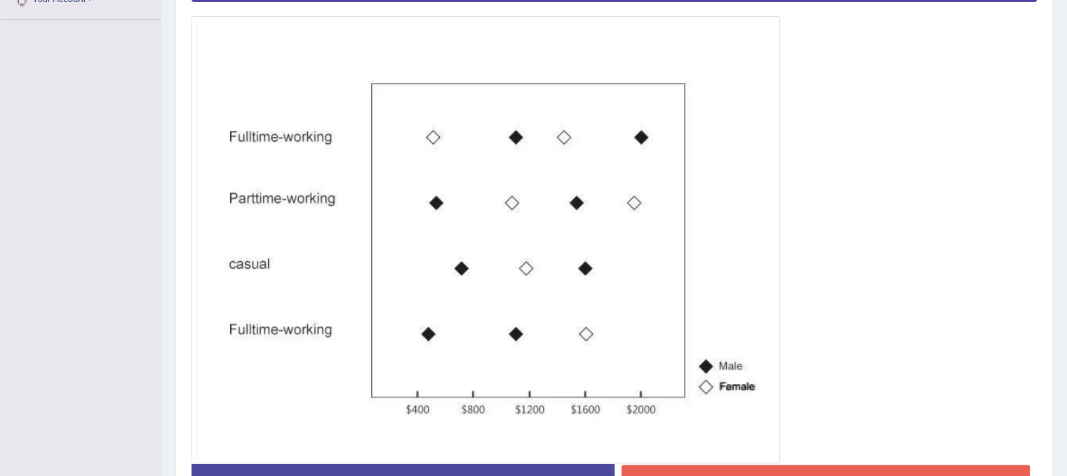
scroll to position [368, 0]
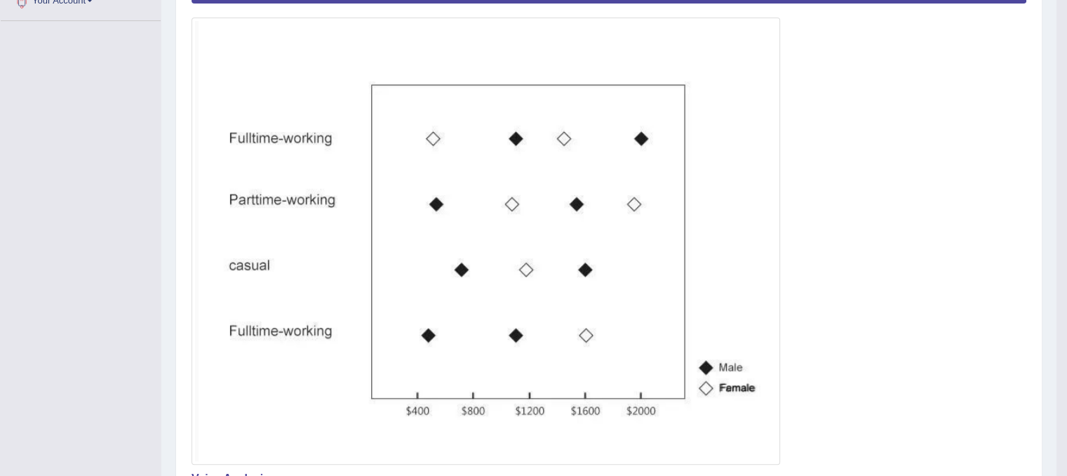
drag, startPoint x: 1065, startPoint y: 165, endPoint x: 1062, endPoint y: 278, distance: 113.0
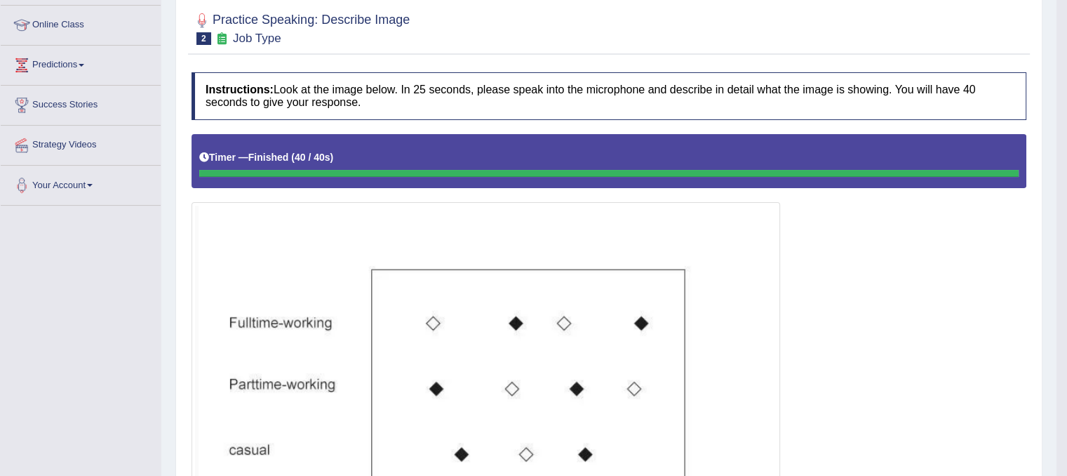
scroll to position [0, 0]
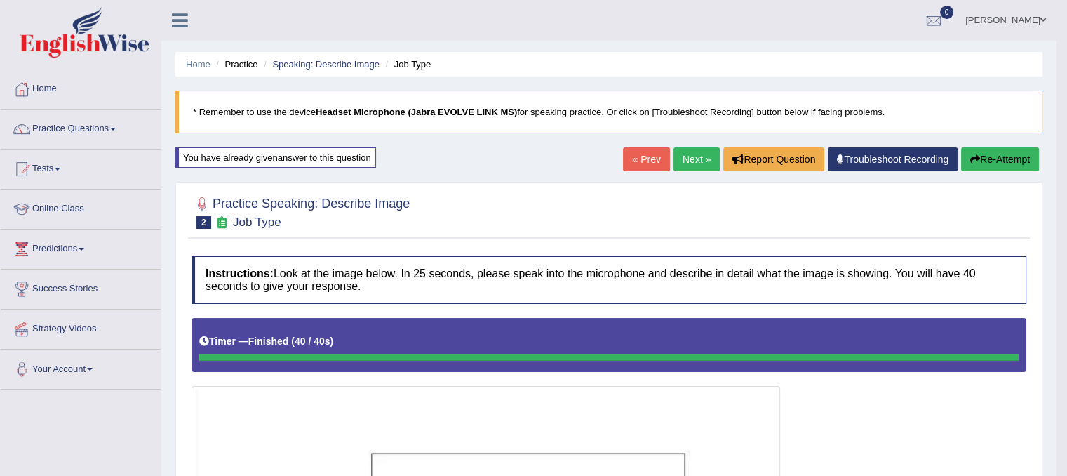
click at [708, 152] on link "Next »" at bounding box center [696, 159] width 46 height 24
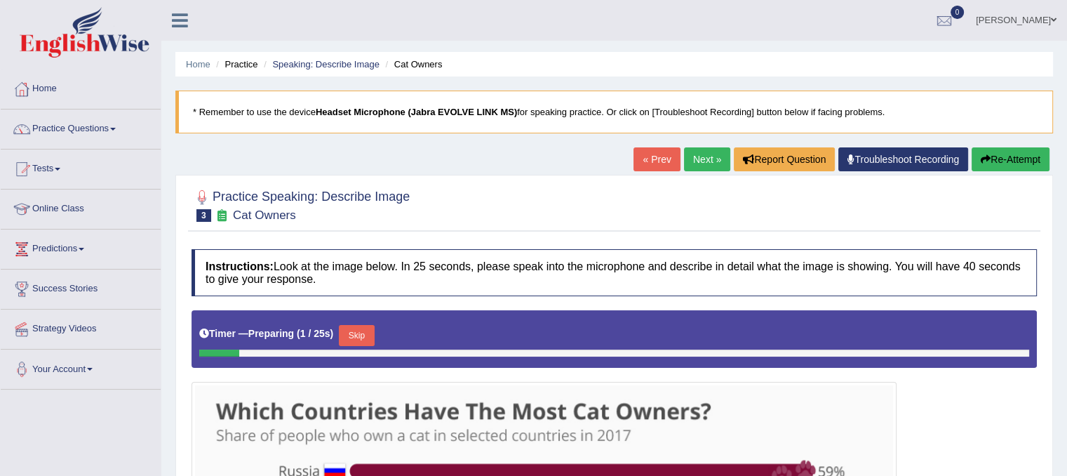
drag, startPoint x: 1073, startPoint y: 174, endPoint x: 1075, endPoint y: 155, distance: 19.0
click at [1066, 155] on html "Toggle navigation Home Practice Questions Speaking Practice Read Aloud Repeat S…" at bounding box center [533, 238] width 1067 height 476
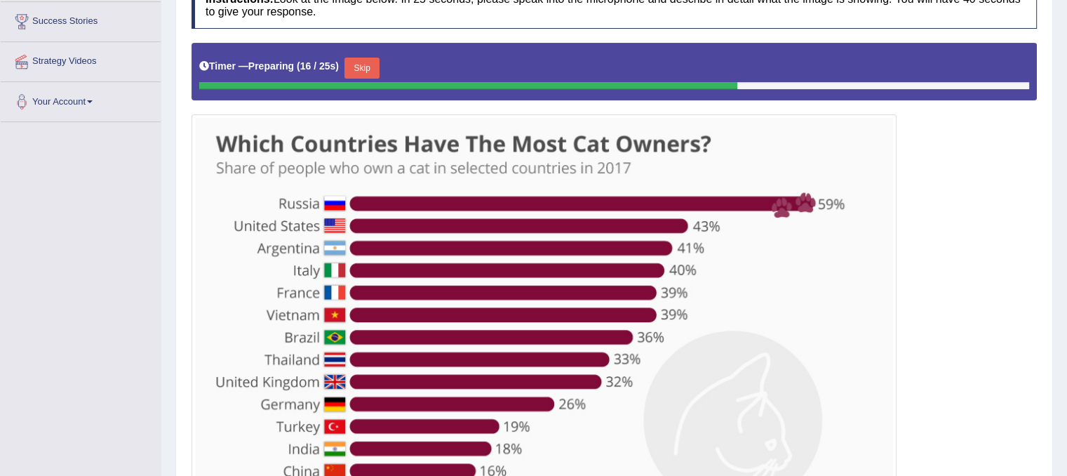
scroll to position [286, 0]
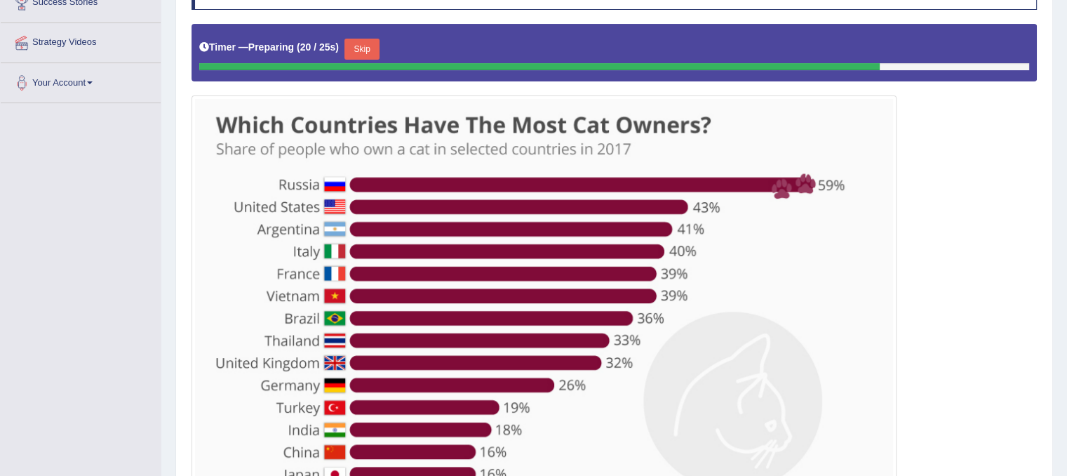
click at [368, 48] on button "Skip" at bounding box center [361, 49] width 35 height 21
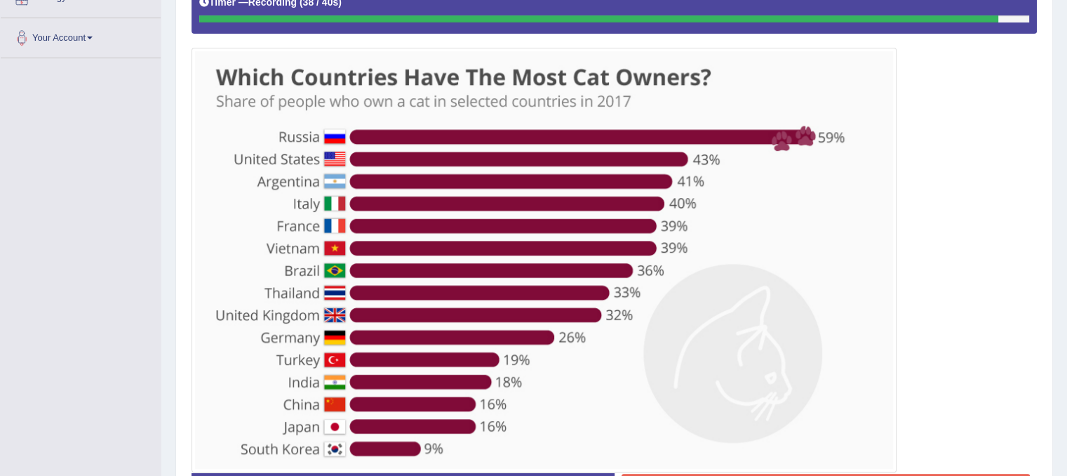
scroll to position [330, 0]
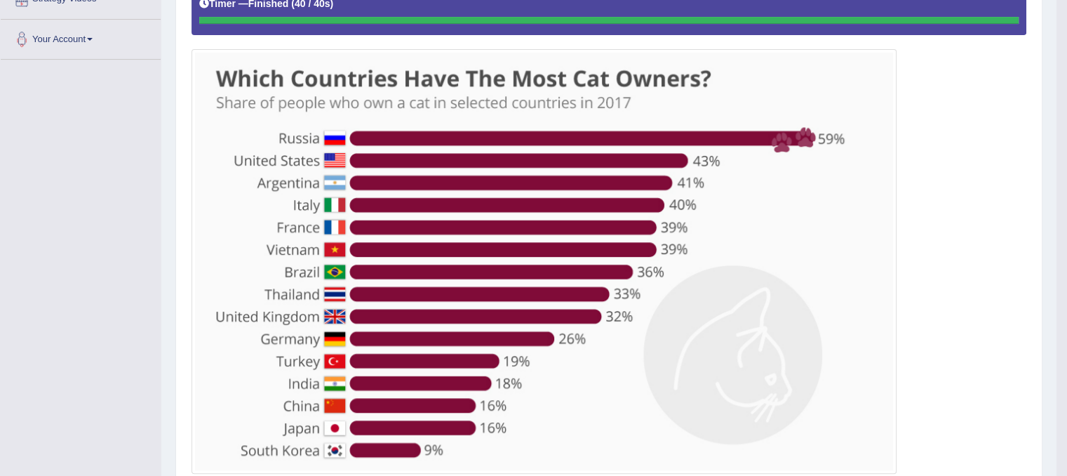
drag, startPoint x: 1073, startPoint y: 200, endPoint x: 1073, endPoint y: 295, distance: 95.4
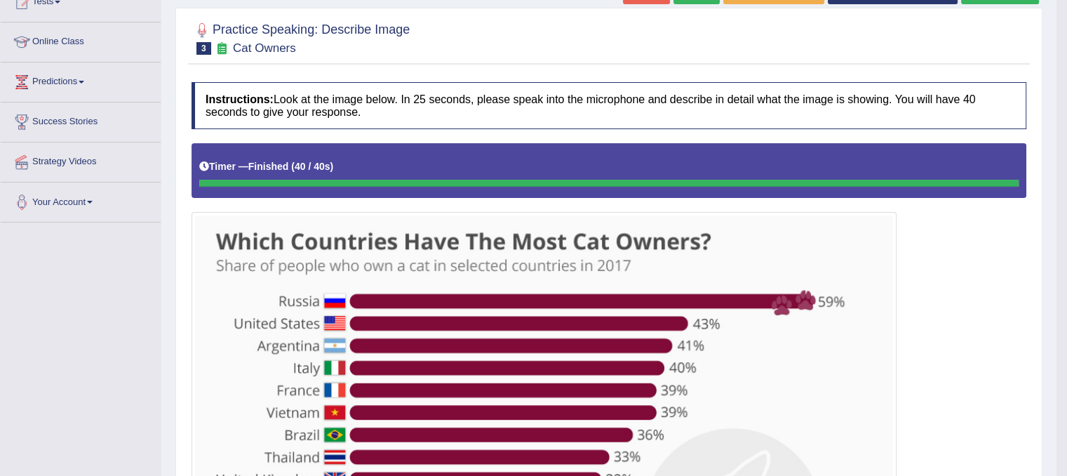
scroll to position [0, 0]
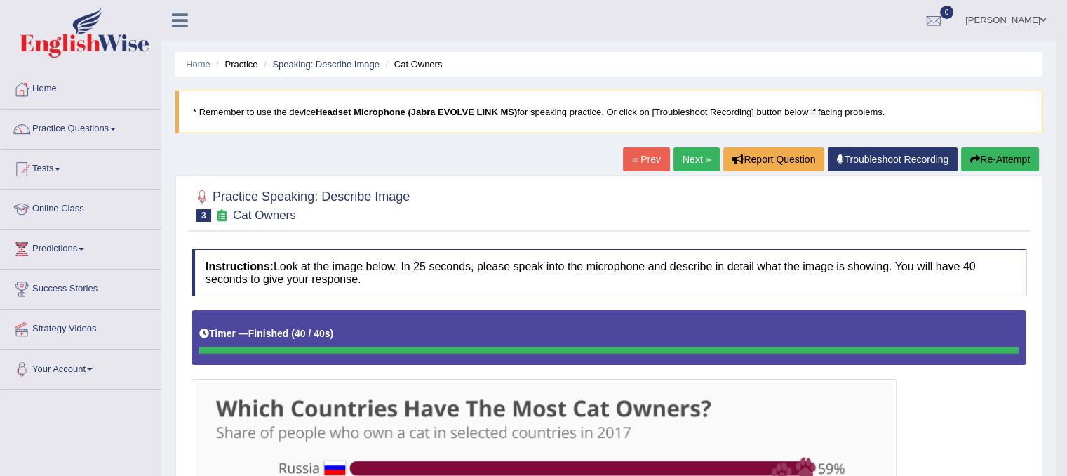
click at [701, 154] on link "Next »" at bounding box center [696, 159] width 46 height 24
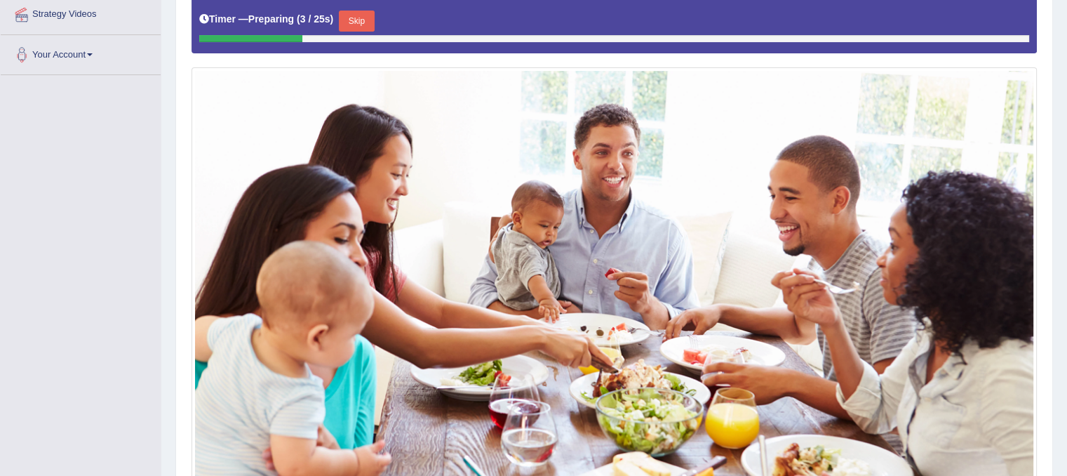
scroll to position [304, 0]
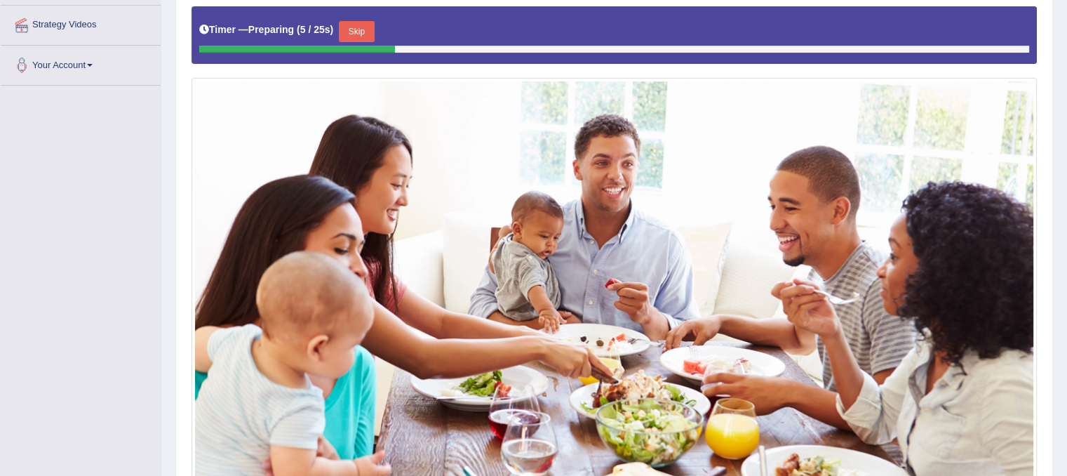
click at [361, 27] on button "Skip" at bounding box center [356, 31] width 35 height 21
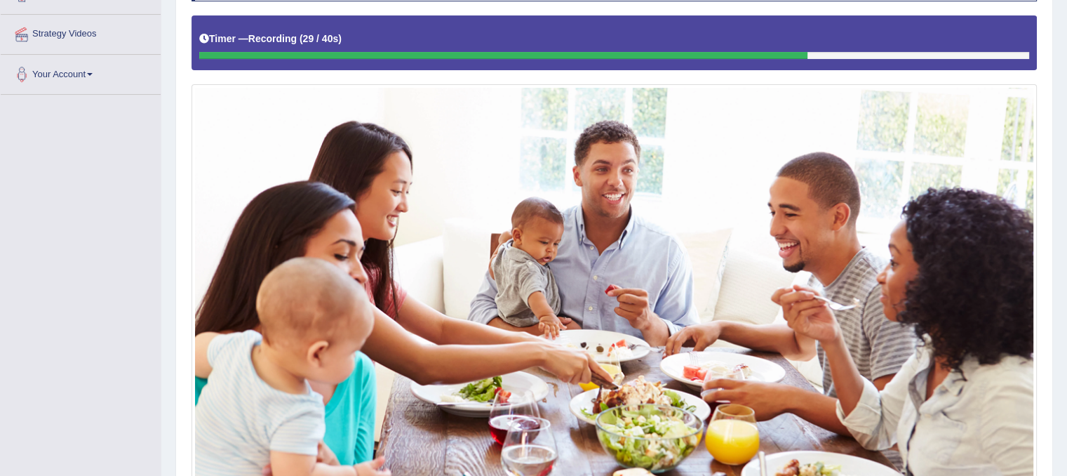
scroll to position [292, 0]
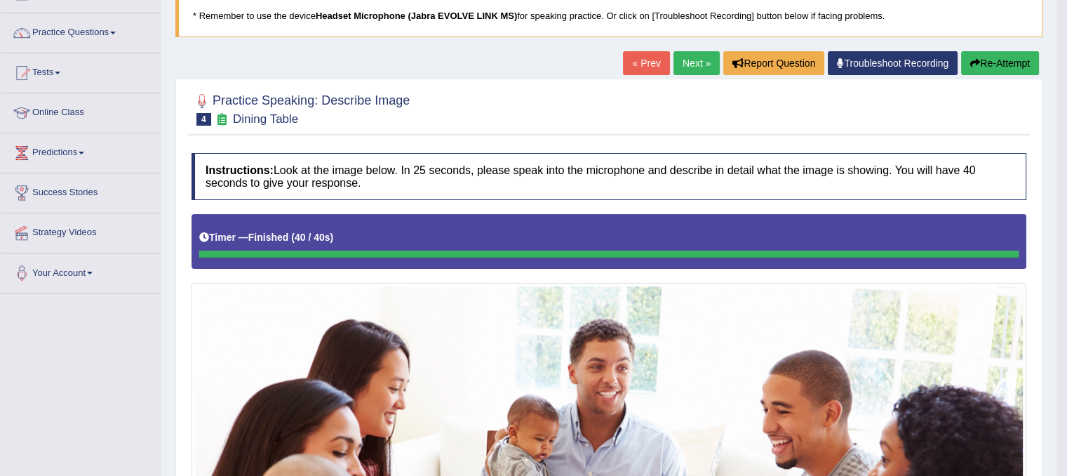
scroll to position [119, 0]
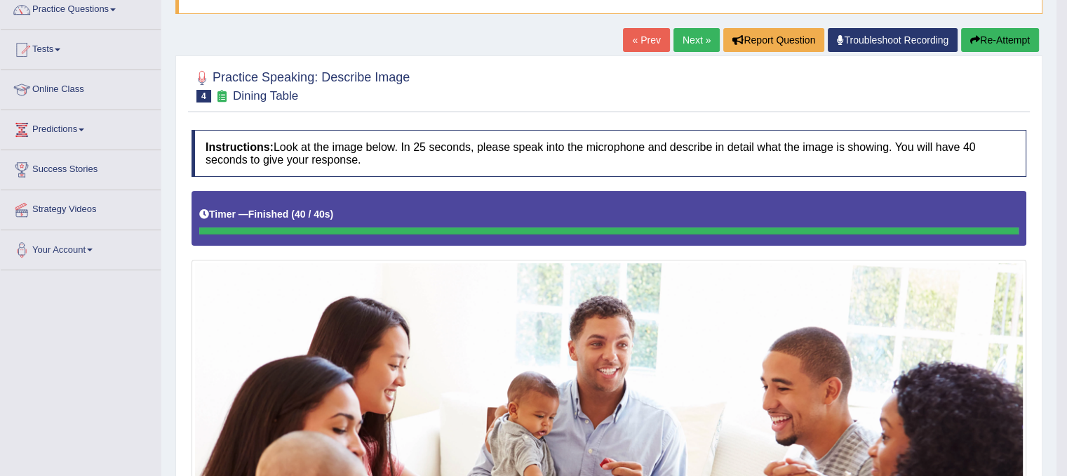
click at [688, 43] on link "Next »" at bounding box center [696, 40] width 46 height 24
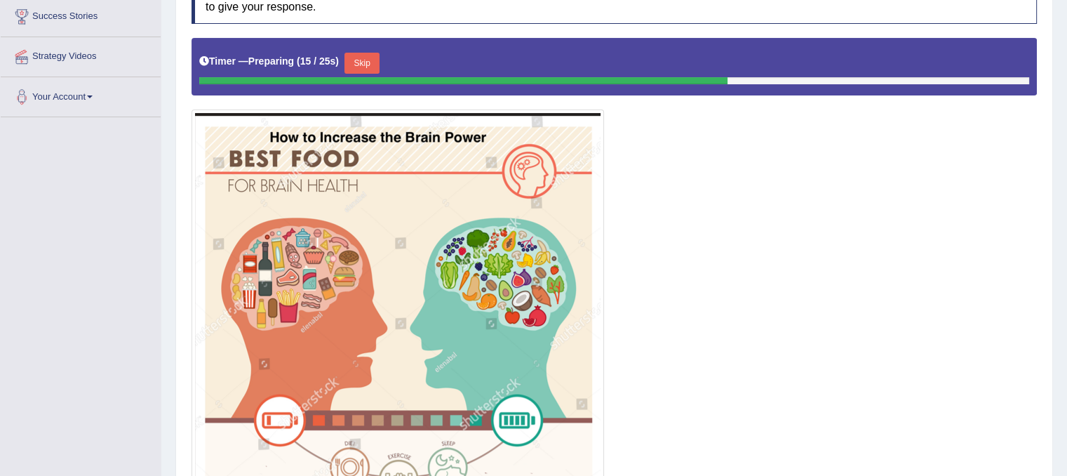
scroll to position [270, 0]
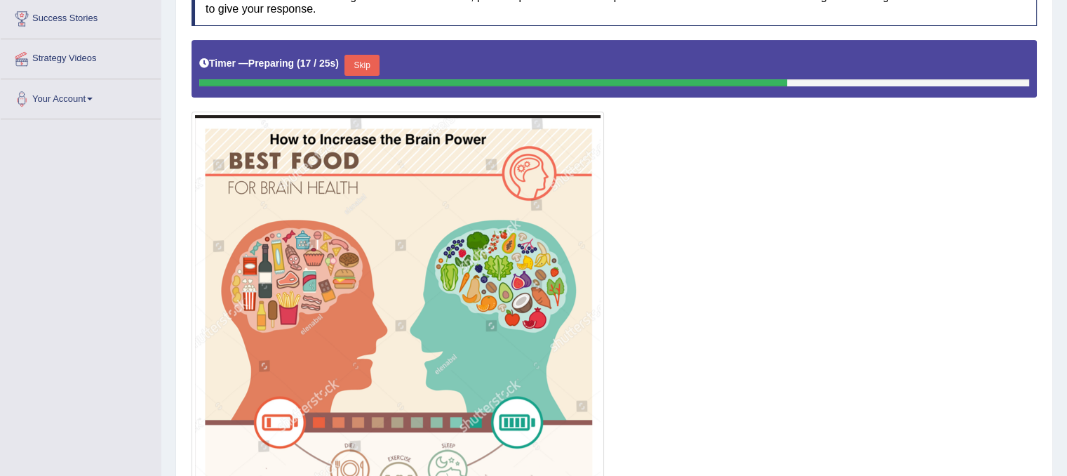
click at [366, 60] on button "Skip" at bounding box center [361, 65] width 35 height 21
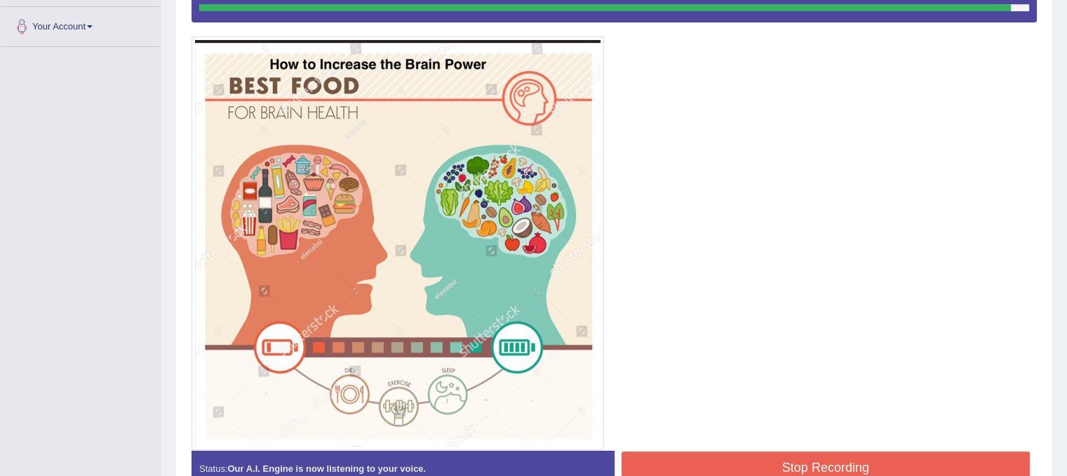
scroll to position [344, 0]
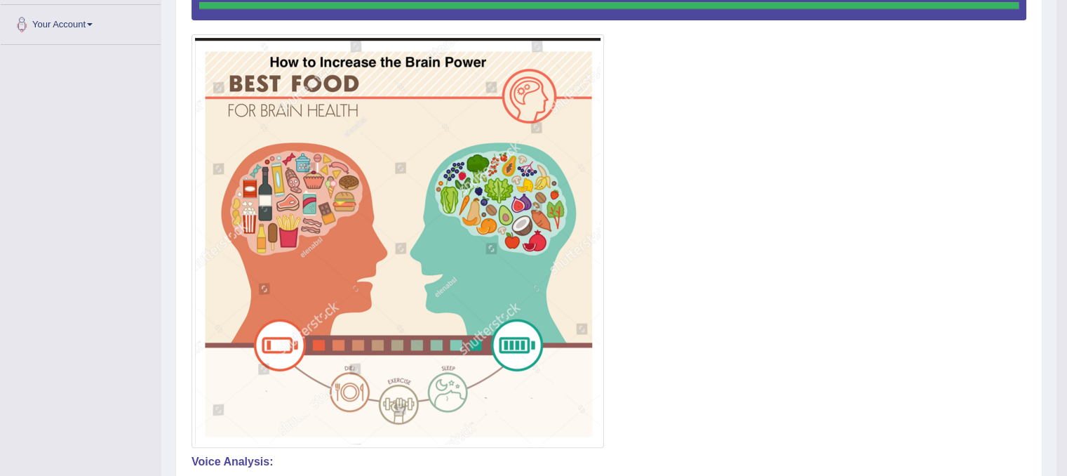
drag, startPoint x: 1074, startPoint y: 197, endPoint x: 1070, endPoint y: 347, distance: 150.2
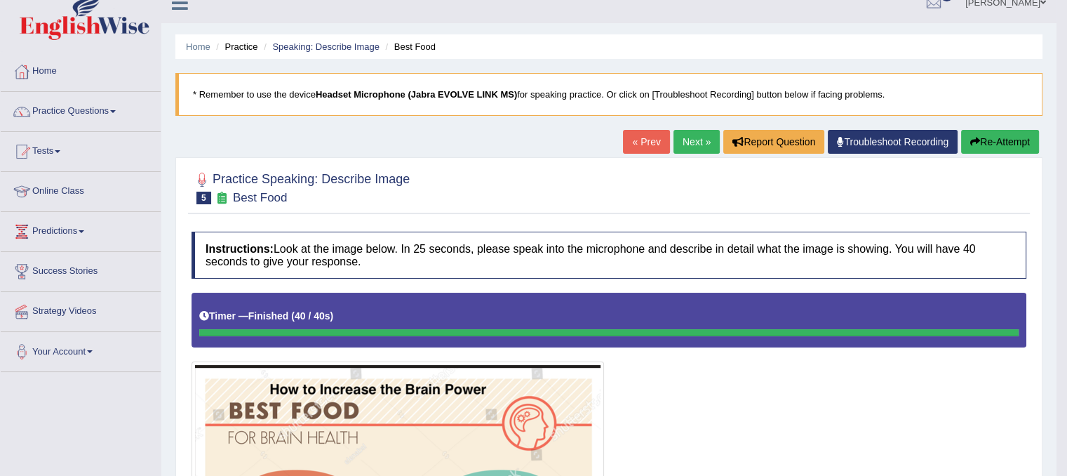
scroll to position [11, 0]
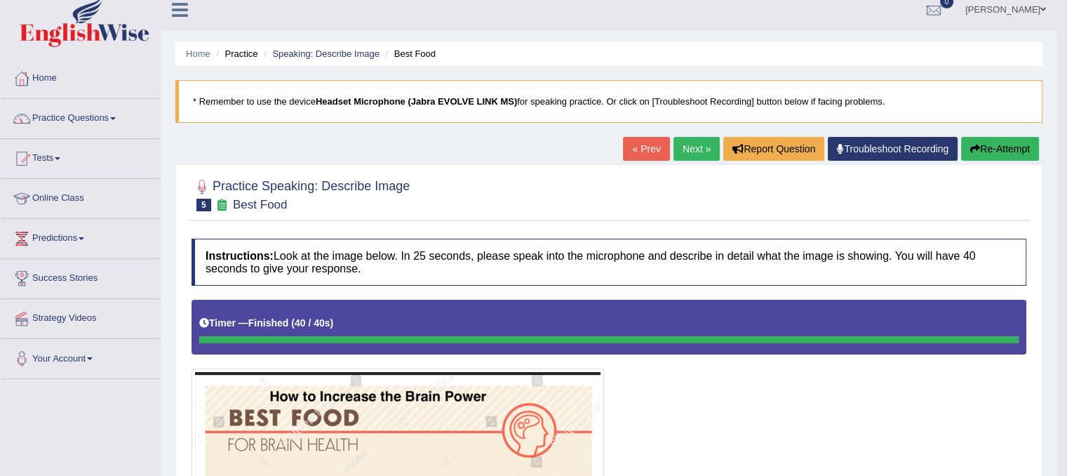
click at [689, 140] on link "Next »" at bounding box center [696, 149] width 46 height 24
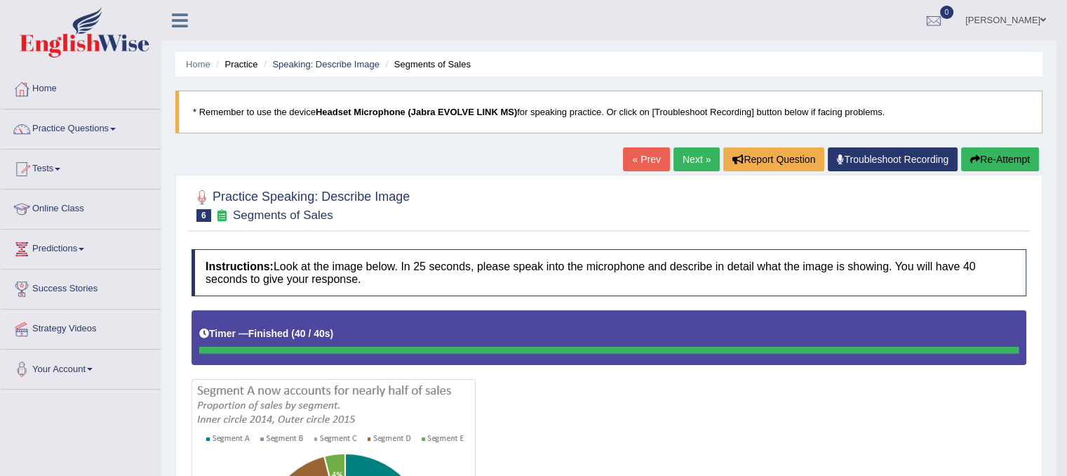
click at [676, 163] on link "Next »" at bounding box center [696, 159] width 46 height 24
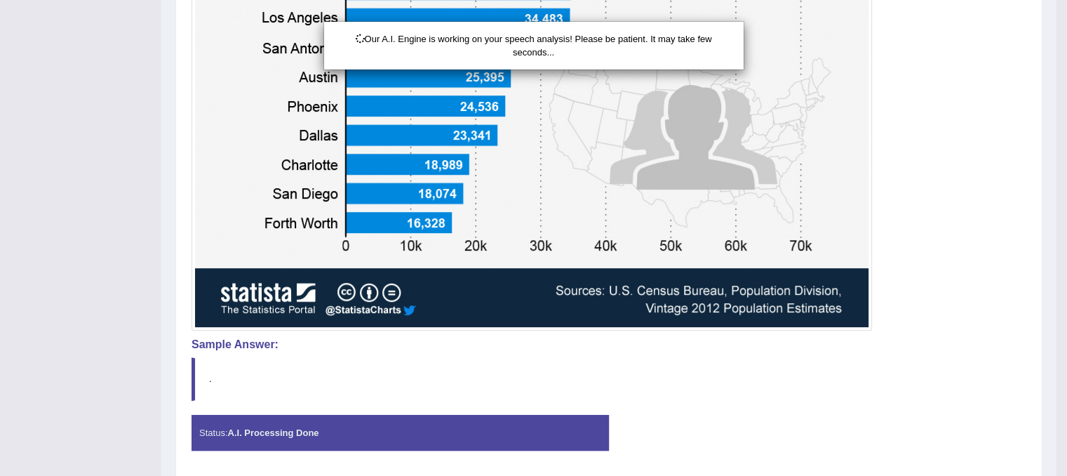
scroll to position [579, 0]
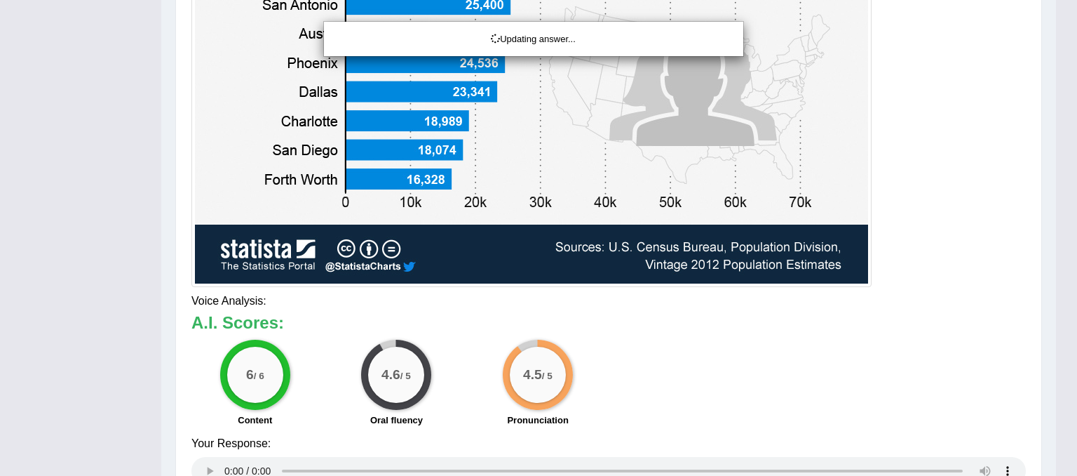
drag, startPoint x: 1077, startPoint y: 338, endPoint x: 1074, endPoint y: 365, distance: 26.8
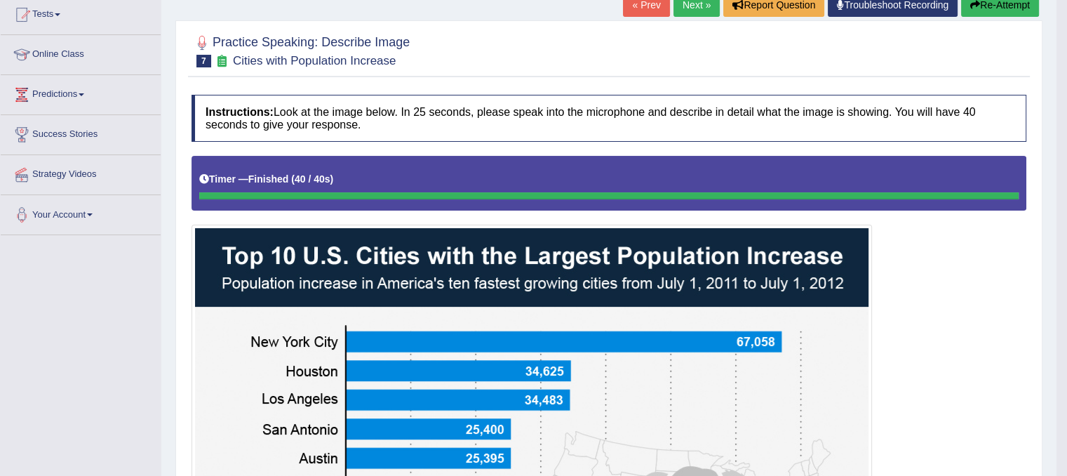
scroll to position [154, 0]
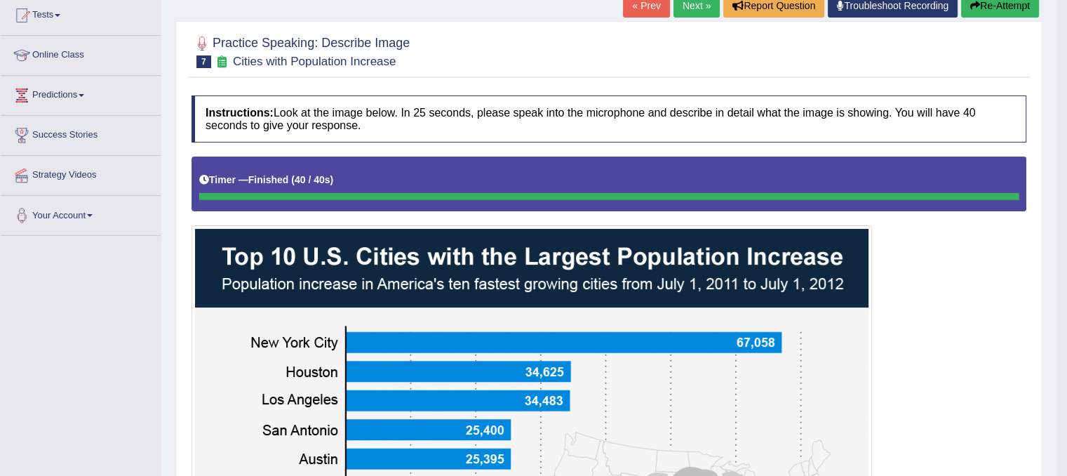
click at [679, 11] on link "Next »" at bounding box center [696, 6] width 46 height 24
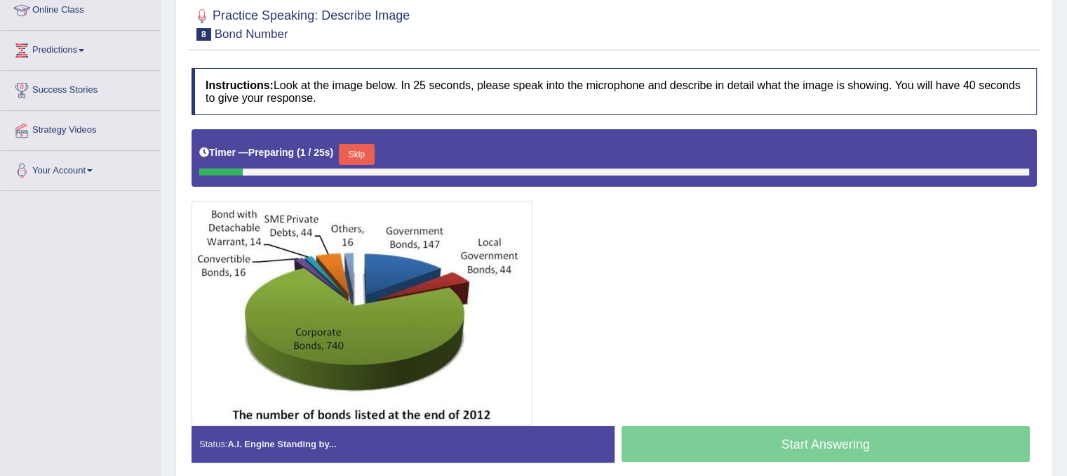
scroll to position [215, 0]
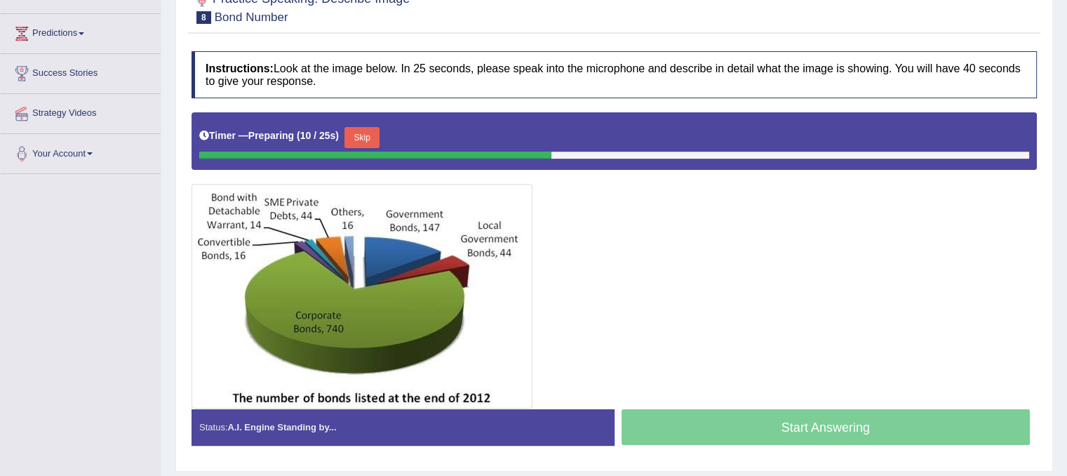
click at [361, 135] on button "Skip" at bounding box center [361, 137] width 35 height 21
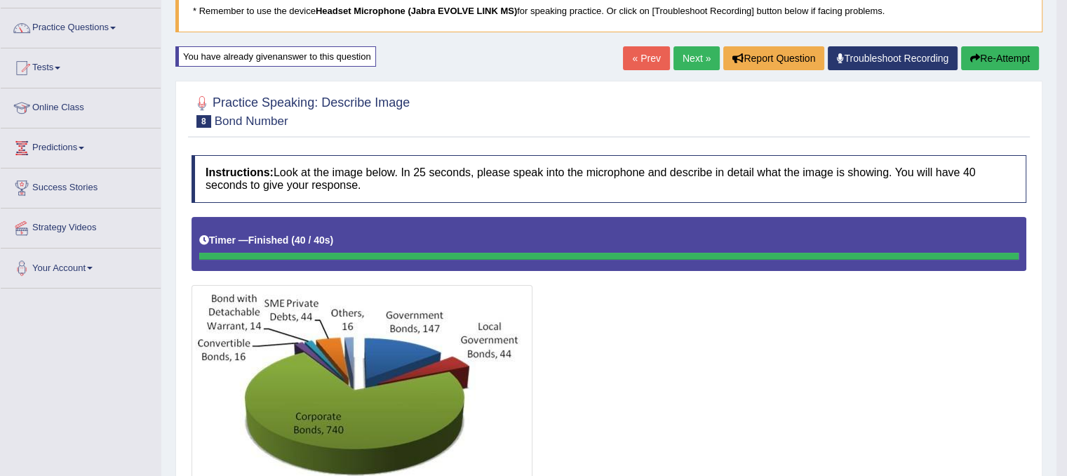
scroll to position [90, 0]
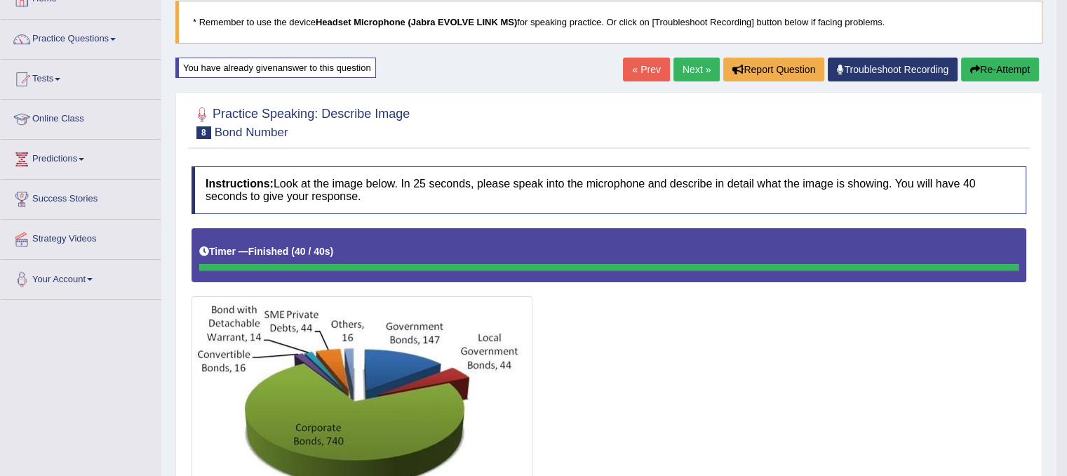
click at [687, 65] on link "Next »" at bounding box center [696, 70] width 46 height 24
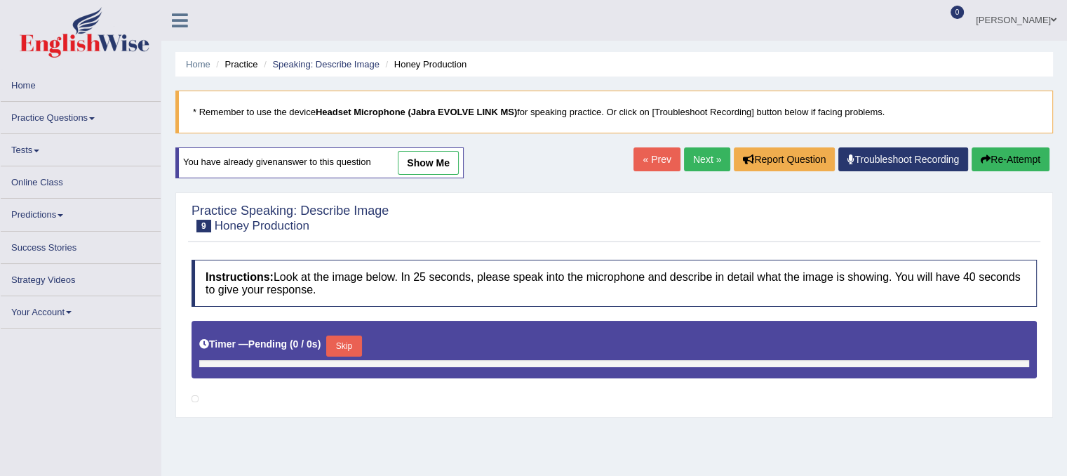
drag, startPoint x: 1006, startPoint y: 217, endPoint x: 964, endPoint y: 322, distance: 112.4
click at [964, 322] on div "Practice Speaking: Describe Image 9 Honey Production Instructions: Look at the …" at bounding box center [614, 304] width 878 height 225
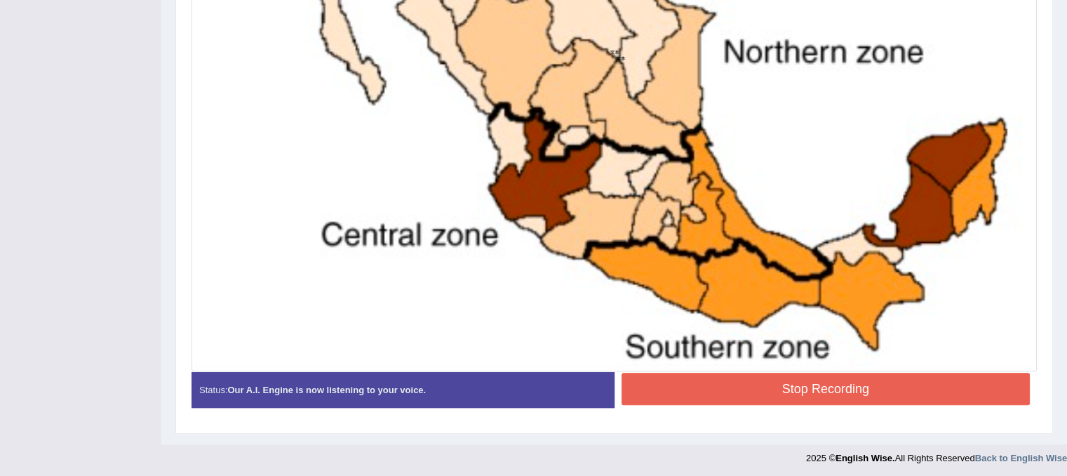
scroll to position [654, 0]
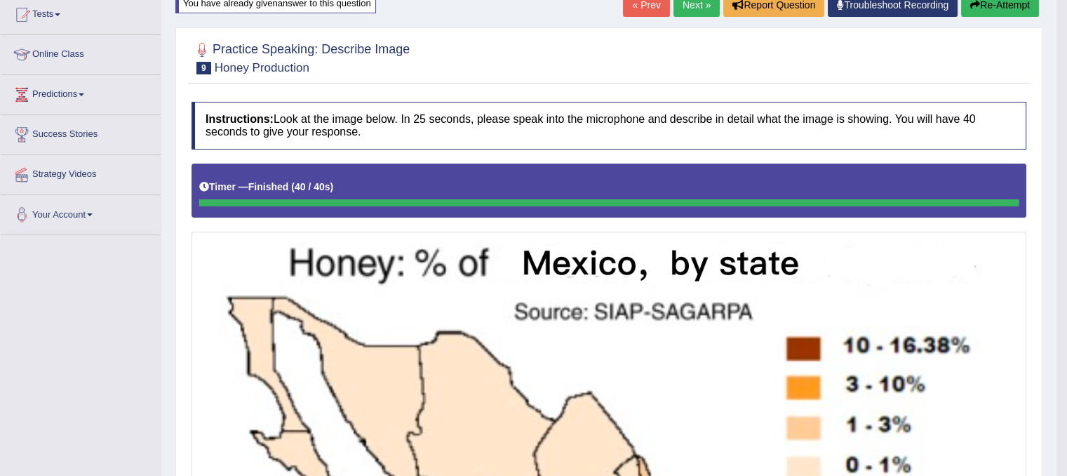
scroll to position [145, 0]
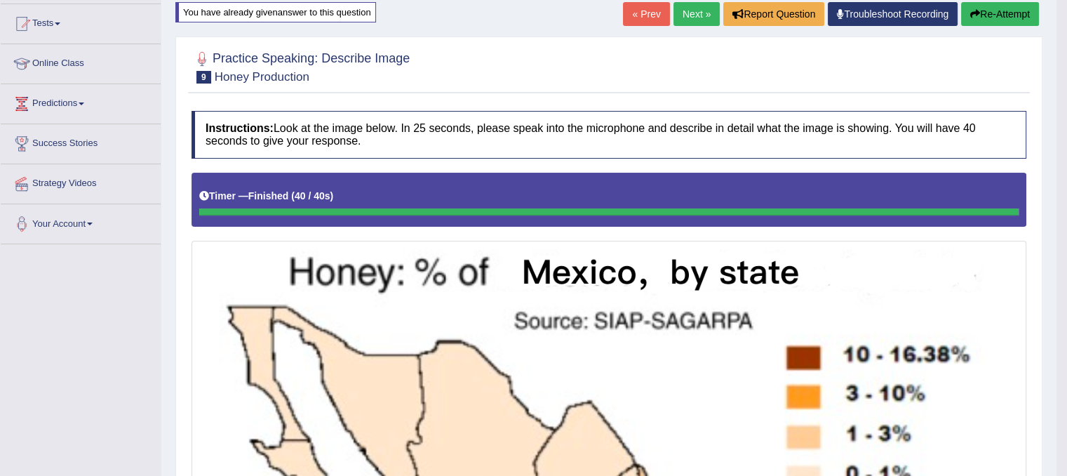
click at [700, 13] on link "Next »" at bounding box center [696, 14] width 46 height 24
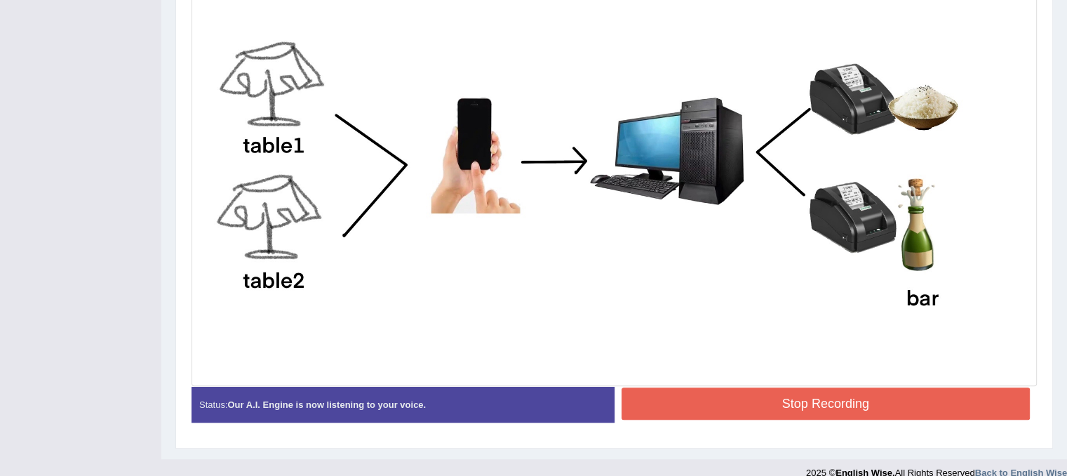
scroll to position [450, 0]
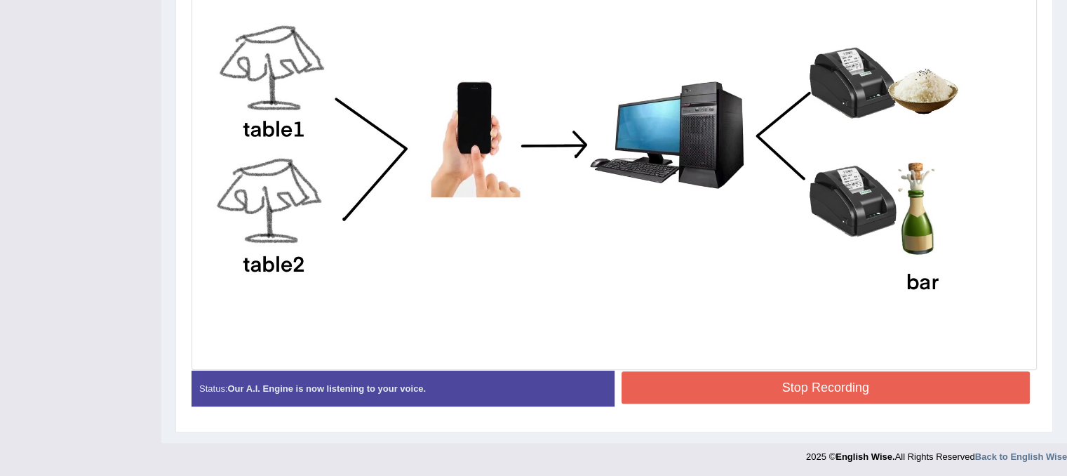
click at [892, 382] on button "Stop Recording" at bounding box center [825, 387] width 409 height 32
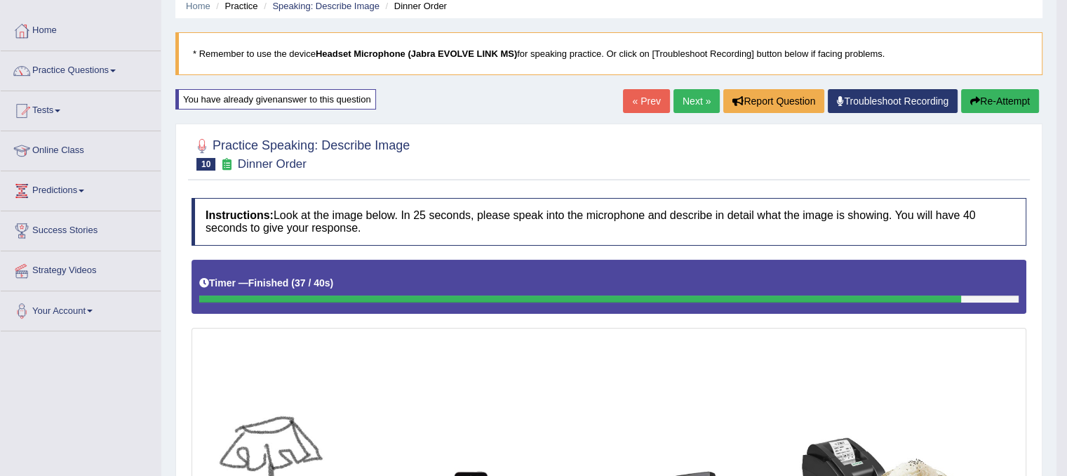
scroll to position [55, 0]
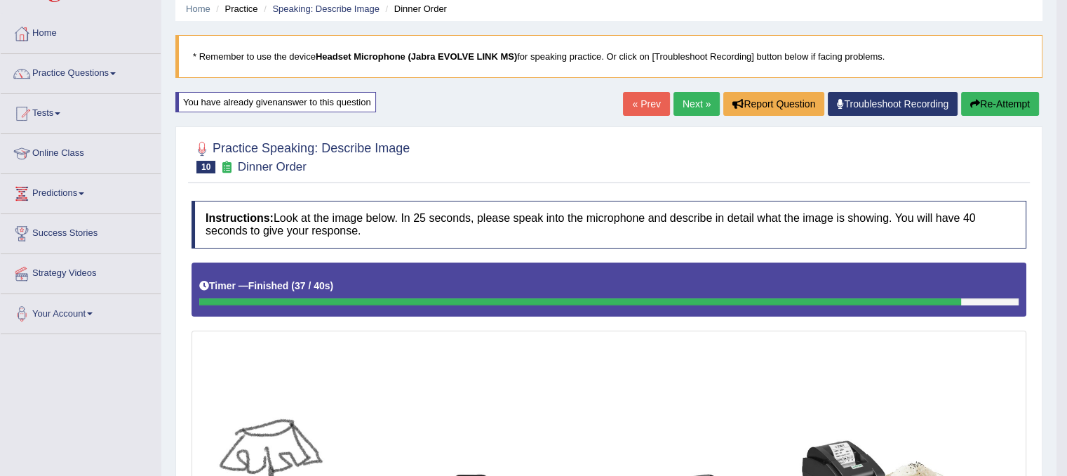
click at [673, 100] on link "Next »" at bounding box center [696, 104] width 46 height 24
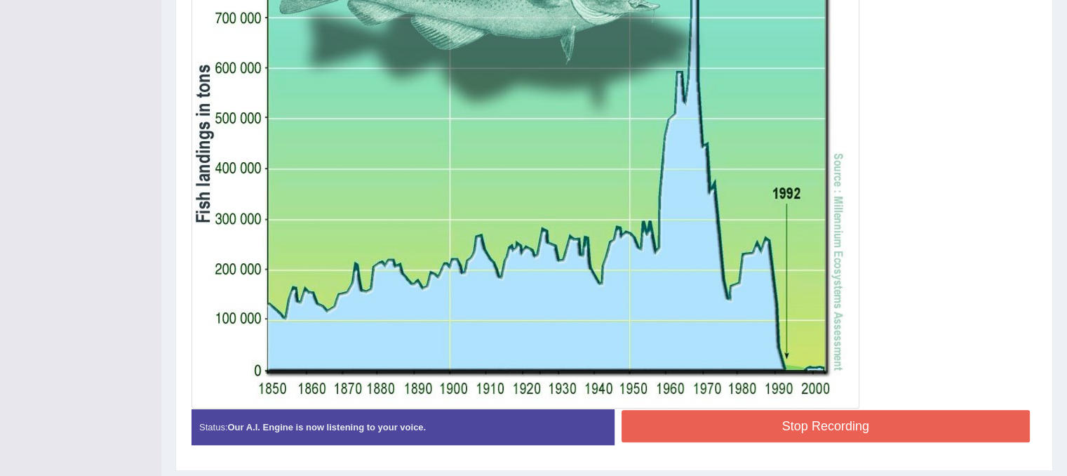
scroll to position [506, 0]
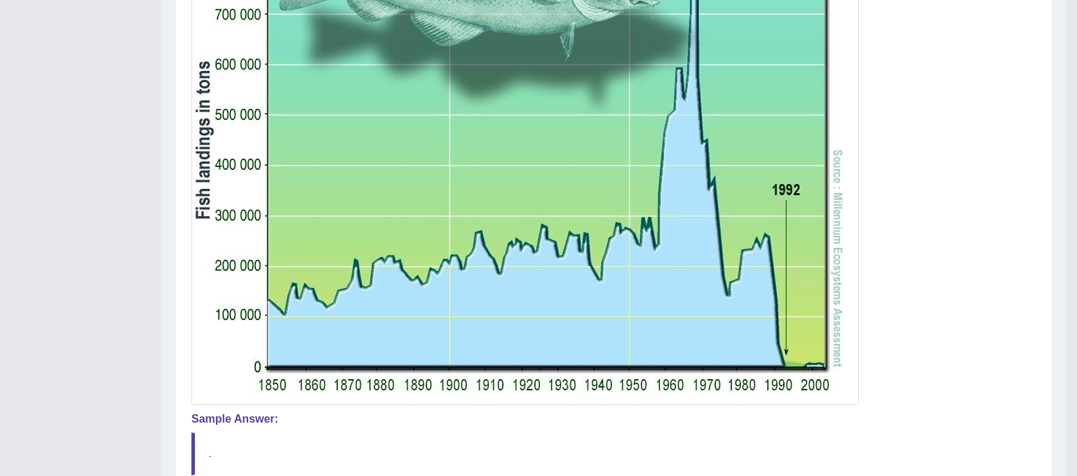
drag, startPoint x: 1077, startPoint y: 163, endPoint x: 1077, endPoint y: 199, distance: 35.8
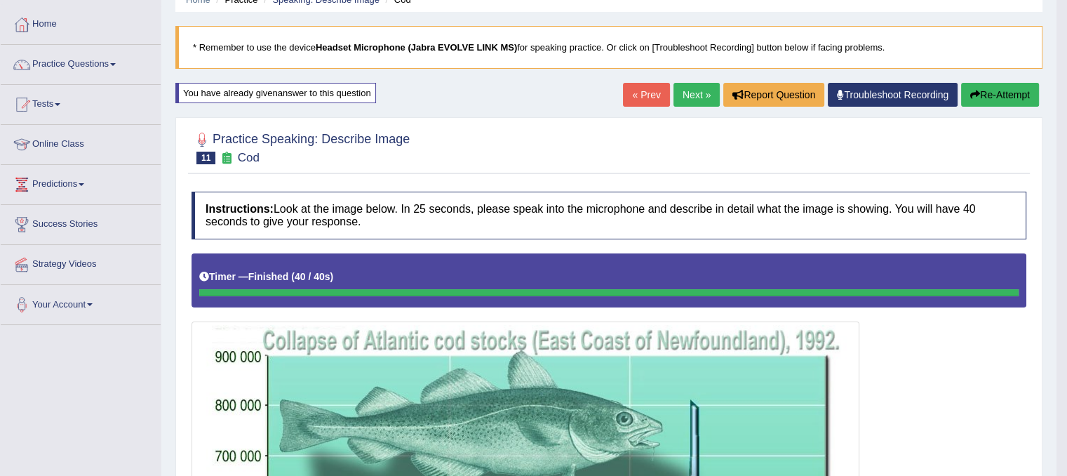
scroll to position [57, 0]
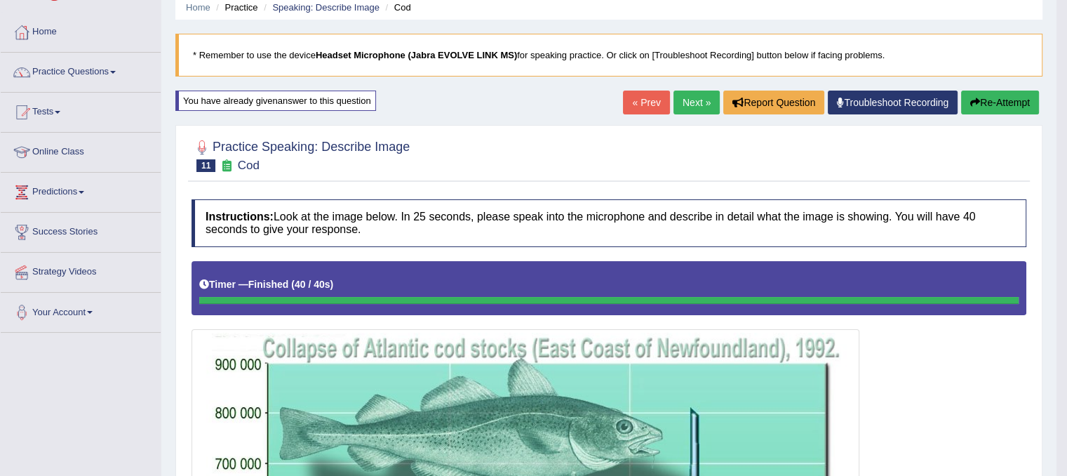
click at [1016, 107] on button "Re-Attempt" at bounding box center [1000, 102] width 78 height 24
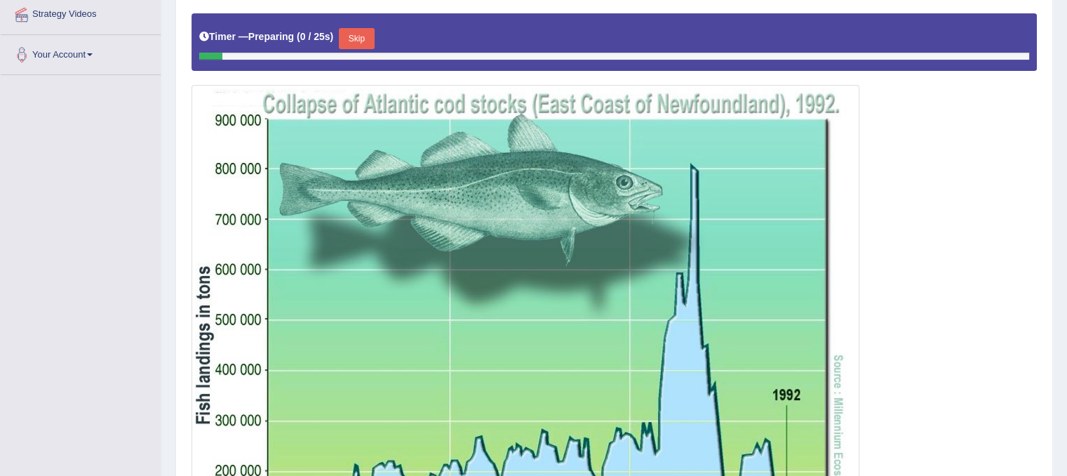
scroll to position [320, 0]
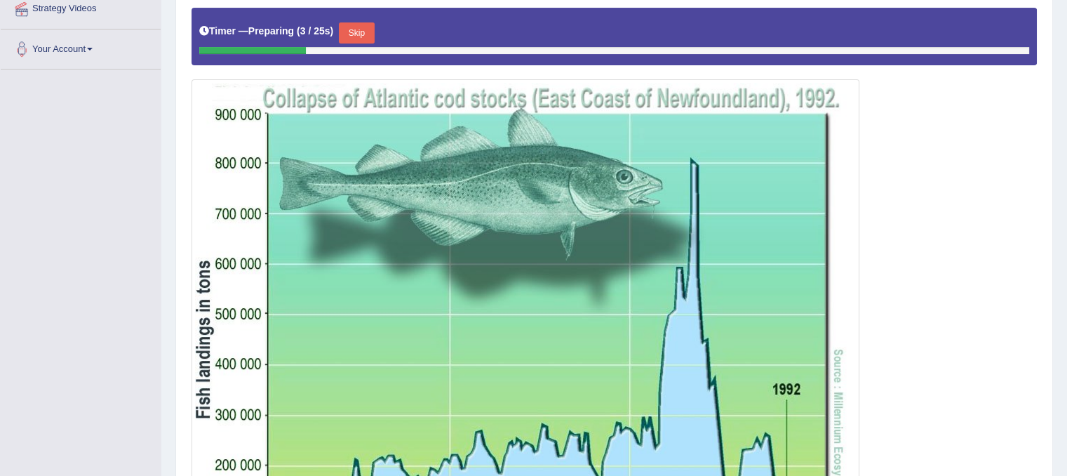
click at [355, 34] on button "Skip" at bounding box center [356, 32] width 35 height 21
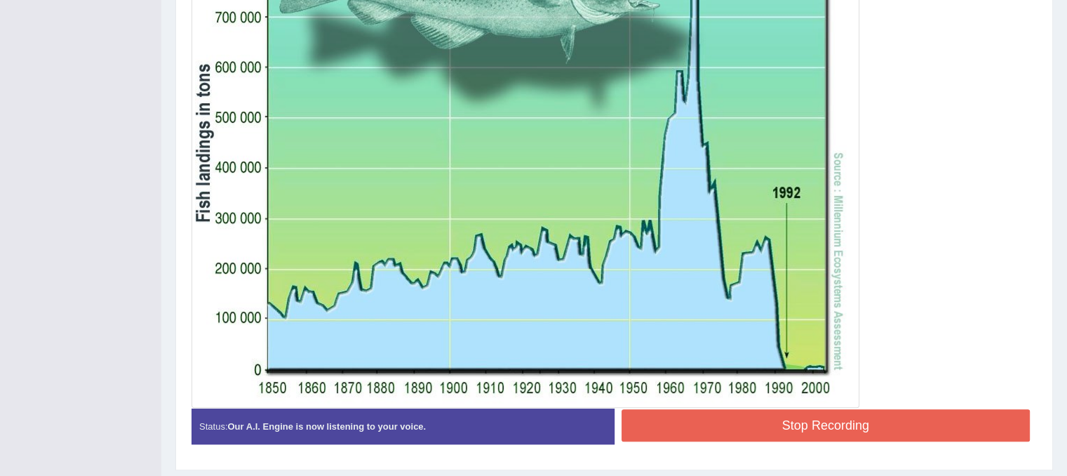
scroll to position [506, 0]
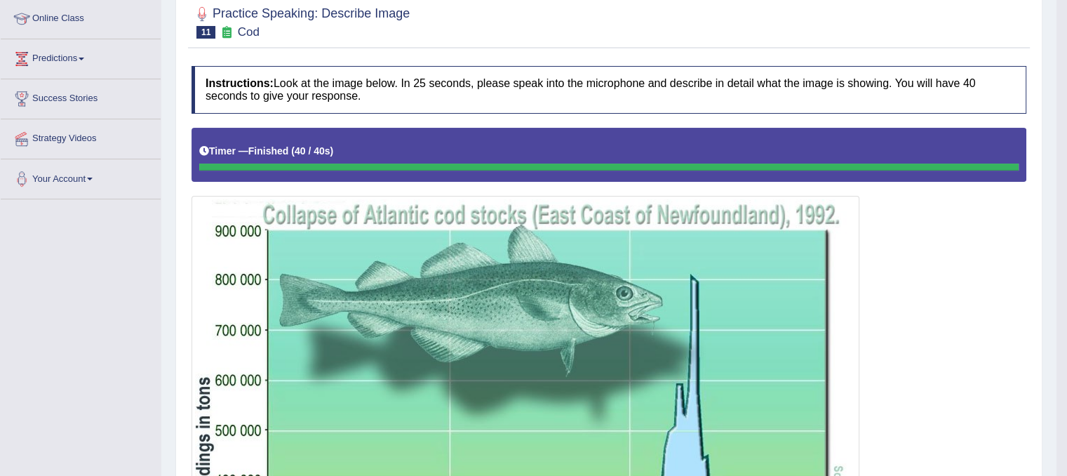
scroll to position [157, 0]
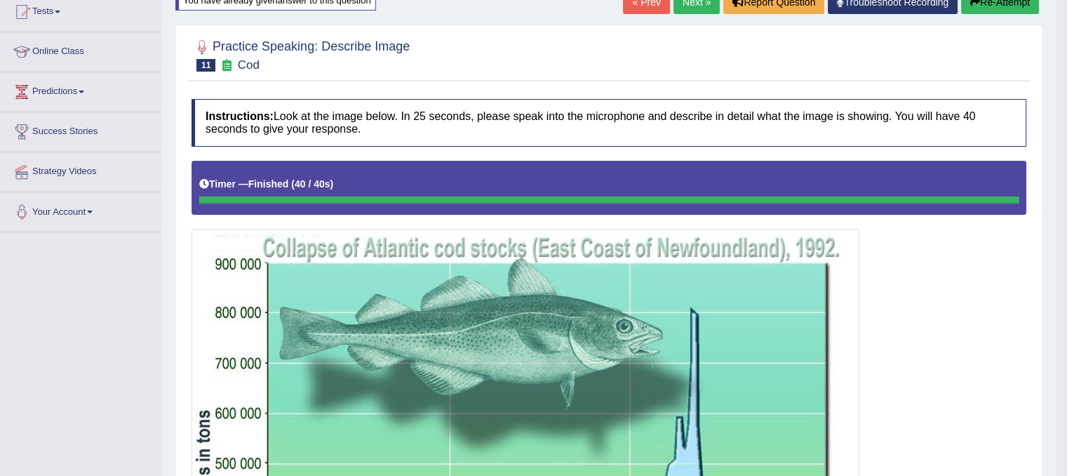
click at [681, 11] on link "Next »" at bounding box center [696, 2] width 46 height 24
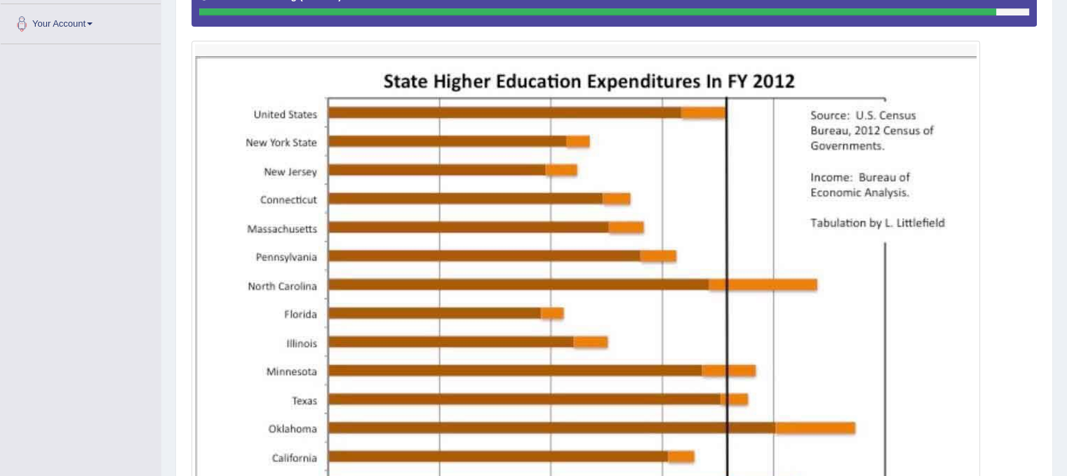
scroll to position [337, 0]
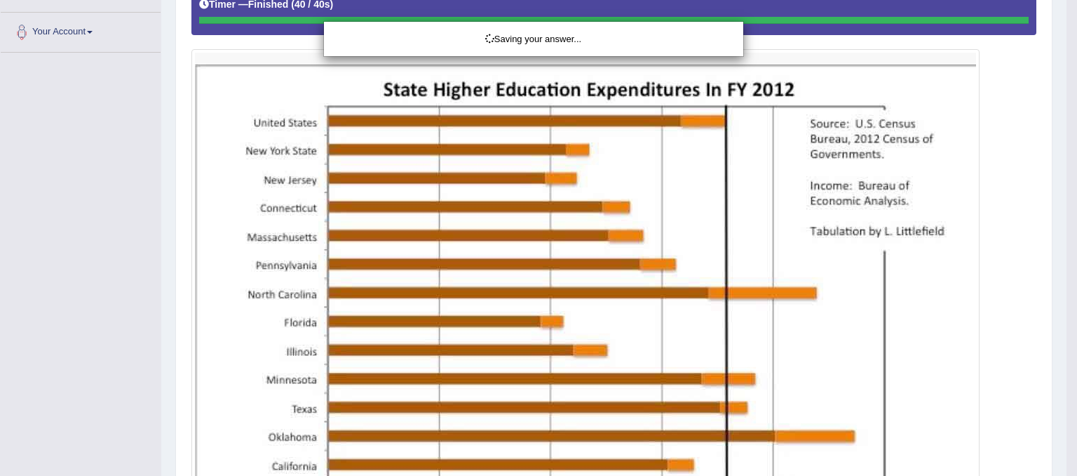
drag, startPoint x: 1075, startPoint y: 259, endPoint x: 1077, endPoint y: 236, distance: 22.5
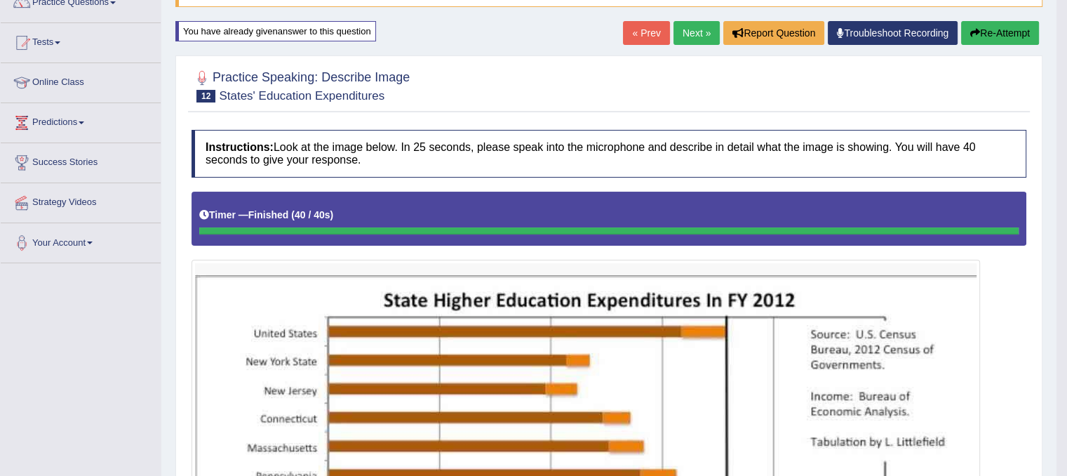
scroll to position [0, 0]
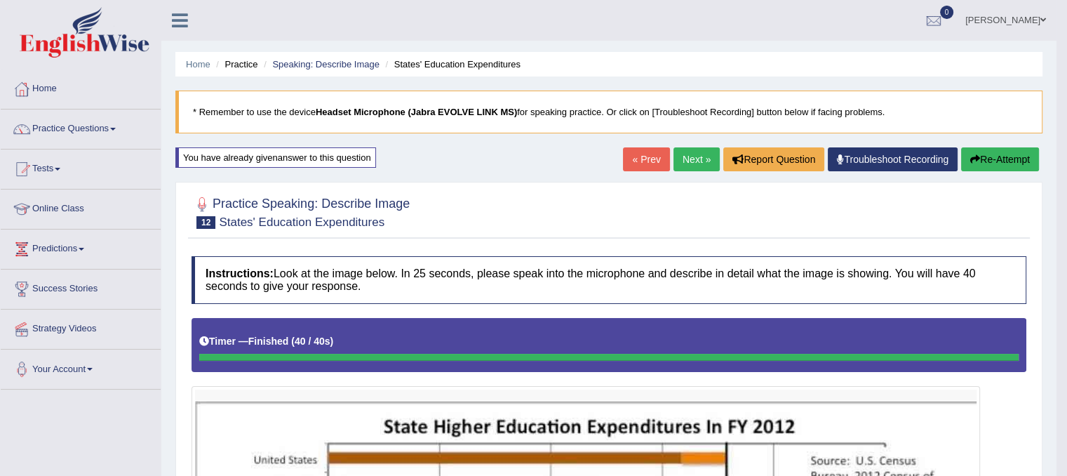
drag, startPoint x: 1077, startPoint y: 223, endPoint x: 1067, endPoint y: 105, distance: 119.0
click at [1066, 105] on html "Toggle navigation Home Practice Questions Speaking Practice Read Aloud Repeat S…" at bounding box center [533, 238] width 1067 height 476
click at [696, 157] on link "Next »" at bounding box center [696, 159] width 46 height 24
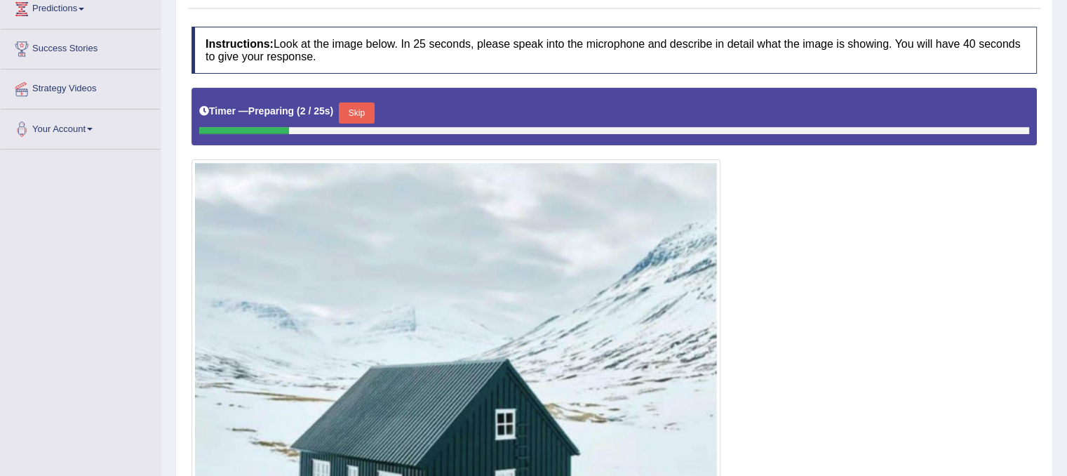
scroll to position [234, 0]
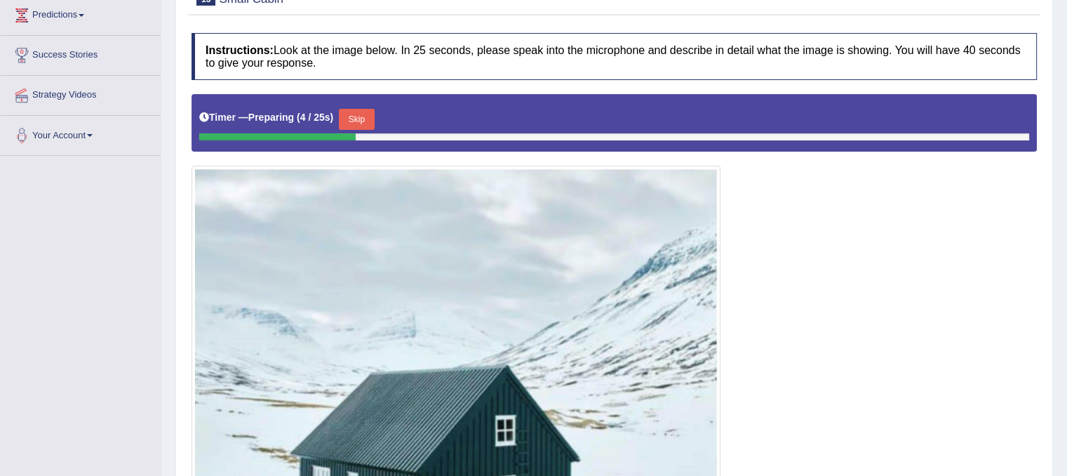
click at [356, 122] on button "Skip" at bounding box center [356, 119] width 35 height 21
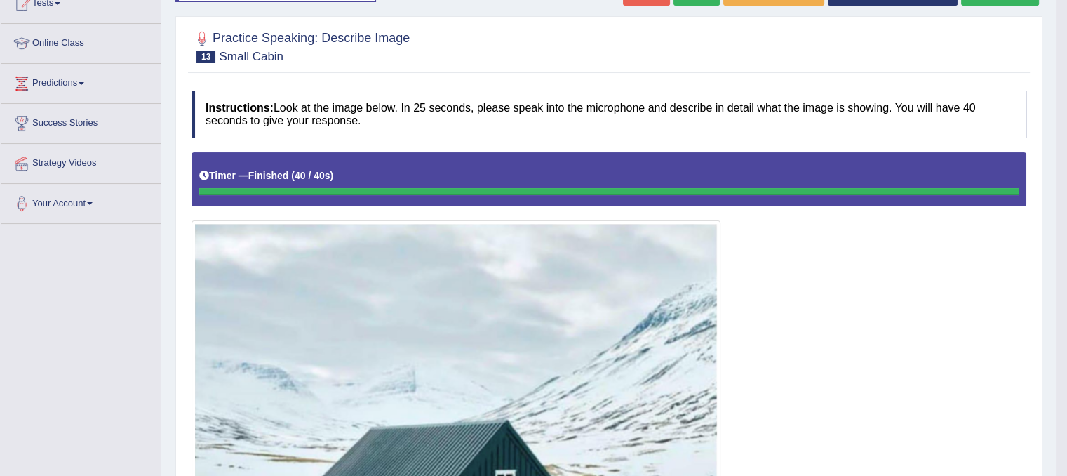
scroll to position [0, 0]
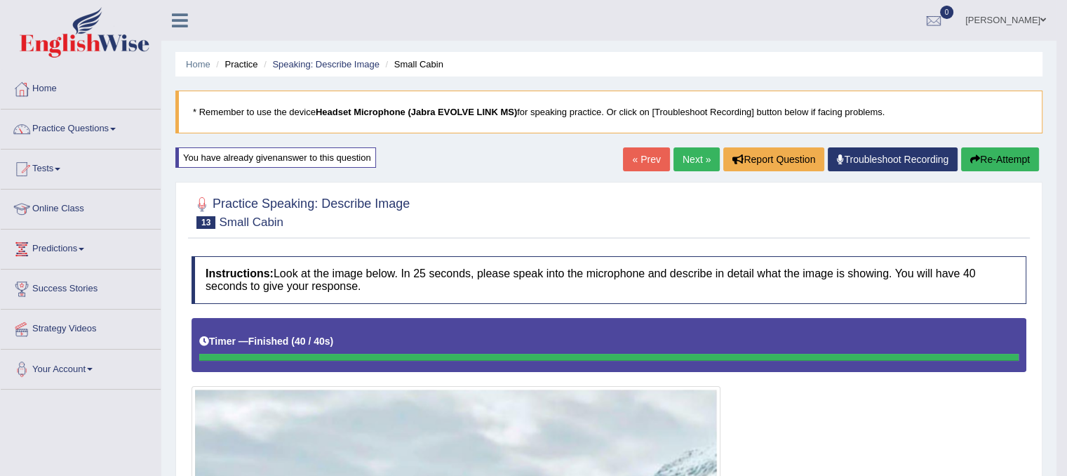
click at [676, 154] on link "Next »" at bounding box center [696, 159] width 46 height 24
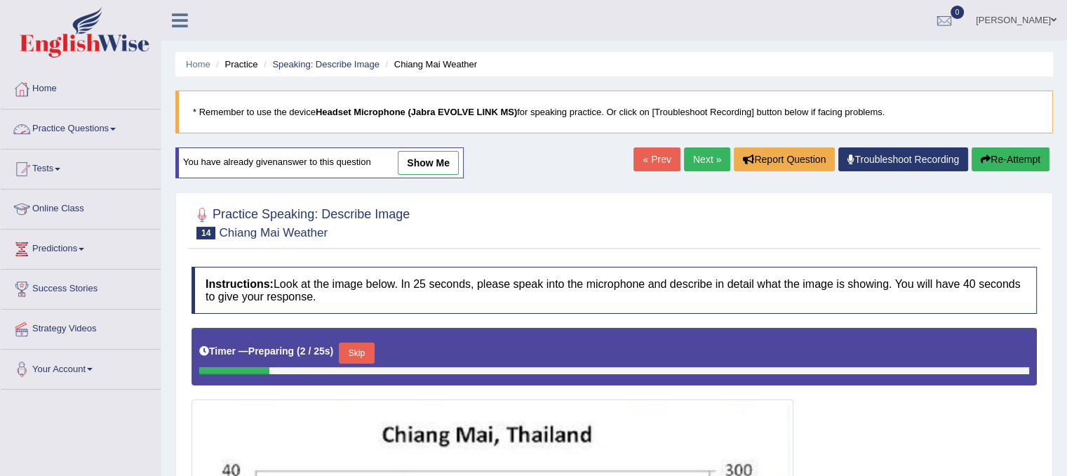
click at [93, 134] on link "Practice Questions" at bounding box center [81, 126] width 160 height 35
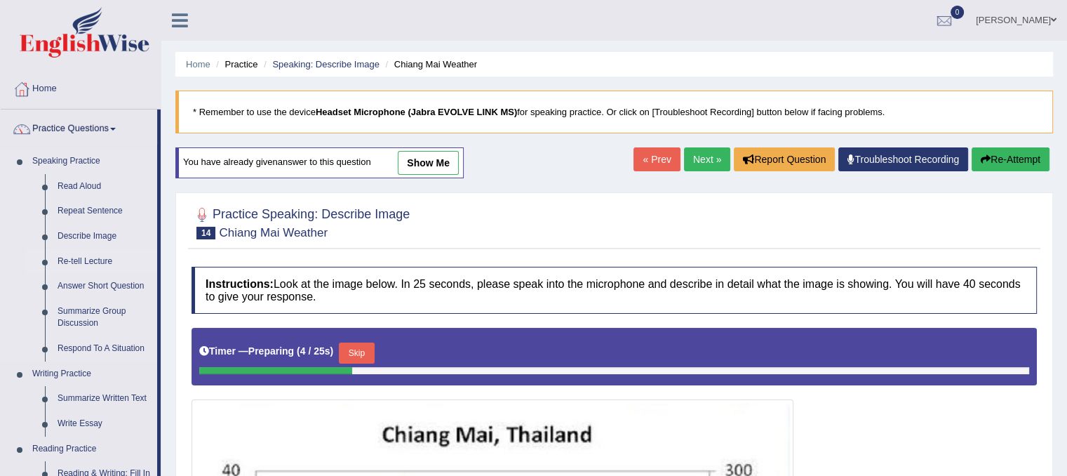
click at [86, 269] on link "Re-tell Lecture" at bounding box center [104, 261] width 106 height 25
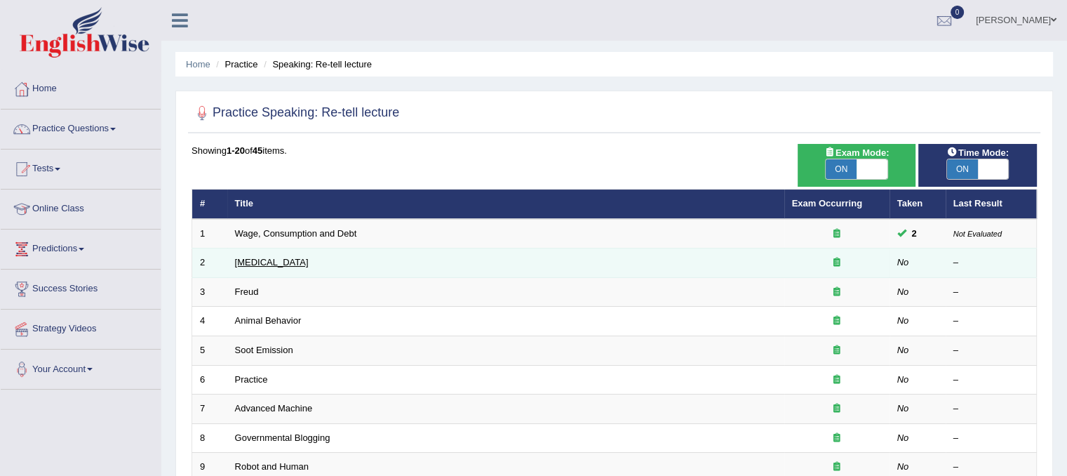
click at [283, 264] on link "[MEDICAL_DATA]" at bounding box center [272, 262] width 74 height 11
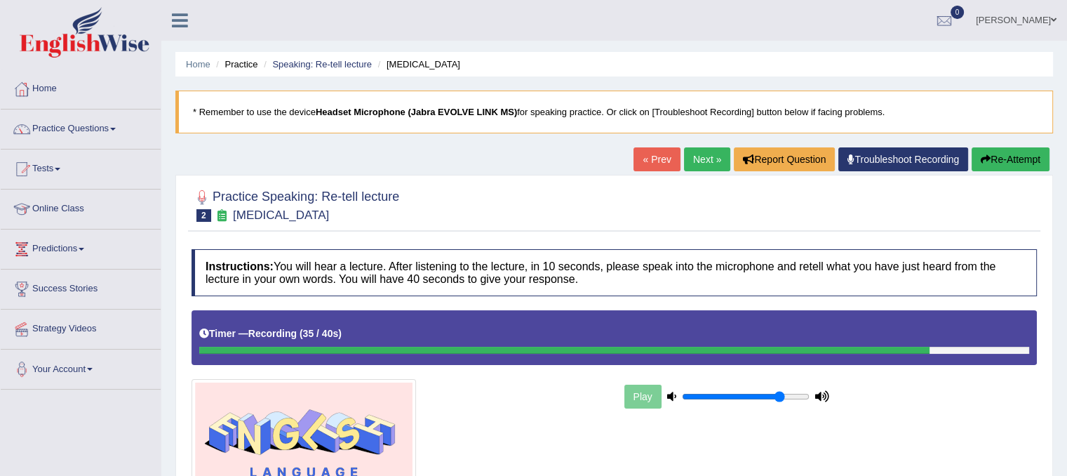
click at [1058, 290] on div "Home Practice Speaking: Re-tell lecture Language Disorder * Remember to use the…" at bounding box center [614, 350] width 906 height 701
click at [1060, 290] on div "Home Practice Speaking: Re-tell lecture Language Disorder * Remember to use the…" at bounding box center [614, 350] width 906 height 701
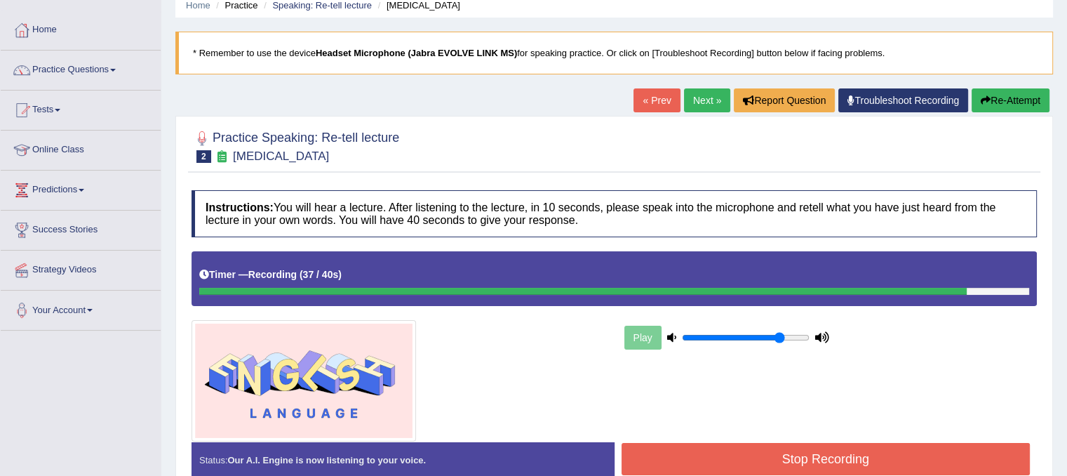
scroll to position [69, 0]
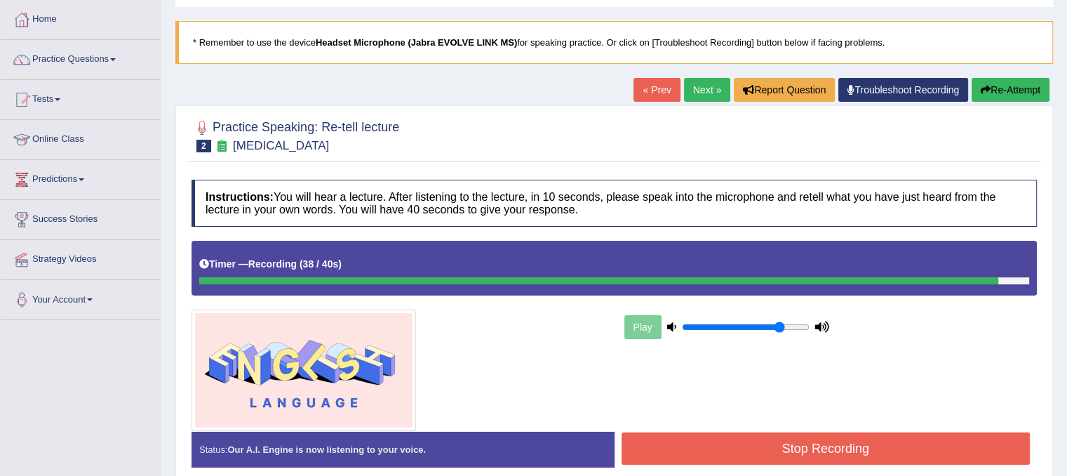
click at [892, 451] on button "Stop Recording" at bounding box center [825, 448] width 409 height 32
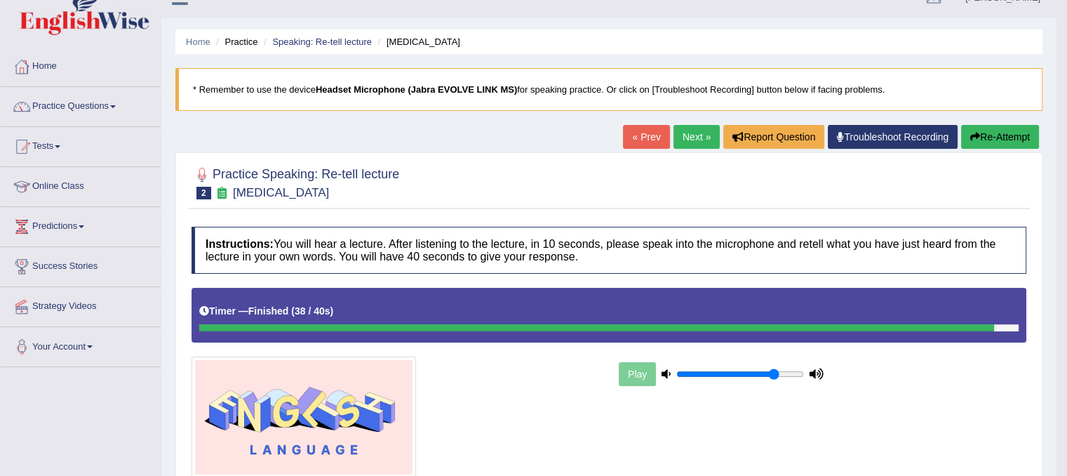
scroll to position [13, 0]
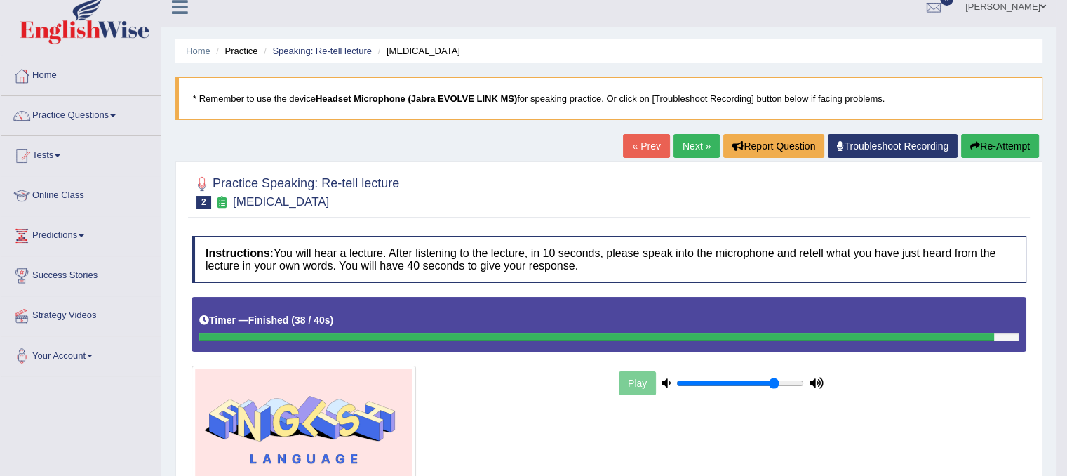
click at [1005, 141] on button "Re-Attempt" at bounding box center [1000, 146] width 78 height 24
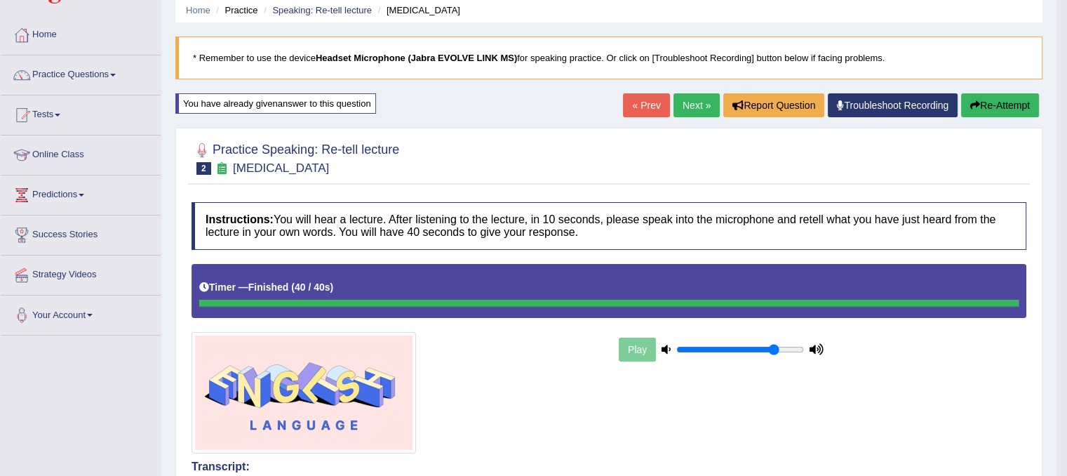
scroll to position [53, 0]
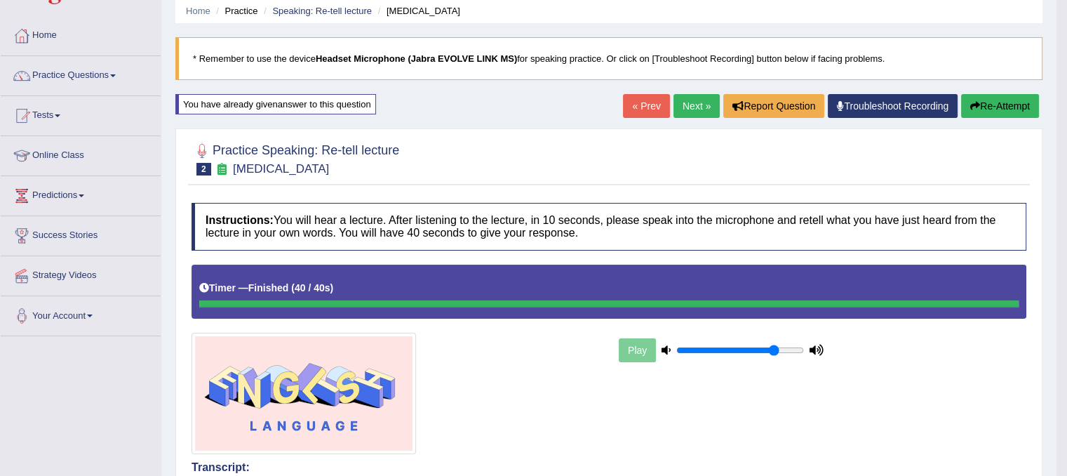
click at [698, 112] on link "Next »" at bounding box center [696, 106] width 46 height 24
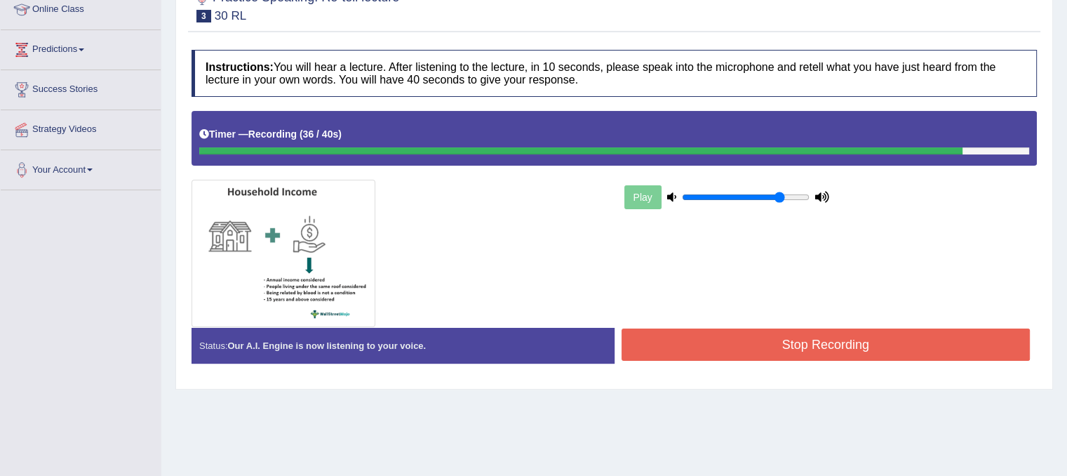
scroll to position [210, 0]
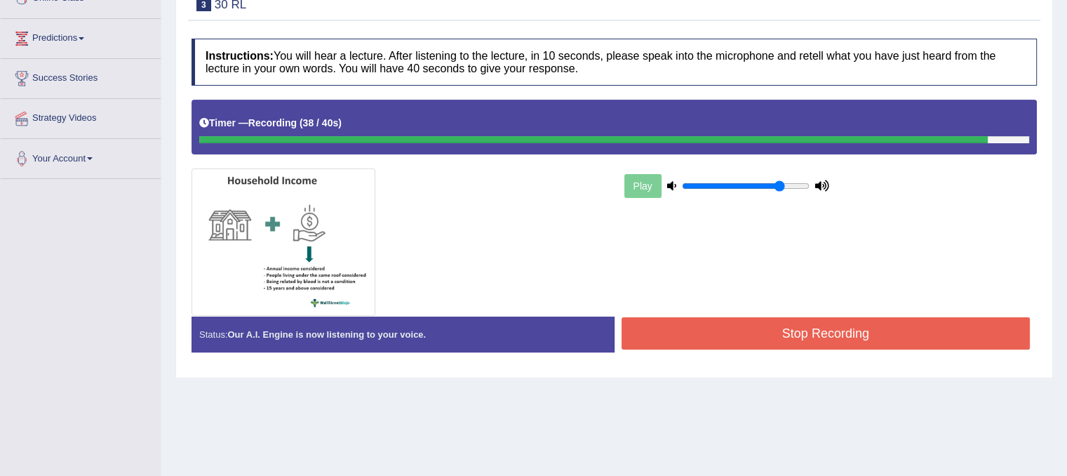
click at [901, 322] on button "Stop Recording" at bounding box center [825, 333] width 409 height 32
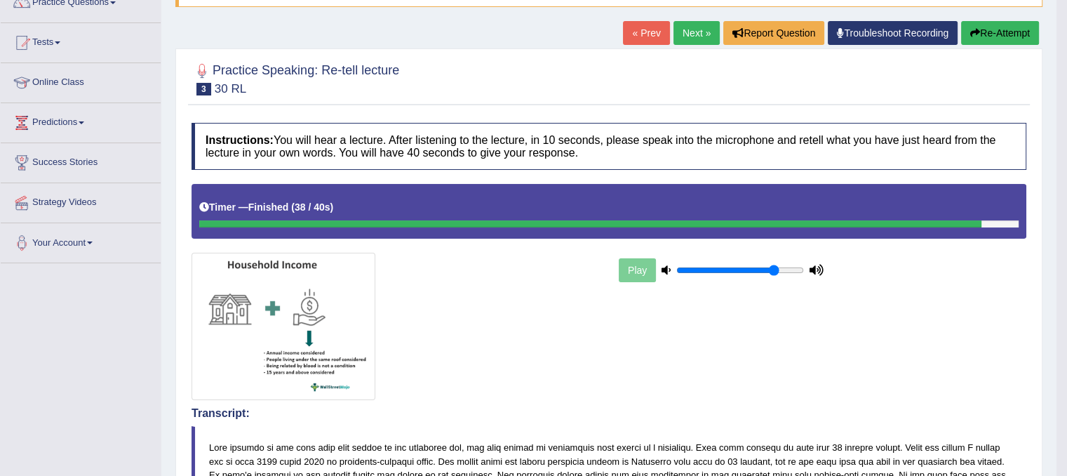
scroll to position [126, 0]
click at [699, 42] on link "Next »" at bounding box center [696, 33] width 46 height 24
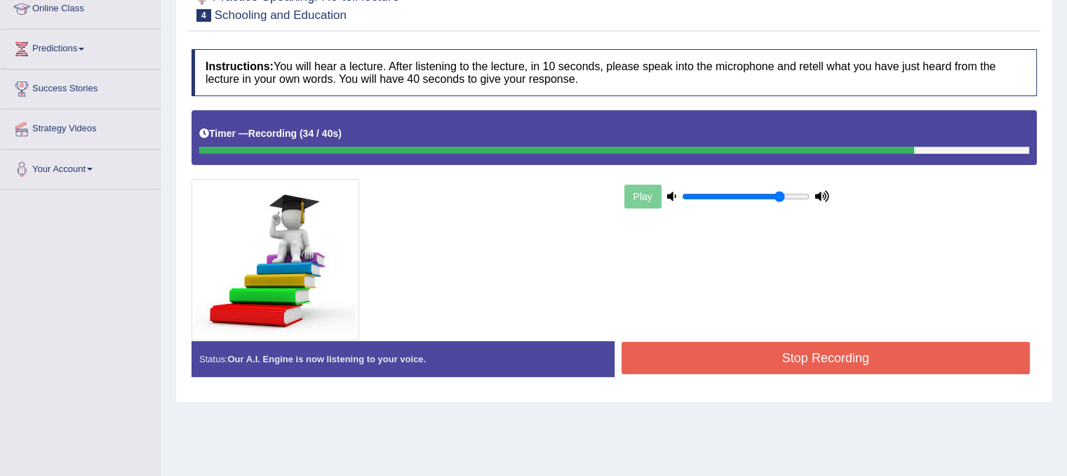
scroll to position [201, 0]
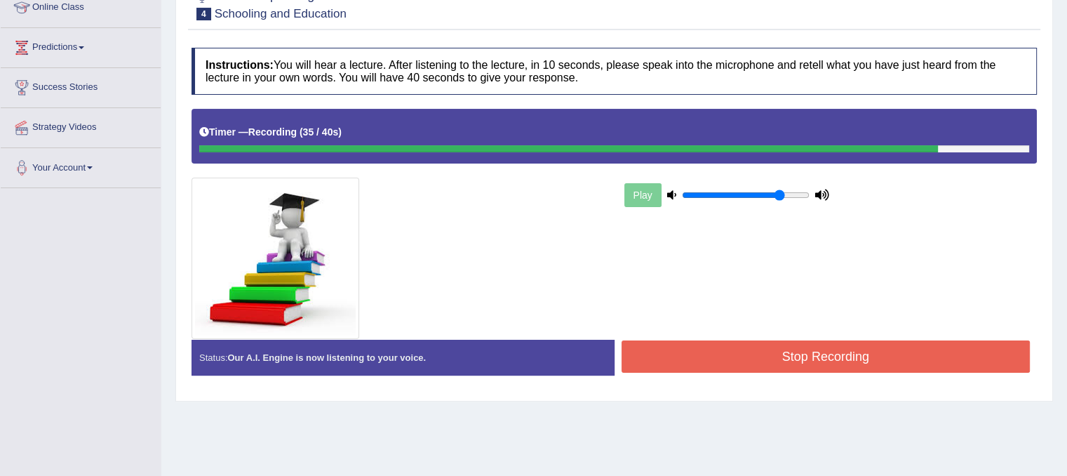
click at [888, 349] on button "Stop Recording" at bounding box center [825, 356] width 409 height 32
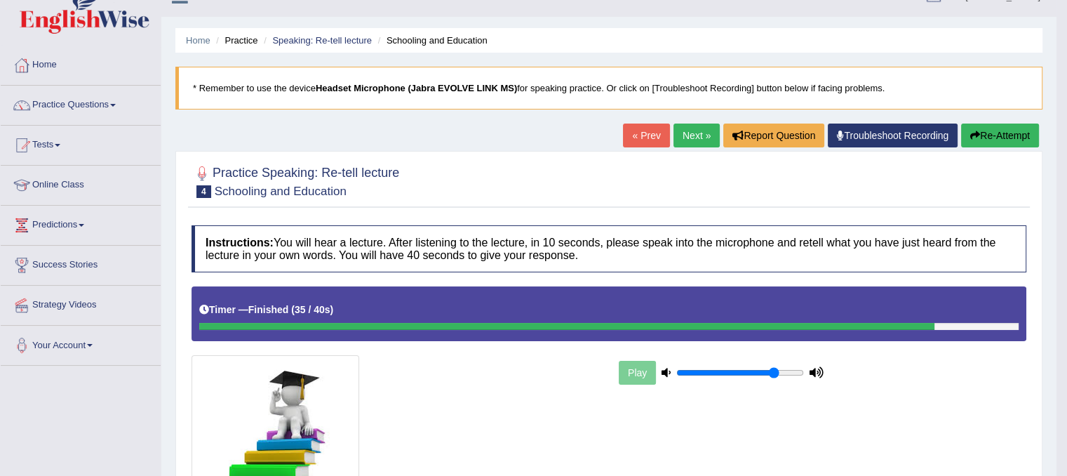
scroll to position [0, 0]
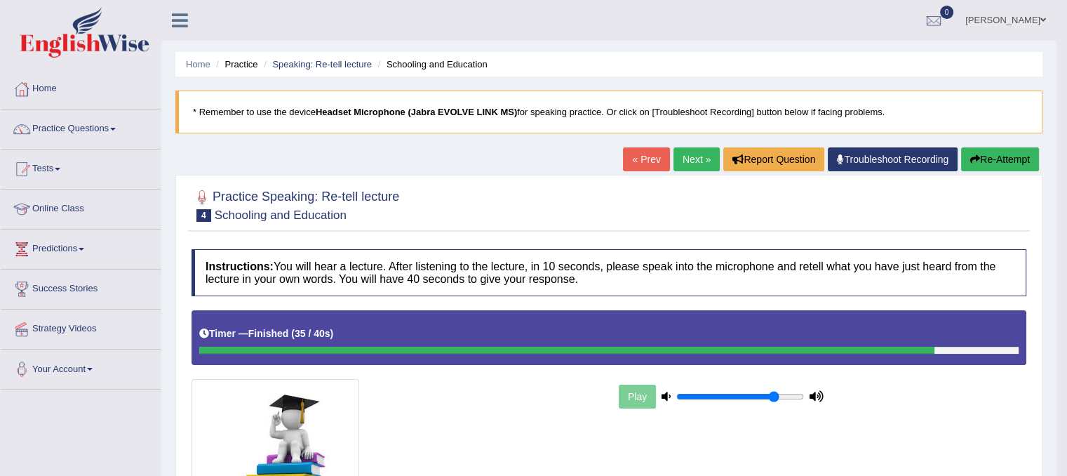
click at [692, 161] on link "Next »" at bounding box center [696, 159] width 46 height 24
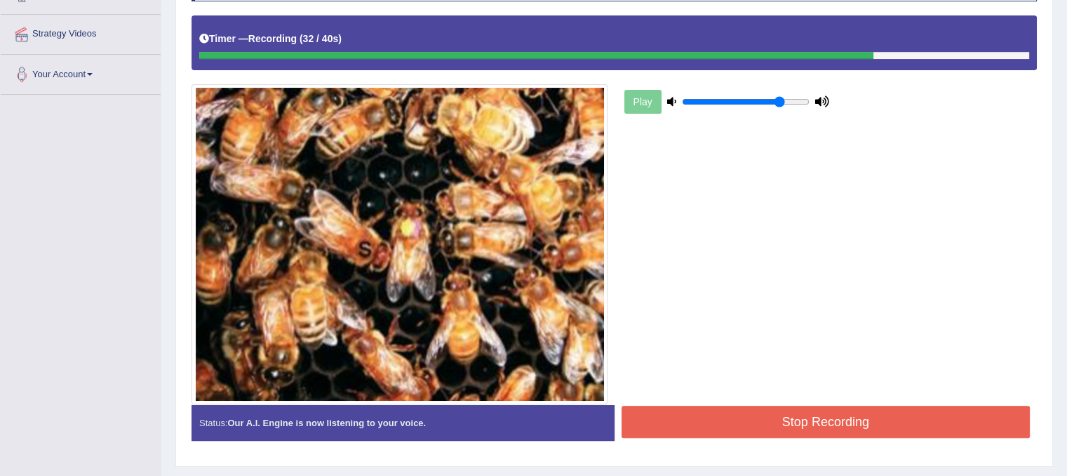
scroll to position [295, 0]
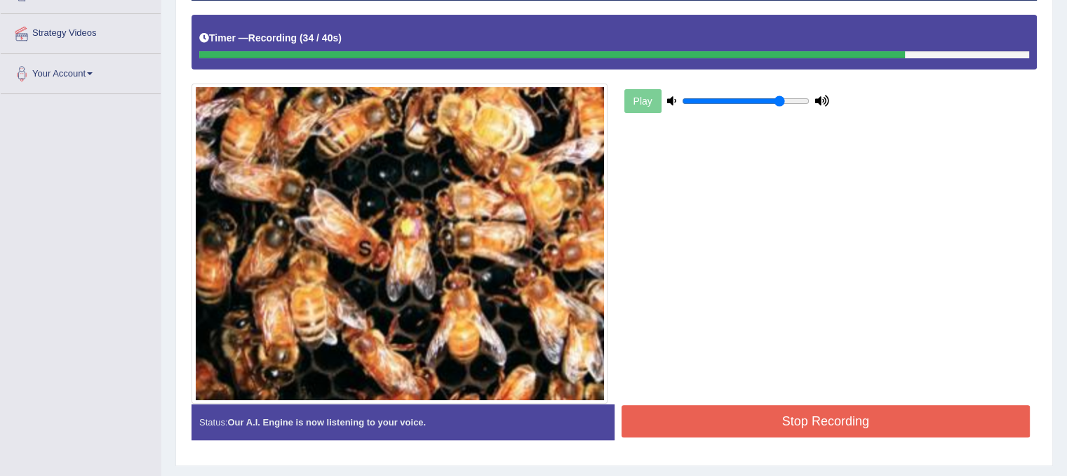
click at [917, 409] on button "Stop Recording" at bounding box center [825, 421] width 409 height 32
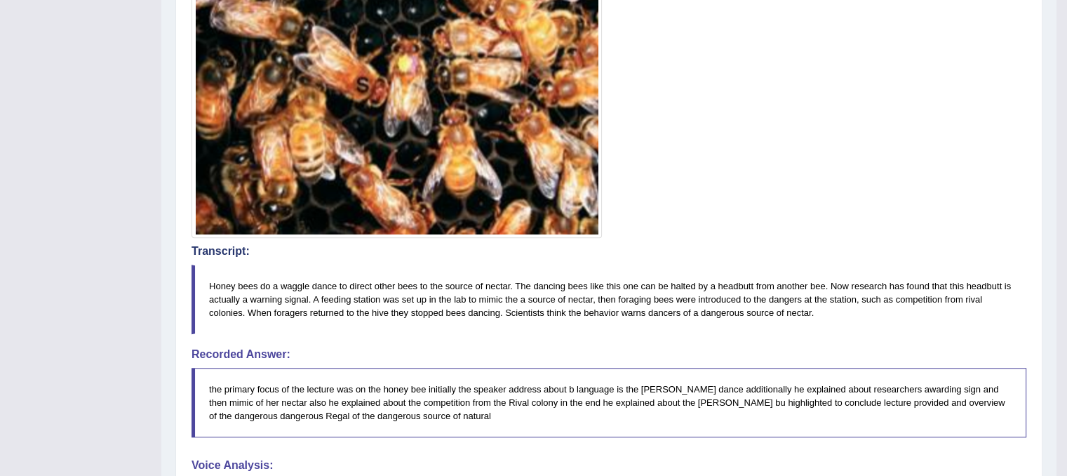
scroll to position [0, 0]
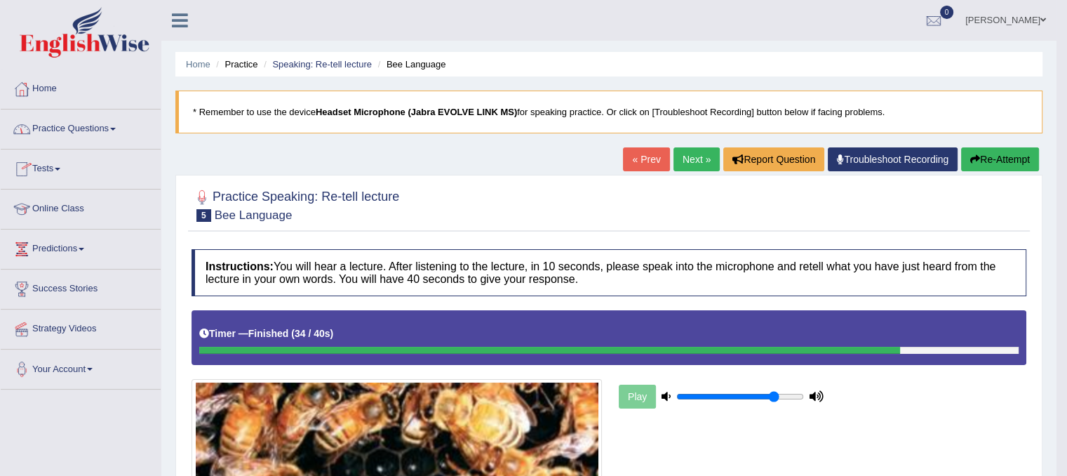
click at [107, 131] on link "Practice Questions" at bounding box center [81, 126] width 160 height 35
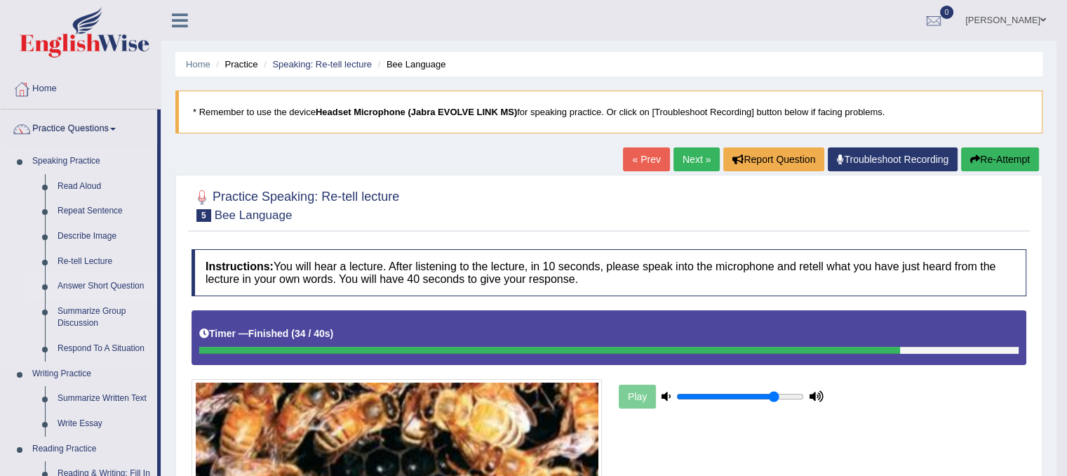
click at [96, 284] on link "Answer Short Question" at bounding box center [104, 286] width 106 height 25
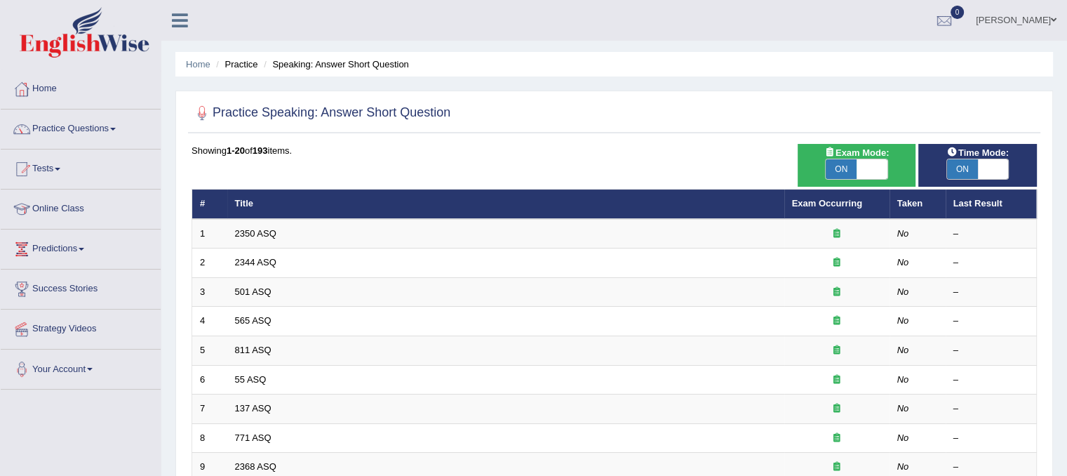
click at [77, 251] on link "Predictions" at bounding box center [81, 246] width 160 height 35
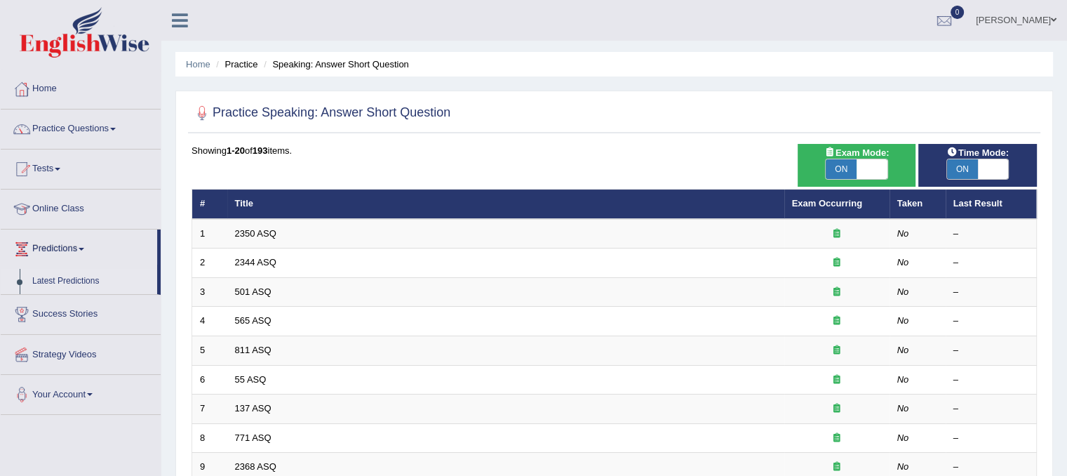
click at [112, 276] on link "Latest Predictions" at bounding box center [91, 281] width 131 height 25
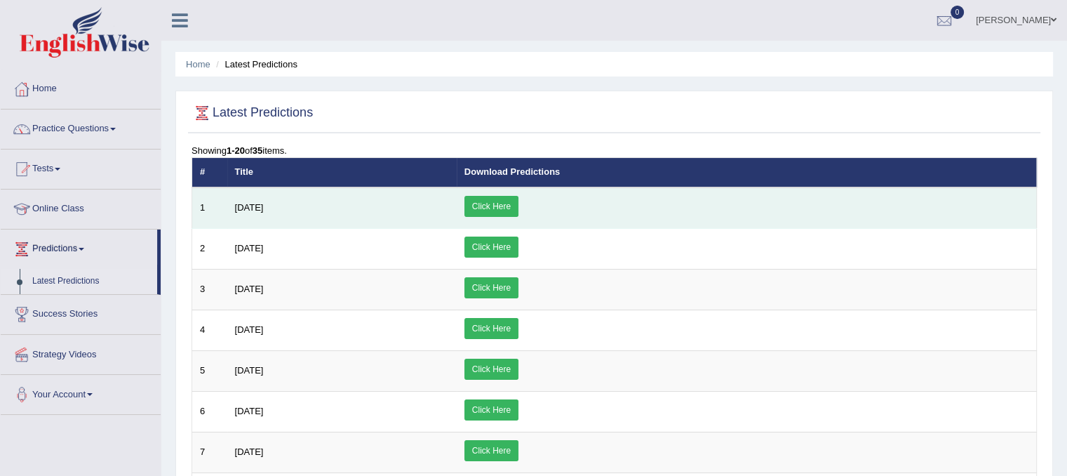
click at [518, 201] on link "Click Here" at bounding box center [491, 206] width 54 height 21
